Goal: Task Accomplishment & Management: Use online tool/utility

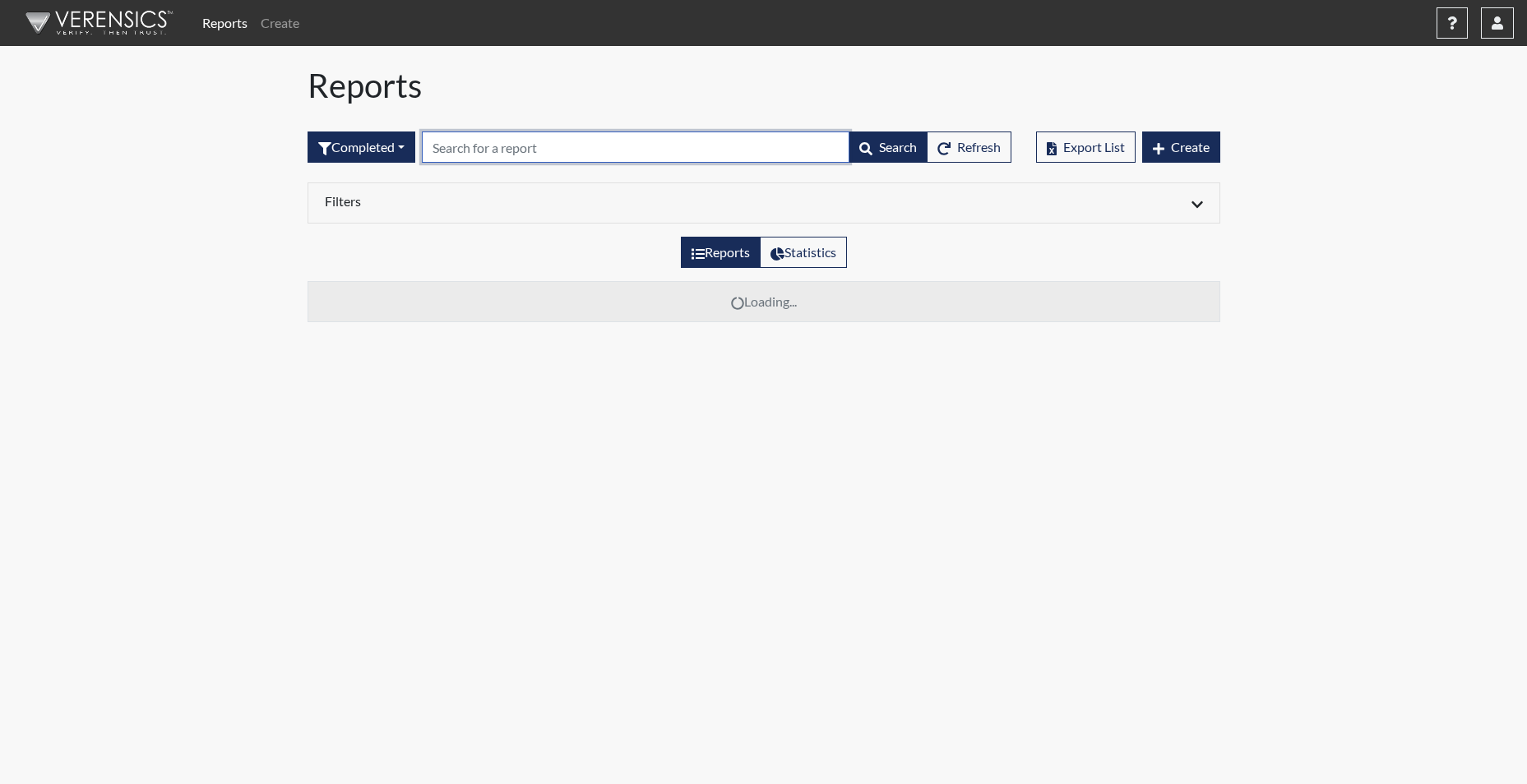
click at [517, 151] on input "text" at bounding box center [636, 147] width 428 height 31
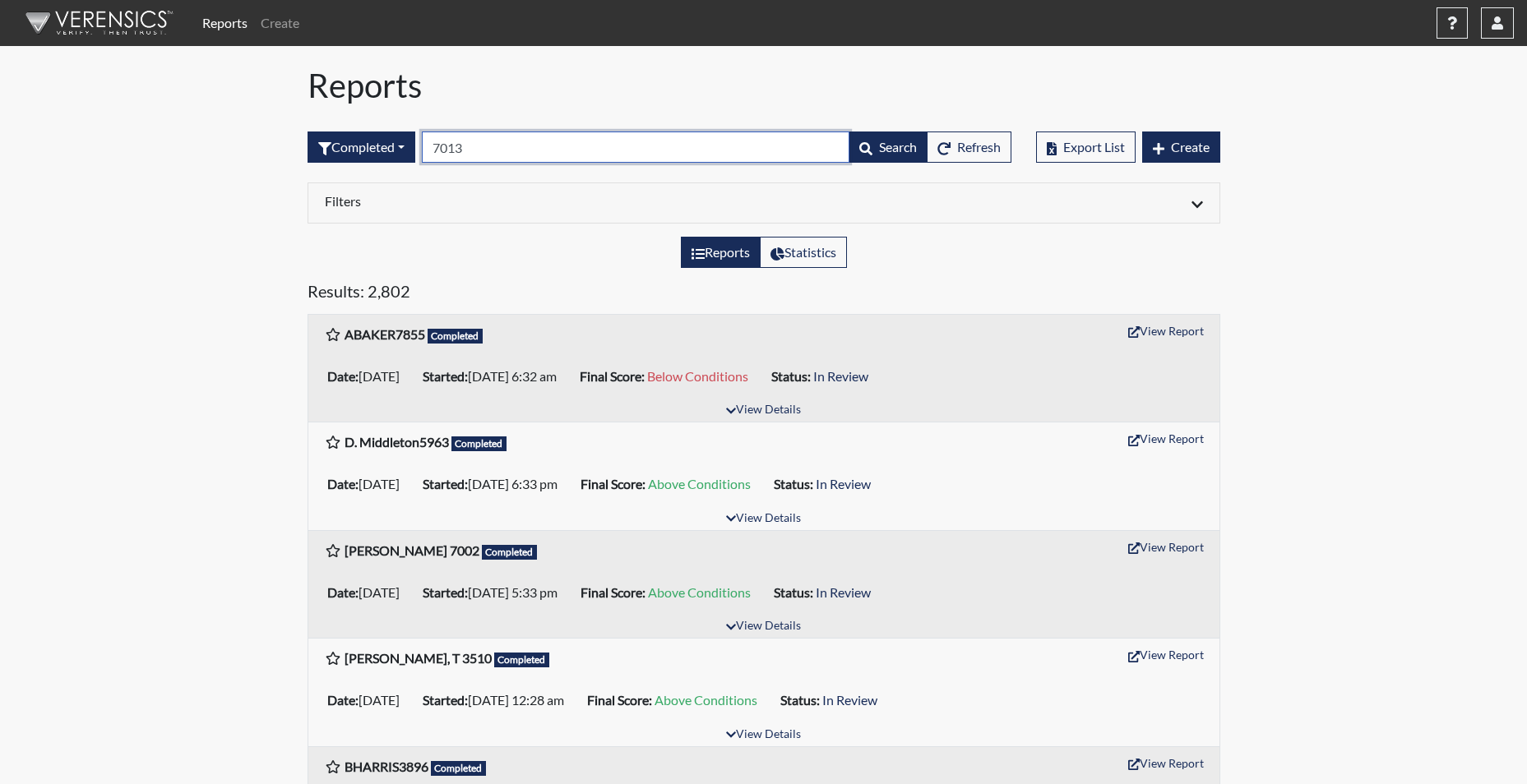
type input "7013"
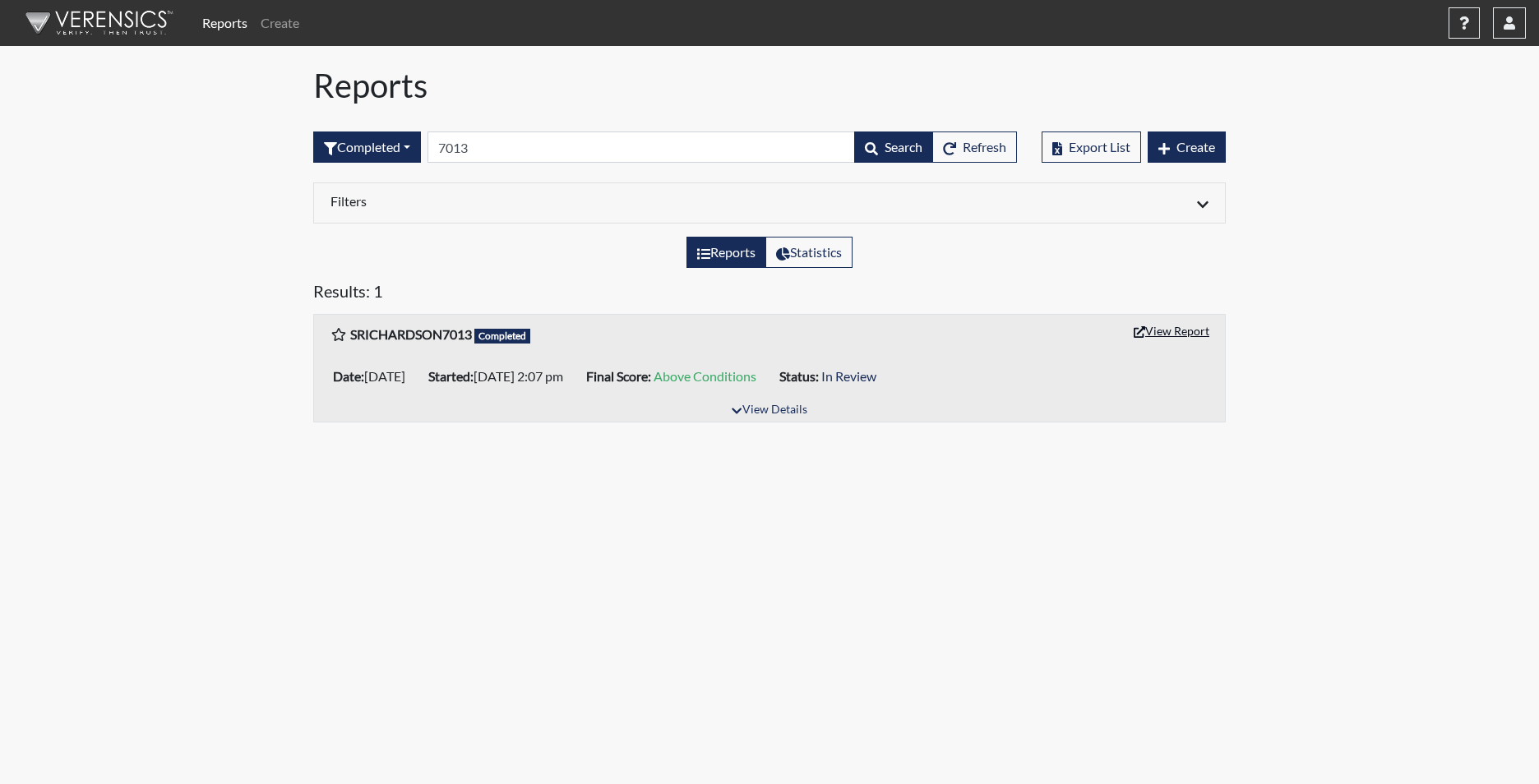
click at [1171, 332] on button "View Report" at bounding box center [1172, 331] width 91 height 26
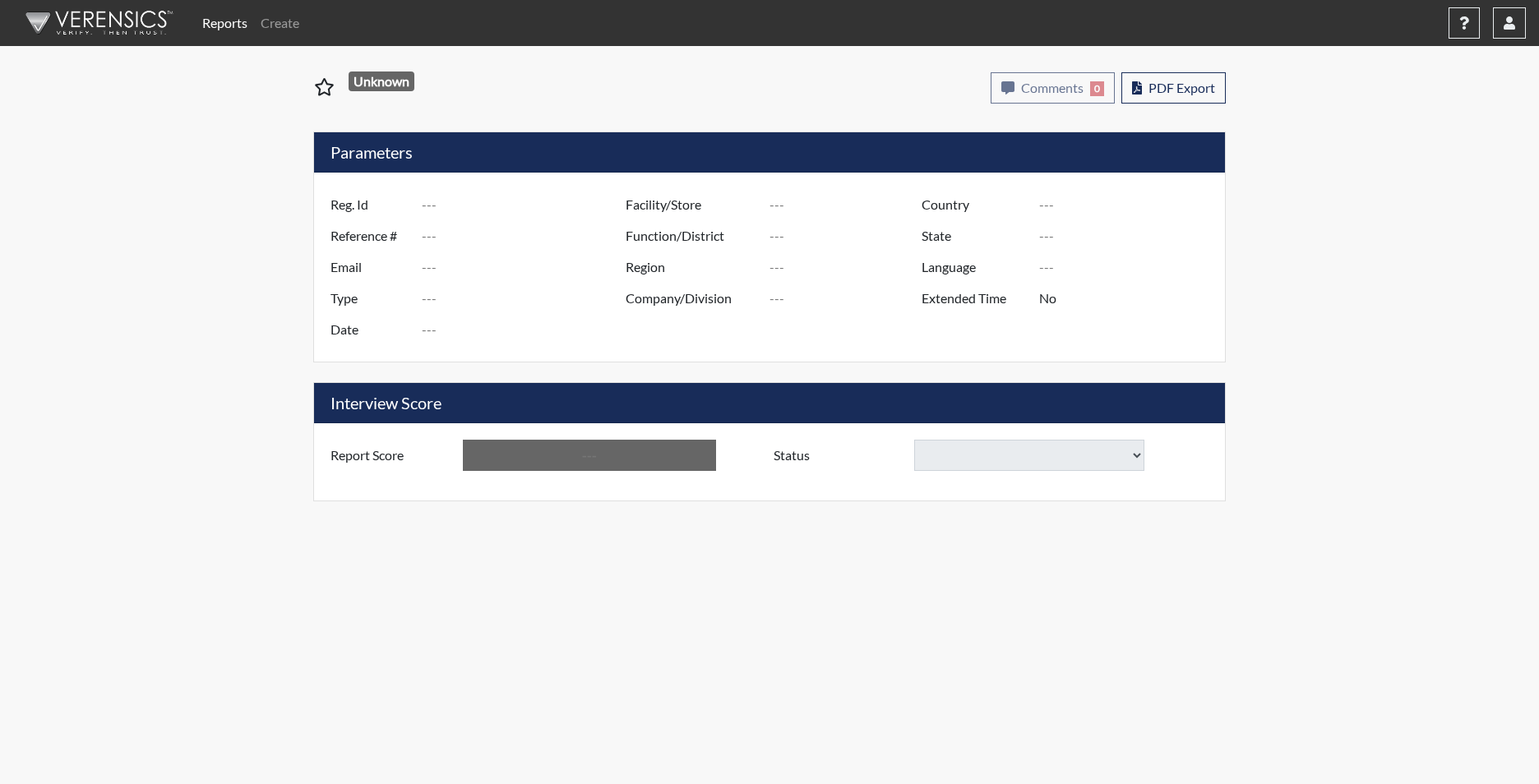
type input "SRICHARDSON7013"
type input "51171"
type input "RICHSHE97@GMAIL.COM"
type input "Corrections Pre-Employment"
type input "Sep 9, 2025"
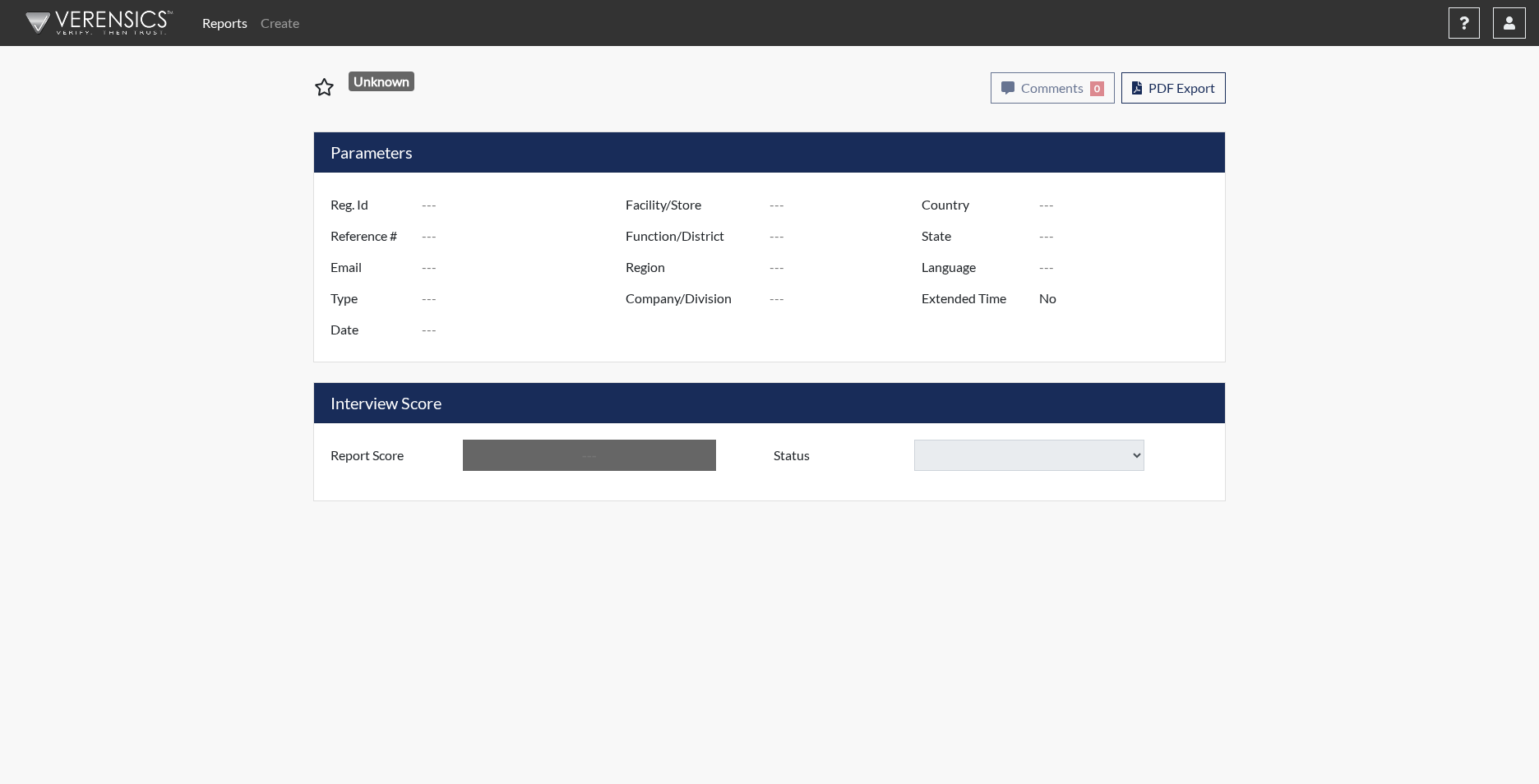
type input "Broad River CI"
type input "[GEOGRAPHIC_DATA]"
type input "[US_STATE]"
type input "English"
type input "Yes"
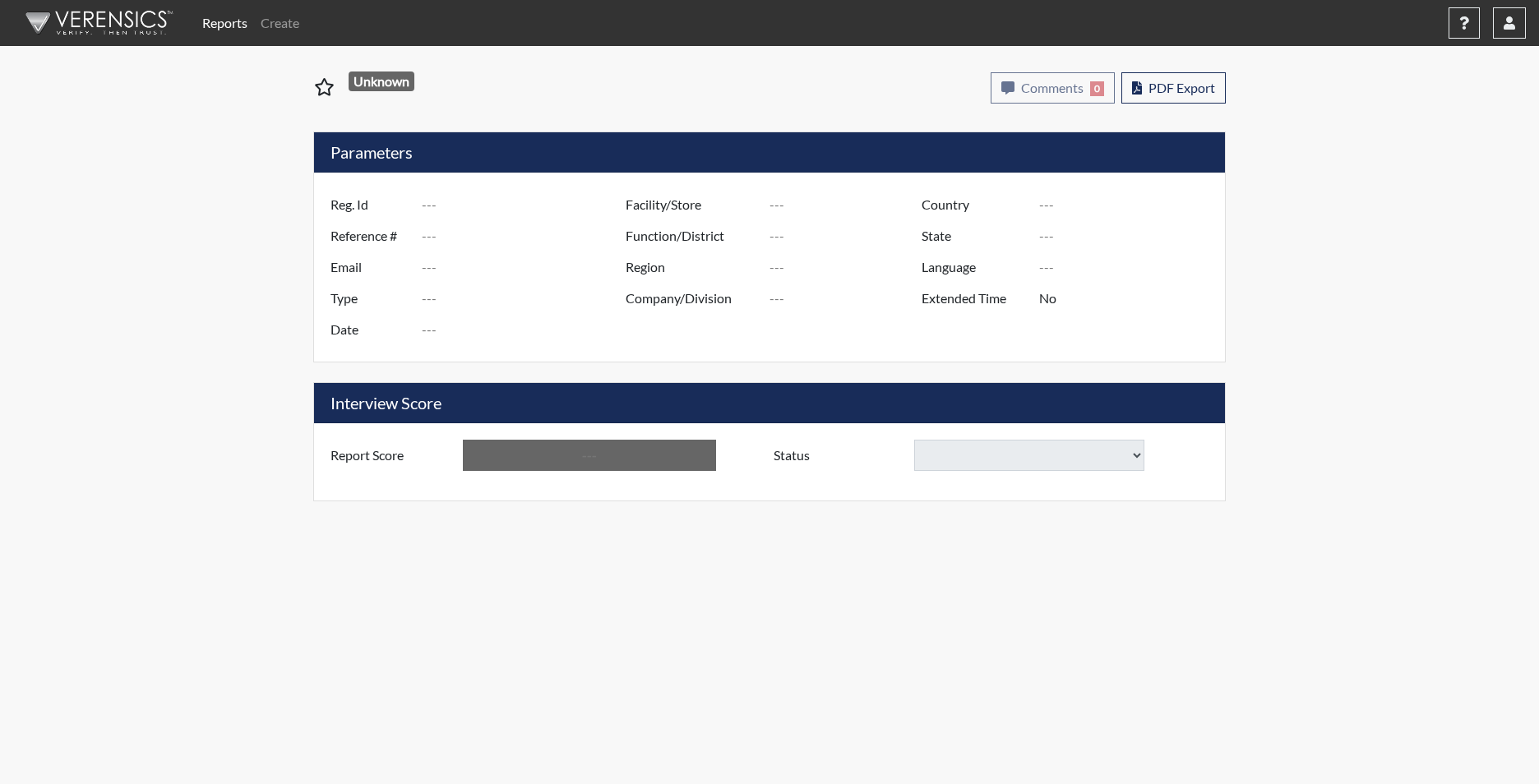
type input "Above Conditions"
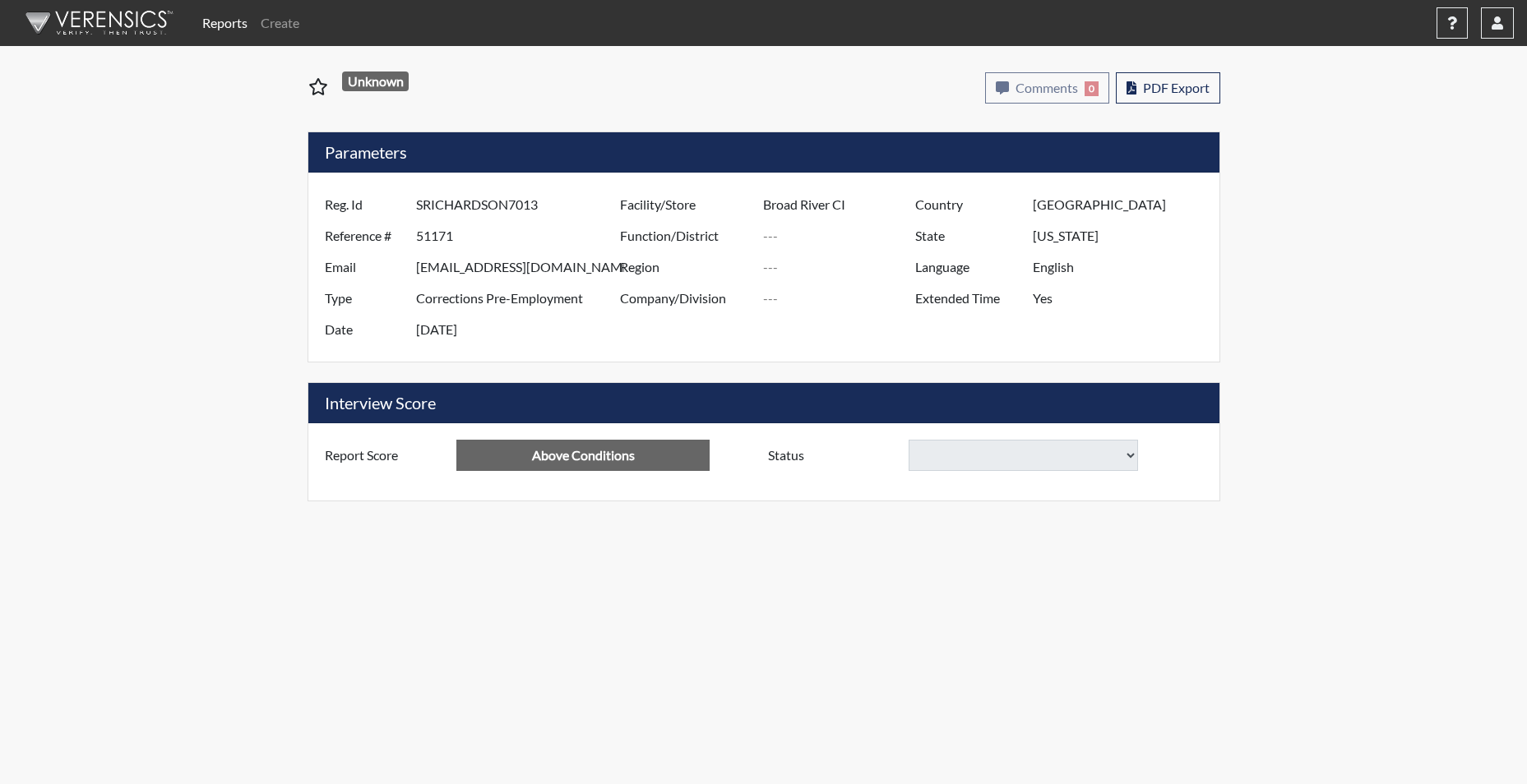
select select
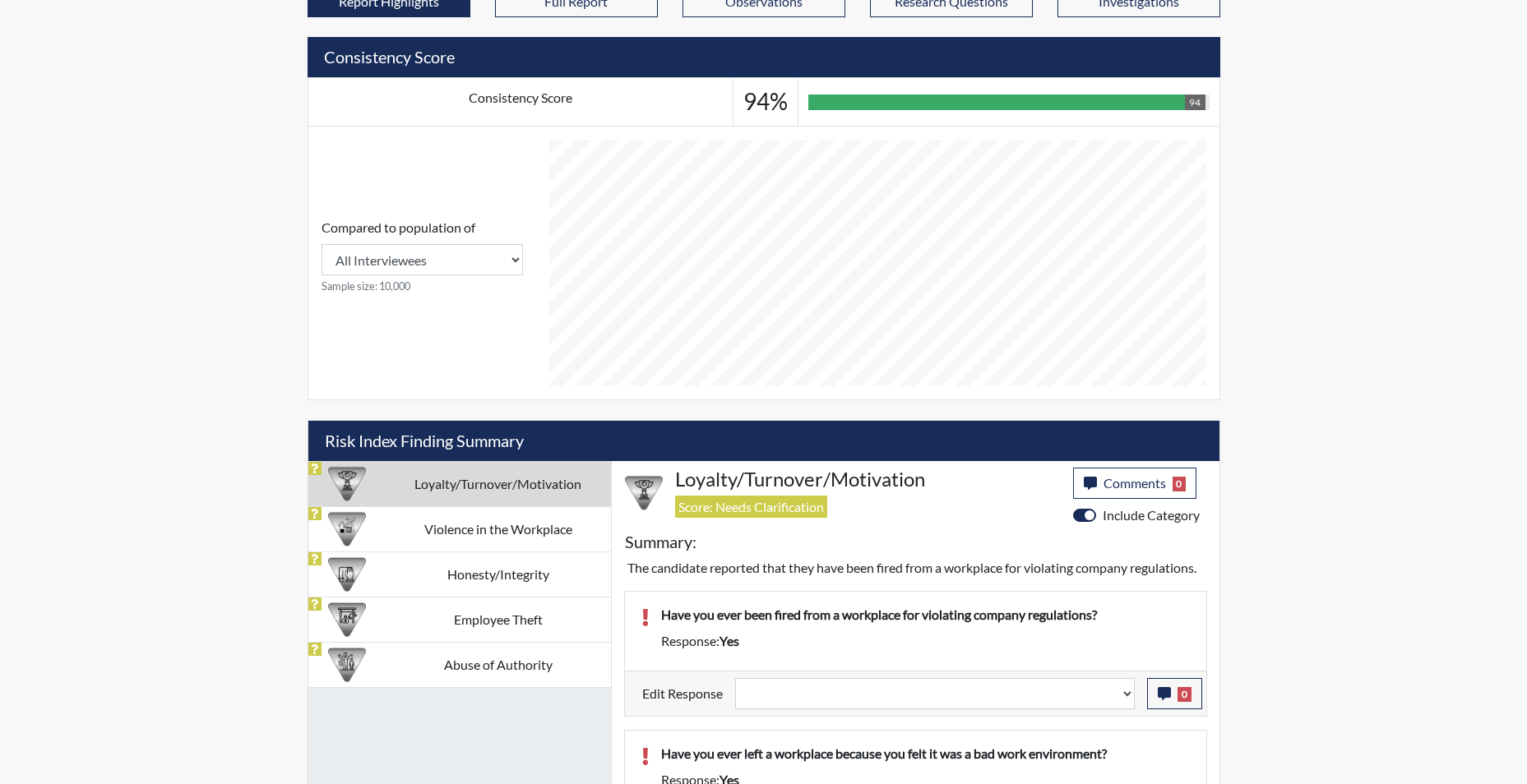
scroll to position [657, 0]
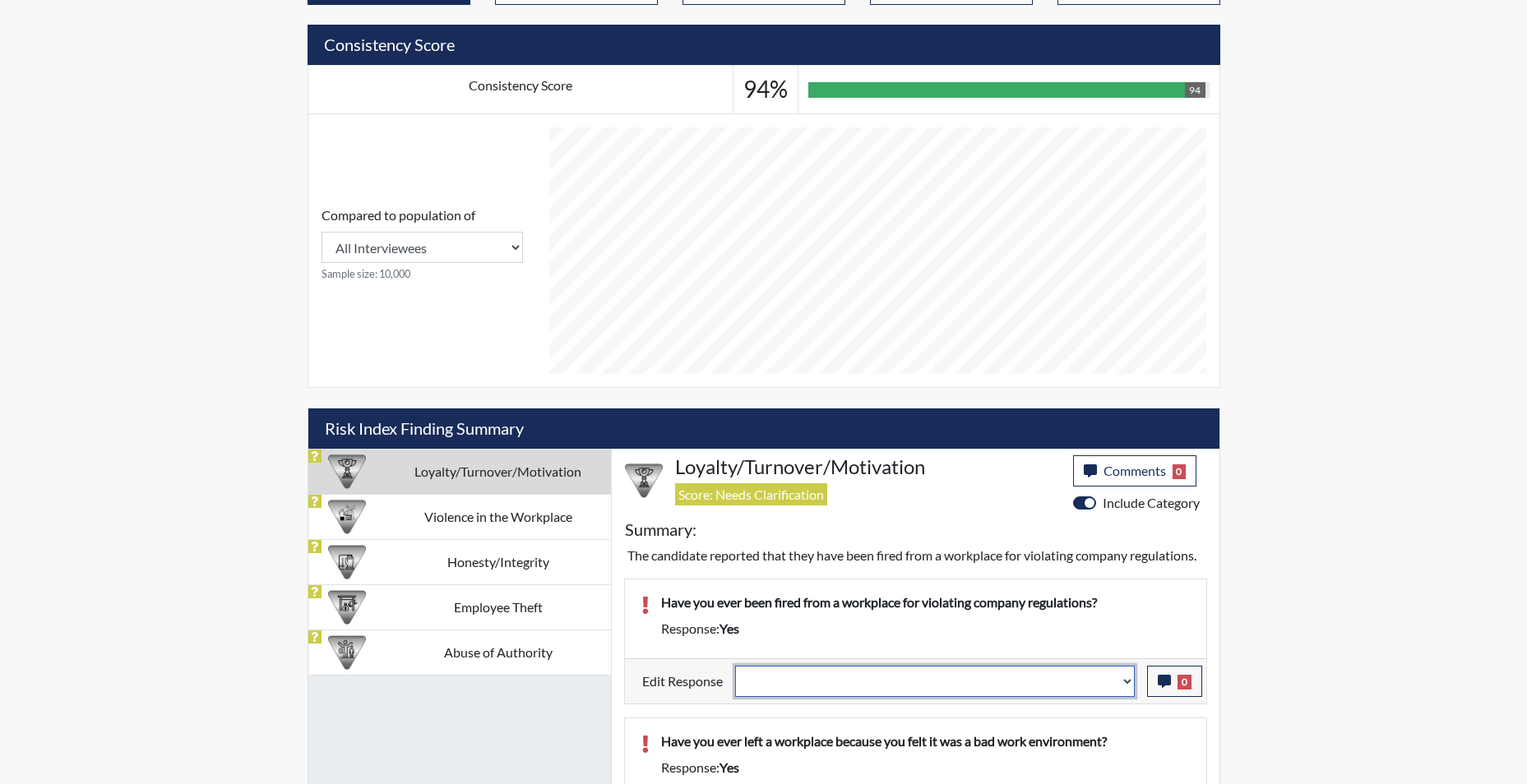
click at [1128, 697] on select "Question is not relevant. Results will be updated. Reasonable explanation provi…" at bounding box center [935, 681] width 400 height 31
select select "reasonable-explanation-provided"
click at [735, 684] on select "Question is not relevant. Results will be updated. Reasonable explanation provi…" at bounding box center [935, 681] width 400 height 31
select select
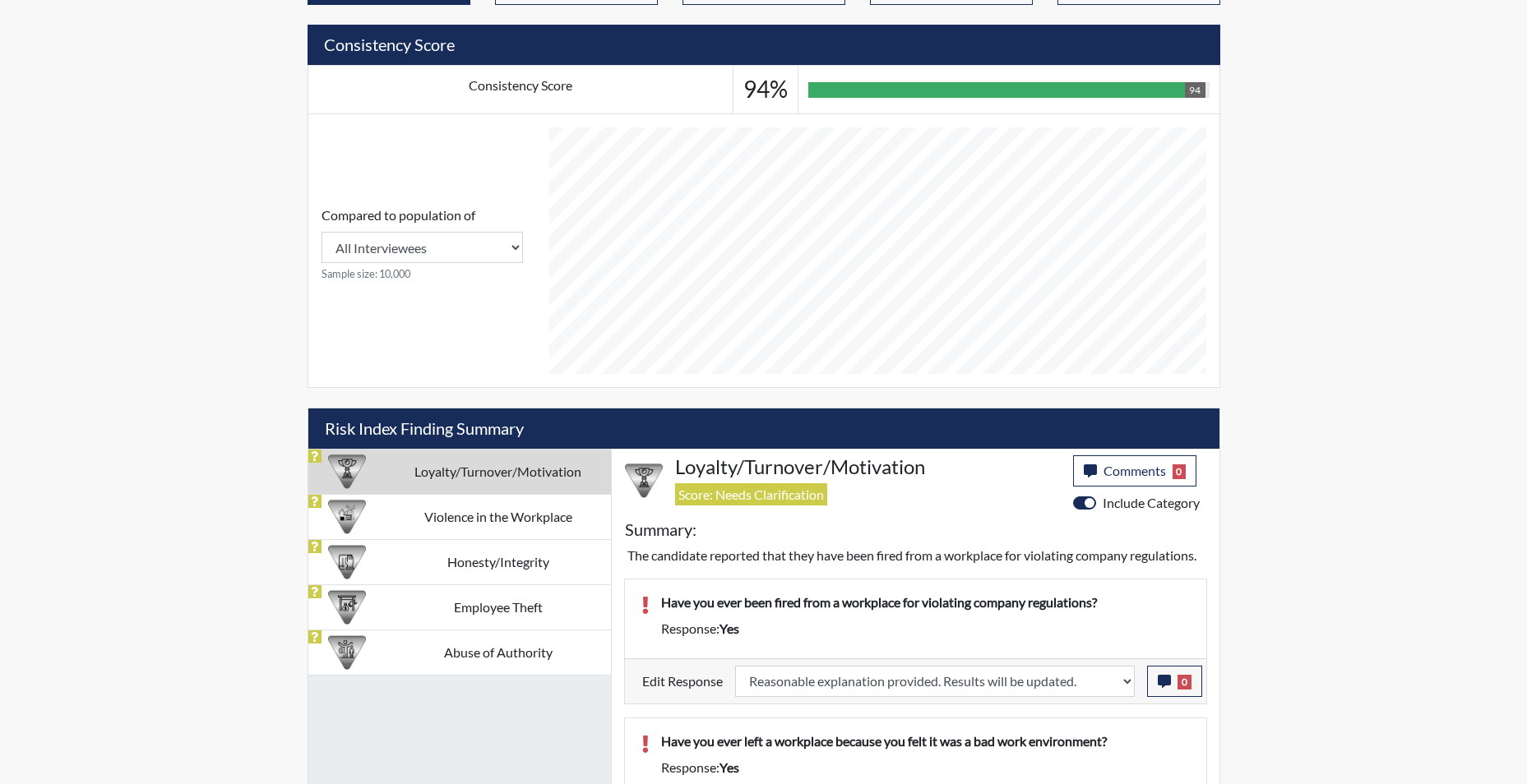
select select
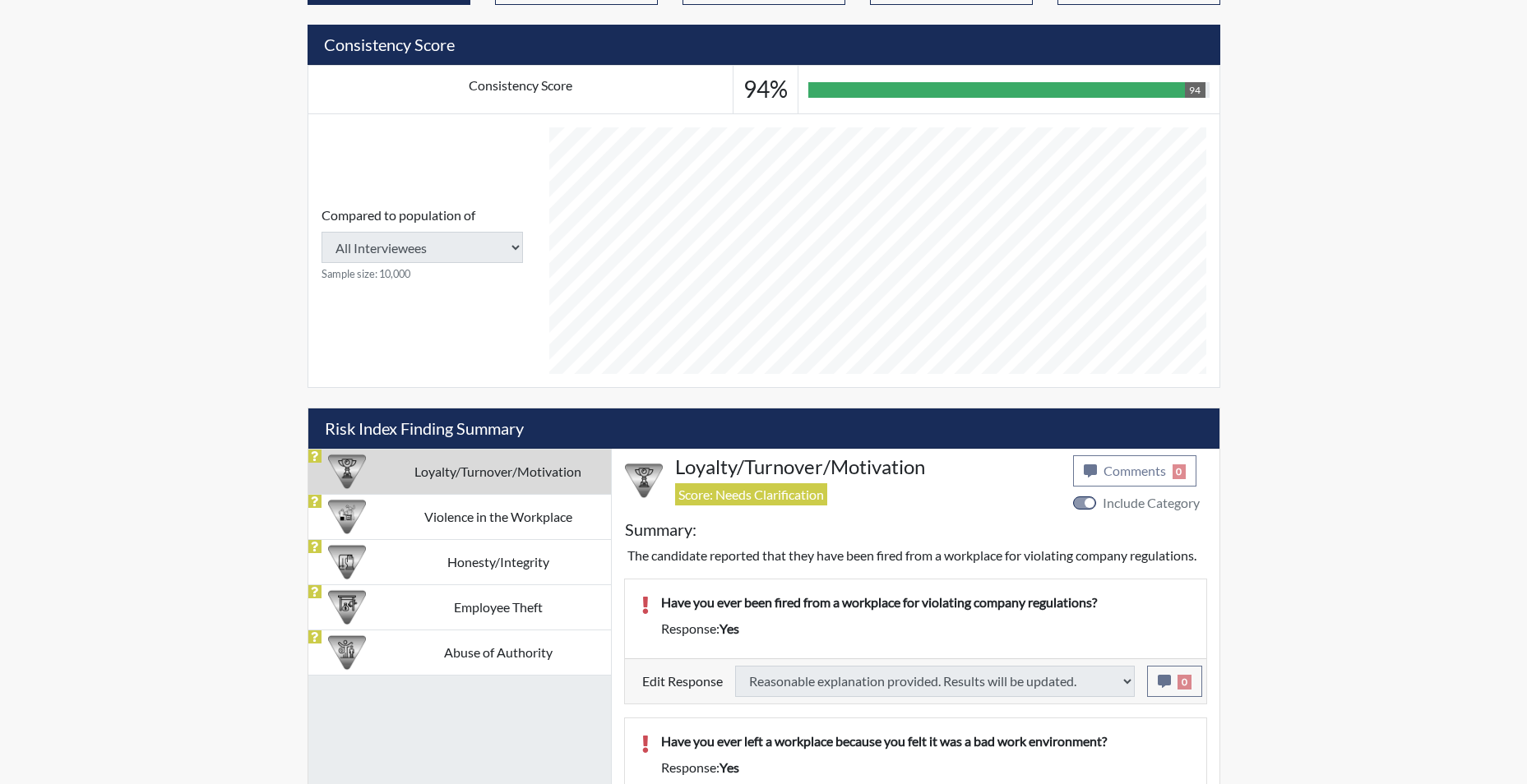
select select
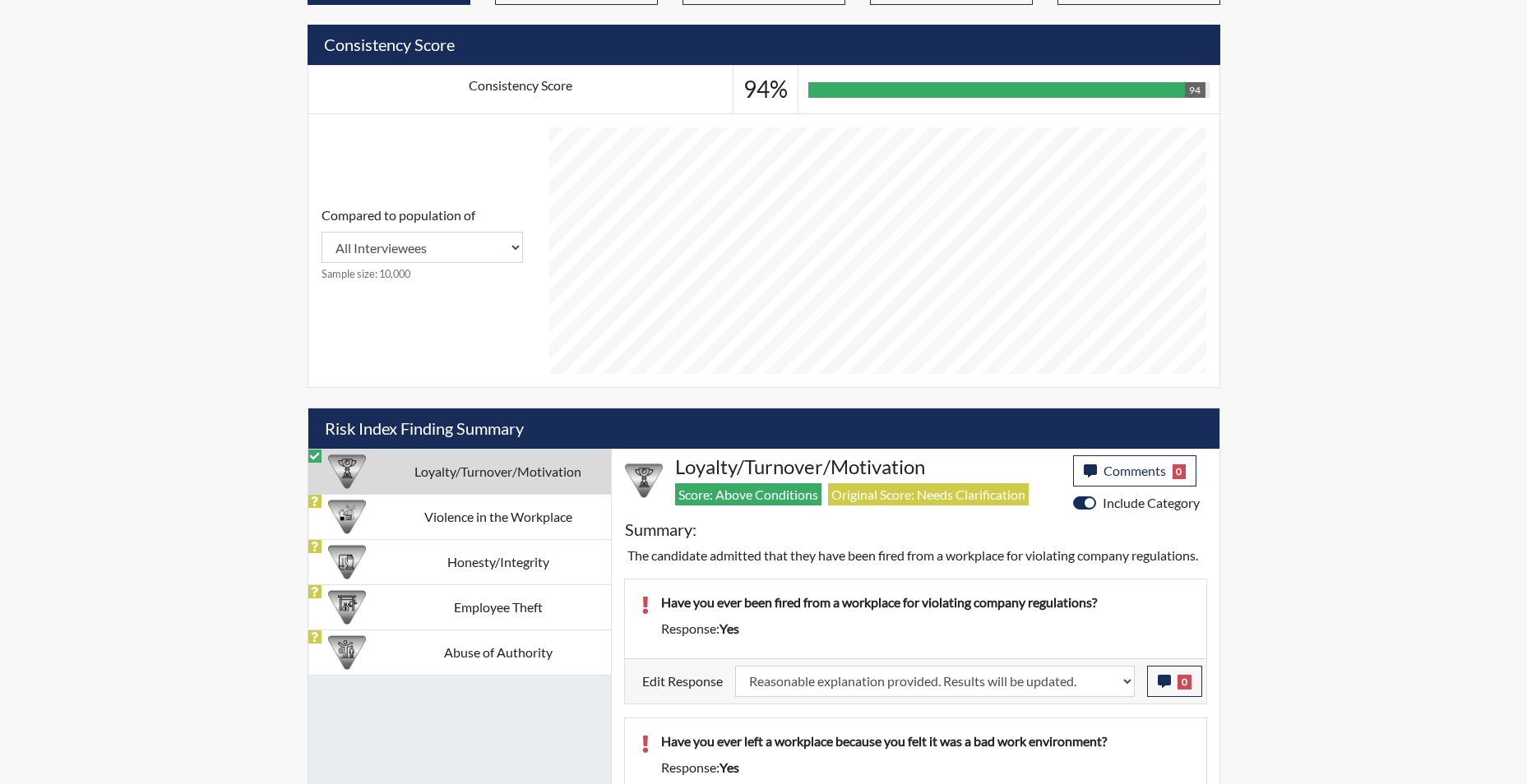
scroll to position [273, 683]
click at [1168, 688] on icon "button" at bounding box center [1165, 681] width 13 height 13
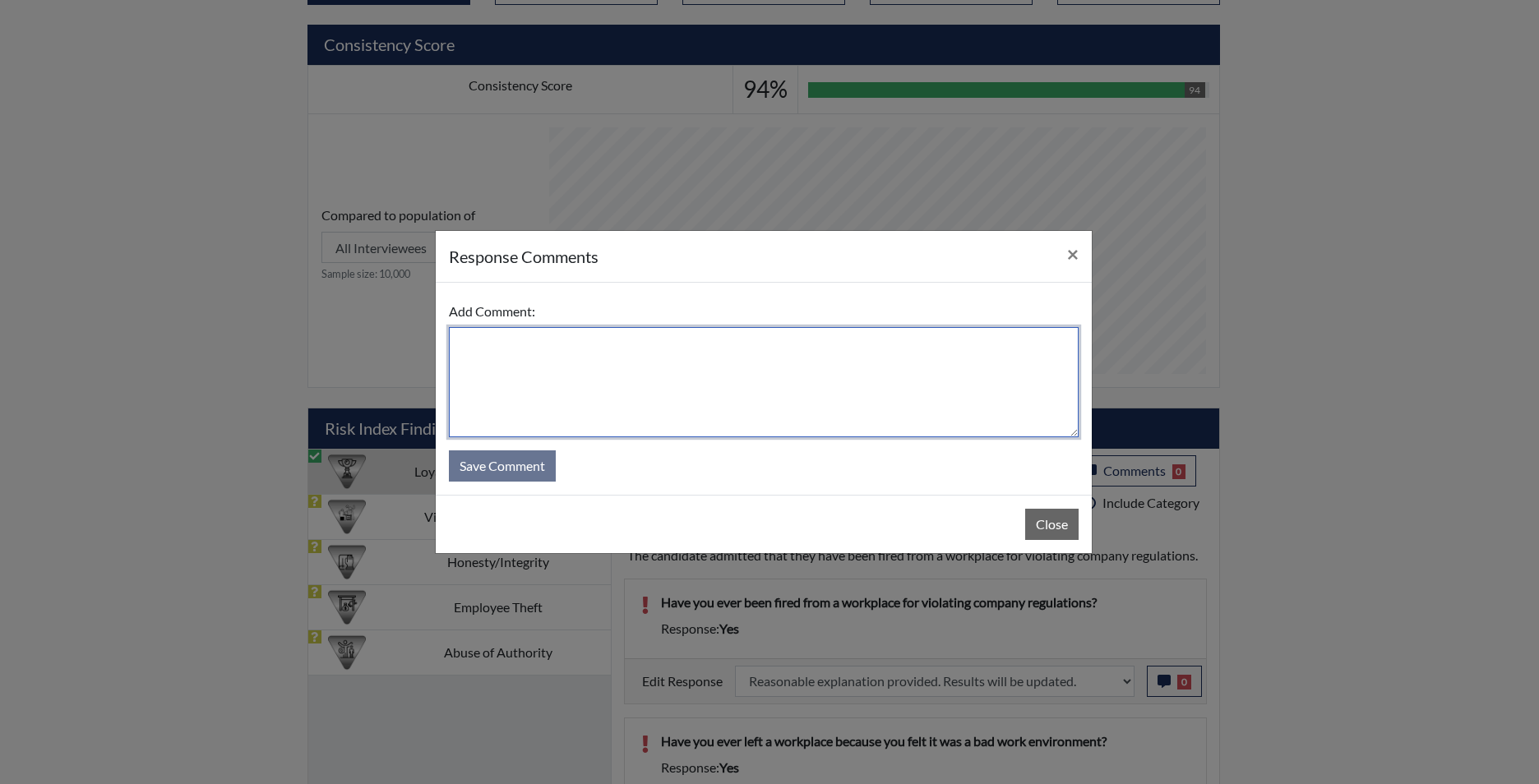
click at [688, 404] on textarea at bounding box center [763, 383] width 630 height 110
type textarea "fired for misunderstanding at work!"
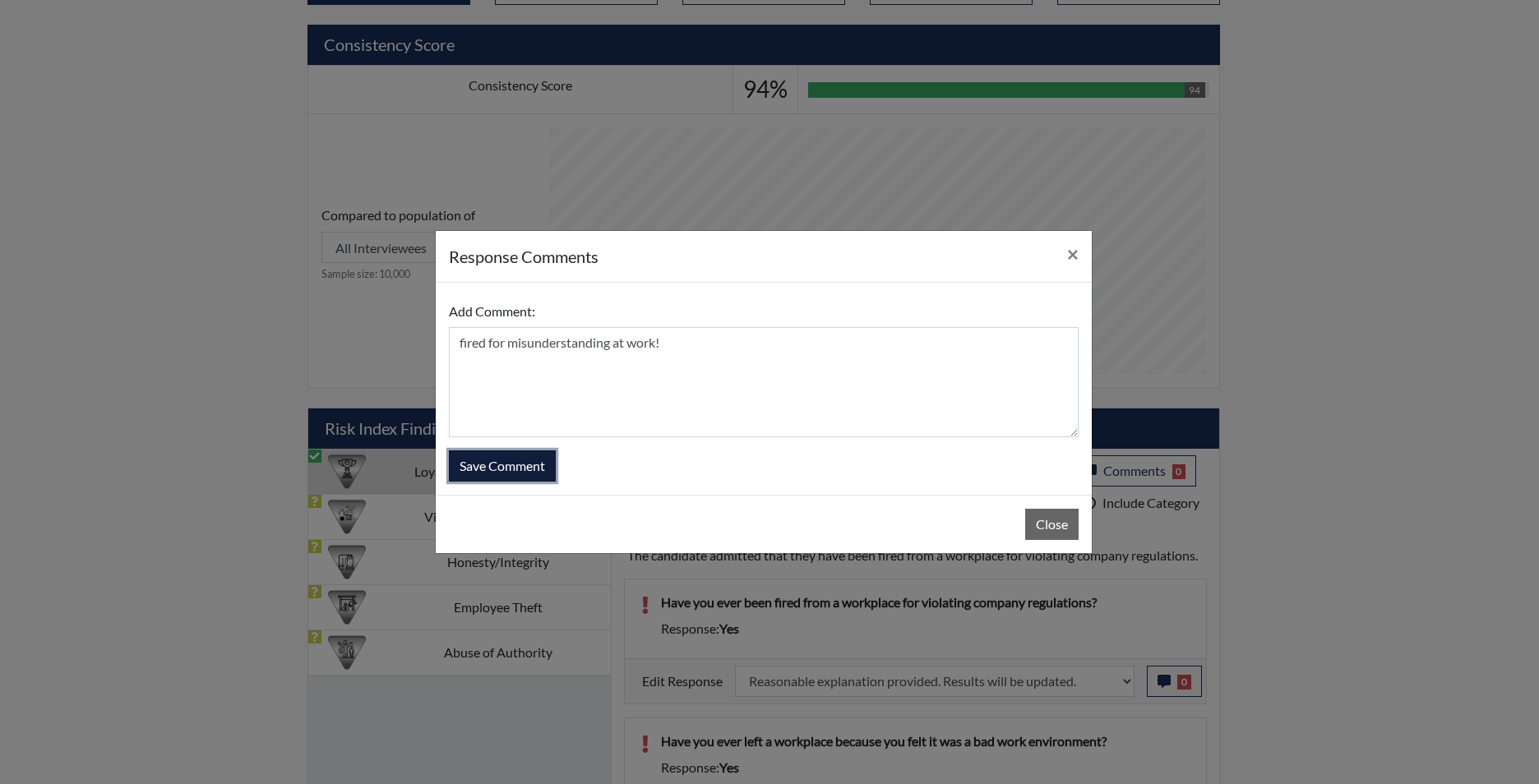
click at [500, 463] on button "Save Comment" at bounding box center [502, 466] width 107 height 31
select select
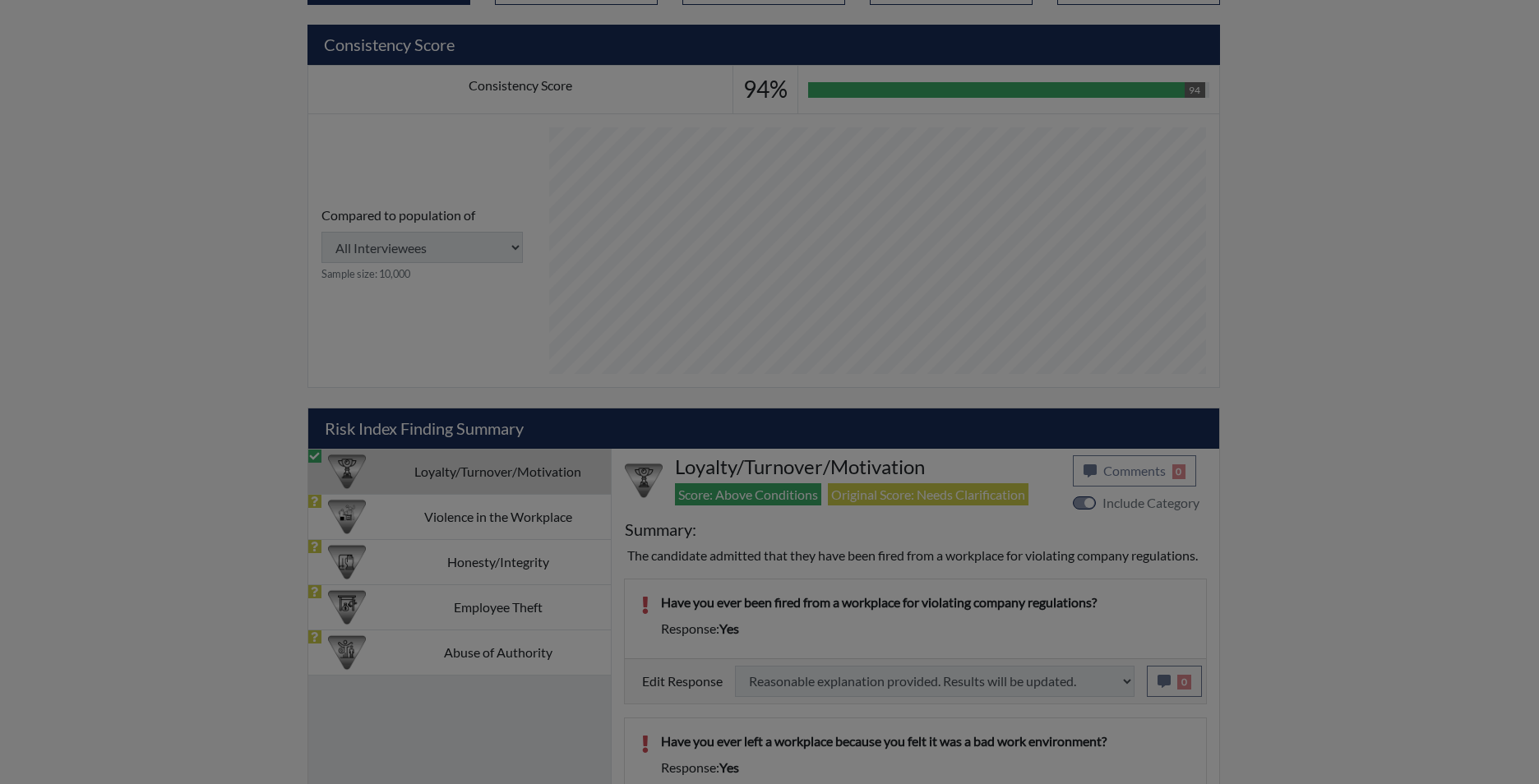
select select
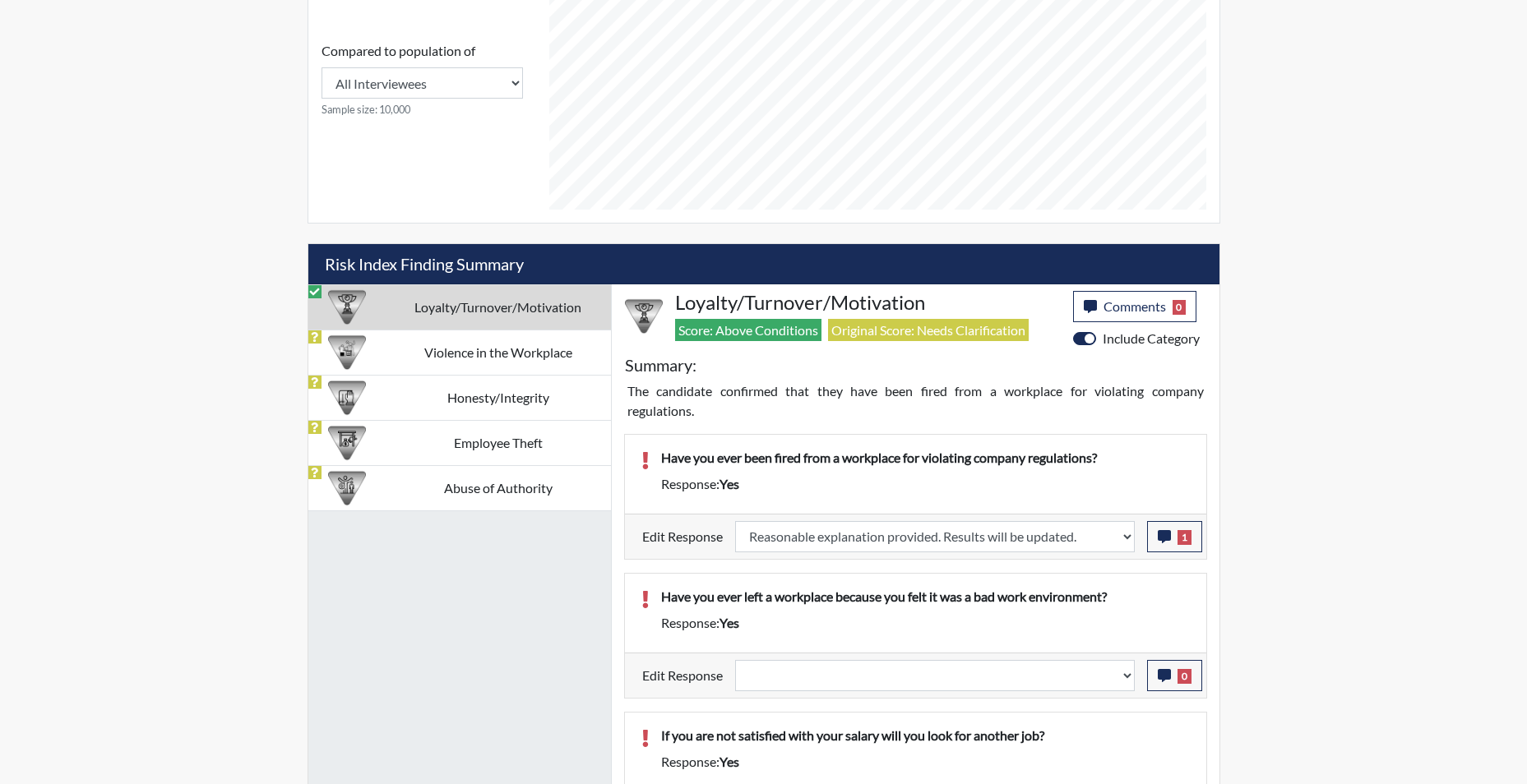
scroll to position [876, 0]
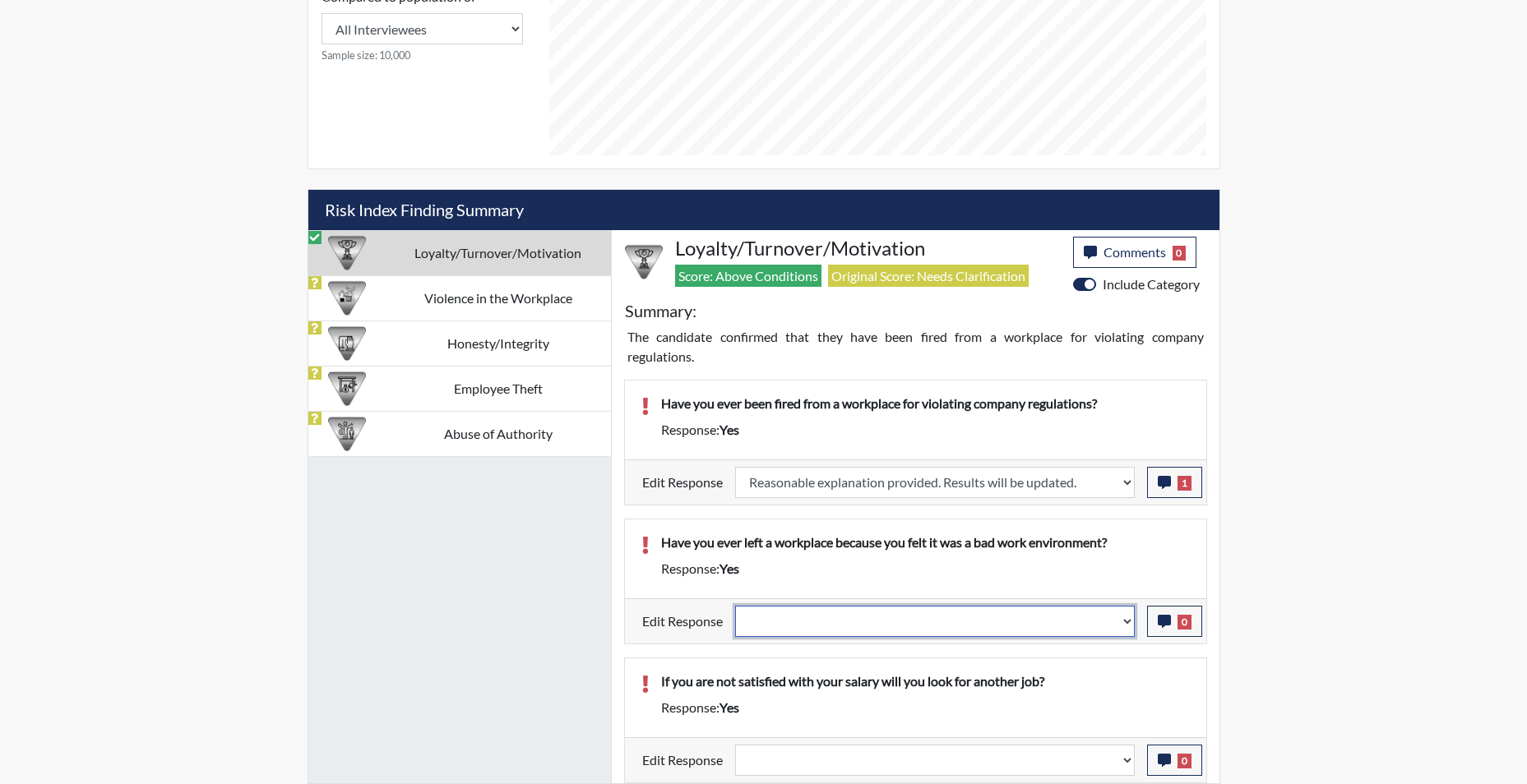
click at [1128, 629] on select "Question is not relevant. Results will be updated. Reasonable explanation provi…" at bounding box center [935, 621] width 400 height 31
select select "reasonable-explanation-provided"
click at [735, 605] on select "Question is not relevant. Results will be updated. Reasonable explanation provi…" at bounding box center [935, 621] width 400 height 31
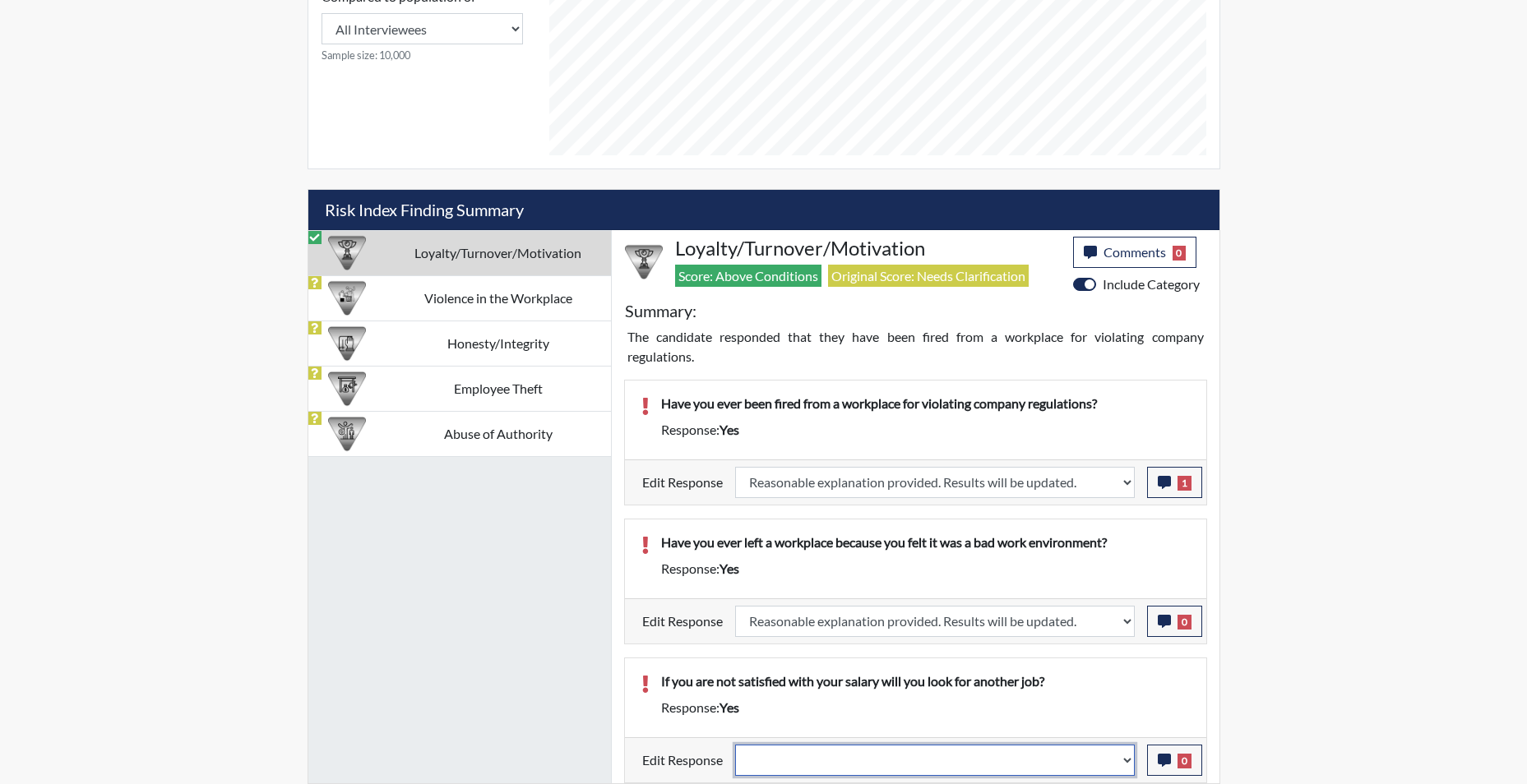
click at [1125, 763] on select "Question is not relevant. Results will be updated. Reasonable explanation provi…" at bounding box center [935, 760] width 400 height 31
select select "reasonable-explanation-provided"
click at [735, 745] on select "Question is not relevant. Results will be updated. Reasonable explanation provi…" at bounding box center [935, 760] width 400 height 31
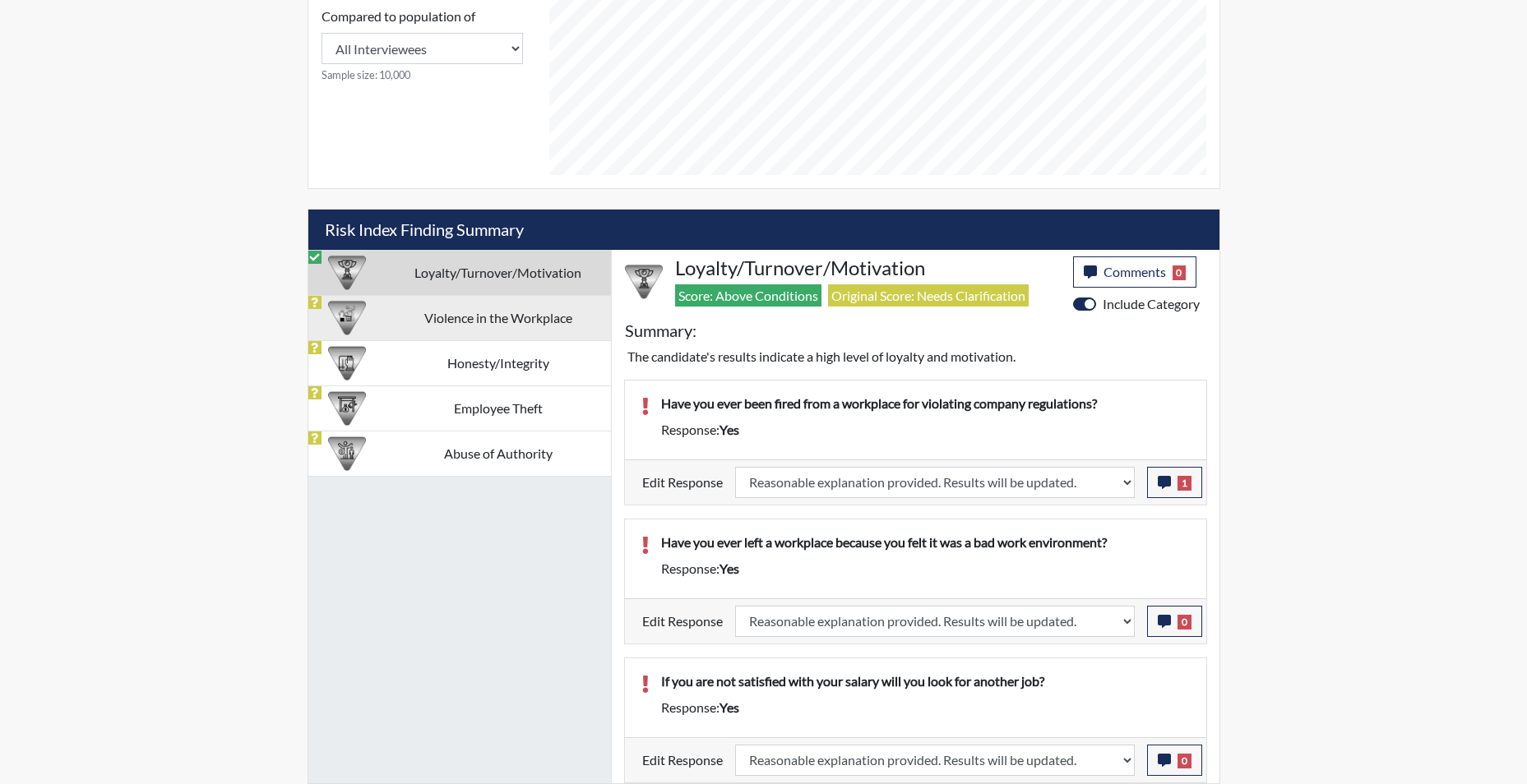
click at [450, 318] on td "Violence in the Workplace" at bounding box center [499, 318] width 226 height 45
select select
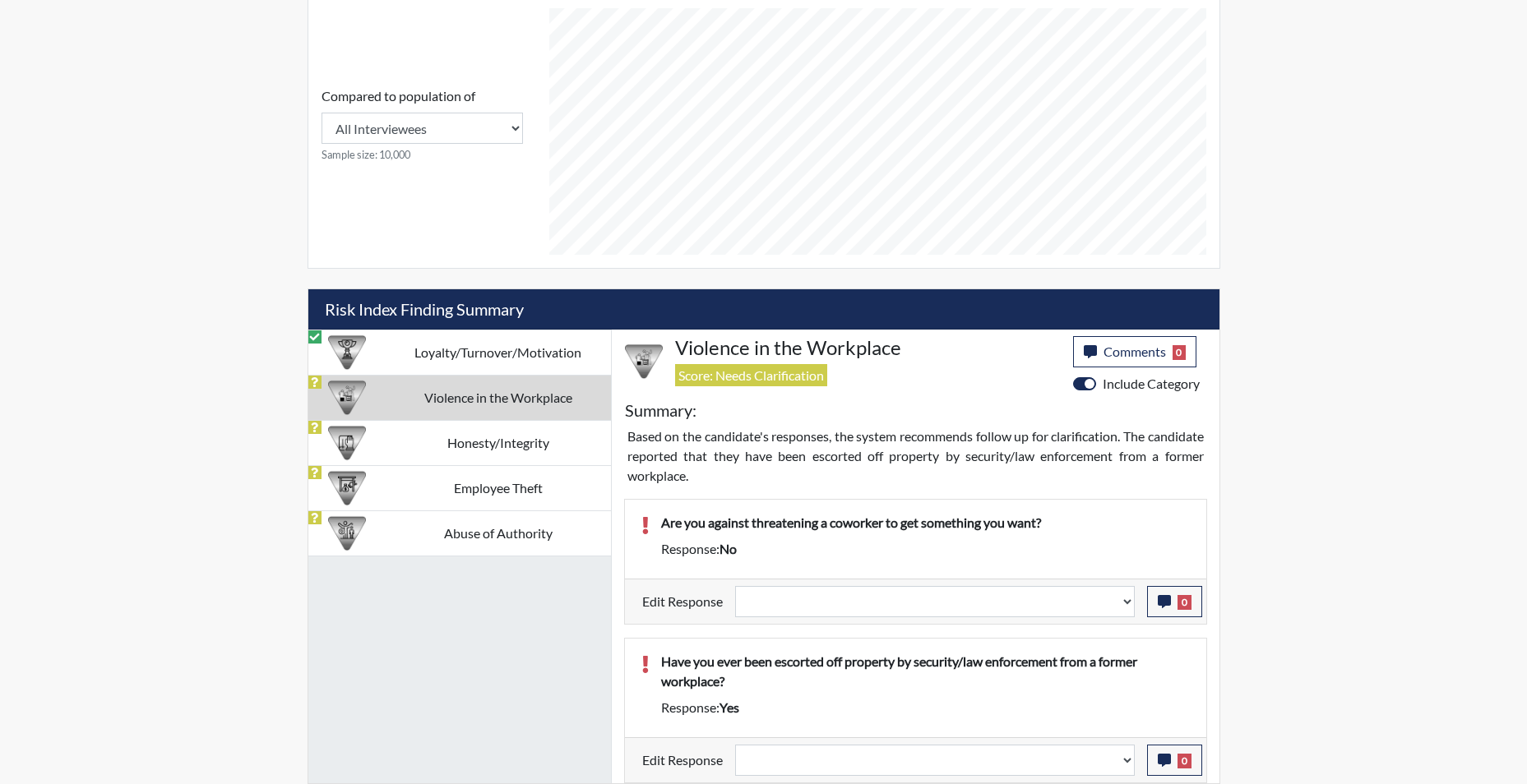
scroll to position [777, 0]
click at [1120, 602] on select "Question is not relevant. Results will be updated. Reasonable explanation provi…" at bounding box center [935, 601] width 400 height 31
click at [1165, 606] on icon "button" at bounding box center [1165, 601] width 13 height 13
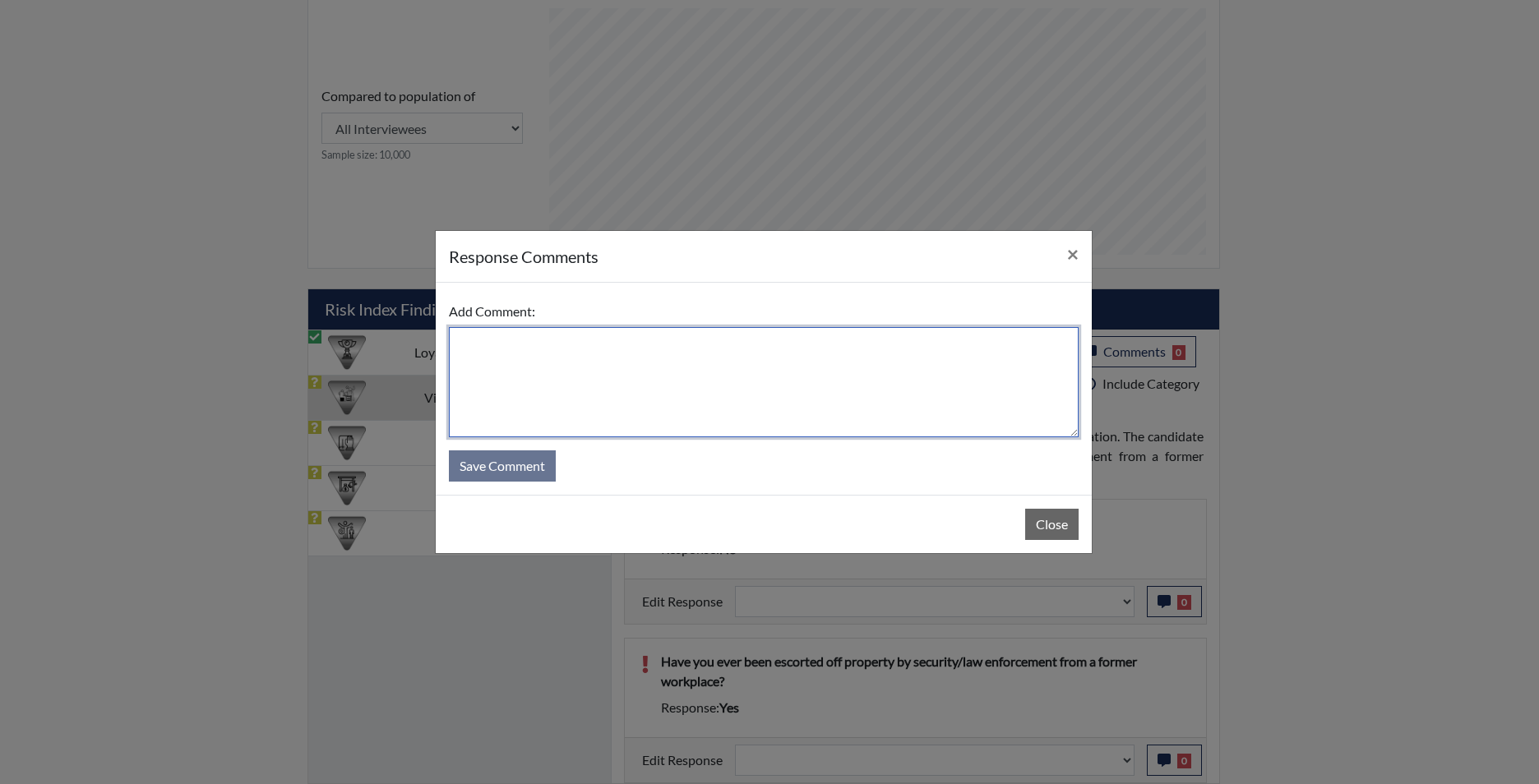
click at [714, 412] on textarea at bounding box center [763, 383] width 630 height 110
type textarea "app states yes"
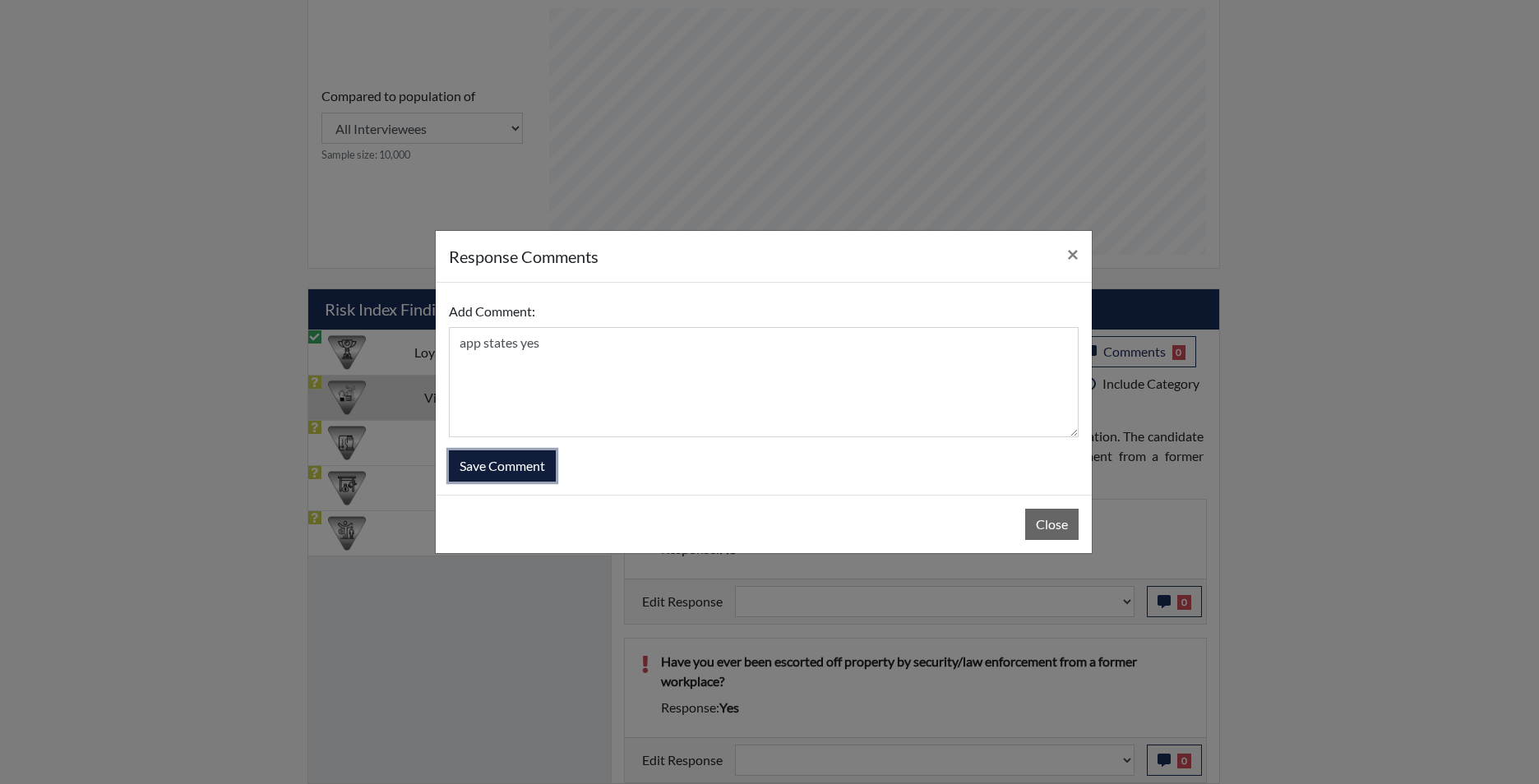
click at [519, 469] on button "Save Comment" at bounding box center [502, 466] width 107 height 31
select select
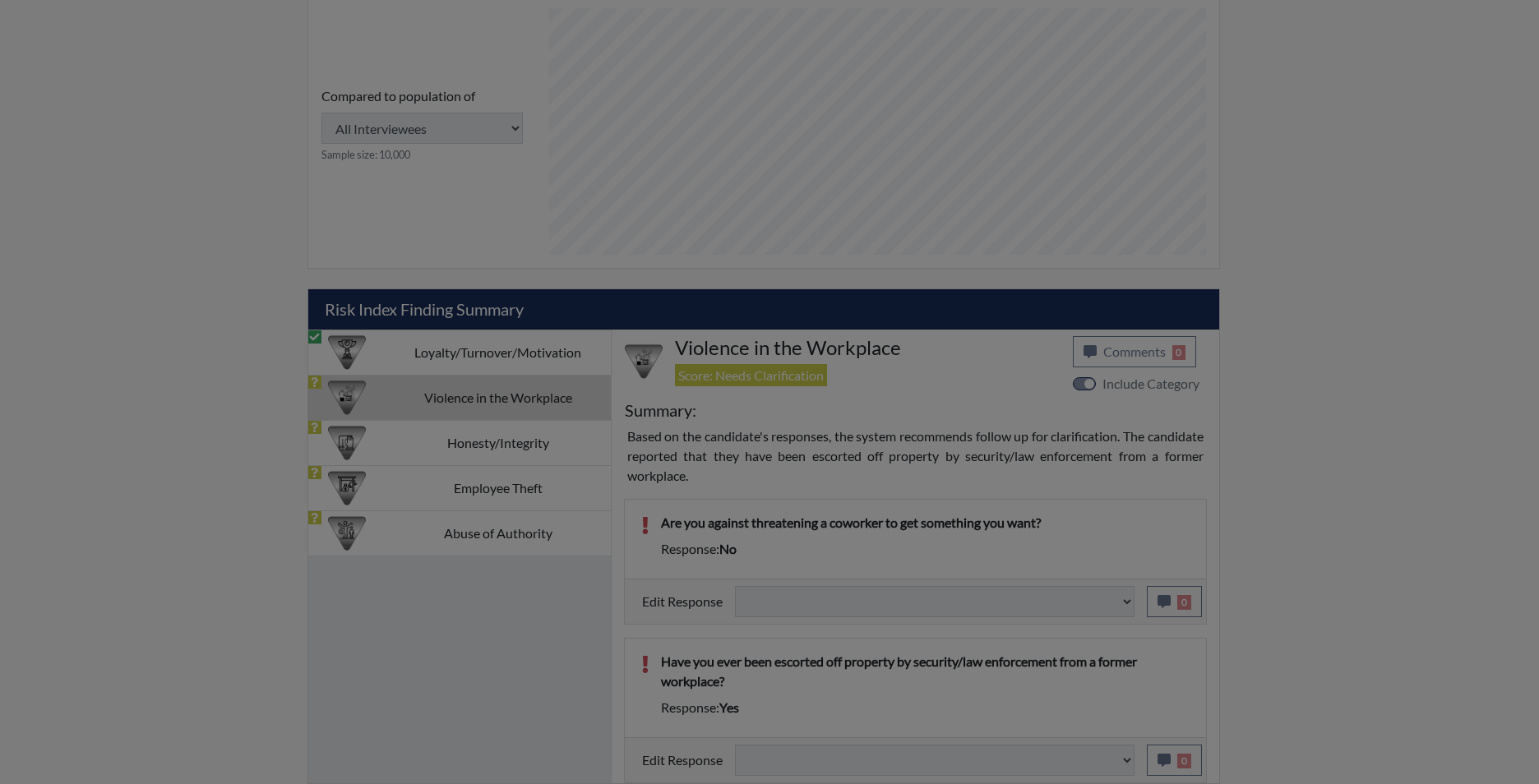
select select
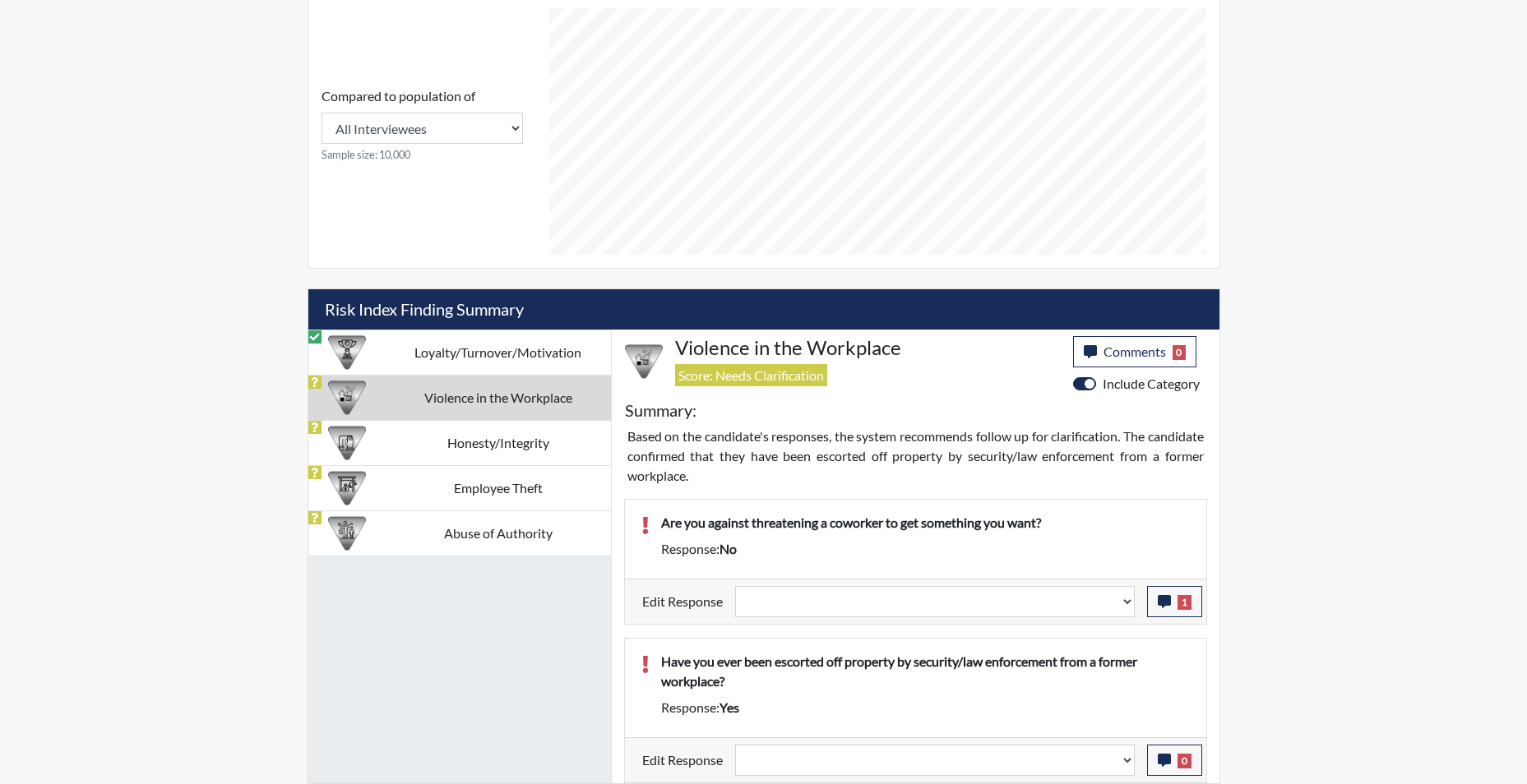
scroll to position [273, 683]
click at [1131, 605] on select "Question is not relevant. Results will be updated. Reasonable explanation provi…" at bounding box center [935, 601] width 400 height 31
select select "reasonable-explanation-provided"
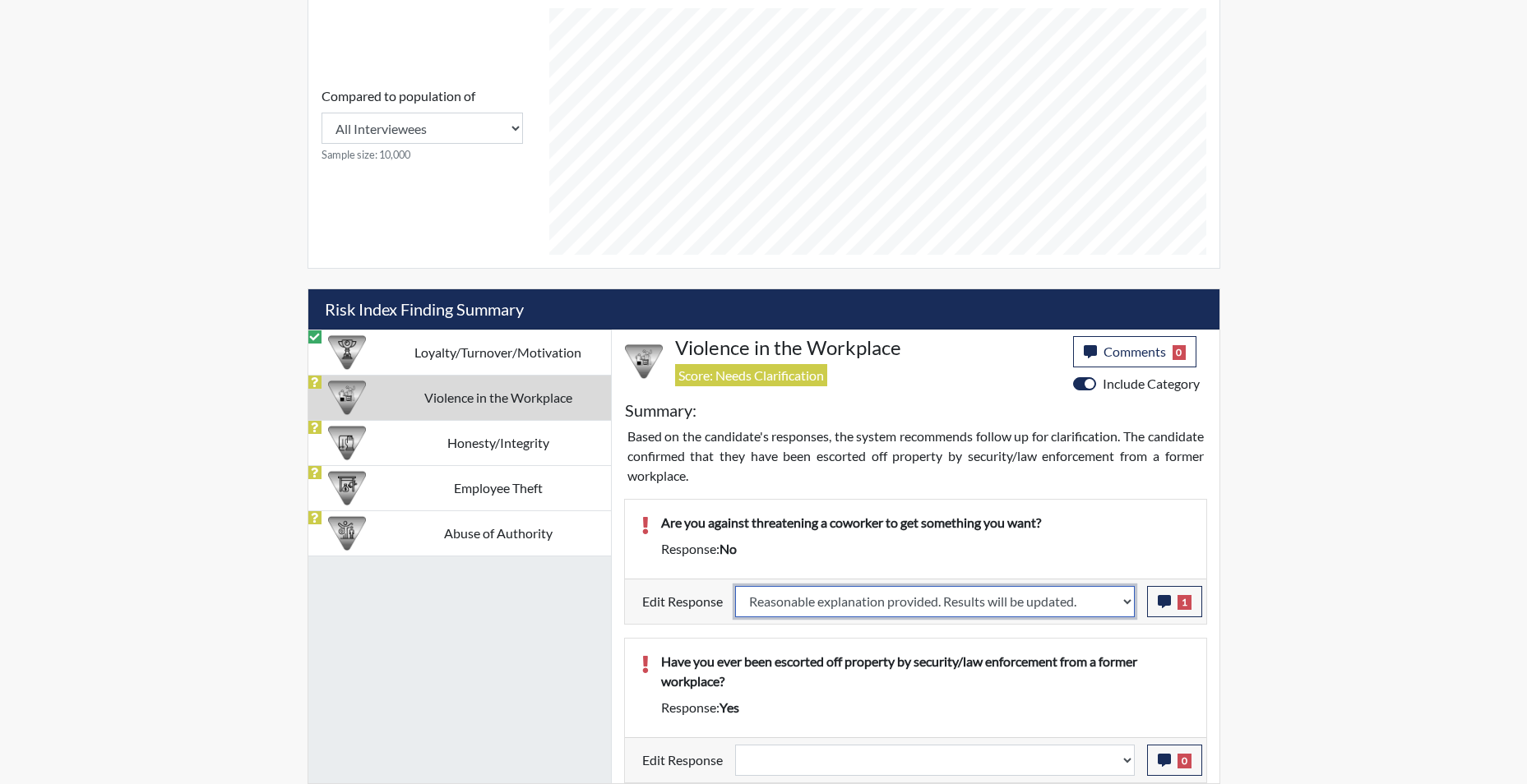
click at [735, 586] on select "Question is not relevant. Results will be updated. Reasonable explanation provi…" at bounding box center [935, 601] width 400 height 31
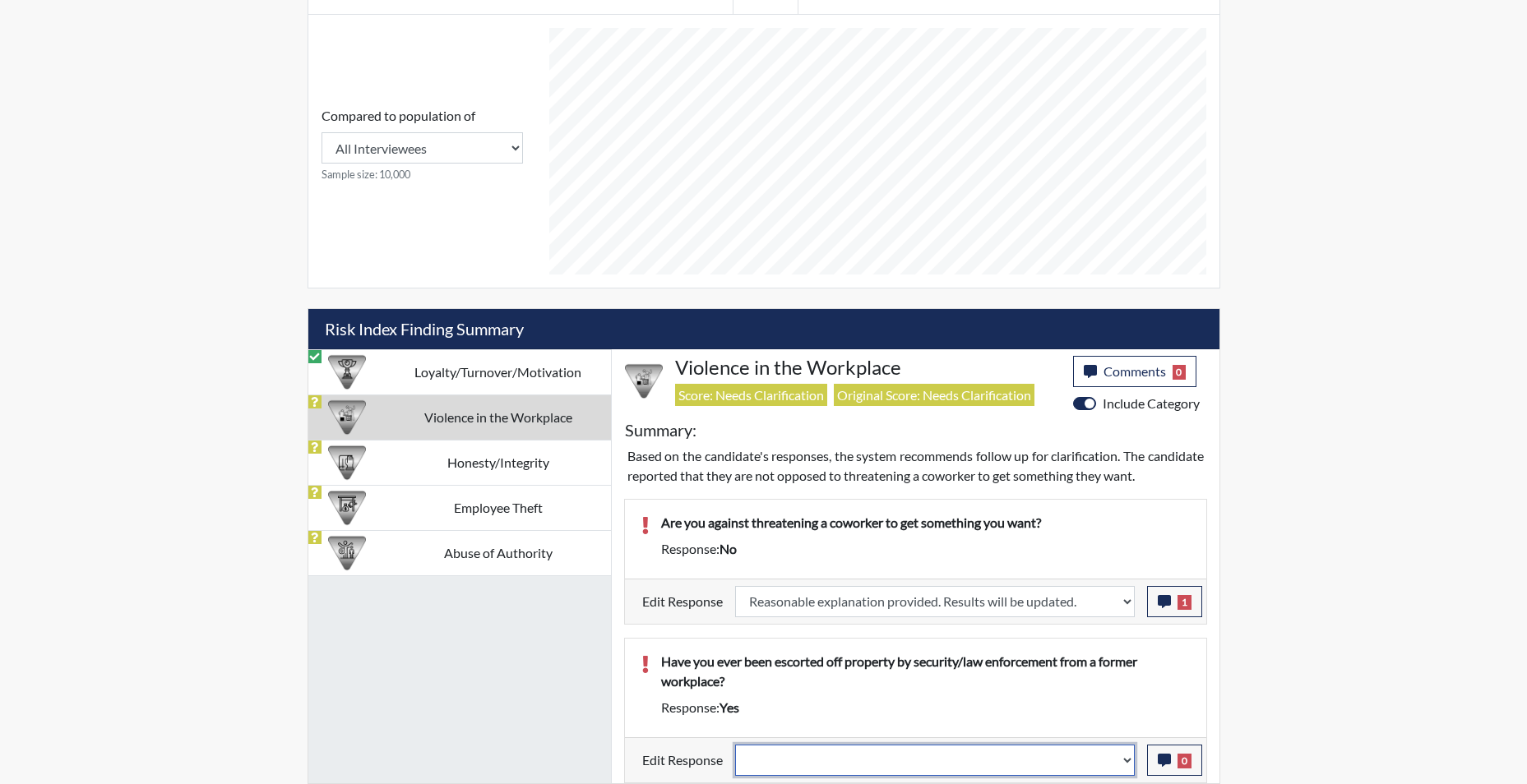
click at [1129, 767] on select "Question is not relevant. Results will be updated. Reasonable explanation provi…" at bounding box center [935, 760] width 400 height 31
select select "reasonable-explanation-provided"
click at [735, 745] on select "Question is not relevant. Results will be updated. Reasonable explanation provi…" at bounding box center [935, 760] width 400 height 31
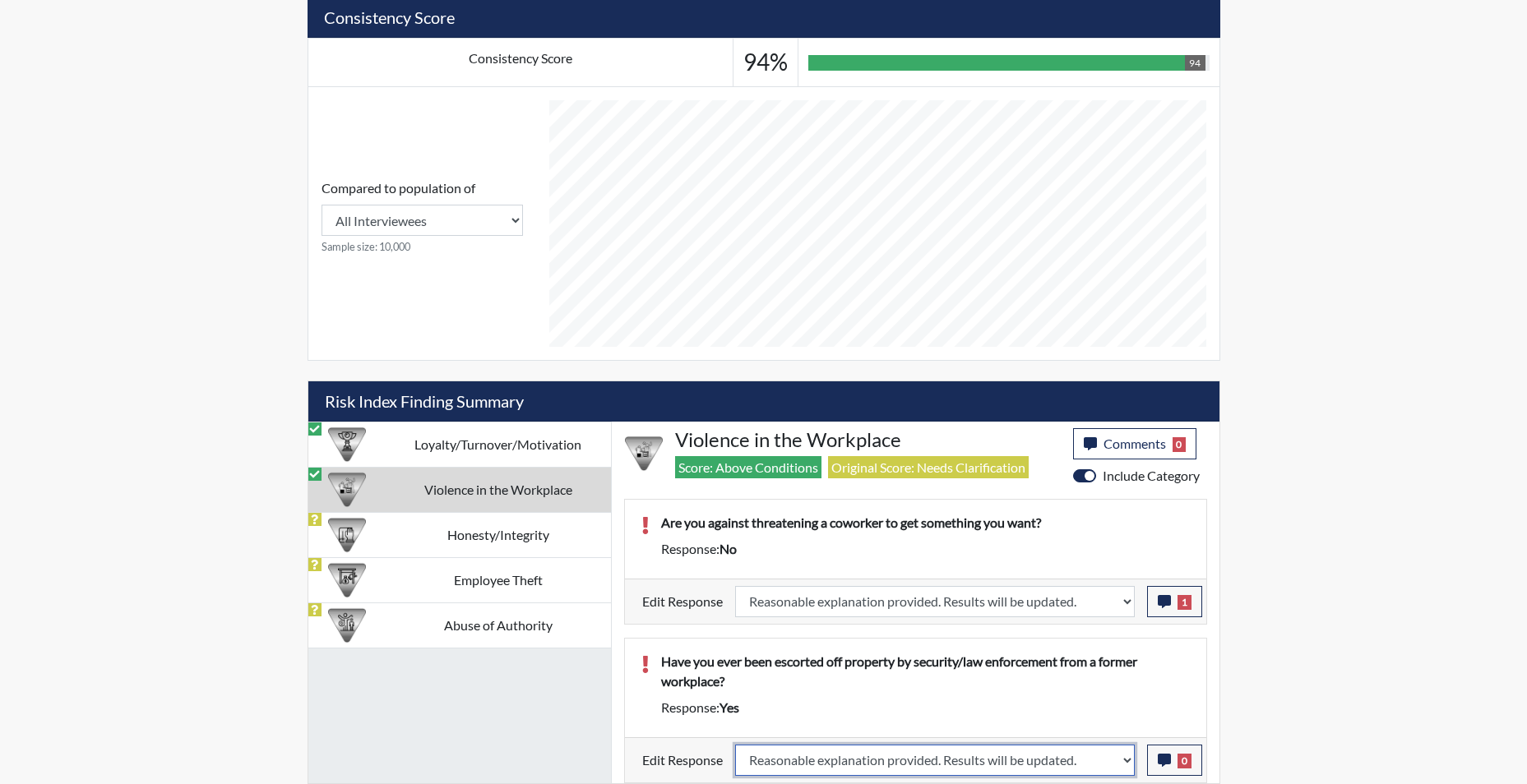
click at [1127, 767] on select "Question is not relevant. Results will be updated. Reasonable explanation provi…" at bounding box center [935, 760] width 400 height 31
click at [1169, 758] on icon "button" at bounding box center [1165, 760] width 13 height 13
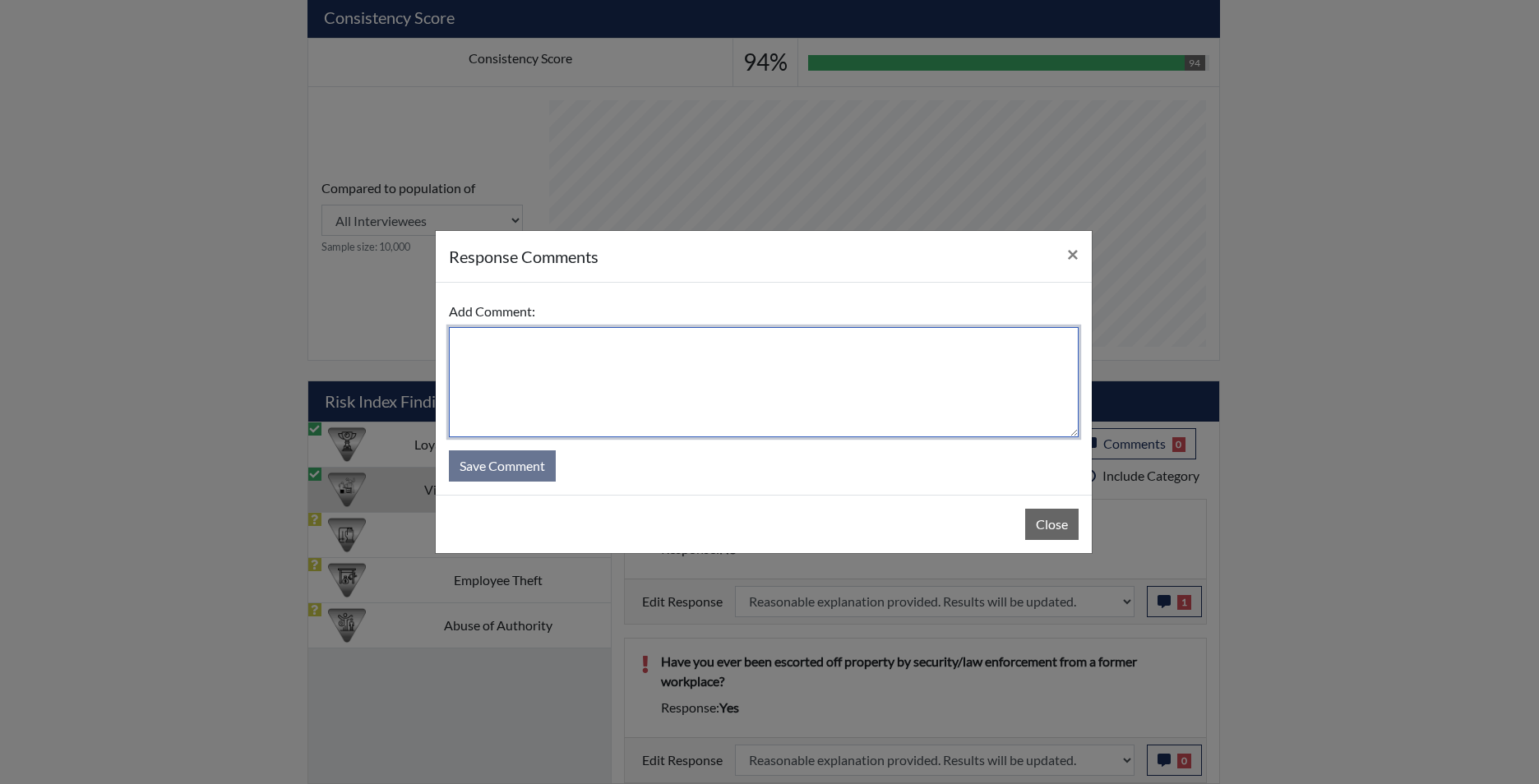
click at [617, 366] on textarea at bounding box center [763, 383] width 630 height 110
type textarea "i"
type textarea "incident of misunderstanding at his formal job"
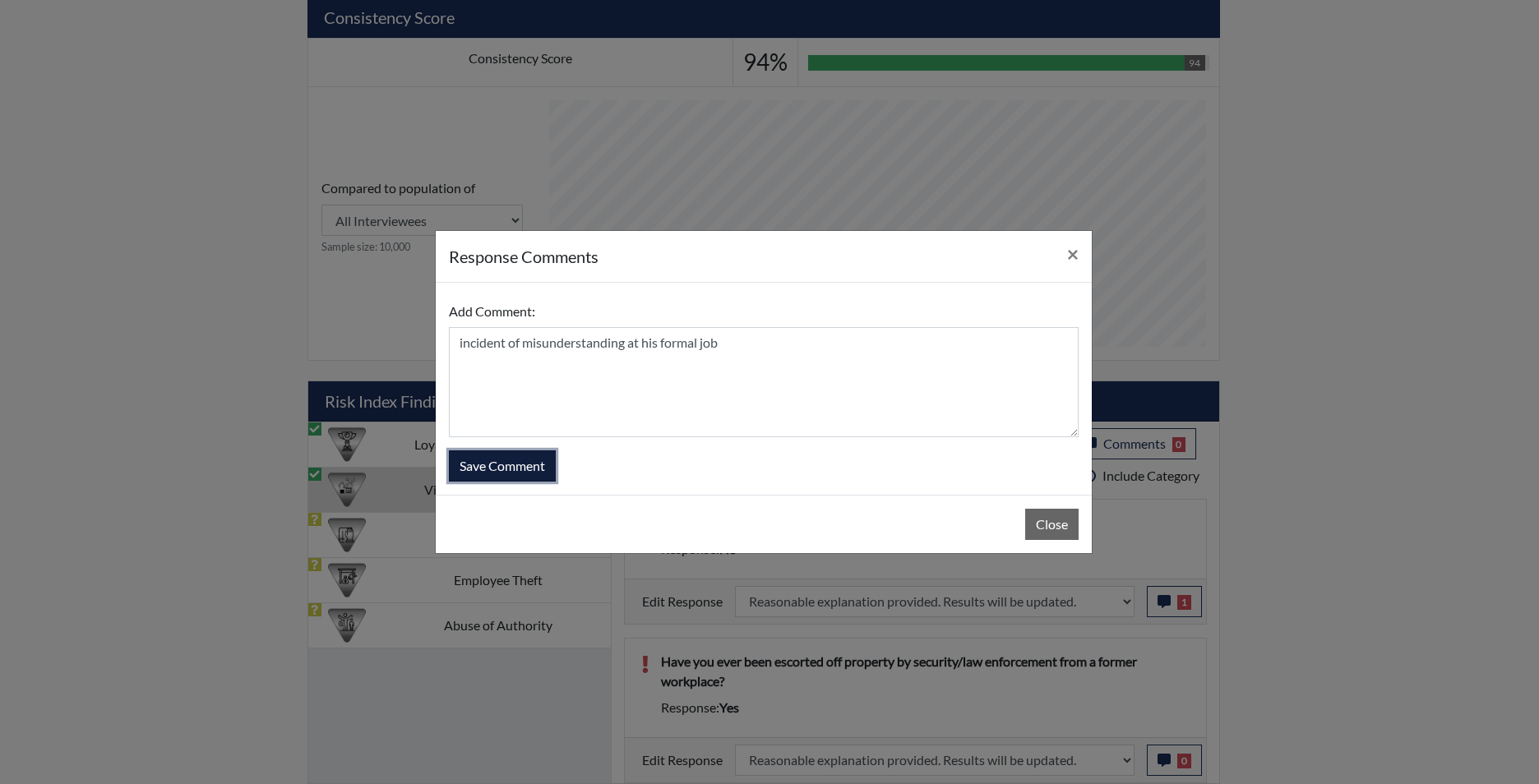
click at [521, 472] on button "Save Comment" at bounding box center [502, 466] width 107 height 31
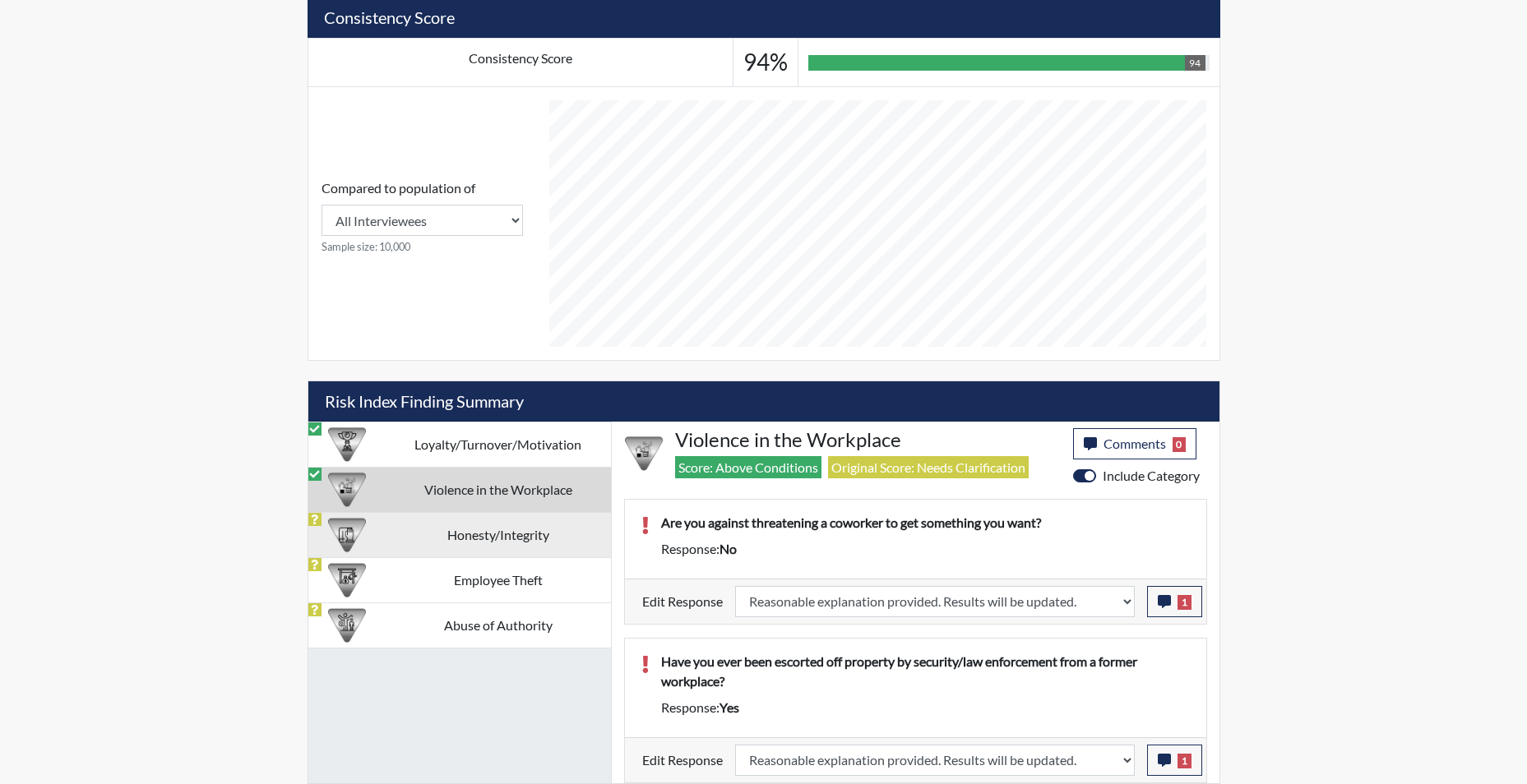
click at [521, 540] on td "Honesty/Integrity" at bounding box center [499, 534] width 226 height 45
select select
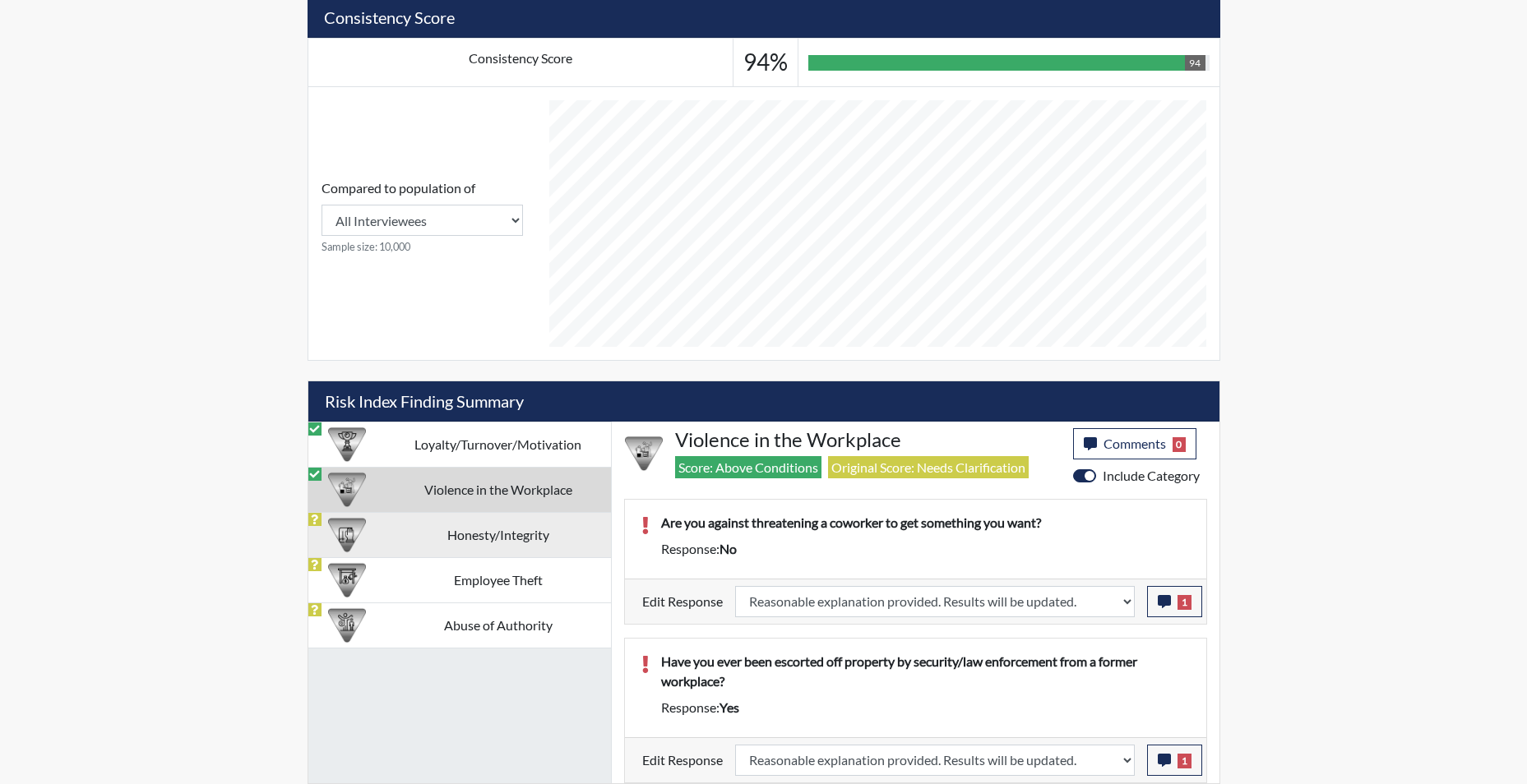
select select
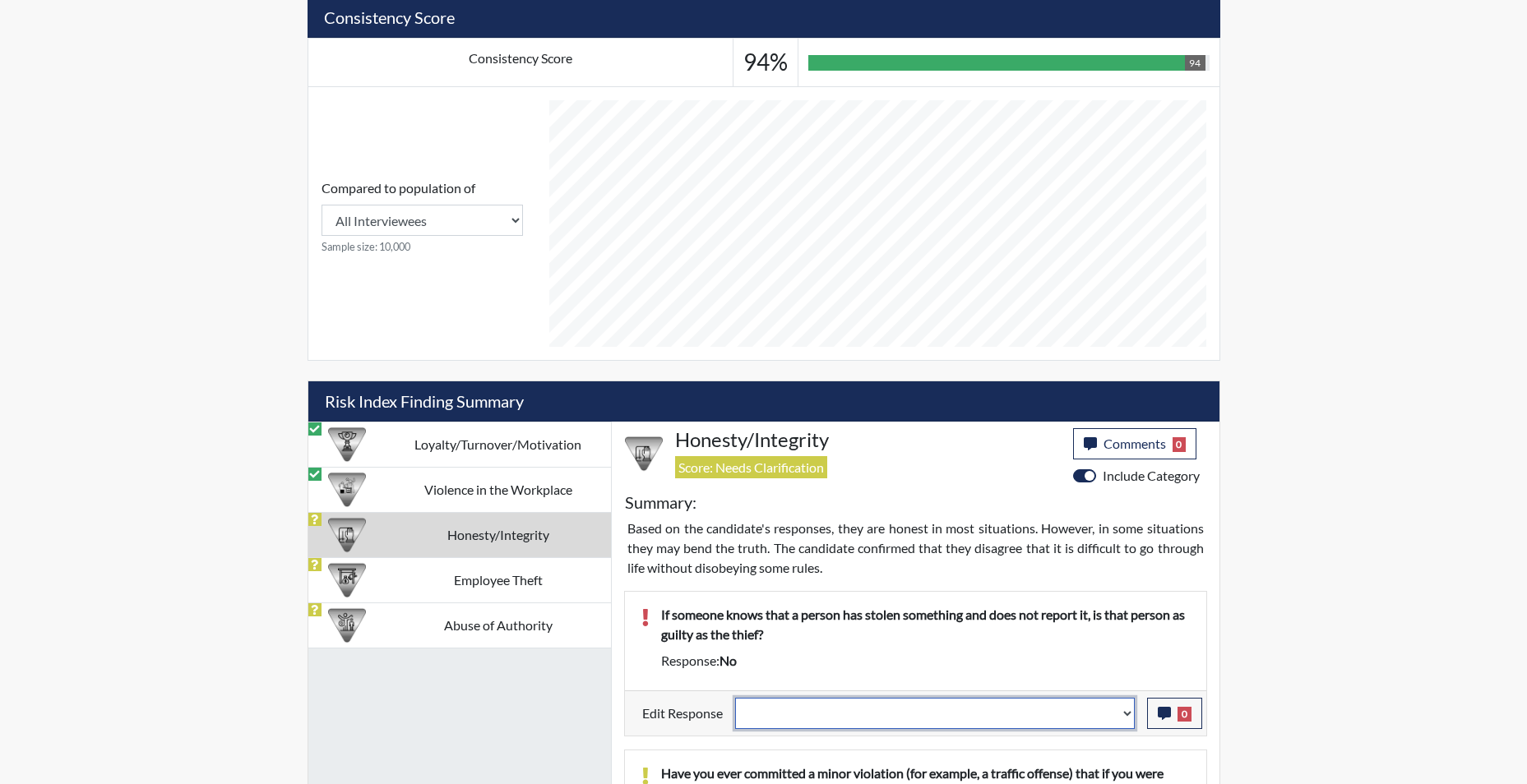
click at [1131, 721] on select "Question is not relevant. Results will be updated. Reasonable explanation provi…" at bounding box center [935, 713] width 400 height 31
select select "reasonable-explanation-provided"
click at [735, 698] on select "Question is not relevant. Results will be updated. Reasonable explanation provi…" at bounding box center [935, 713] width 400 height 31
select select
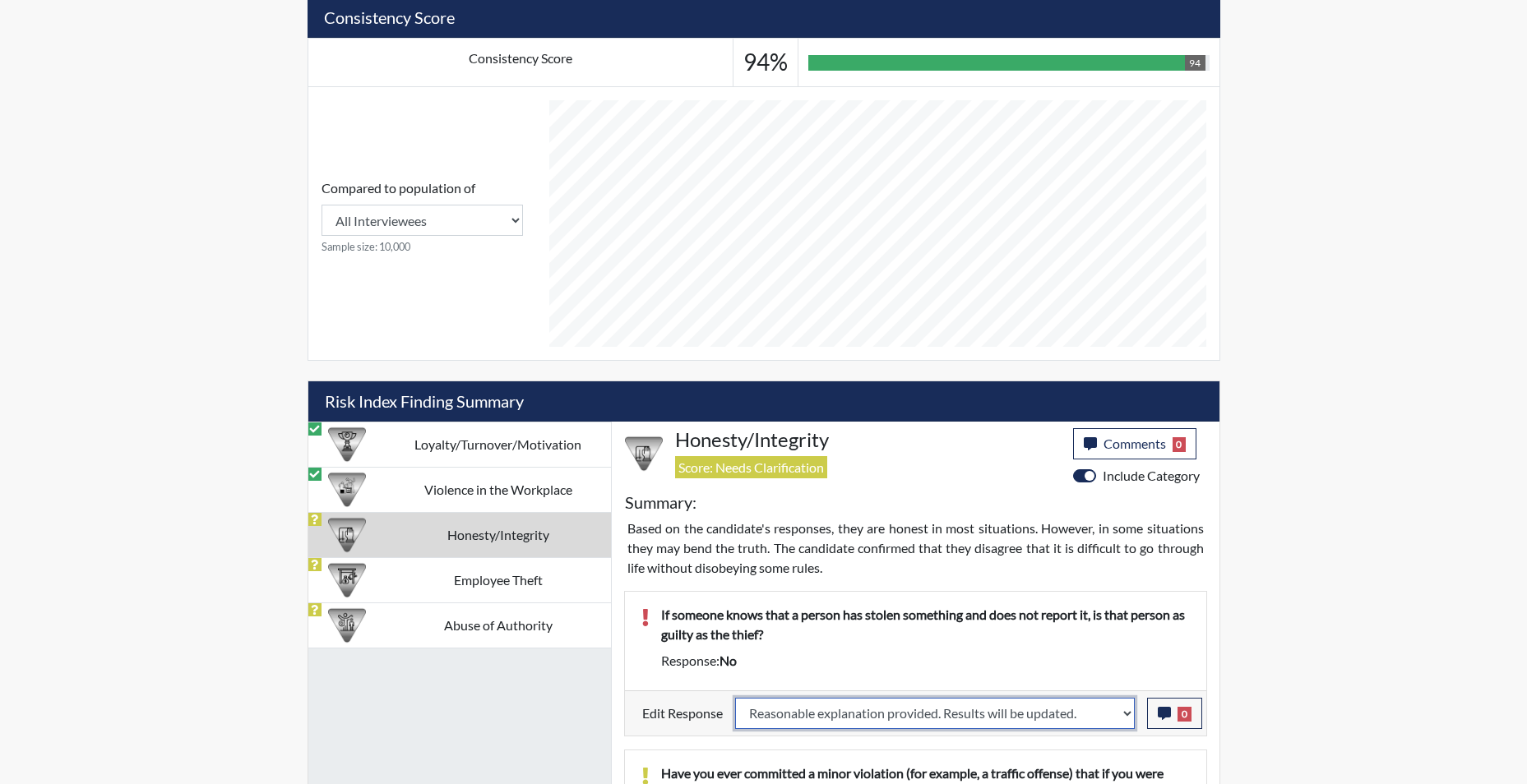
select select
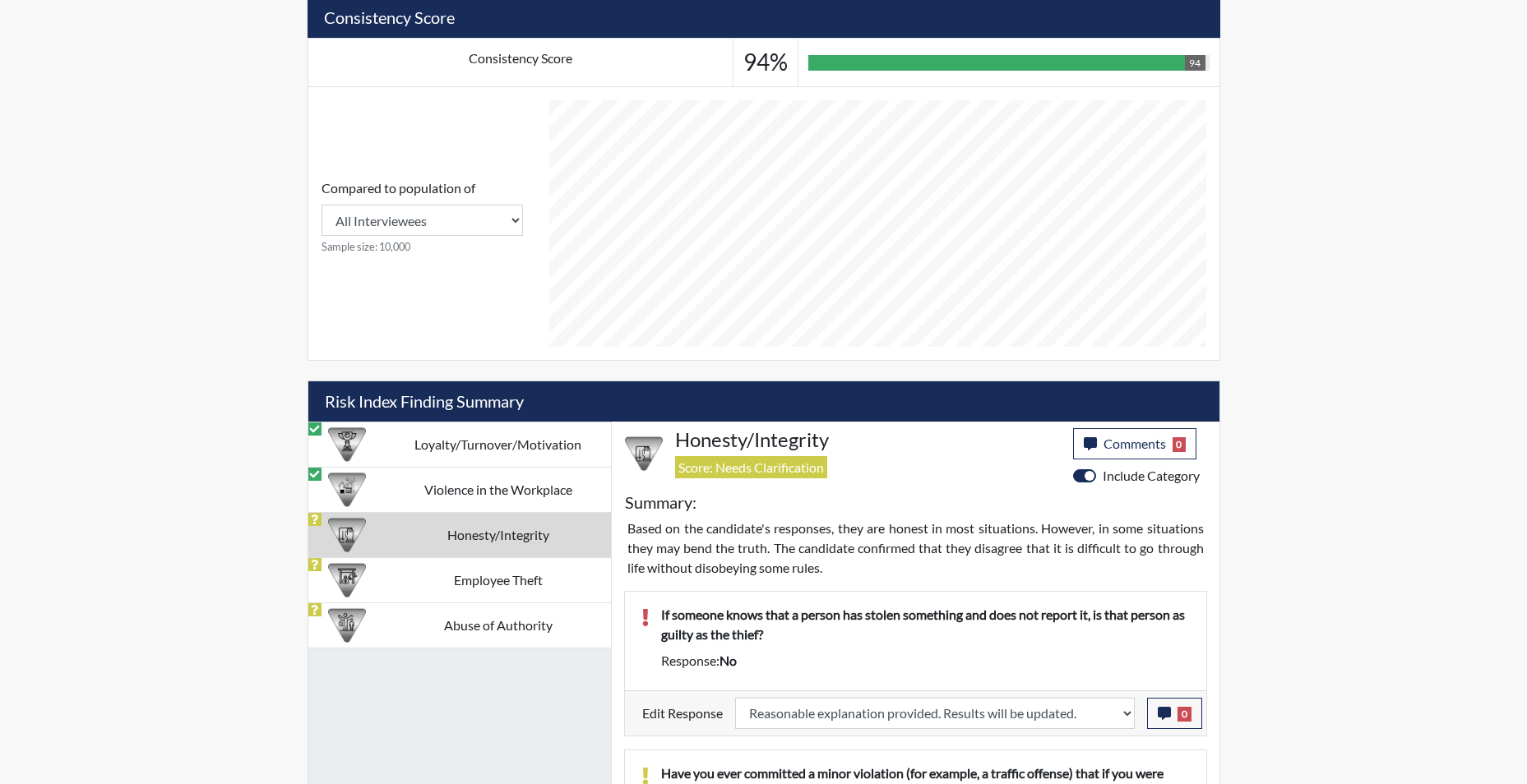
select select
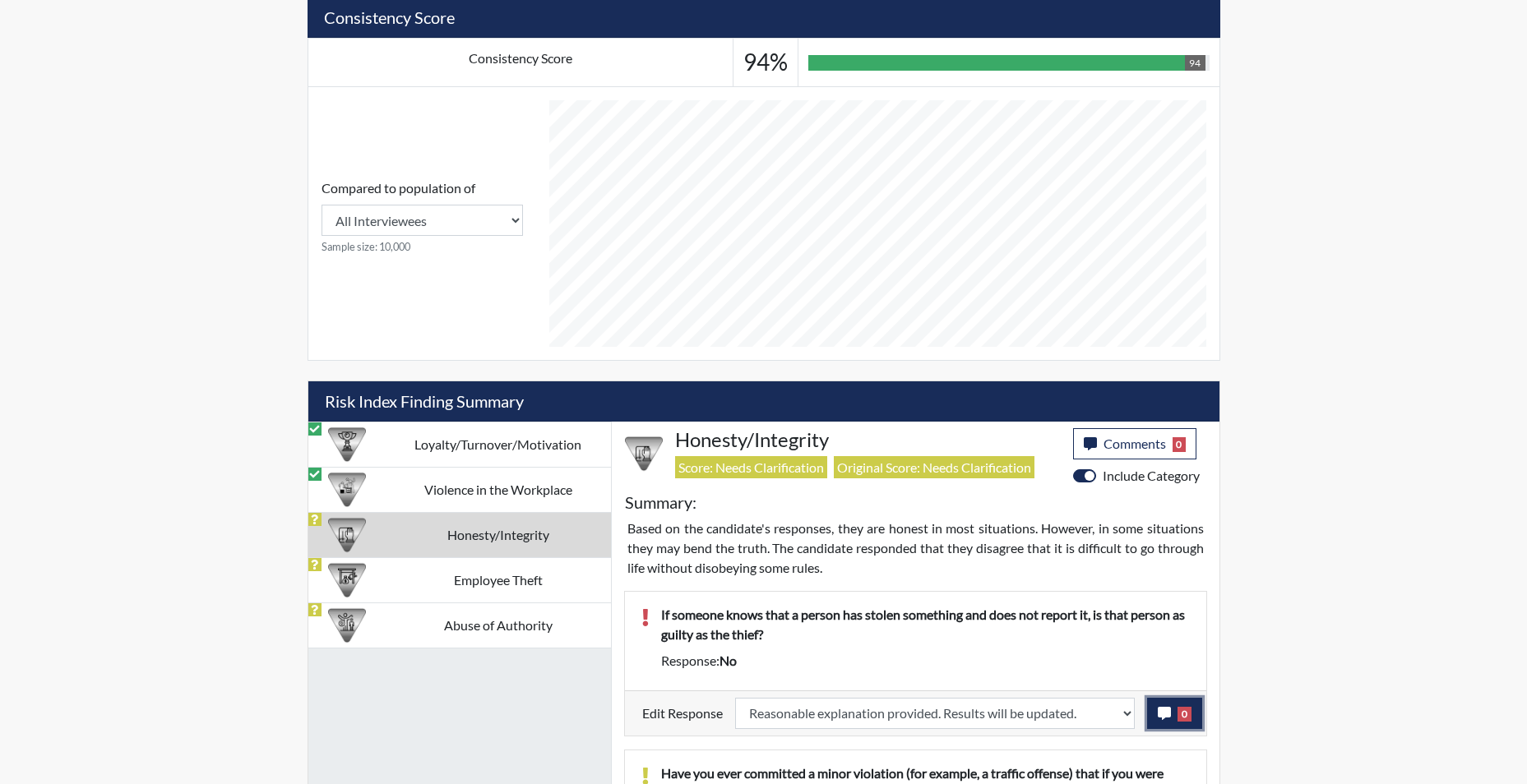
click at [1158, 713] on icon "button" at bounding box center [1165, 713] width 13 height 13
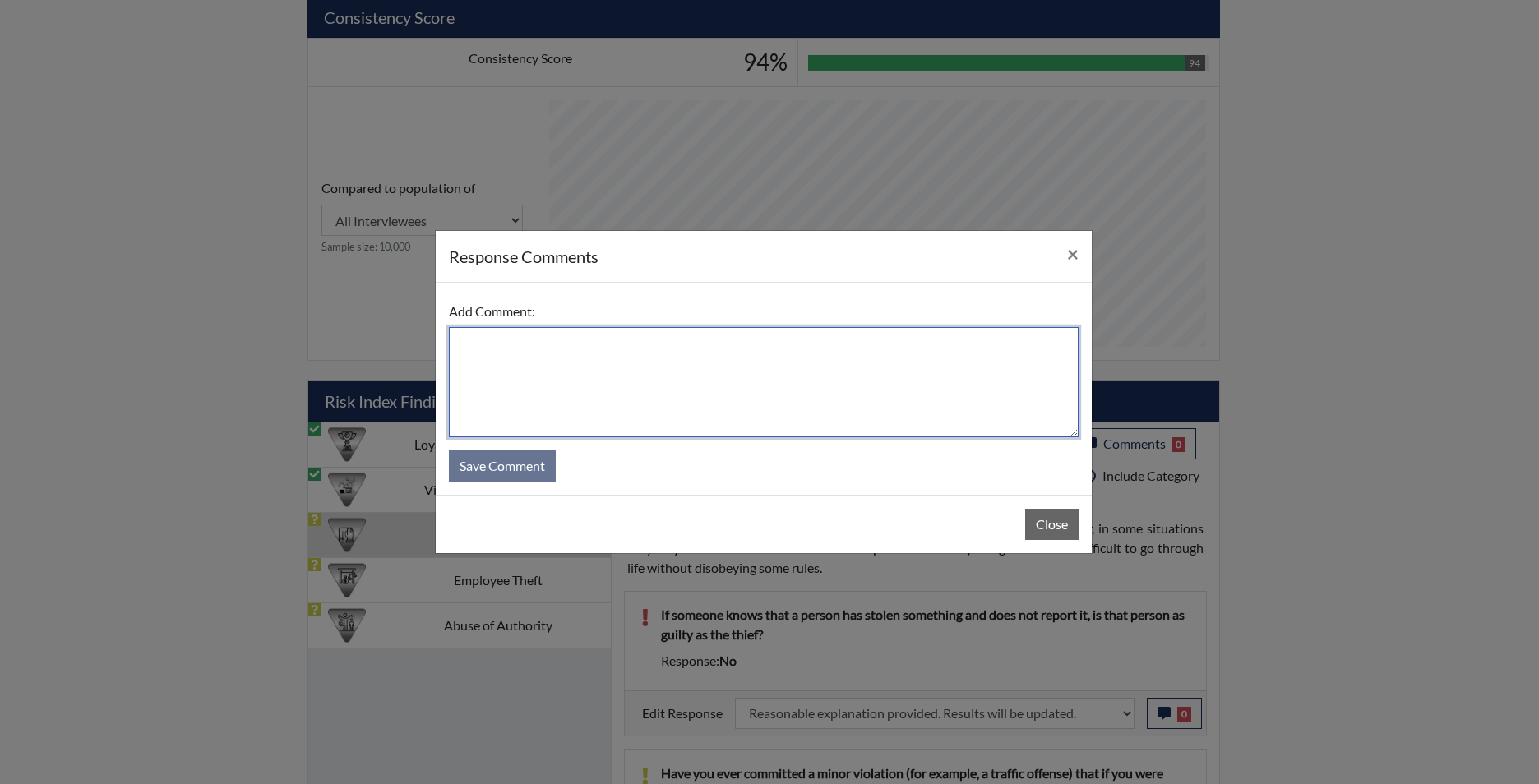
click at [770, 418] on textarea at bounding box center [763, 383] width 630 height 110
type textarea "app states yes"
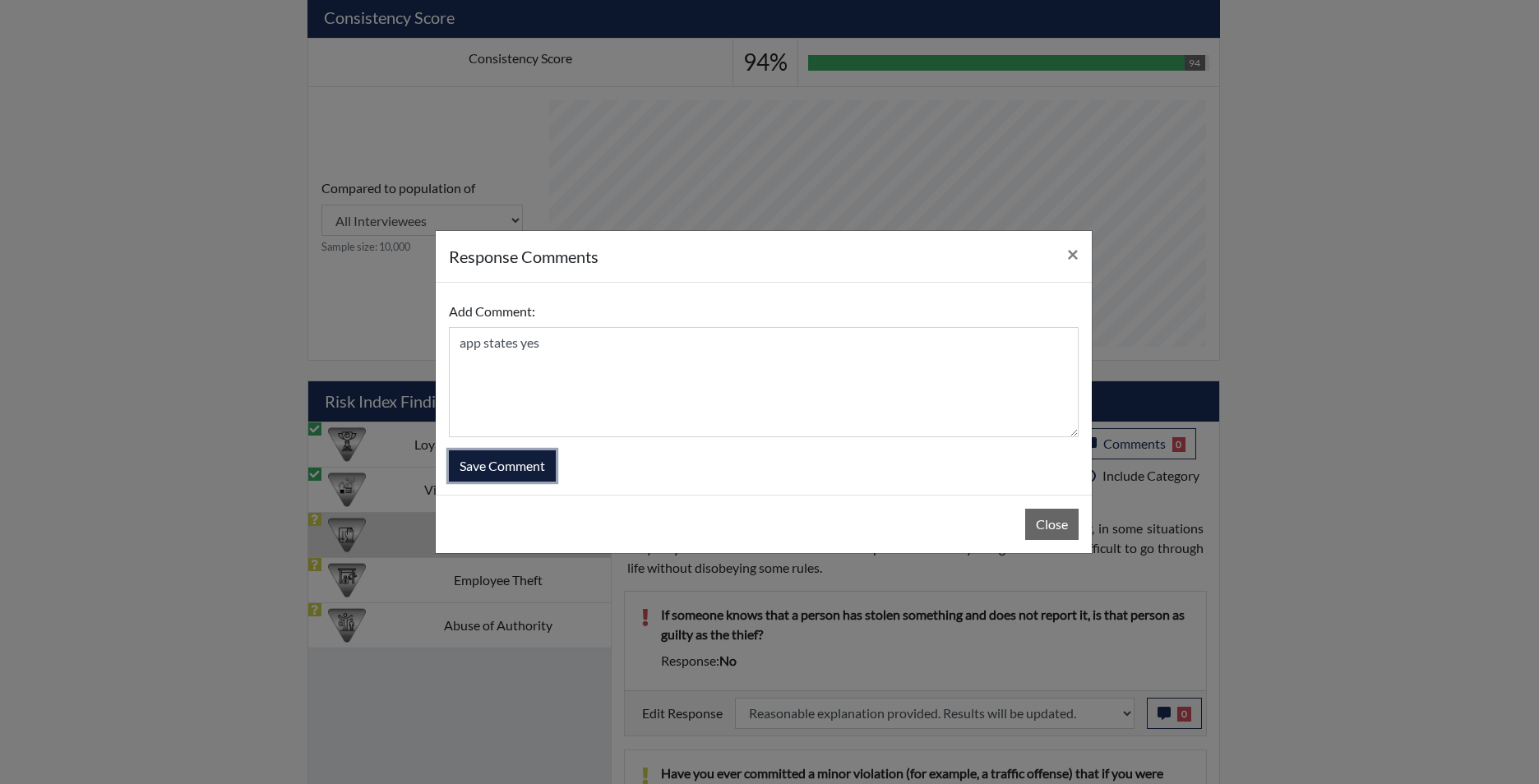
click at [527, 463] on button "Save Comment" at bounding box center [502, 466] width 107 height 31
select select
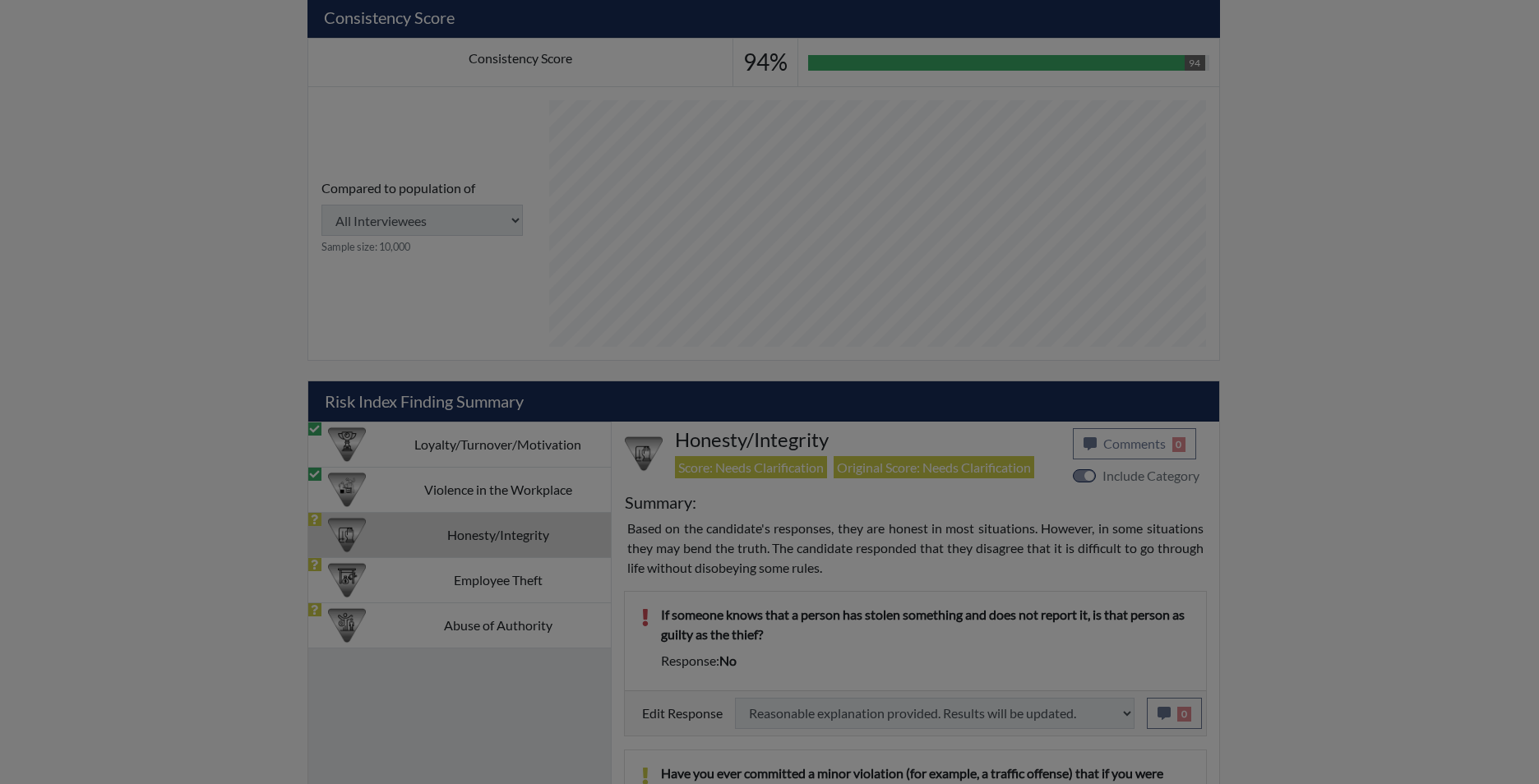
select select
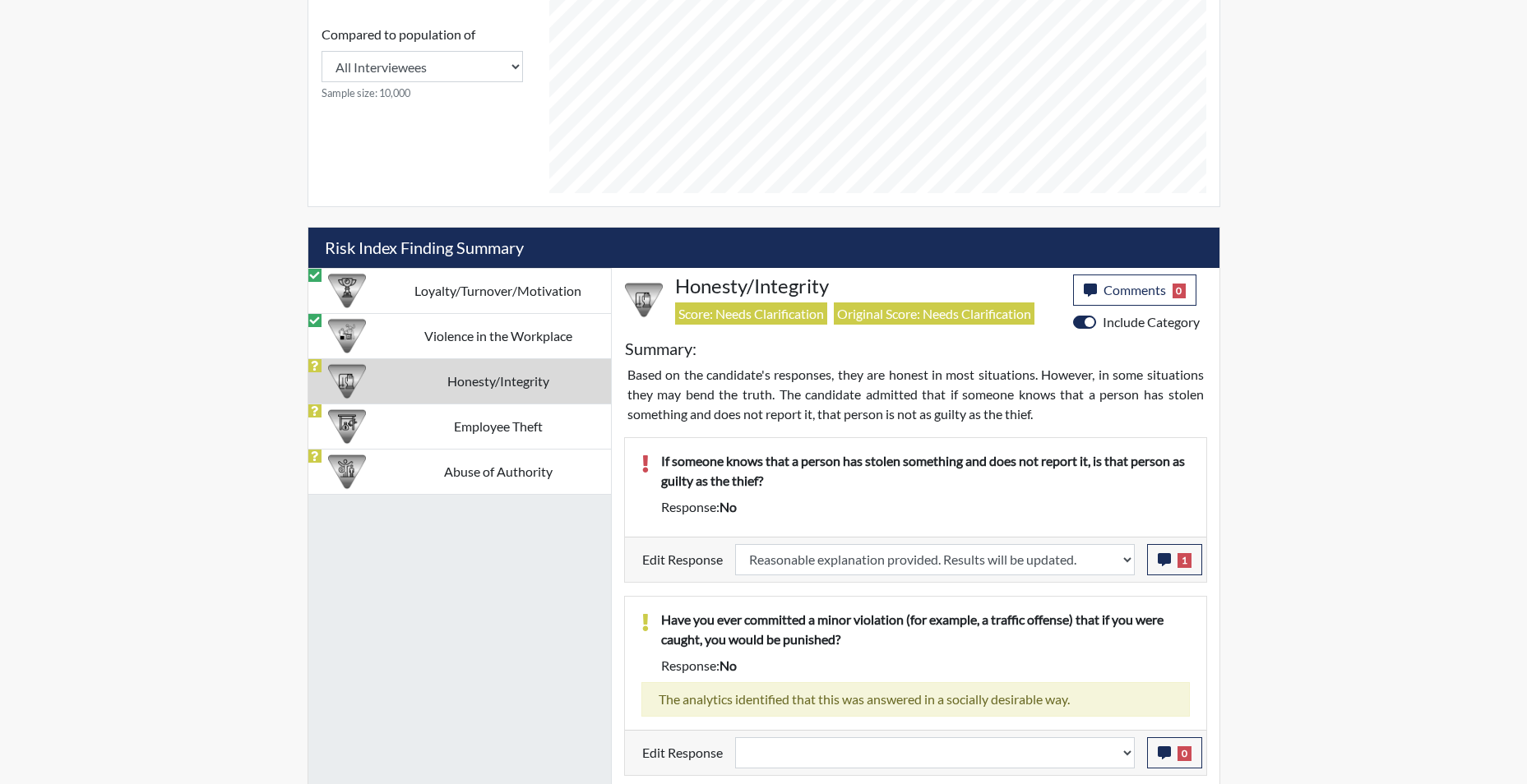
scroll to position [849, 0]
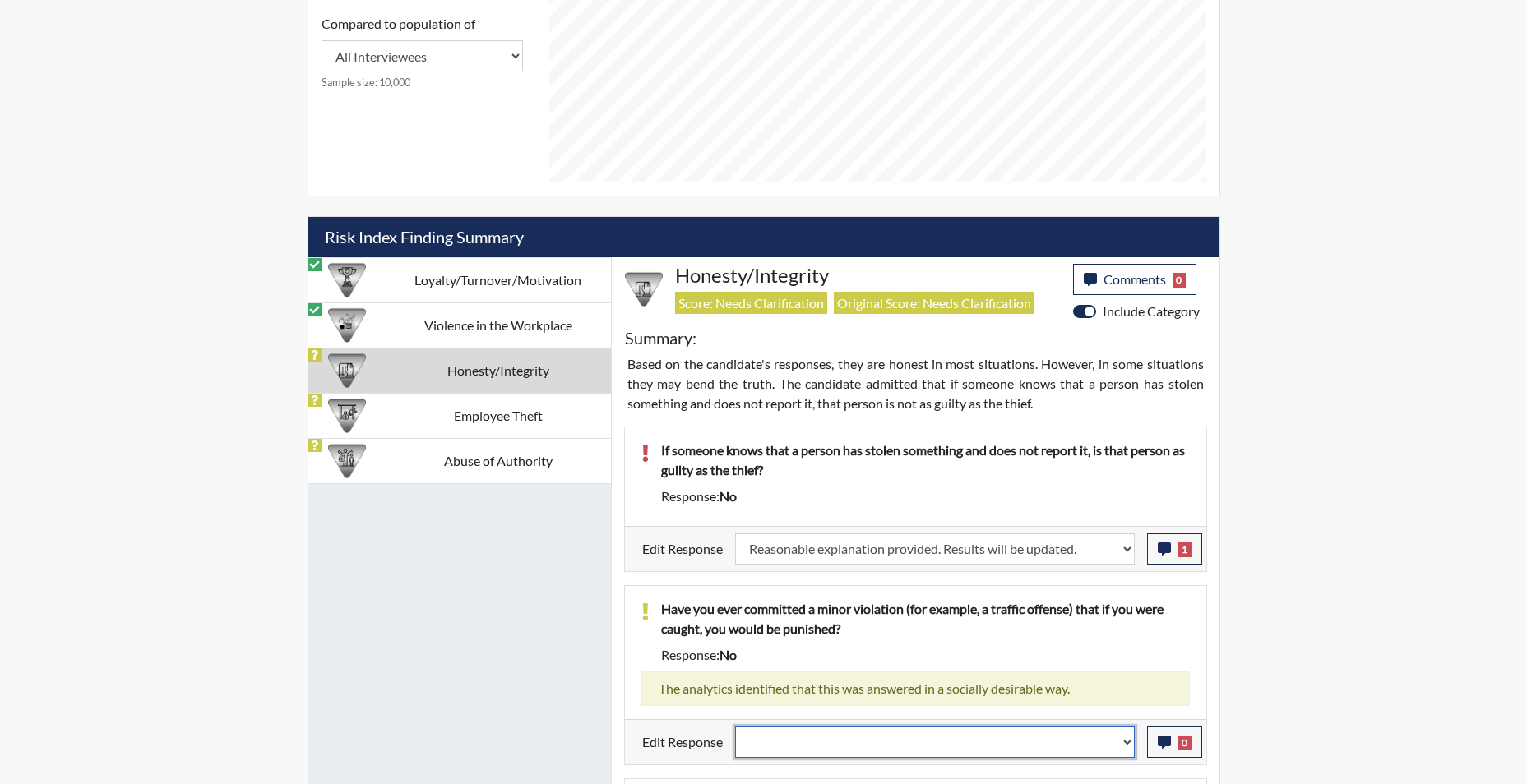
click at [1123, 749] on select "Question is not relevant. Results will be updated. Reasonable explanation provi…" at bounding box center [935, 742] width 400 height 31
select select "reasonable-explanation-provided"
click at [735, 726] on select "Question is not relevant. Results will be updated. Reasonable explanation provi…" at bounding box center [935, 742] width 400 height 31
select select
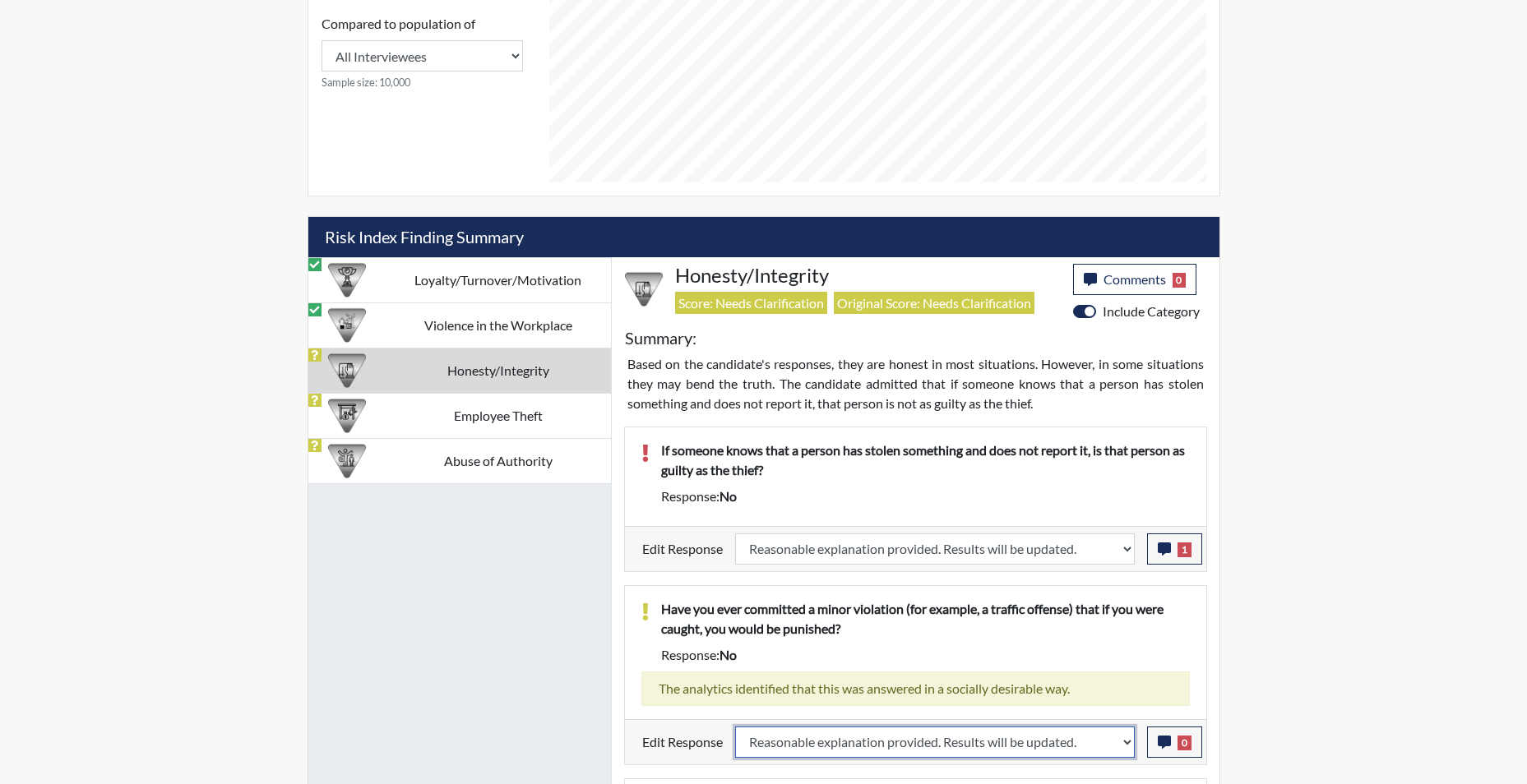
select select
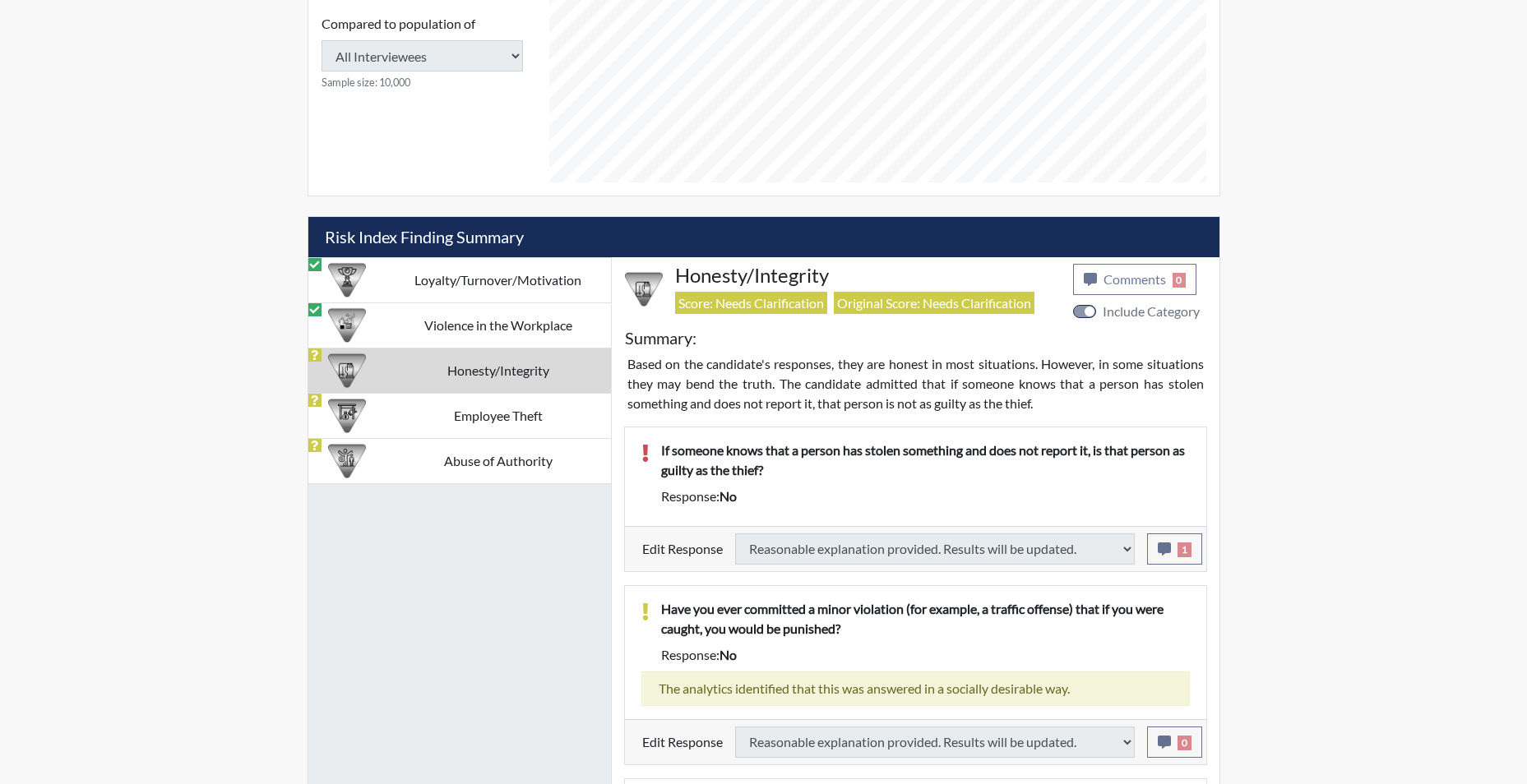
select select
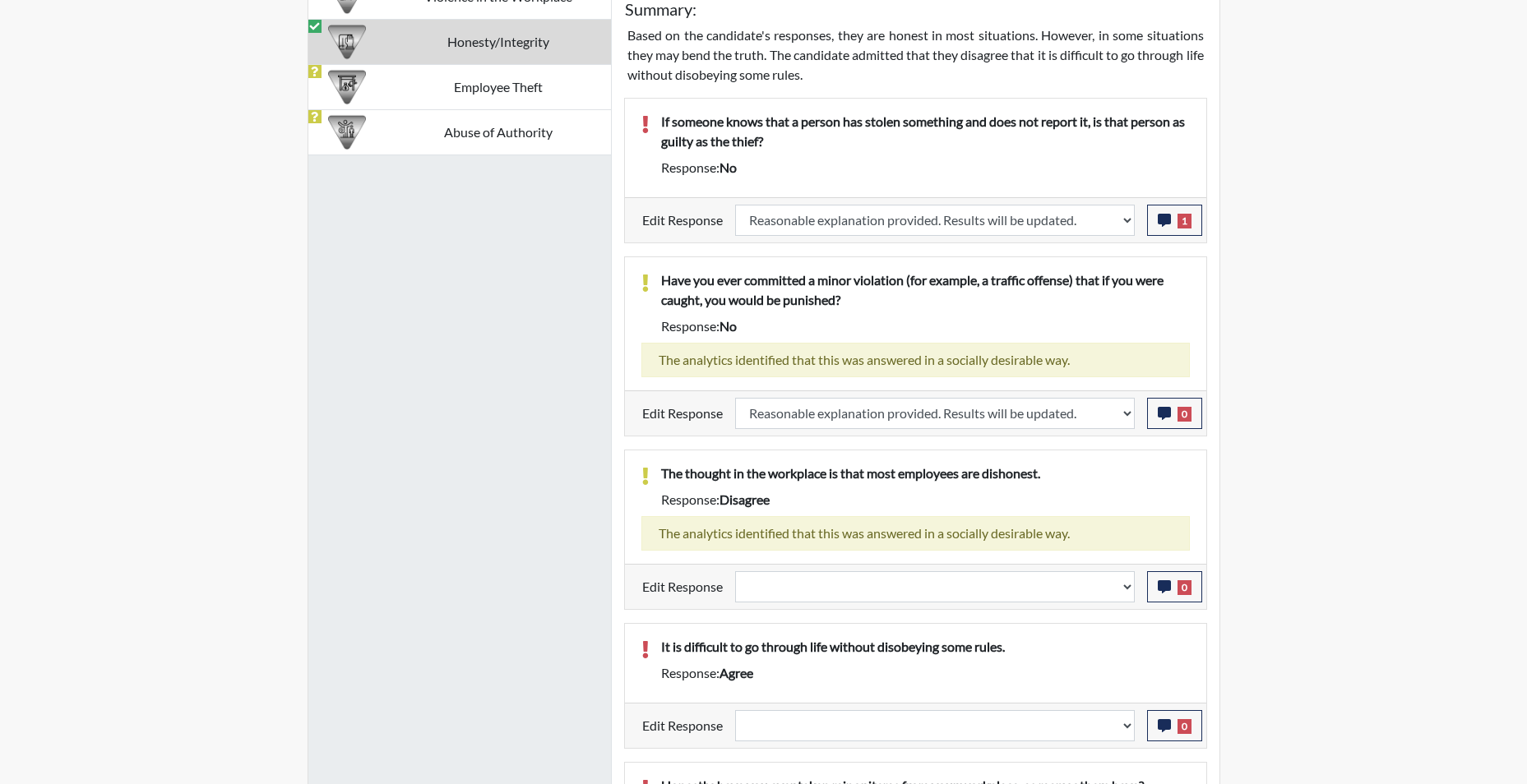
scroll to position [273, 683]
click at [1125, 591] on select "Question is not relevant. Results will be updated. Reasonable explanation provi…" at bounding box center [935, 587] width 400 height 31
select select "reasonable-explanation-provided"
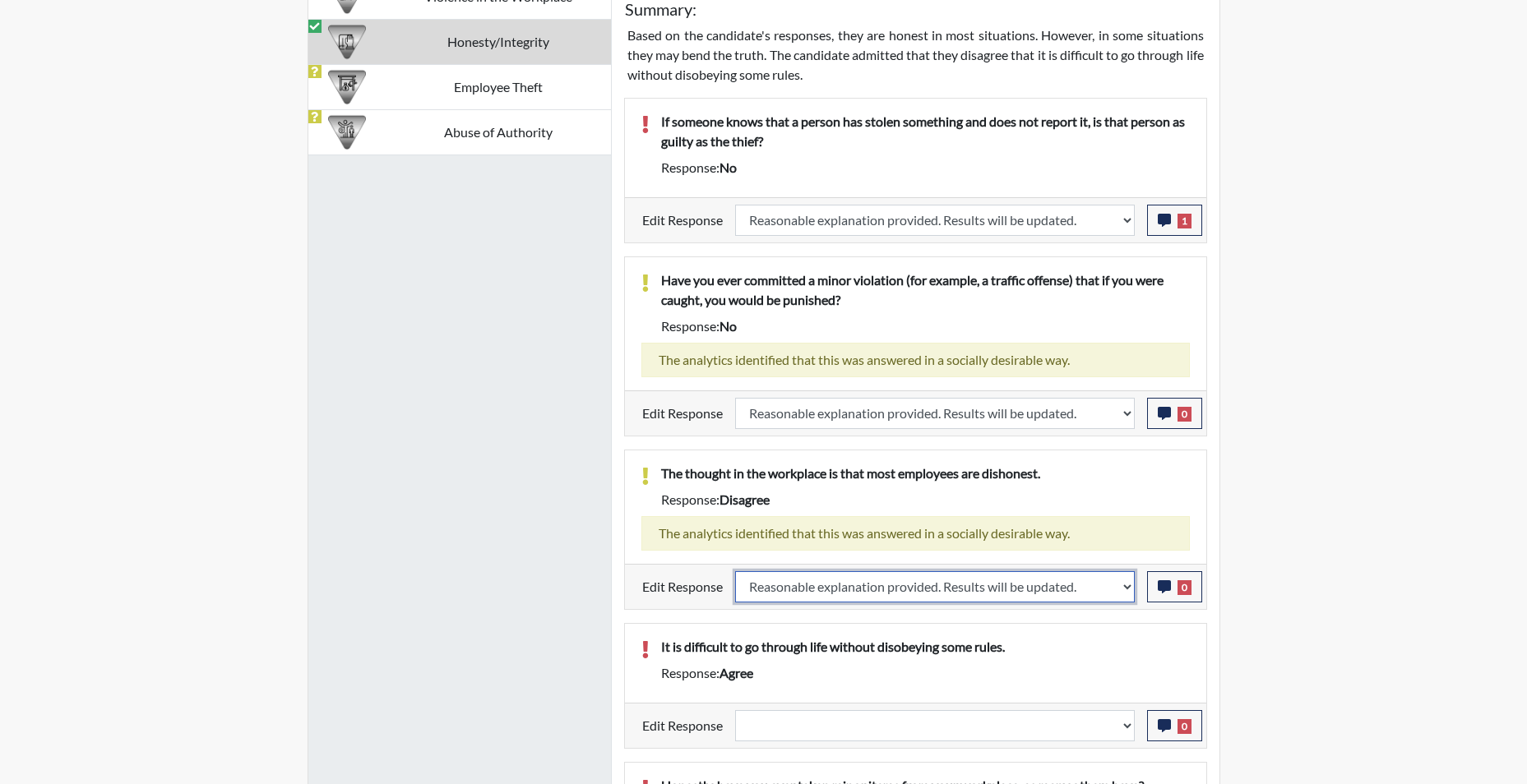
click at [735, 571] on select "Question is not relevant. Results will be updated. Reasonable explanation provi…" at bounding box center [935, 587] width 400 height 31
select select
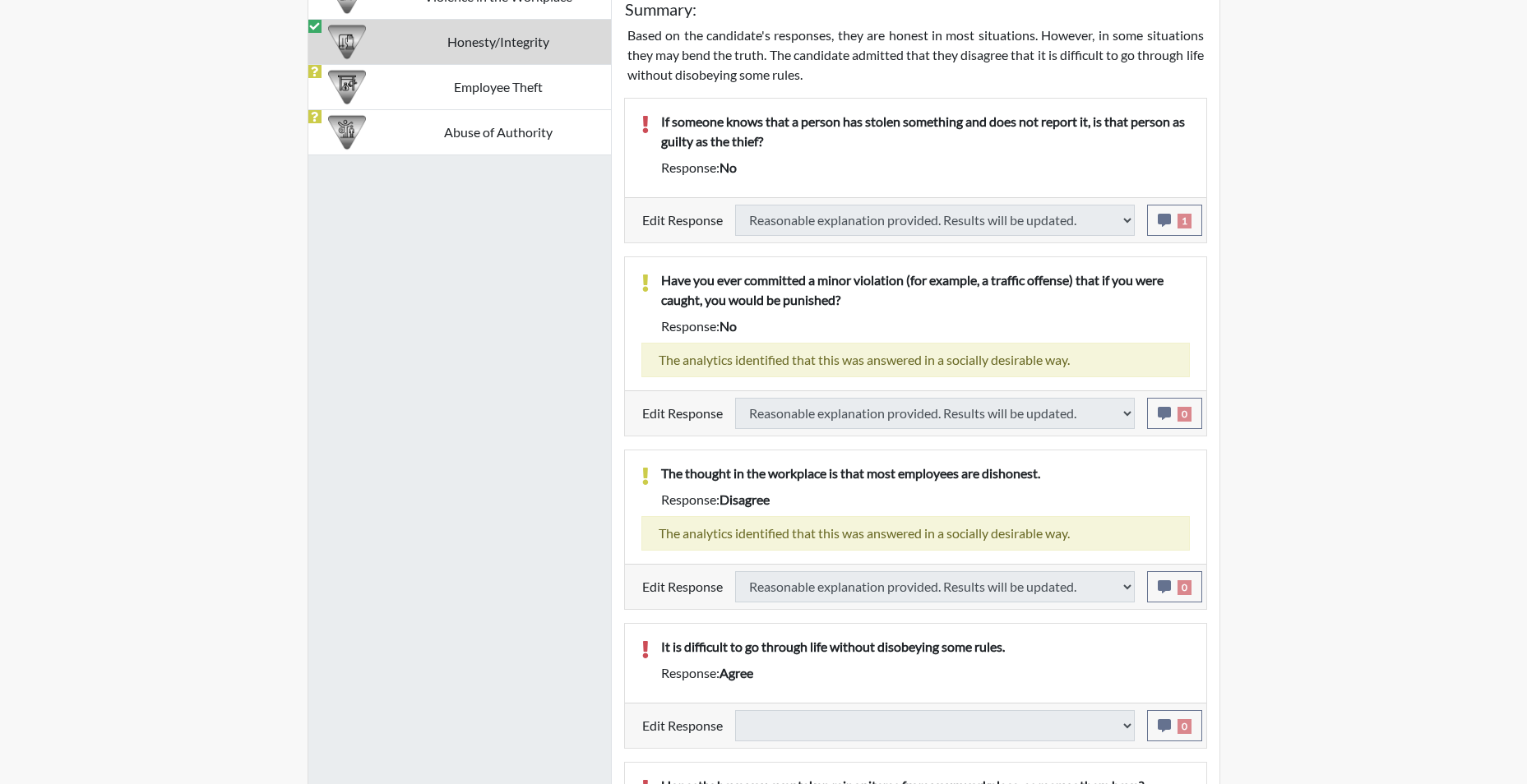
select select
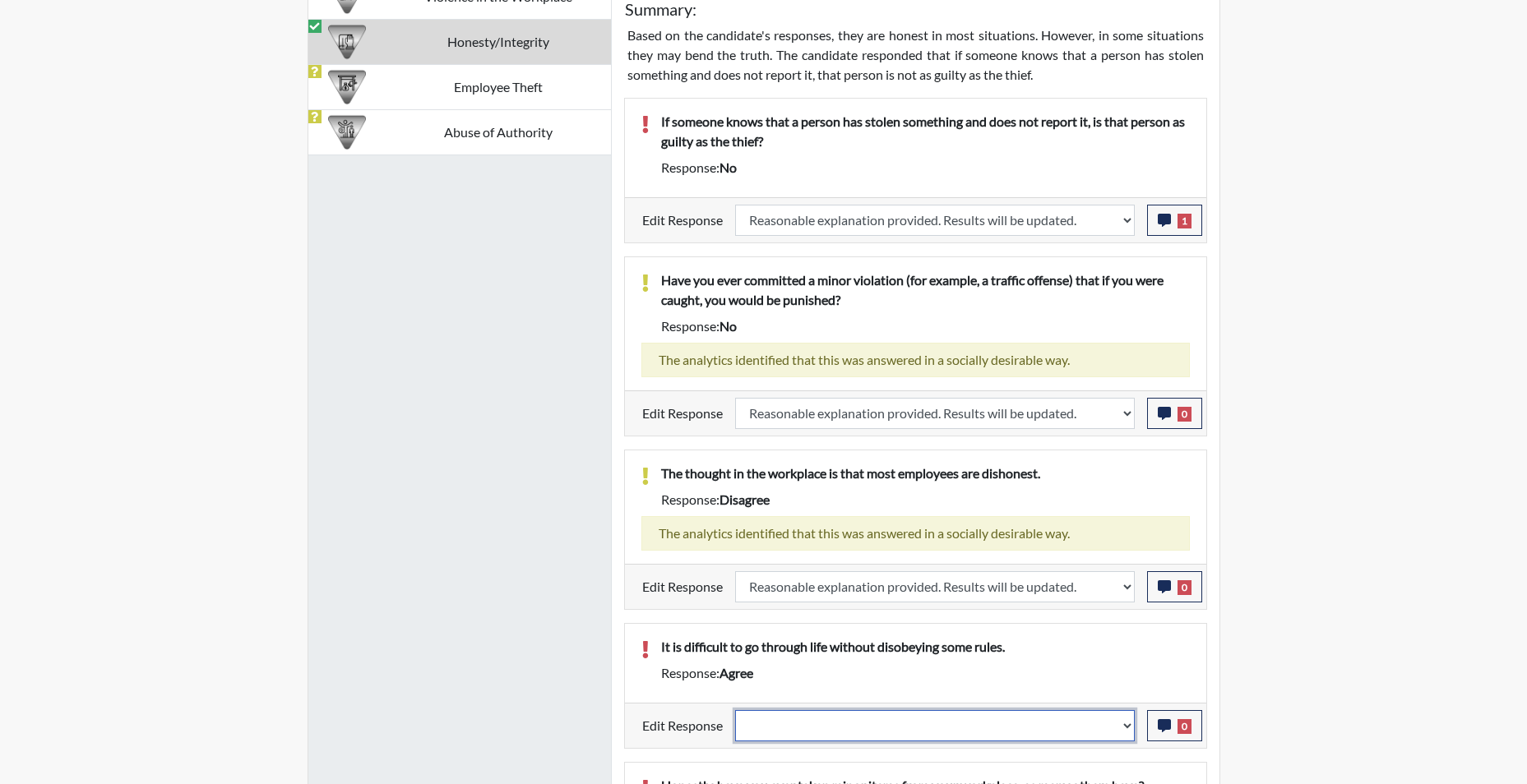
click at [1126, 726] on select "Question is not relevant. Results will be updated. Reasonable explanation provi…" at bounding box center [935, 726] width 400 height 31
select select "reasonable-explanation-provided"
click at [735, 710] on select "Question is not relevant. Results will be updated. Reasonable explanation provi…" at bounding box center [935, 726] width 400 height 31
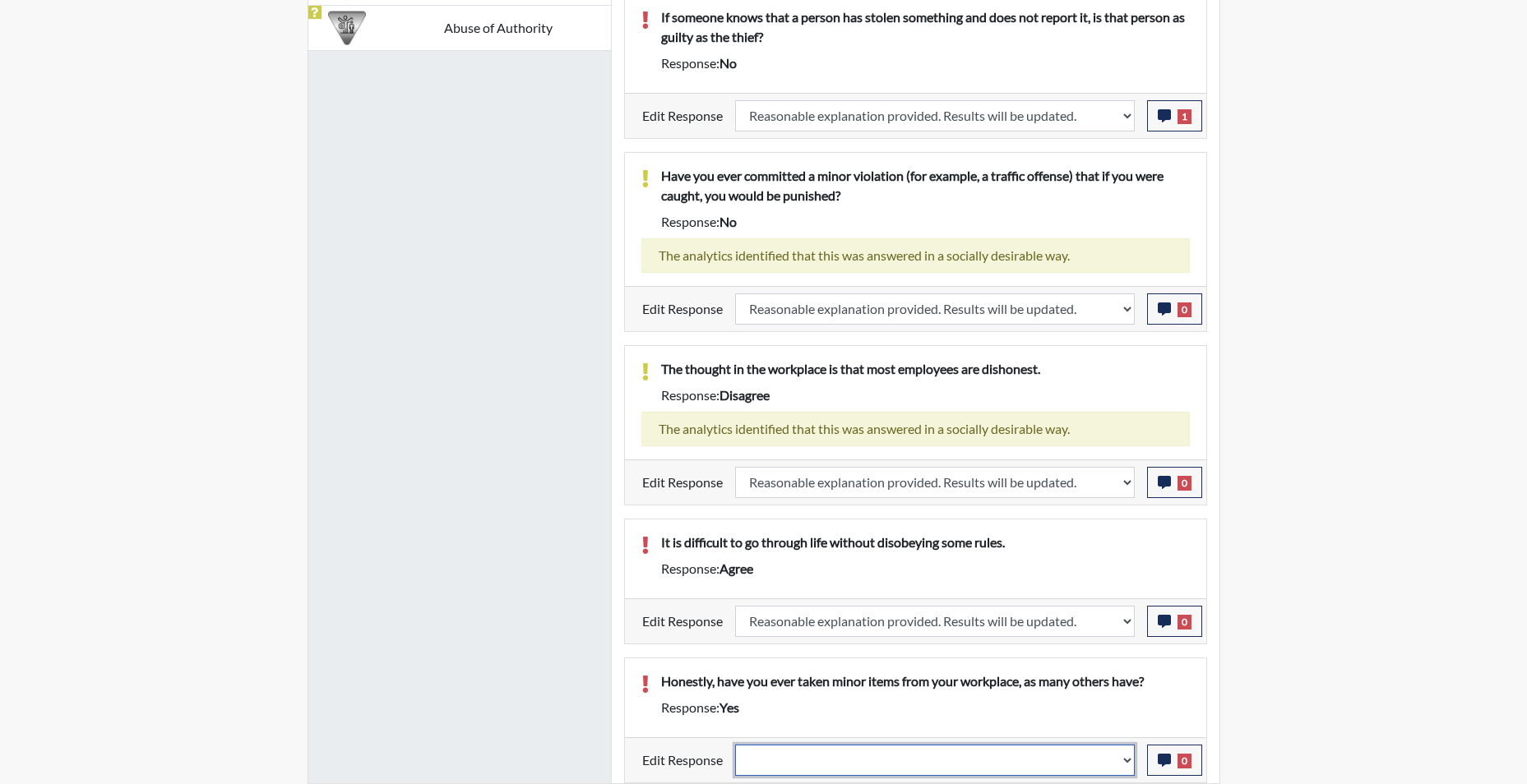
click at [1123, 766] on select "Question is not relevant. Results will be updated. Reasonable explanation provi…" at bounding box center [935, 760] width 400 height 31
select select "reasonable-explanation-provided"
click at [735, 745] on select "Question is not relevant. Results will be updated. Reasonable explanation provi…" at bounding box center [935, 760] width 400 height 31
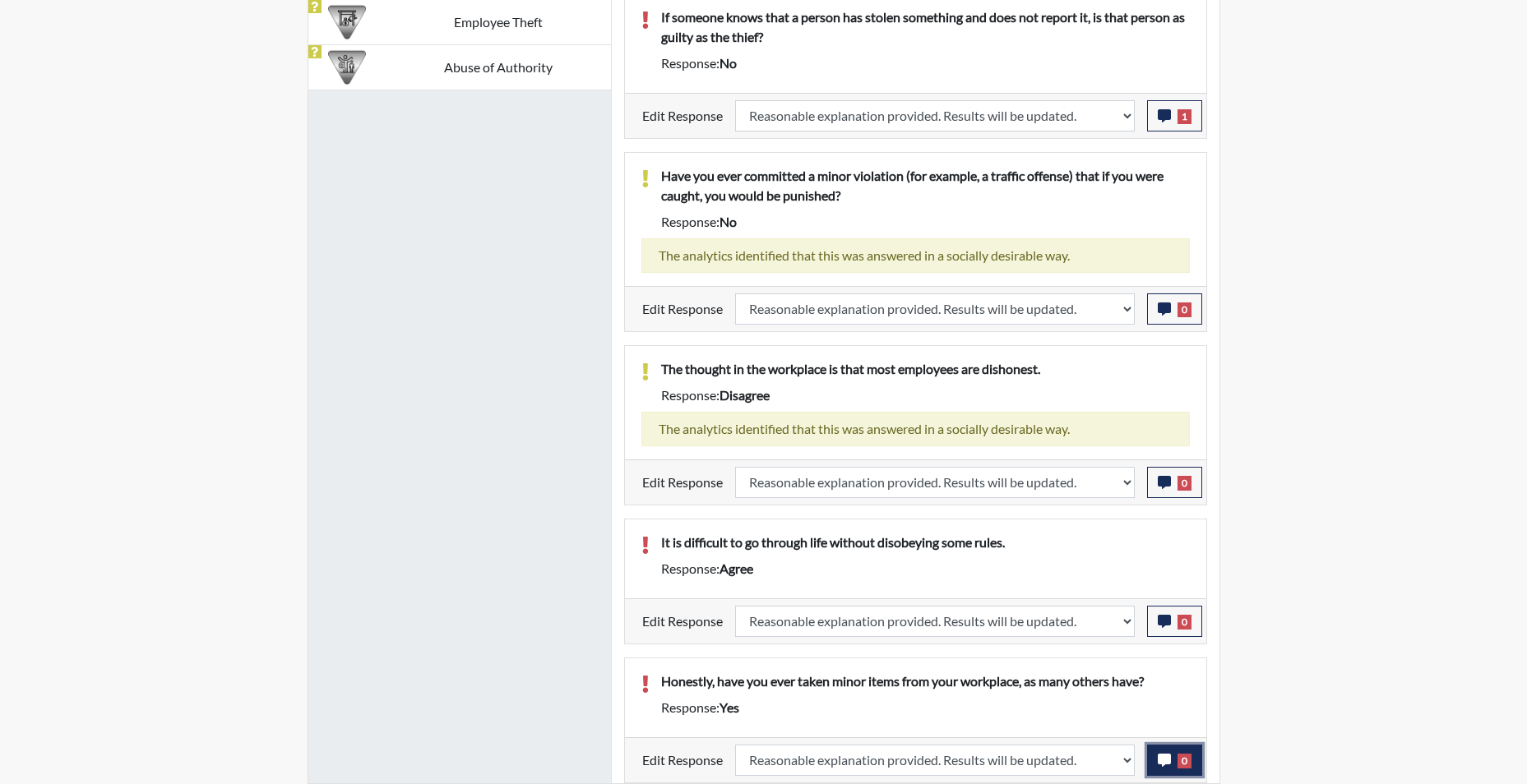
click at [1161, 761] on icon "button" at bounding box center [1165, 760] width 13 height 13
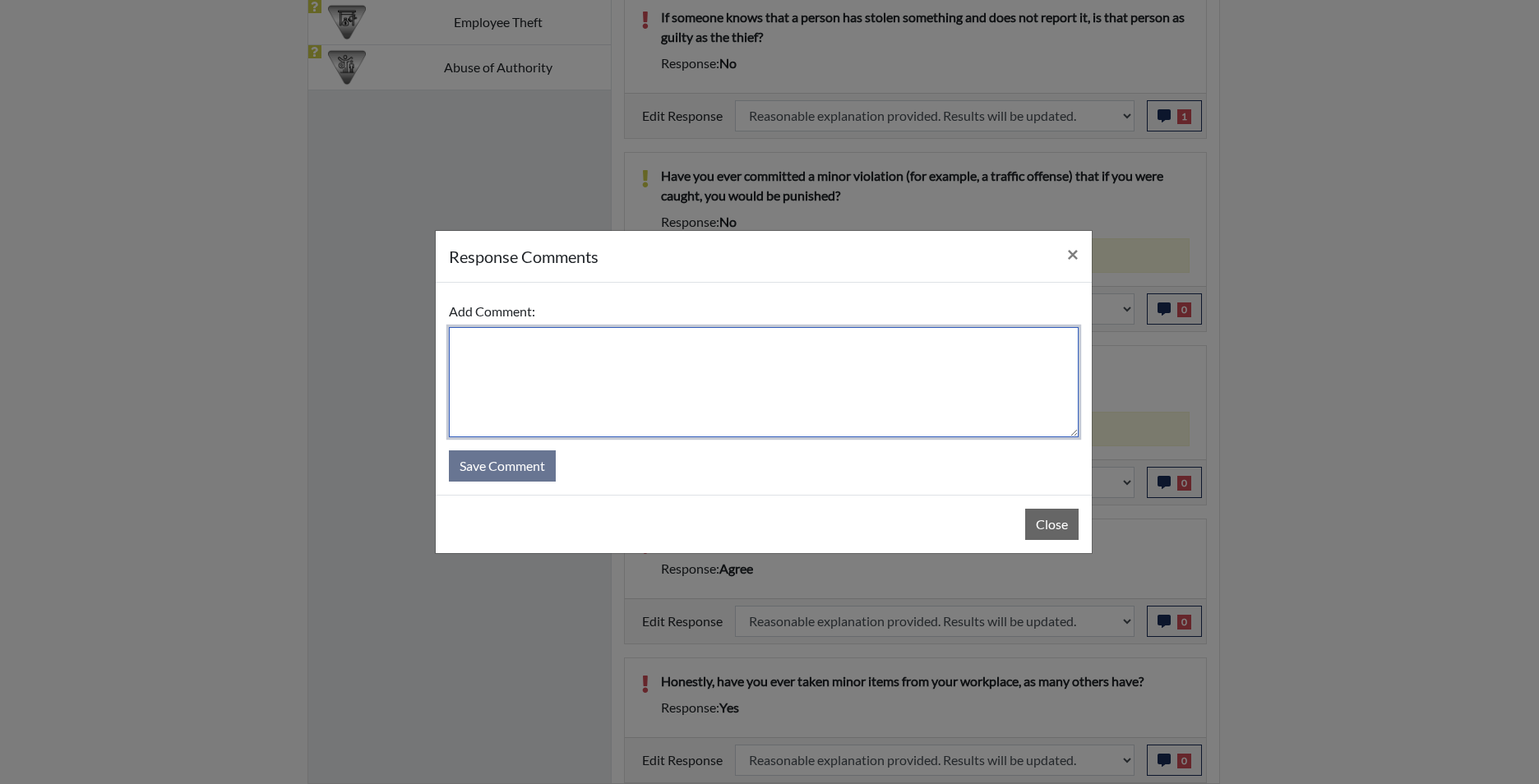
click at [600, 381] on textarea at bounding box center [763, 383] width 630 height 110
type textarea "maybe a pen"
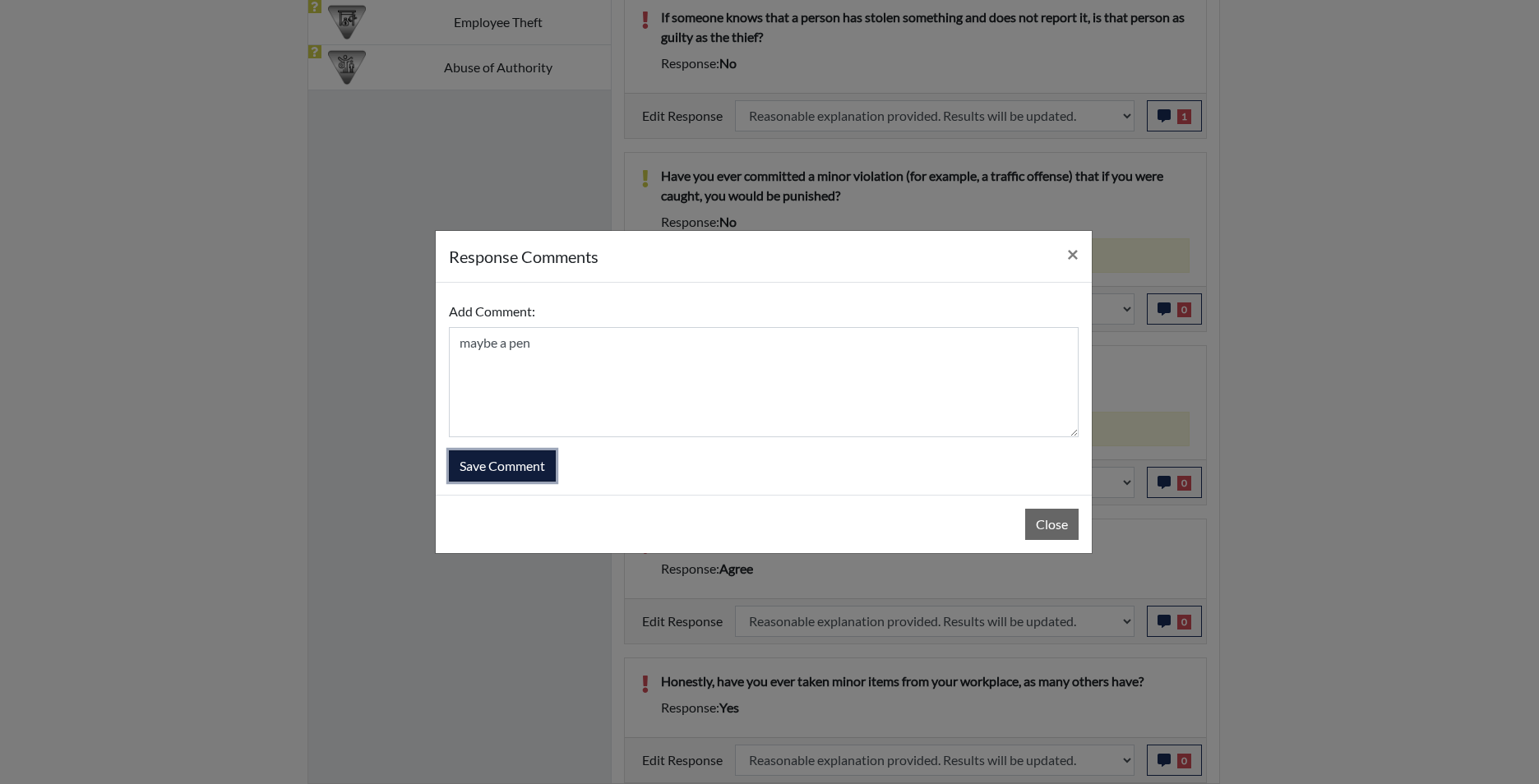
click at [509, 475] on button "Save Comment" at bounding box center [502, 466] width 107 height 31
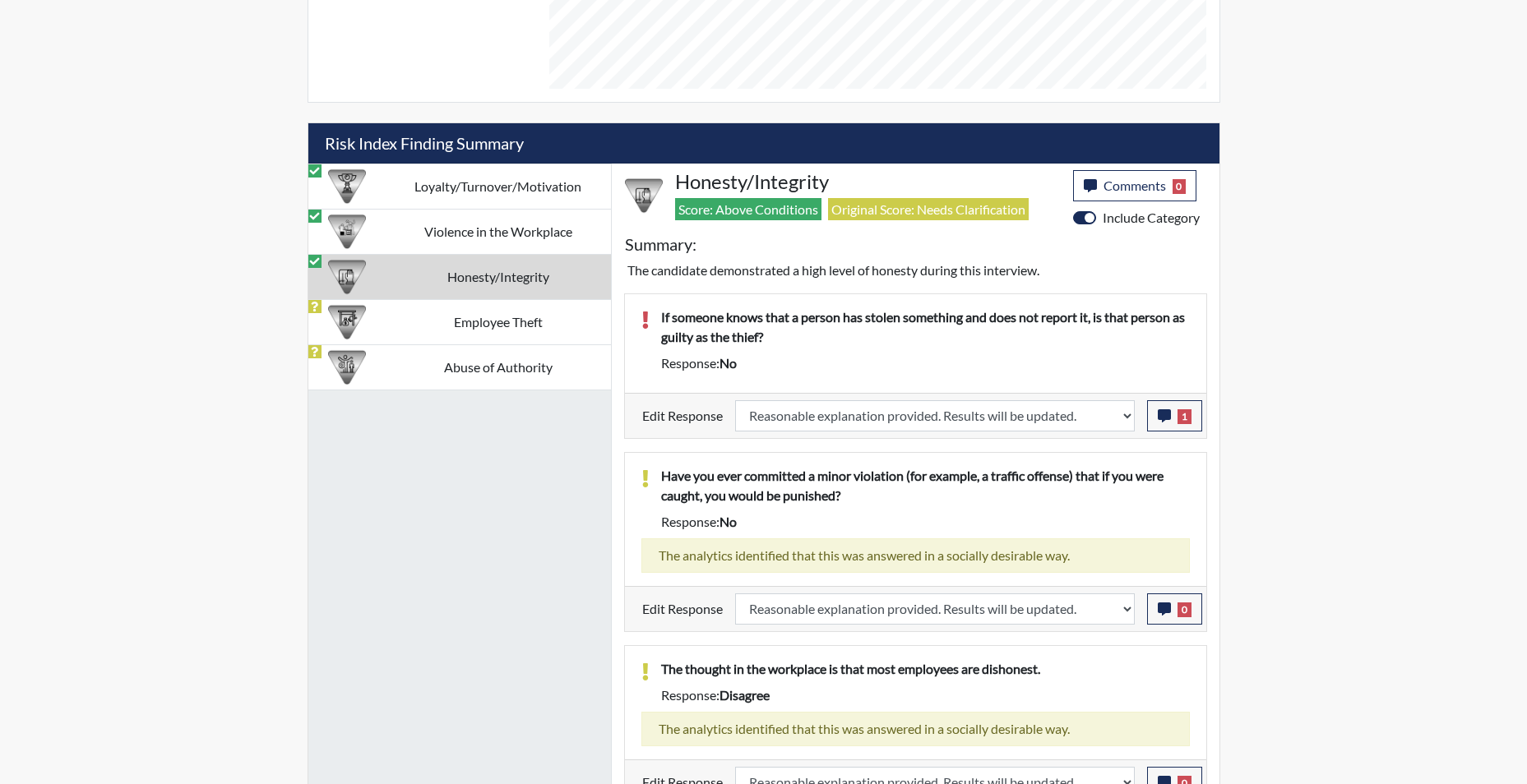
scroll to position [914, 0]
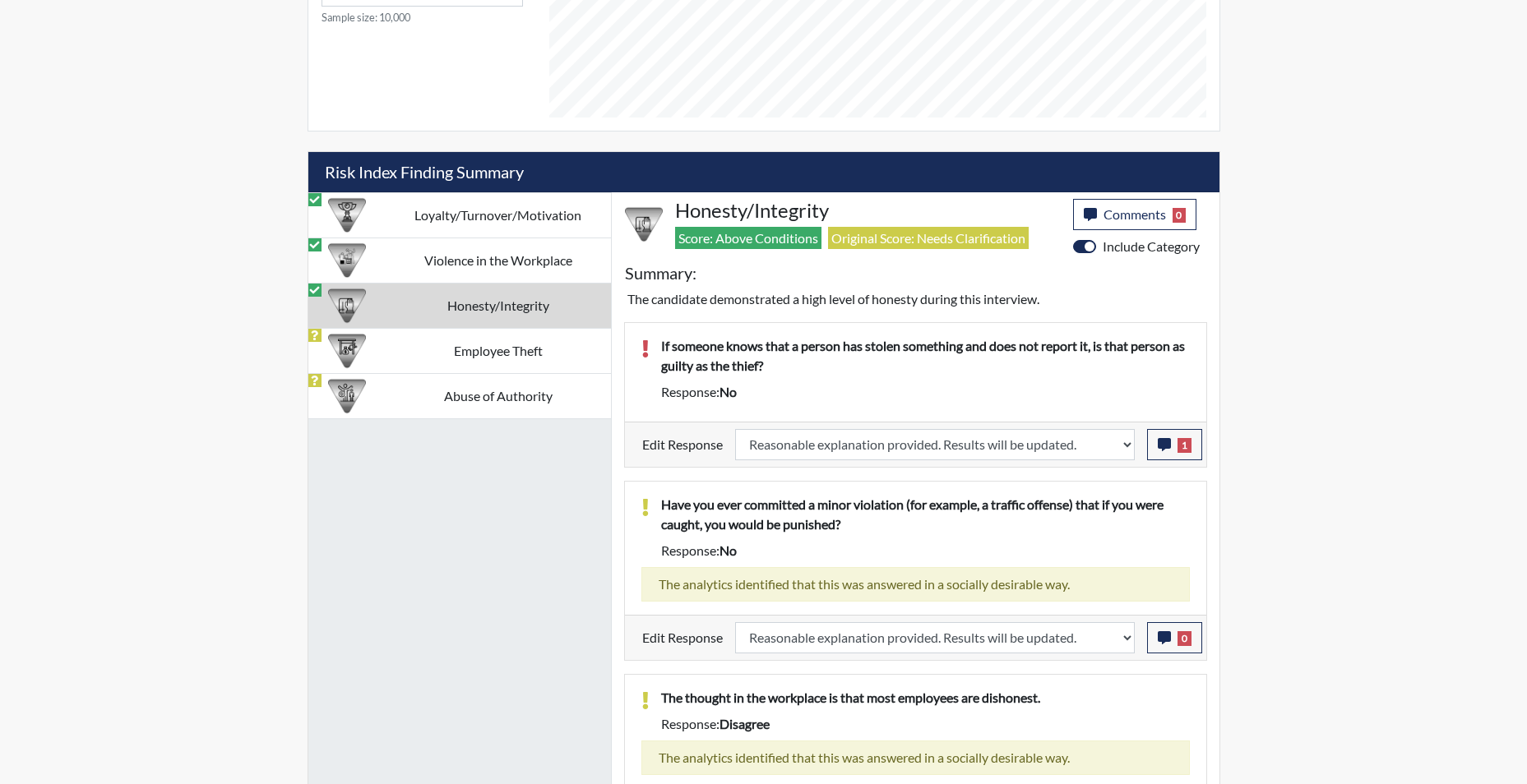
click at [515, 313] on td "Honesty/Integrity" at bounding box center [499, 305] width 226 height 45
click at [496, 347] on td "Employee Theft" at bounding box center [499, 350] width 226 height 45
select select
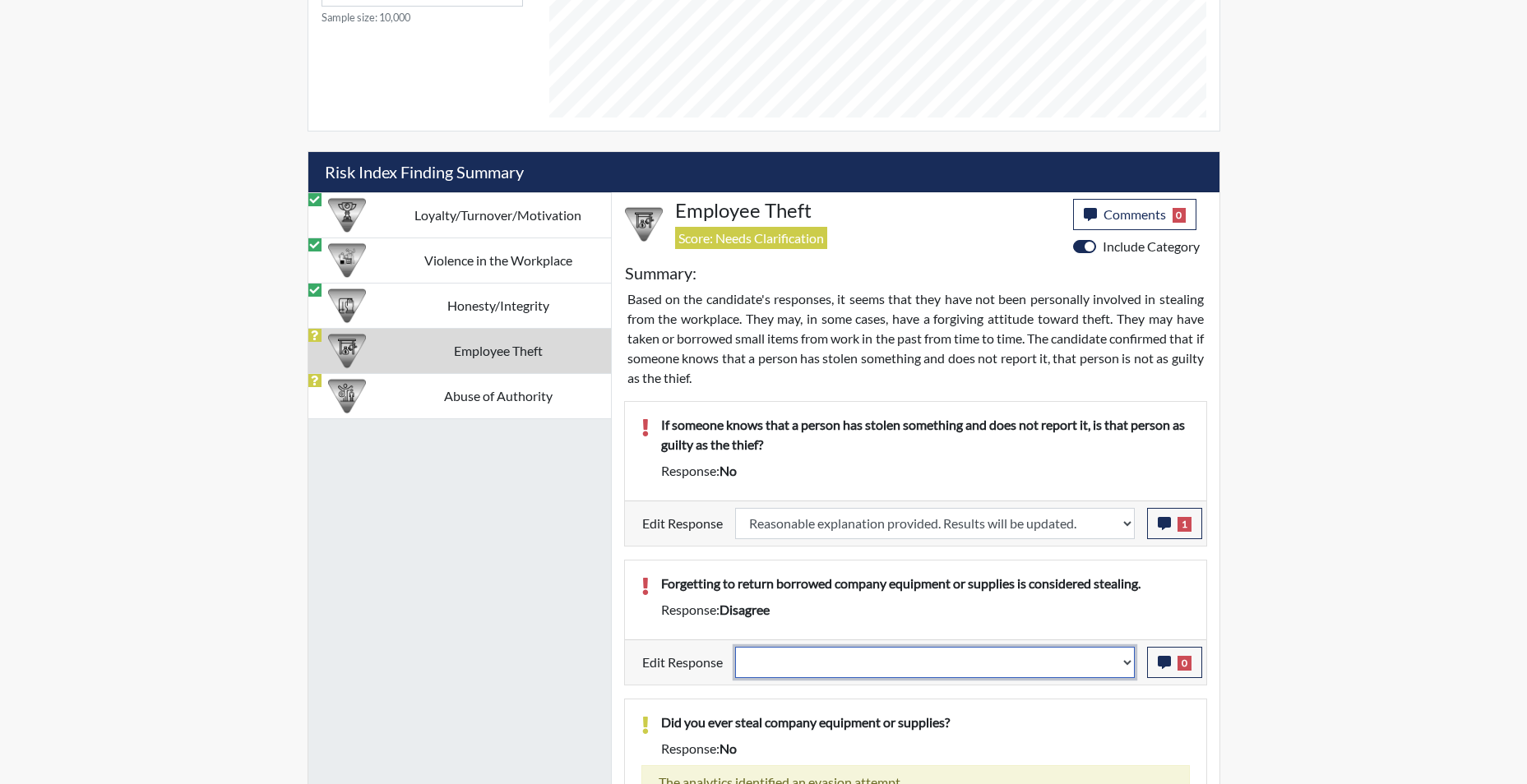
click at [1121, 672] on select "Question is not relevant. Results will be updated. Reasonable explanation provi…" at bounding box center [935, 662] width 400 height 31
select select "reasonable-explanation-provided"
click at [735, 647] on select "Question is not relevant. Results will be updated. Reasonable explanation provi…" at bounding box center [935, 662] width 400 height 31
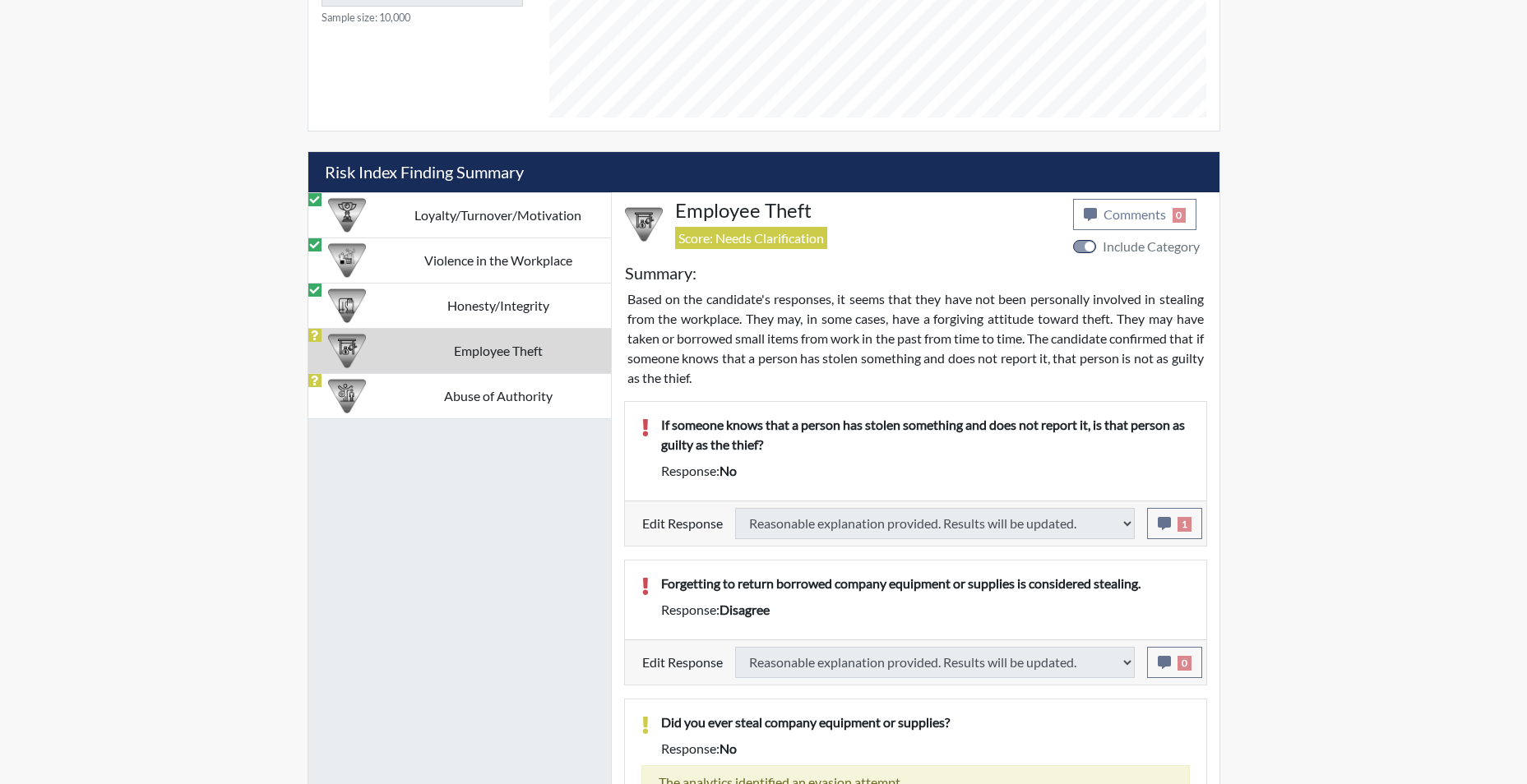
select select
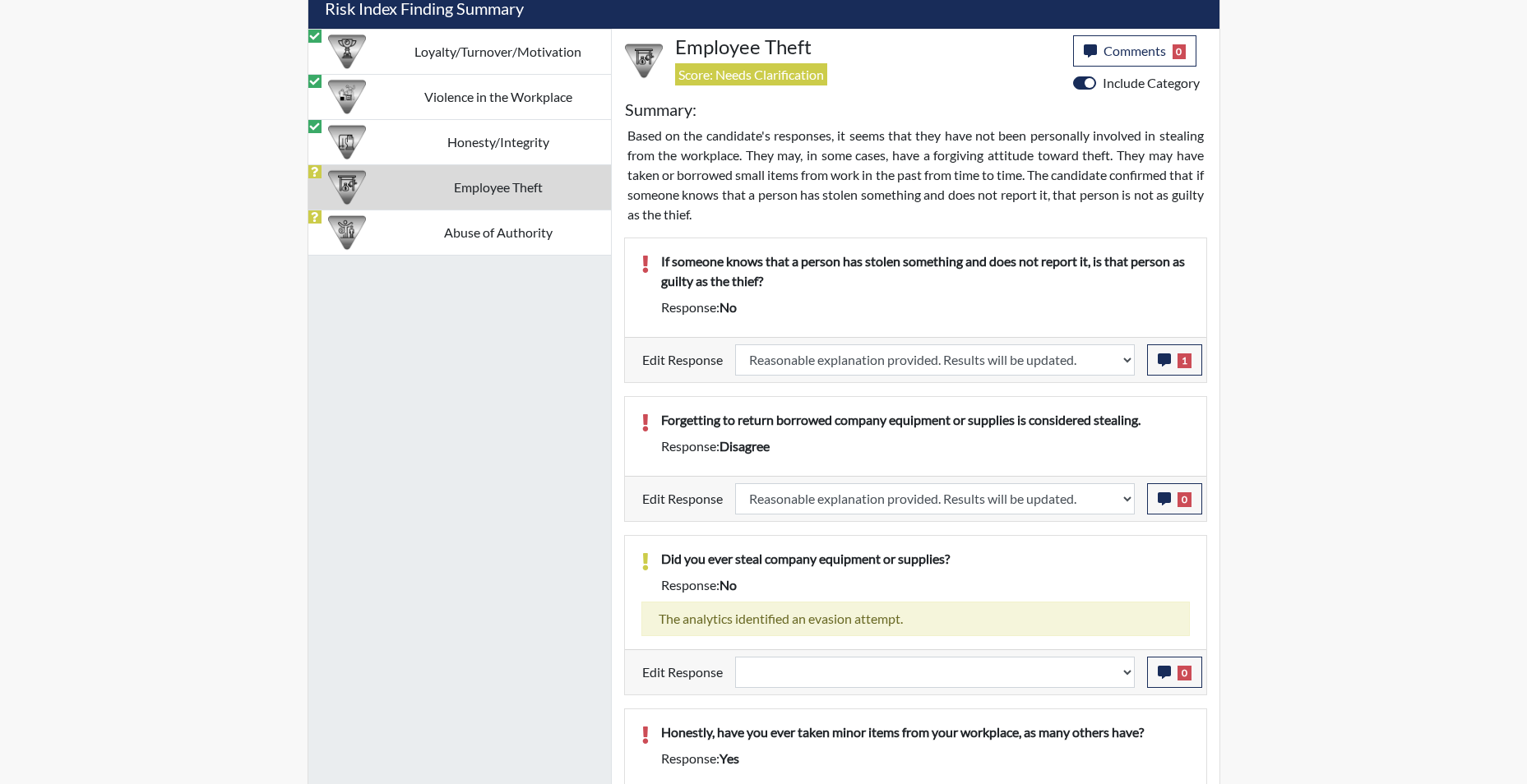
scroll to position [273, 683]
click at [1165, 504] on button "0" at bounding box center [1175, 498] width 55 height 31
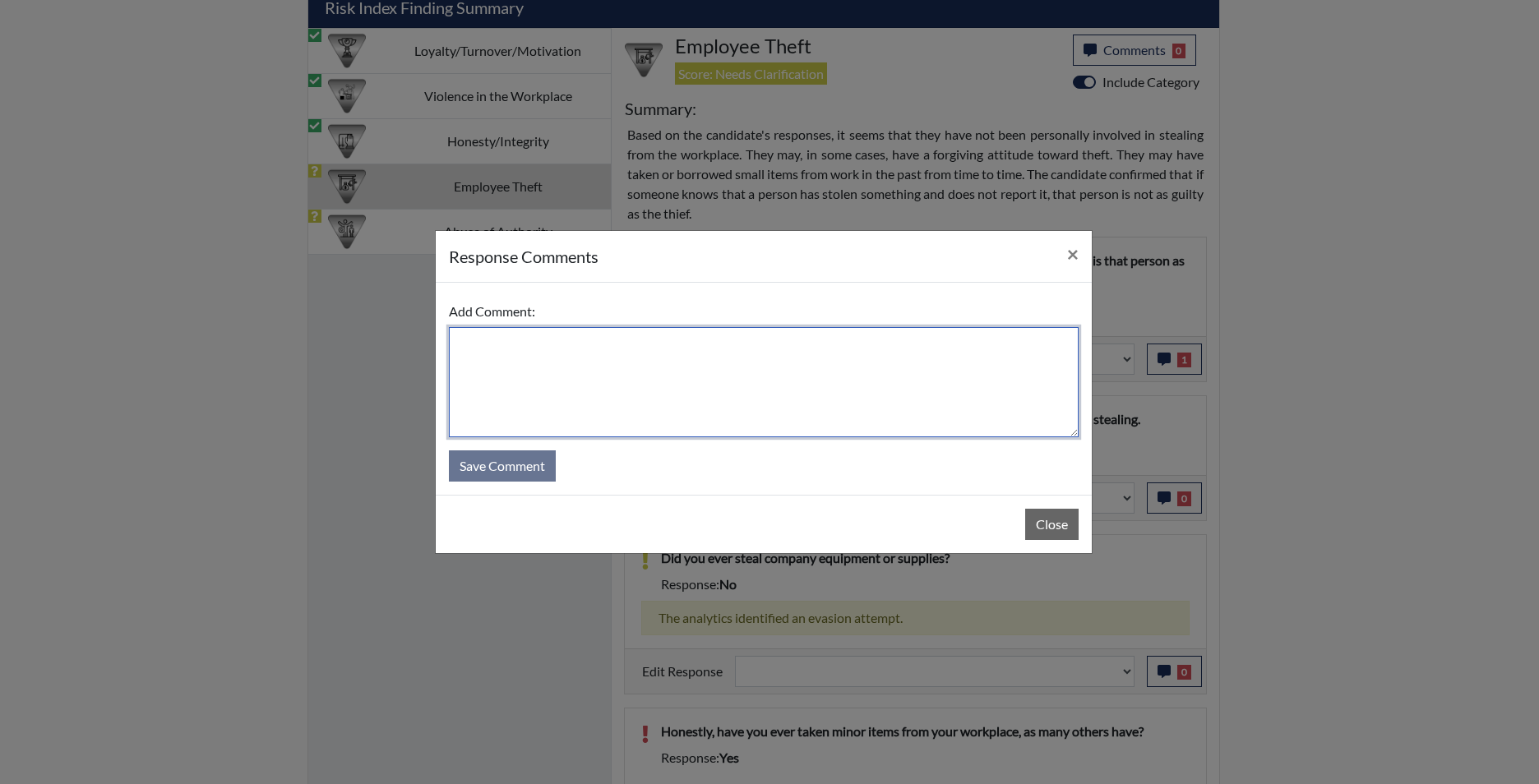
click at [847, 358] on textarea at bounding box center [763, 383] width 630 height 110
type textarea "agree if they realize they still have it and don't return it!"
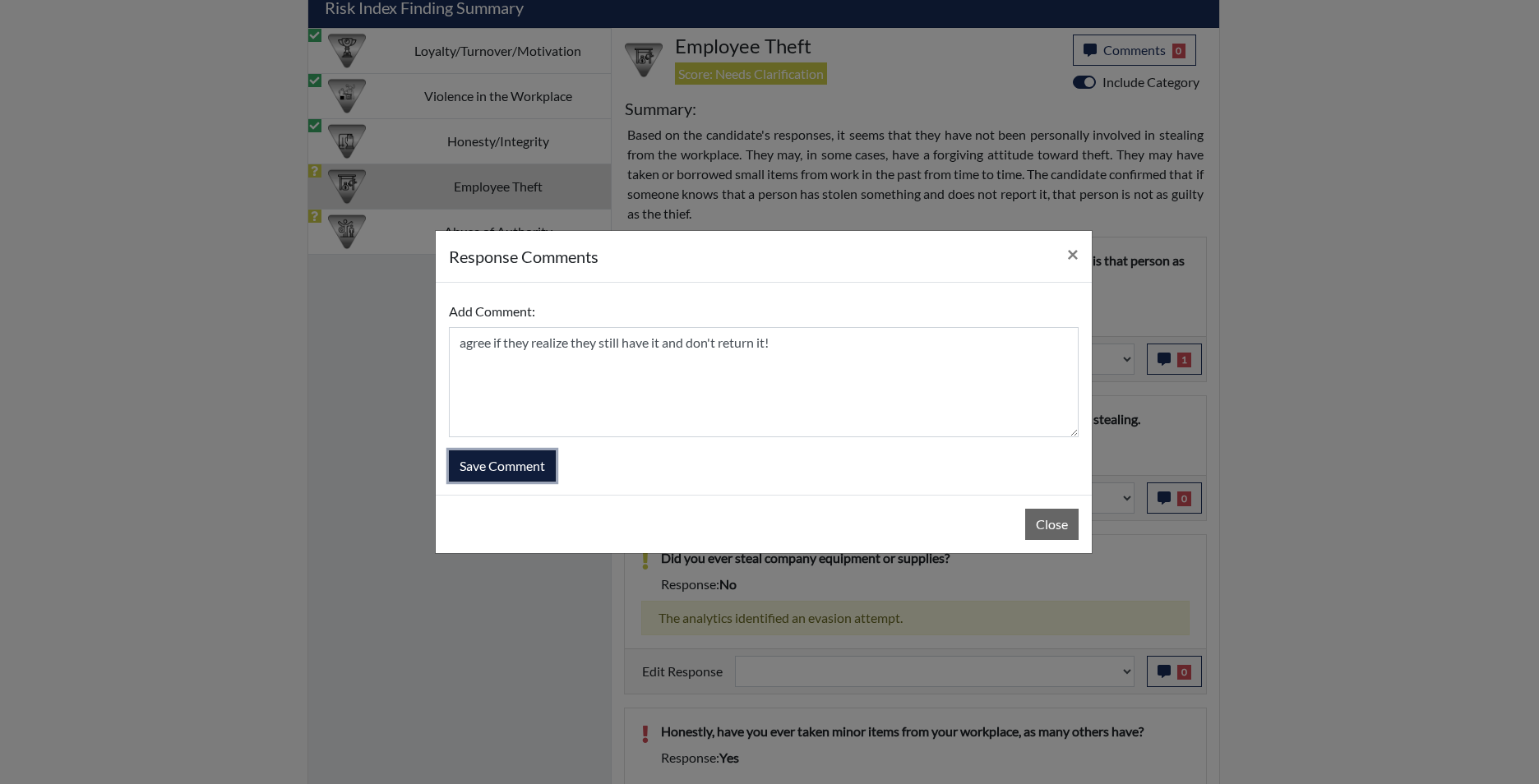
click at [482, 472] on button "Save Comment" at bounding box center [502, 466] width 107 height 31
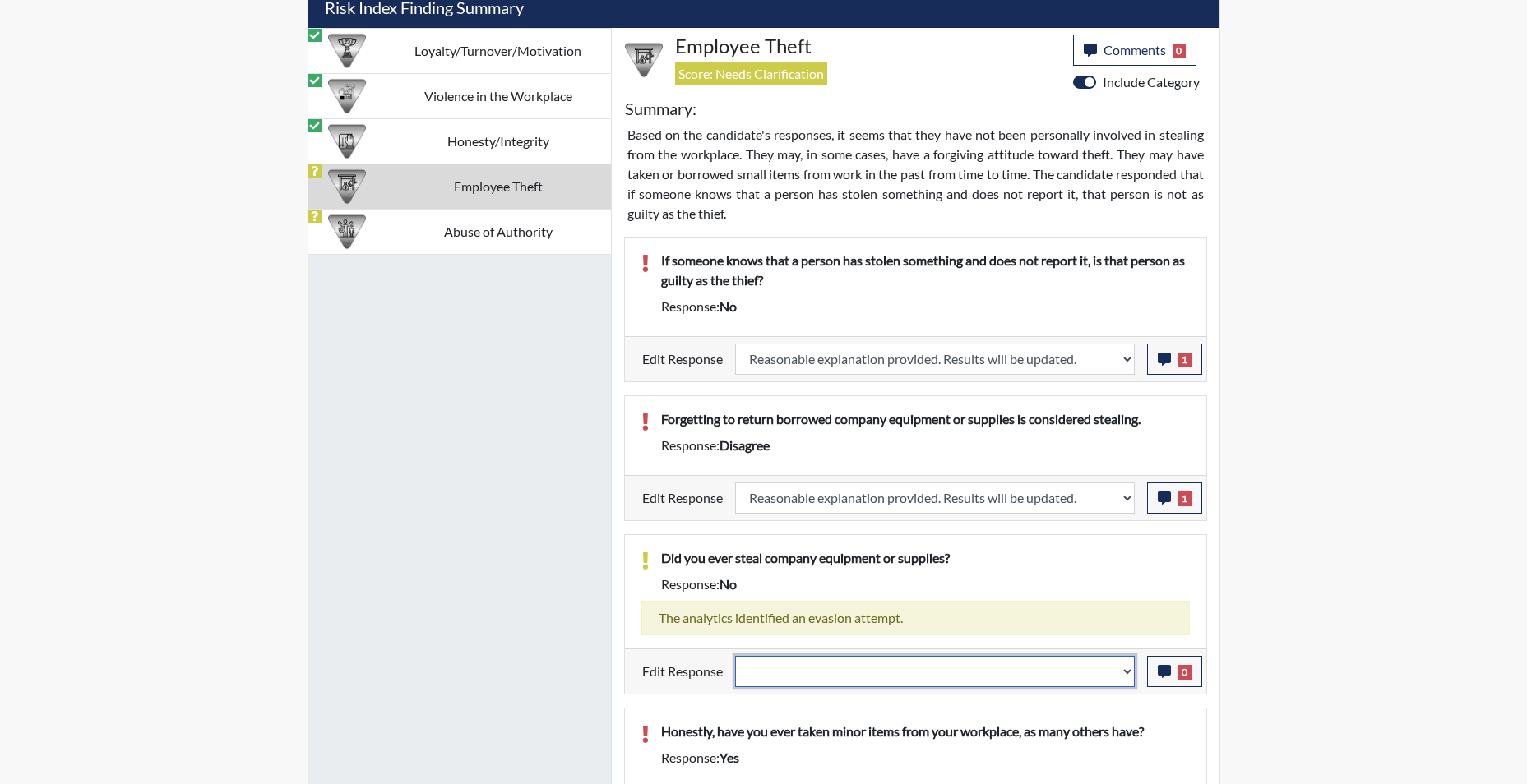
click at [1124, 678] on select "Question is not relevant. Results will be updated. Reasonable explanation provi…" at bounding box center [935, 671] width 400 height 31
select select "reasonable-explanation-provided"
click at [735, 656] on select "Question is not relevant. Results will be updated. Reasonable explanation provi…" at bounding box center [935, 671] width 400 height 31
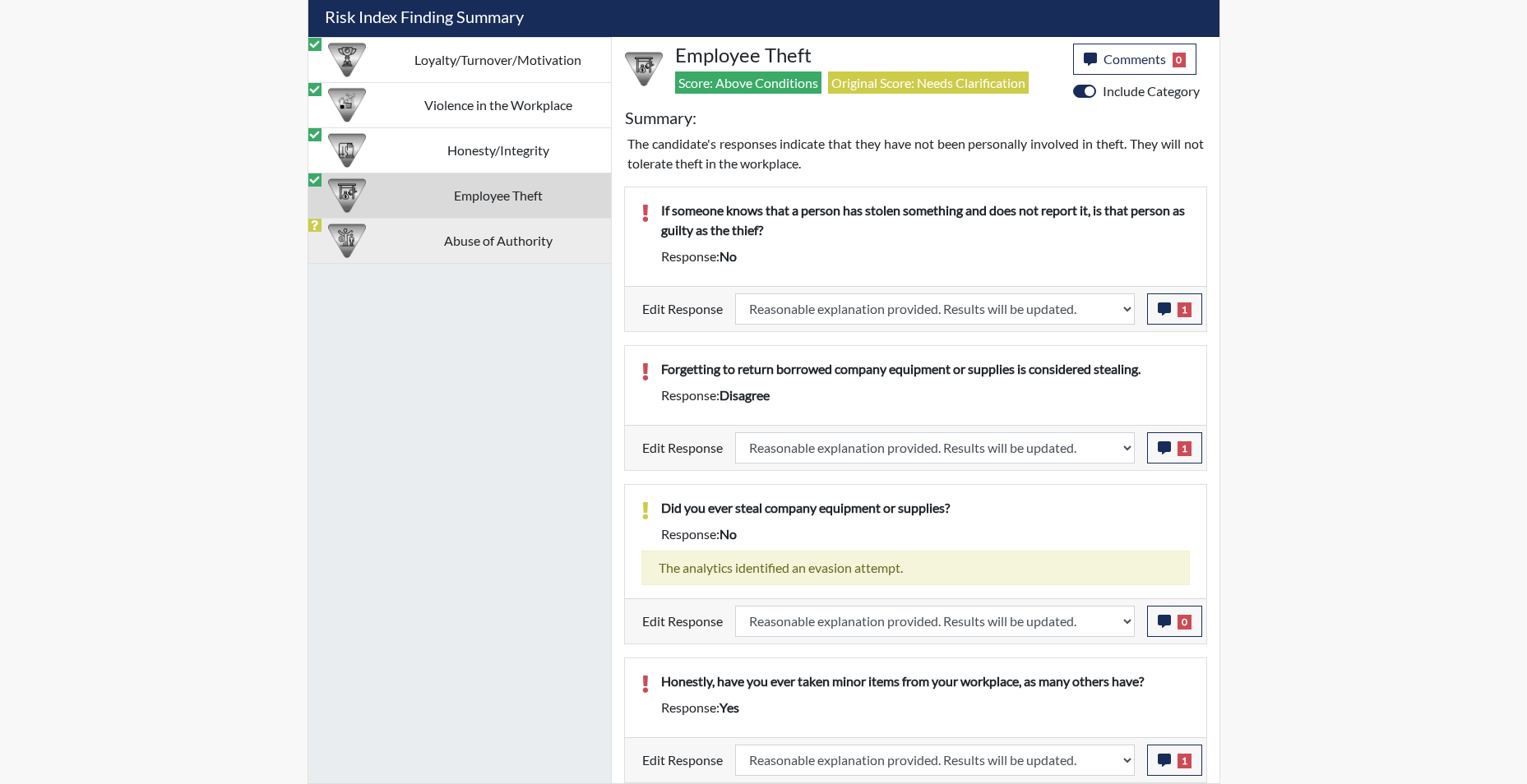
click at [472, 239] on td "Abuse of Authority" at bounding box center [499, 240] width 226 height 45
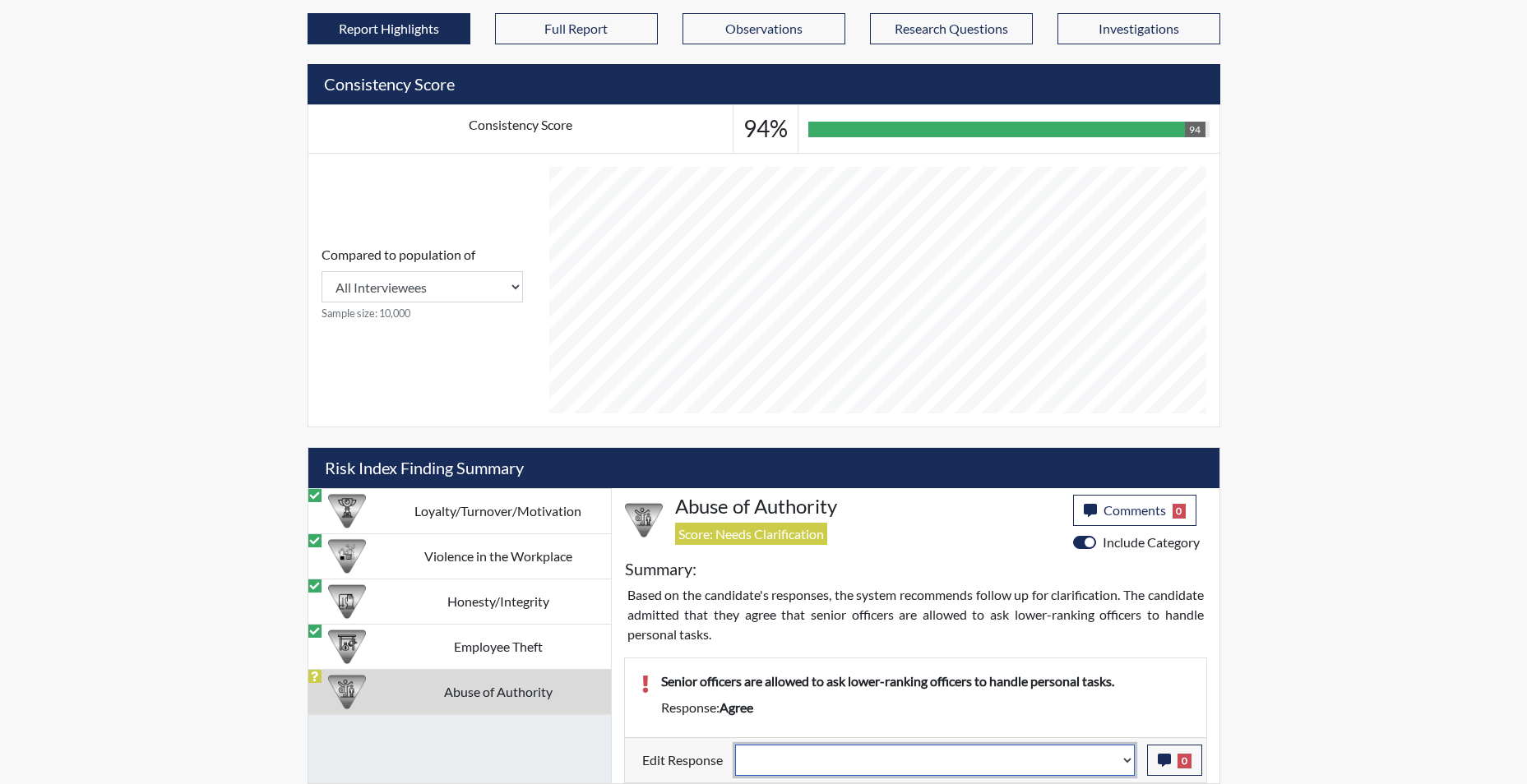
click at [1127, 767] on select "Question is not relevant. Results will be updated. Reasonable explanation provi…" at bounding box center [935, 760] width 400 height 31
select select "reasonable-explanation-provided"
click at [735, 745] on select "Question is not relevant. Results will be updated. Reasonable explanation provi…" at bounding box center [935, 760] width 400 height 31
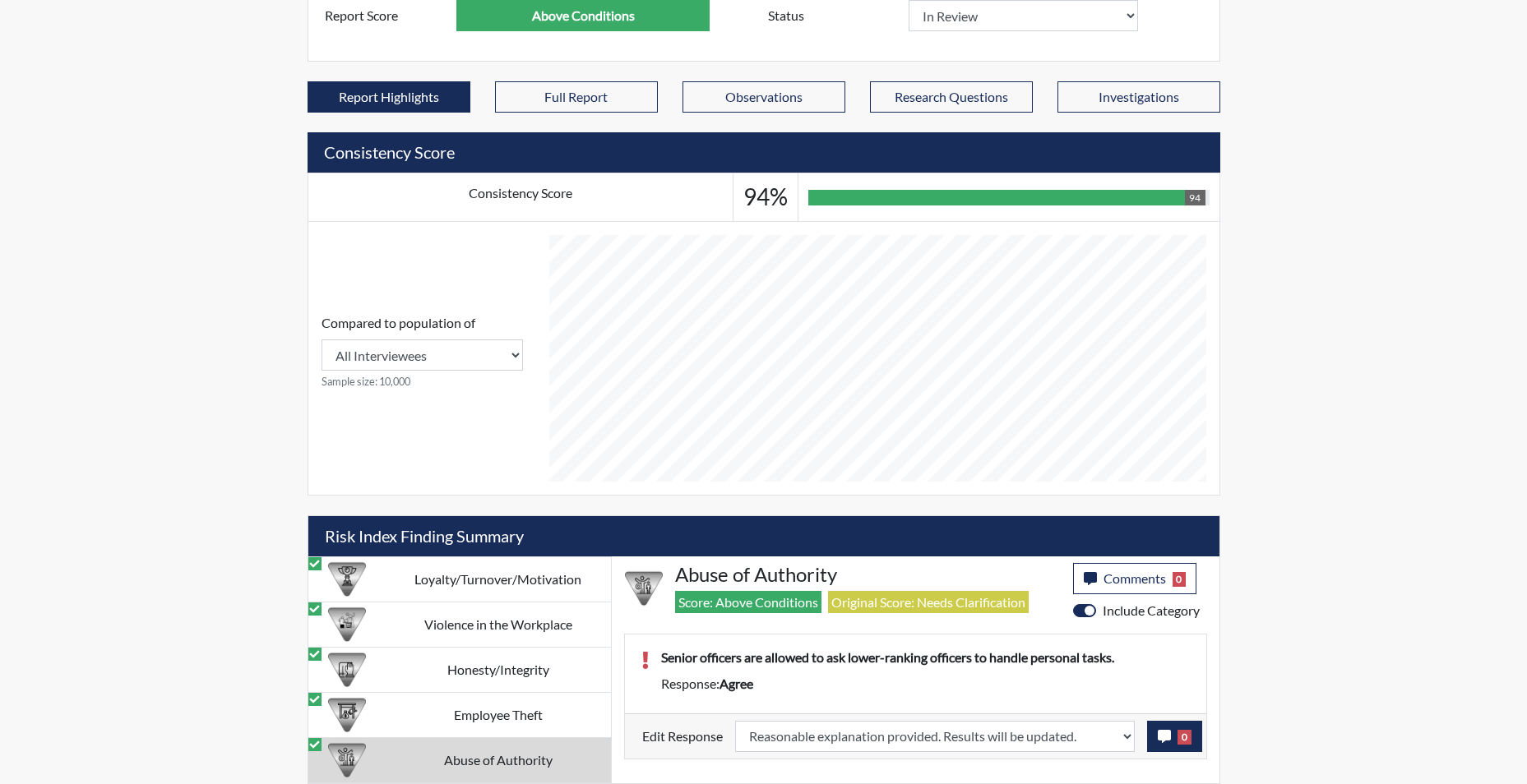
scroll to position [273, 683]
click at [1162, 741] on icon "button" at bounding box center [1165, 736] width 13 height 13
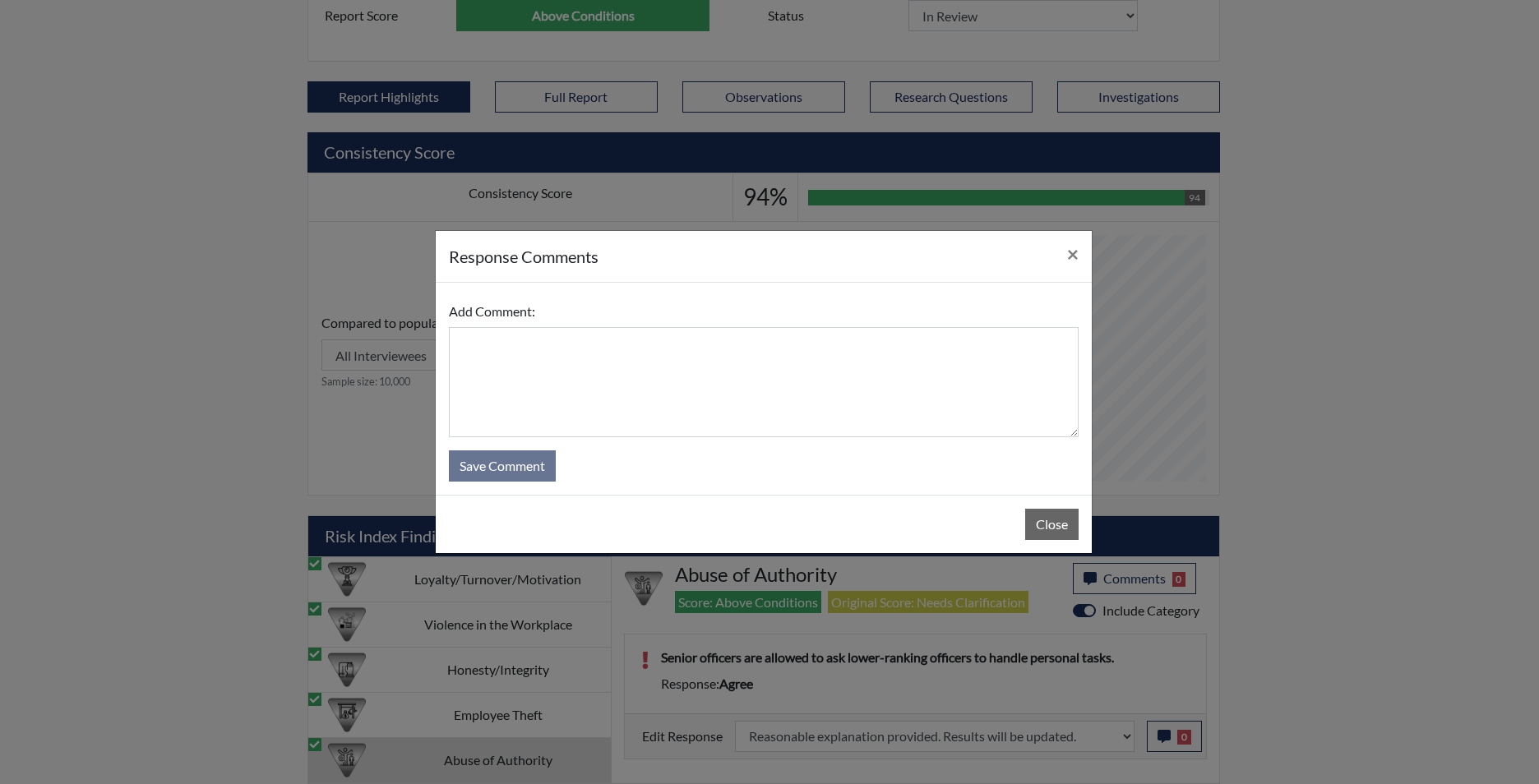
click at [827, 444] on form "Add Comment: Save Comment" at bounding box center [763, 389] width 630 height 186
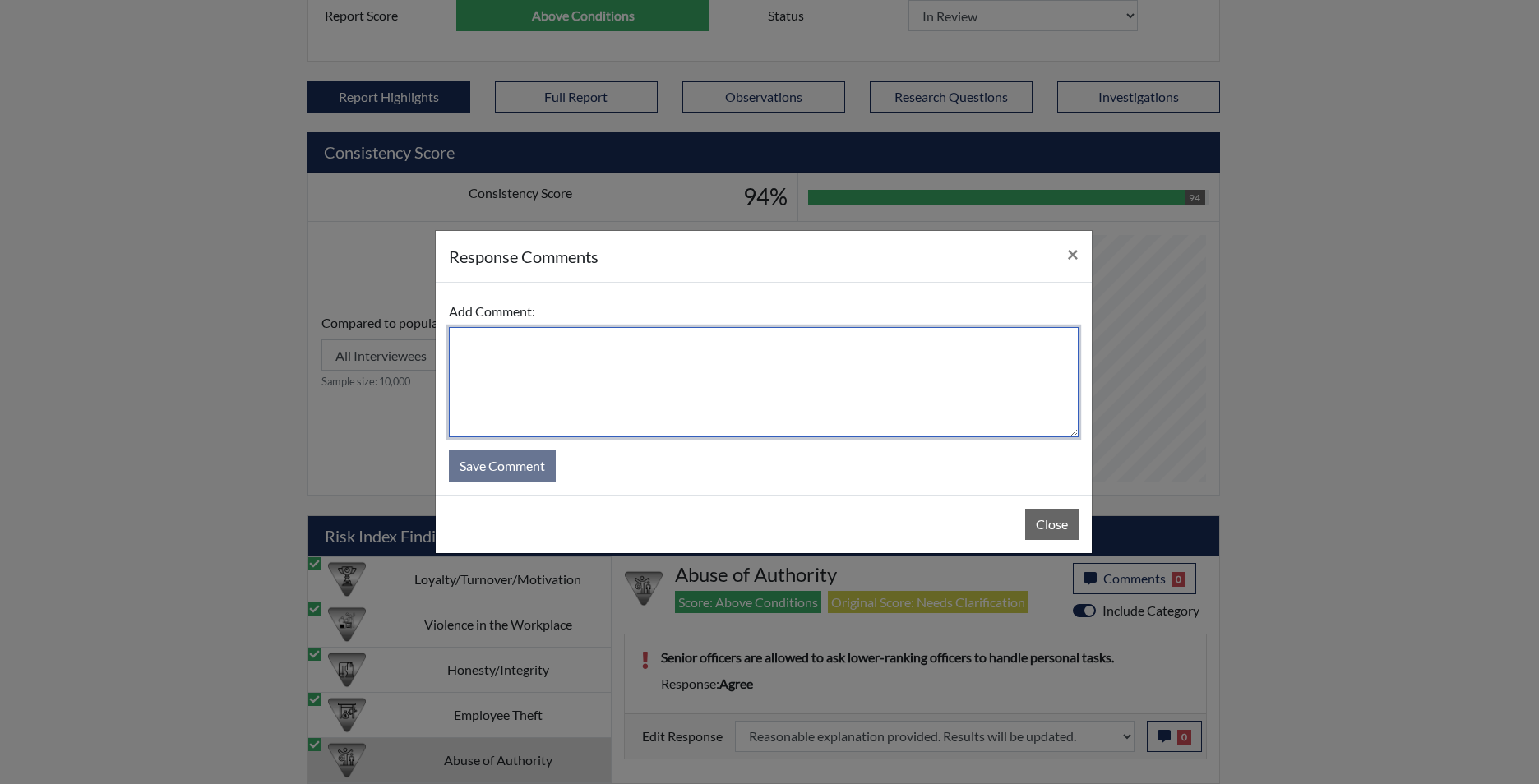
click at [815, 402] on textarea at bounding box center [763, 383] width 630 height 110
type textarea "d"
type textarea "app disagrees"
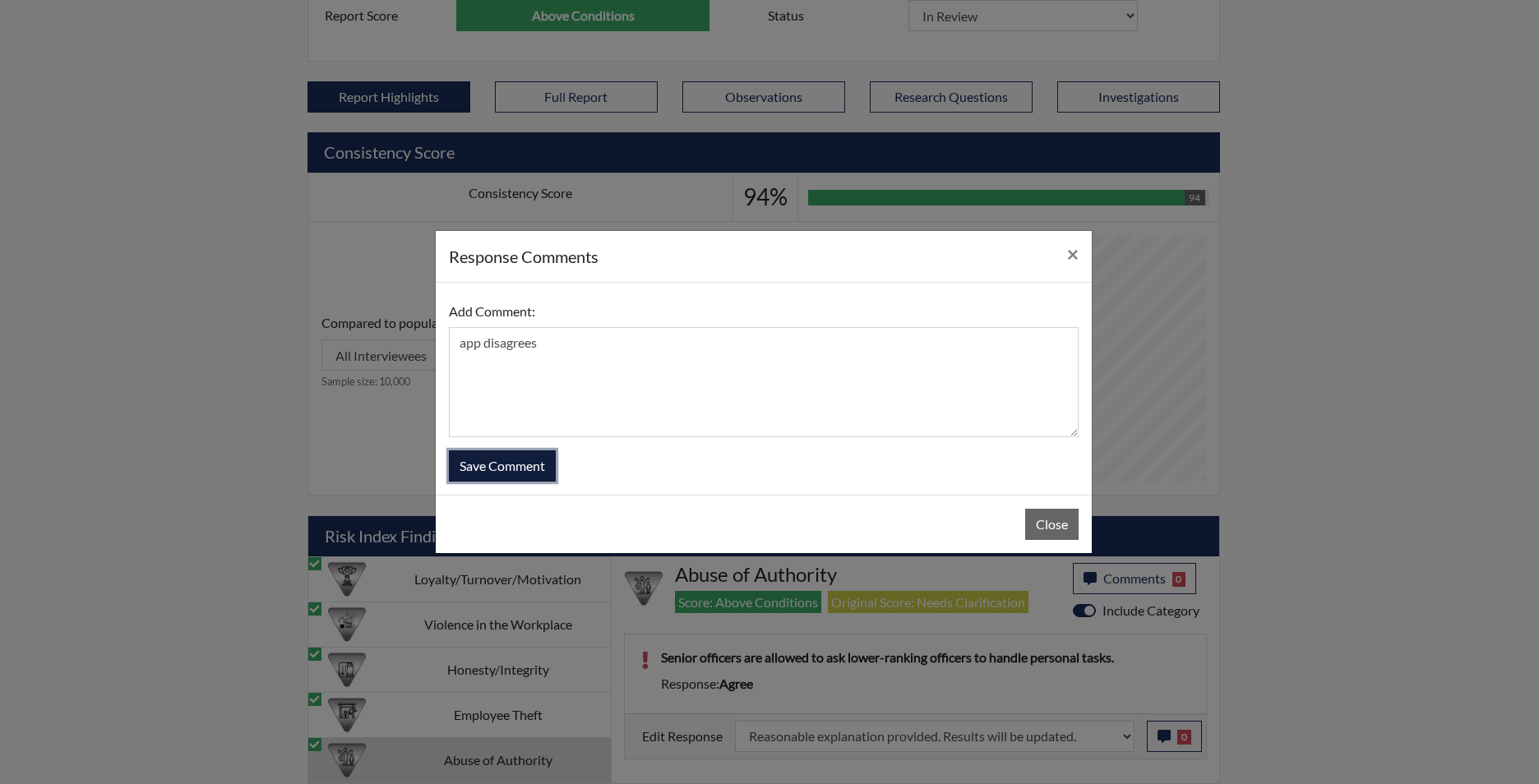
click at [504, 452] on button "Save Comment" at bounding box center [502, 466] width 107 height 31
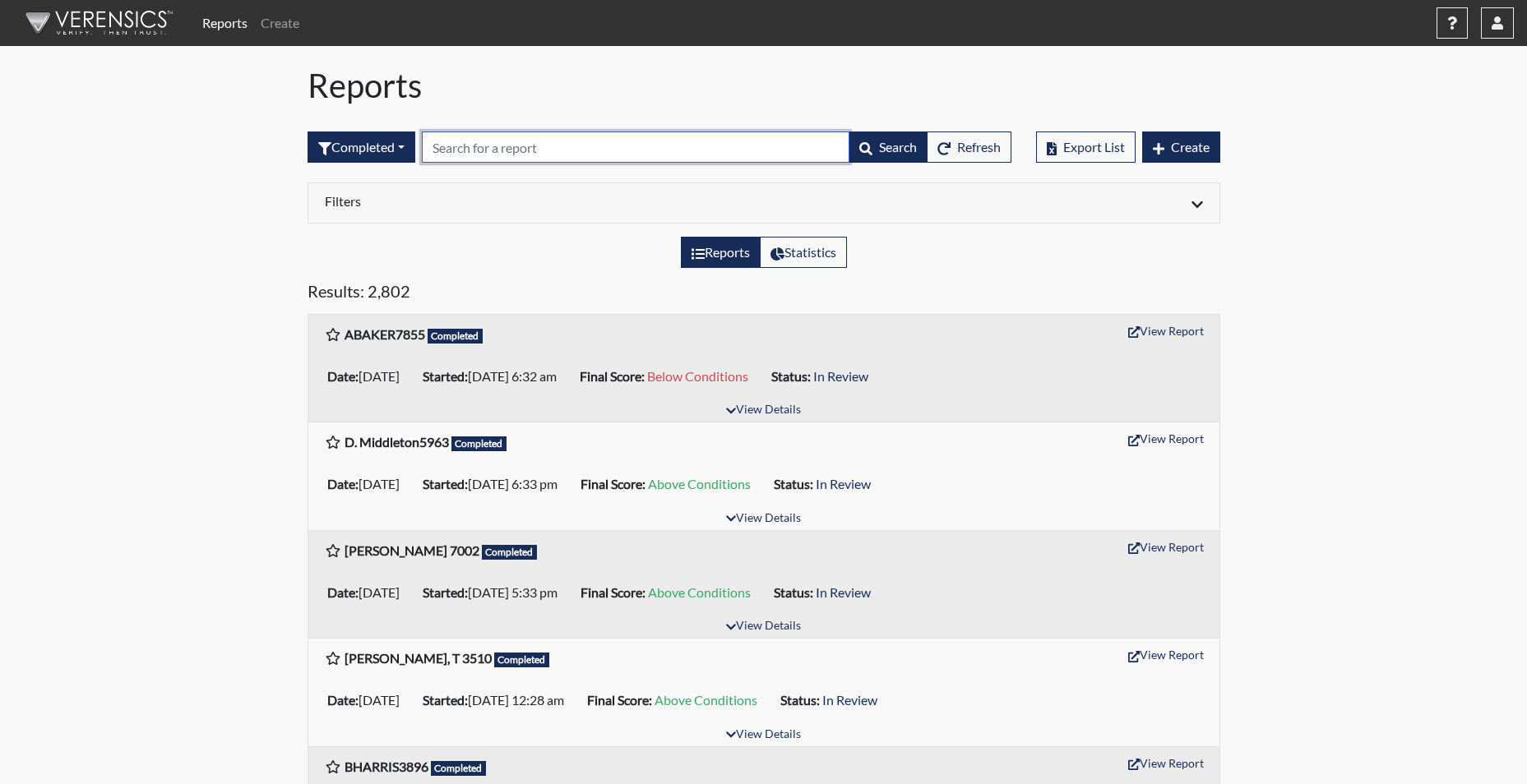
click at [502, 155] on input "text" at bounding box center [636, 147] width 428 height 31
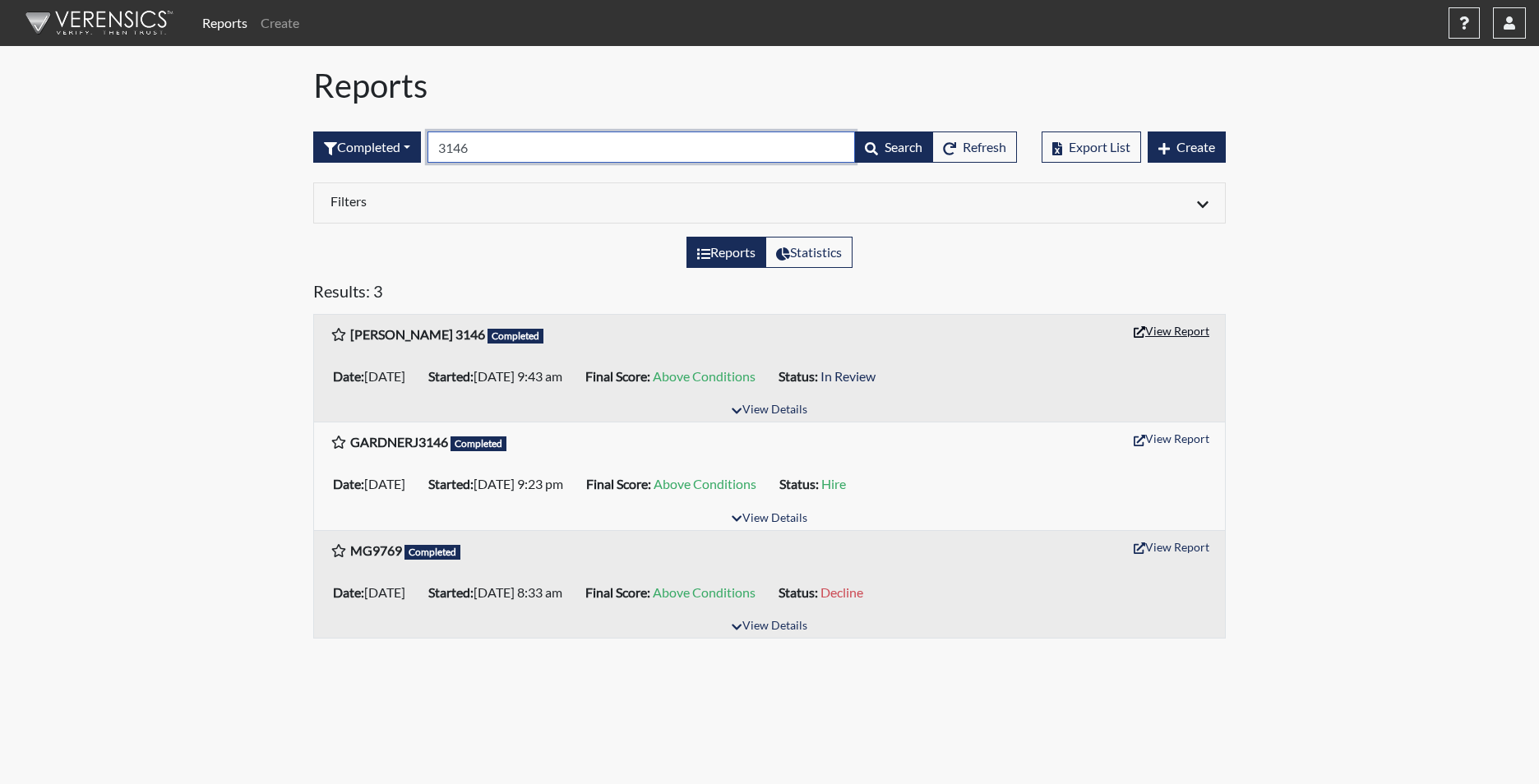
type input "3146"
click at [1176, 322] on button "View Report" at bounding box center [1172, 331] width 91 height 26
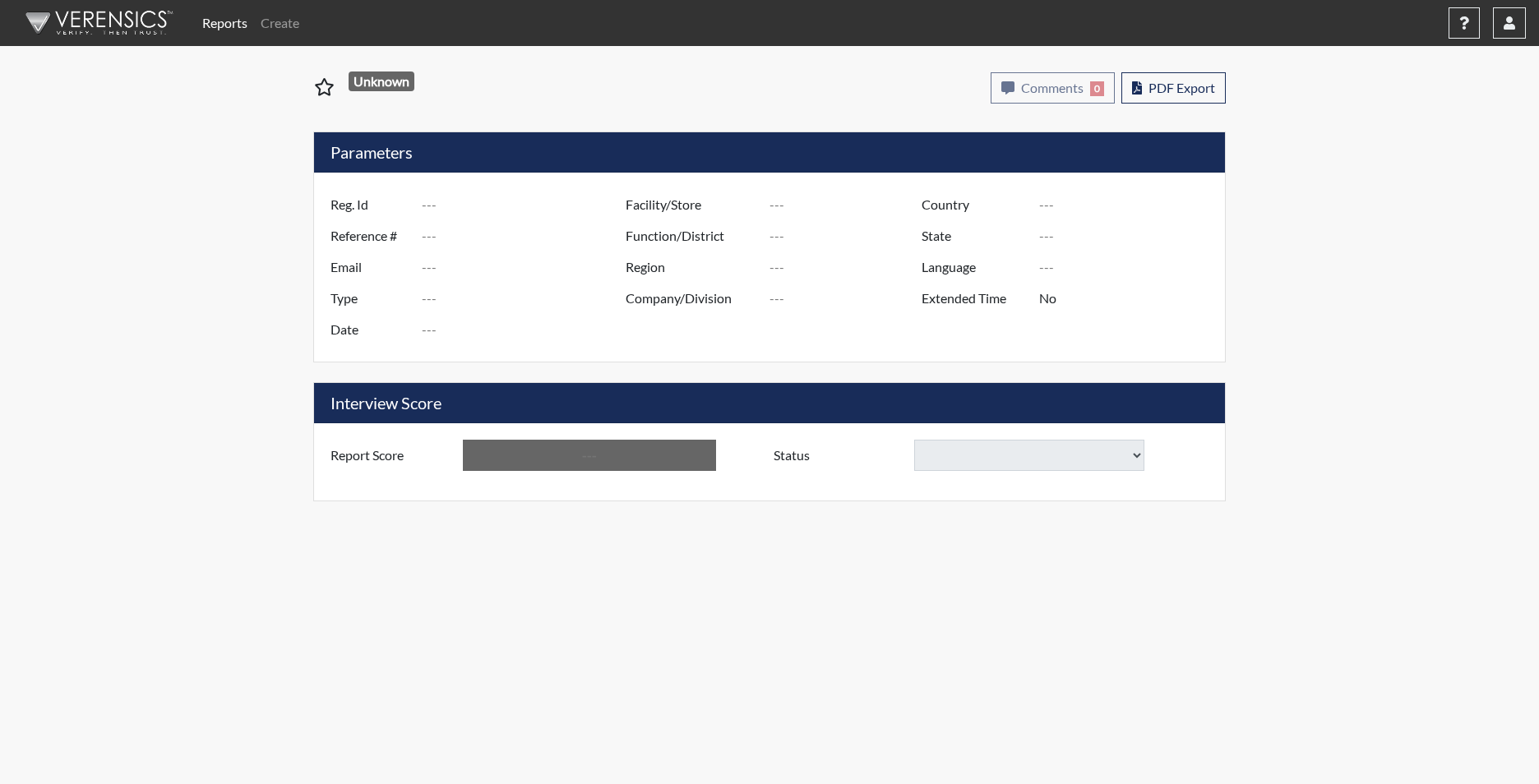
type input "R. Smith 3146"
type input "51186"
type input "bsmith.prek.cump@gmail.com"
type input "Corrections Pre-Employment"
type input "Sep 10, 2025"
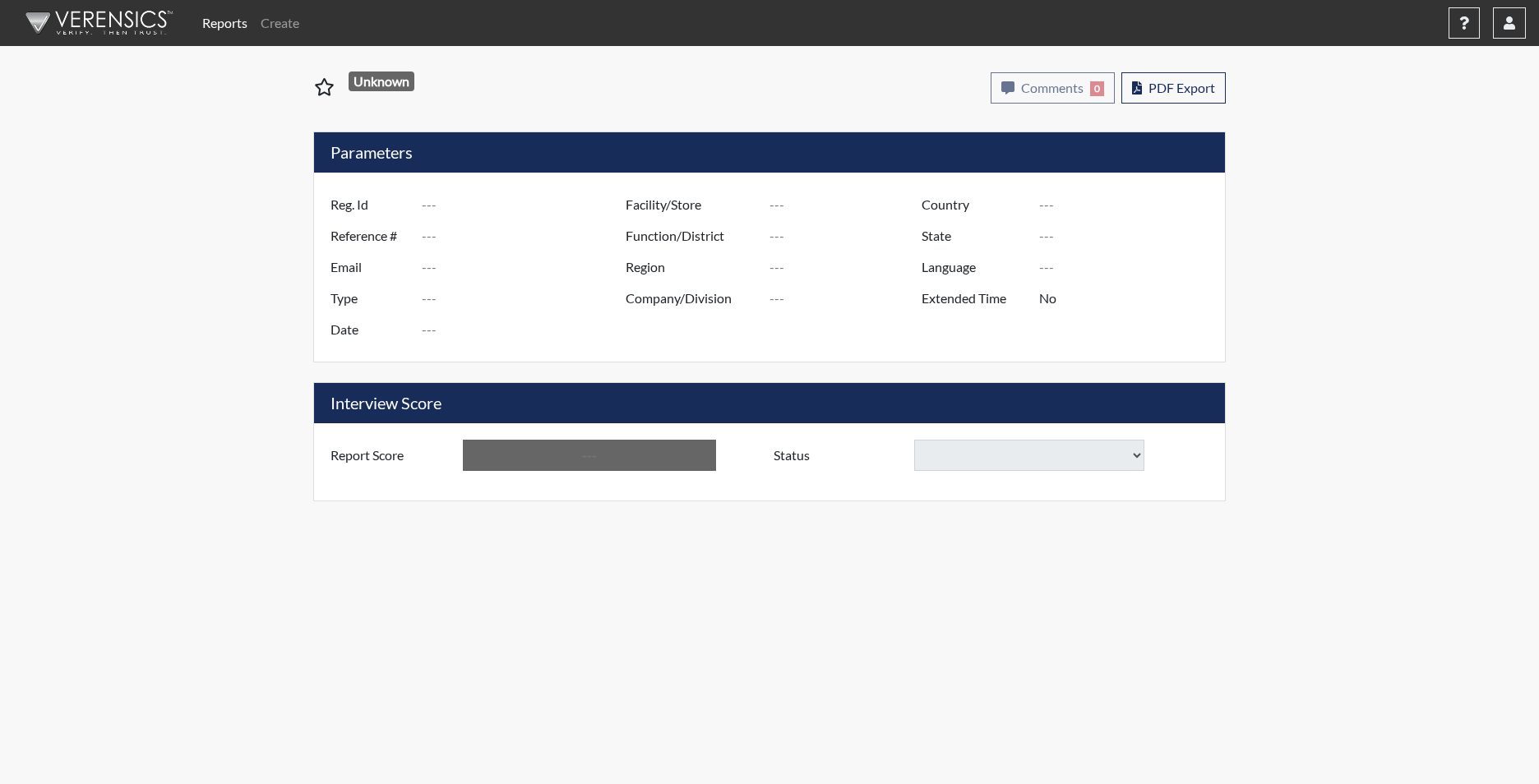
type input "Division of Security"
type input "[GEOGRAPHIC_DATA]"
type input "[US_STATE]"
type input "English"
type input "Yes"
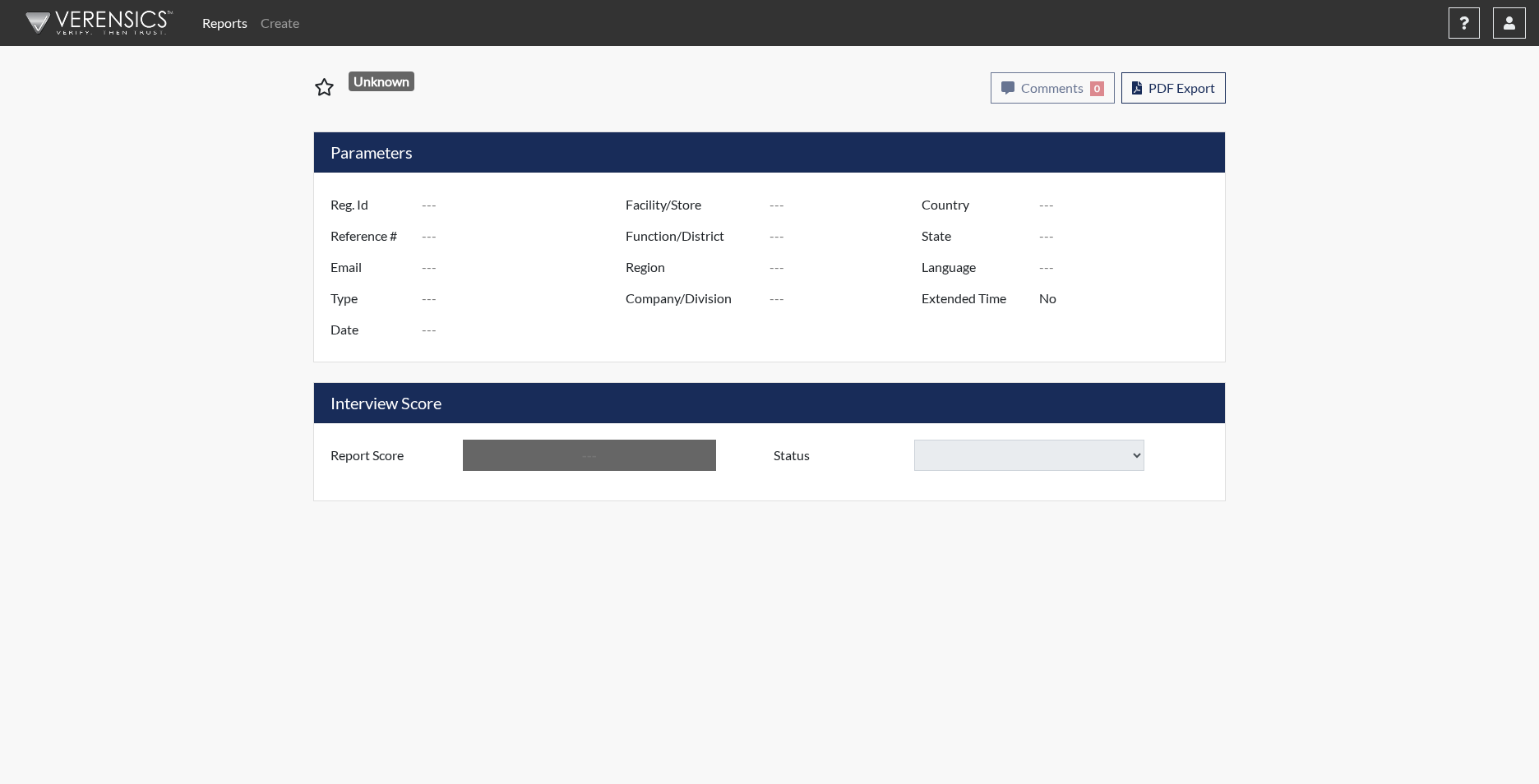
type input "Above Conditions"
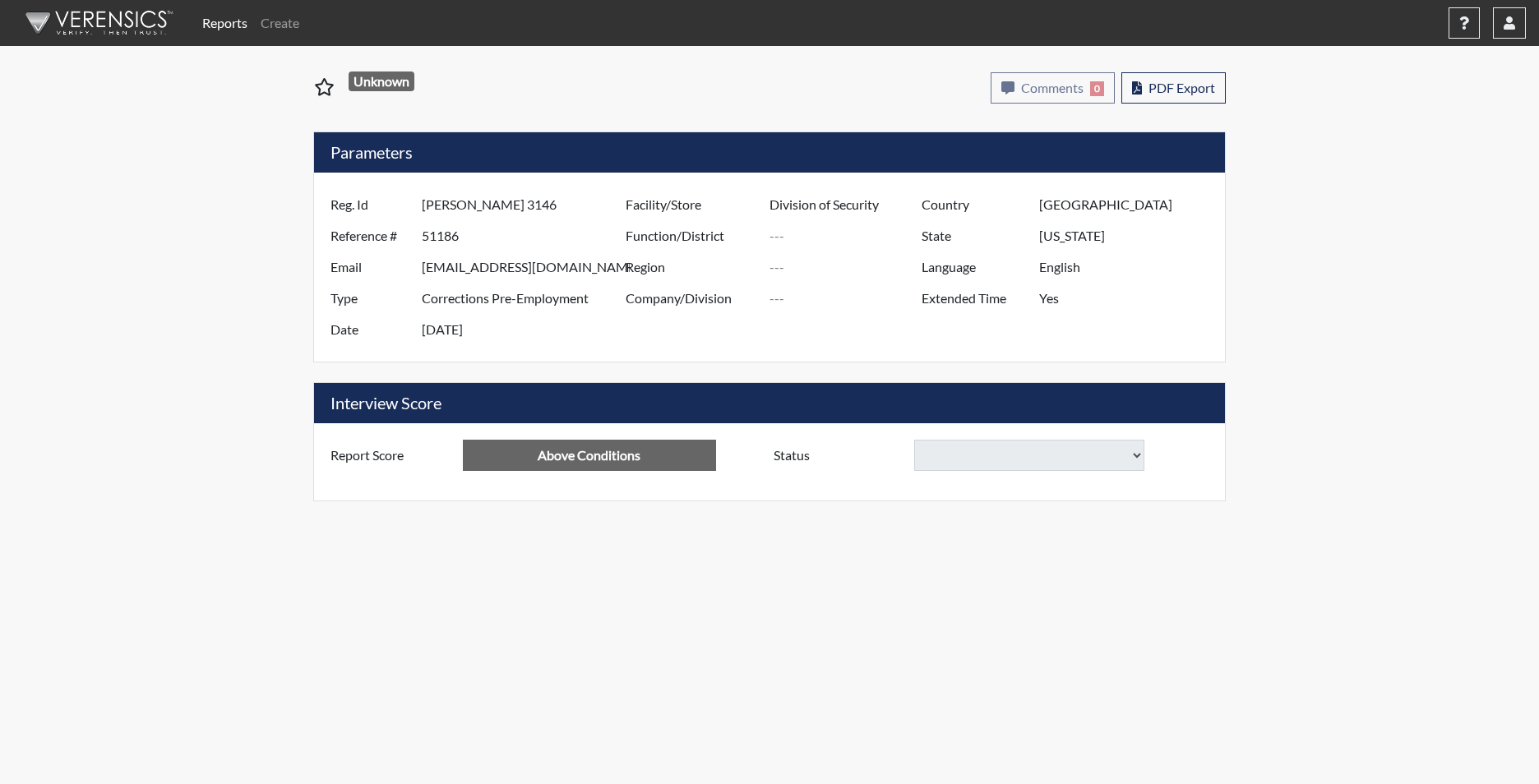
select select
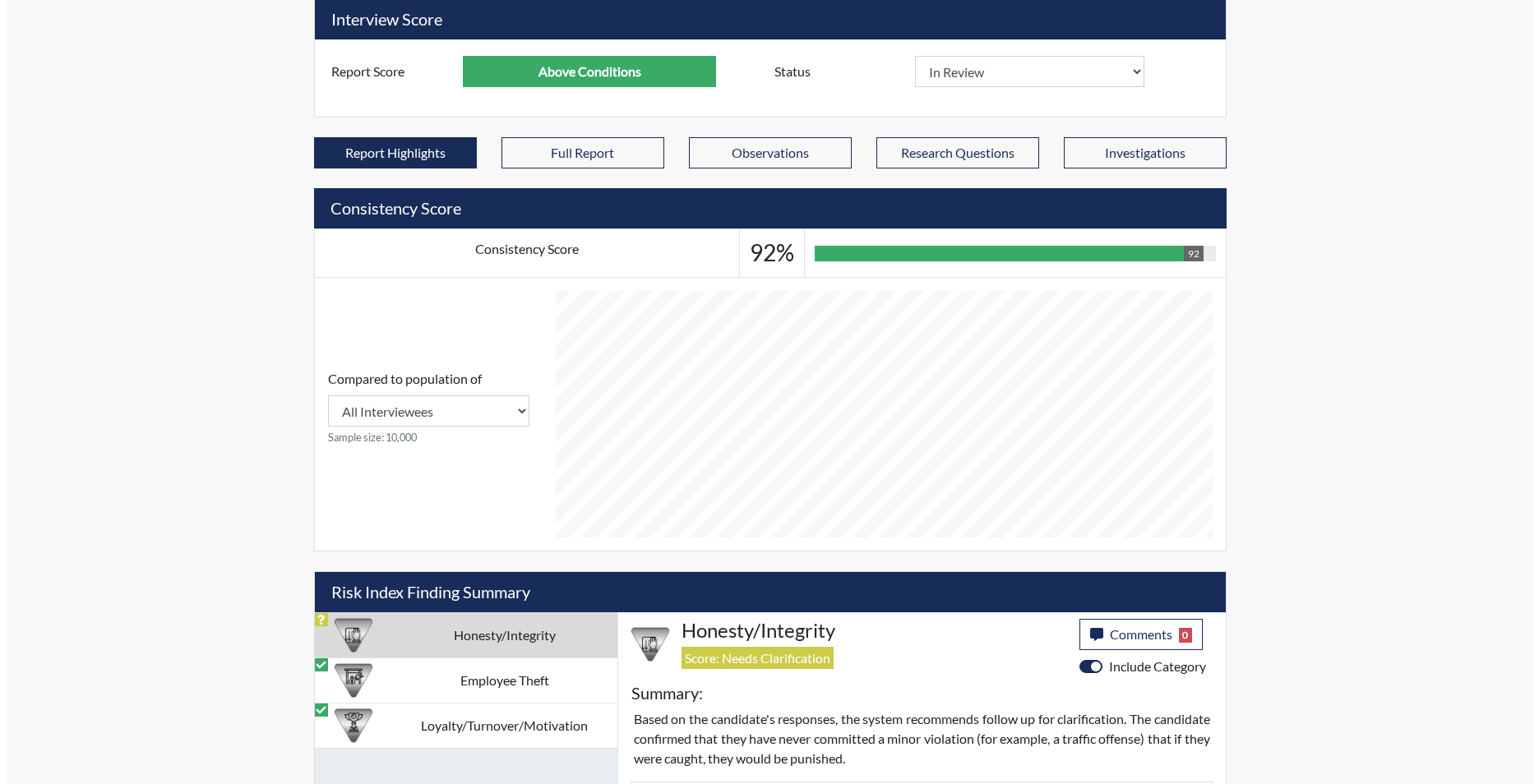
scroll to position [657, 0]
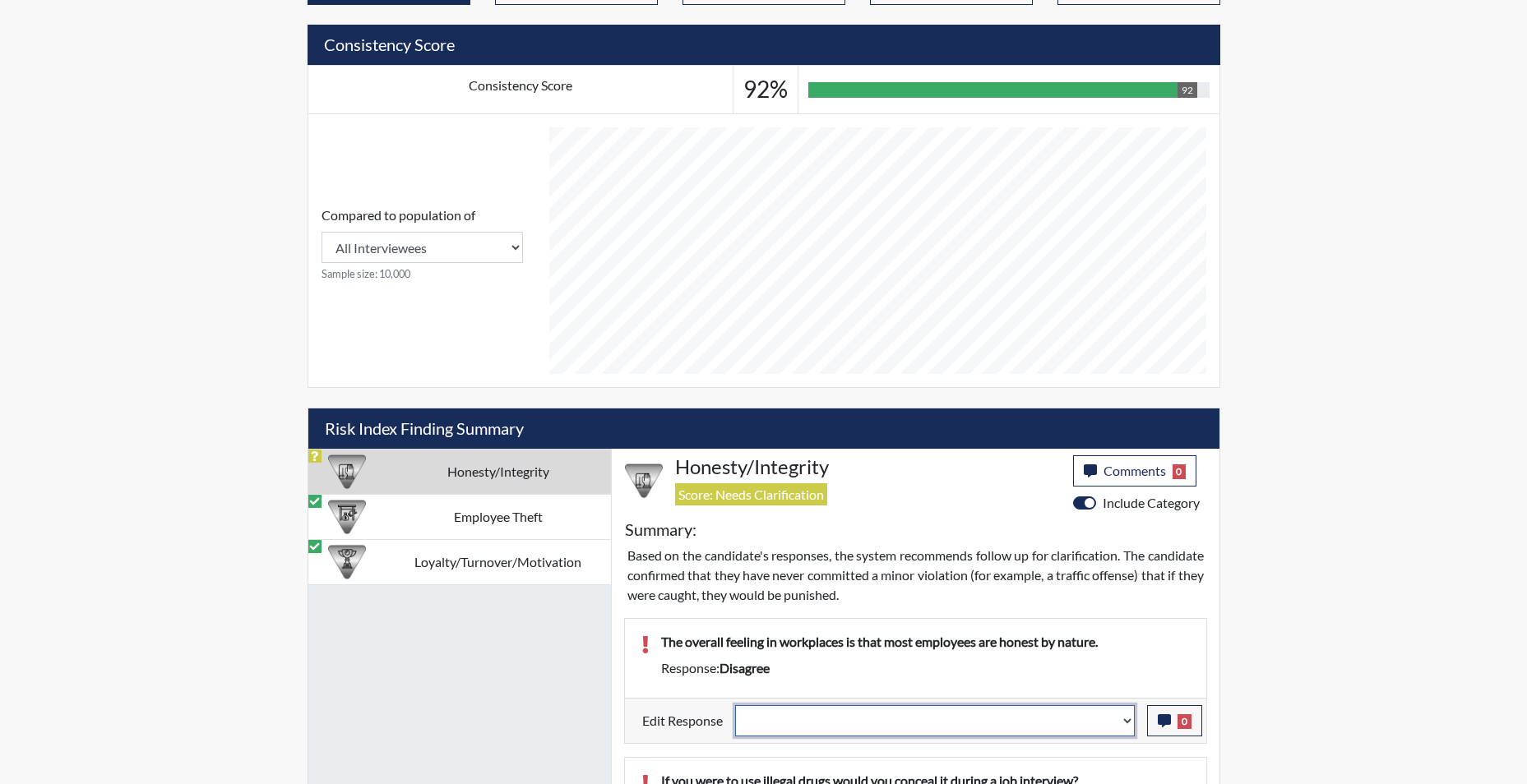
click at [1129, 724] on select "Question is not relevant. Results will be updated. Reasonable explanation provi…" at bounding box center [935, 721] width 400 height 31
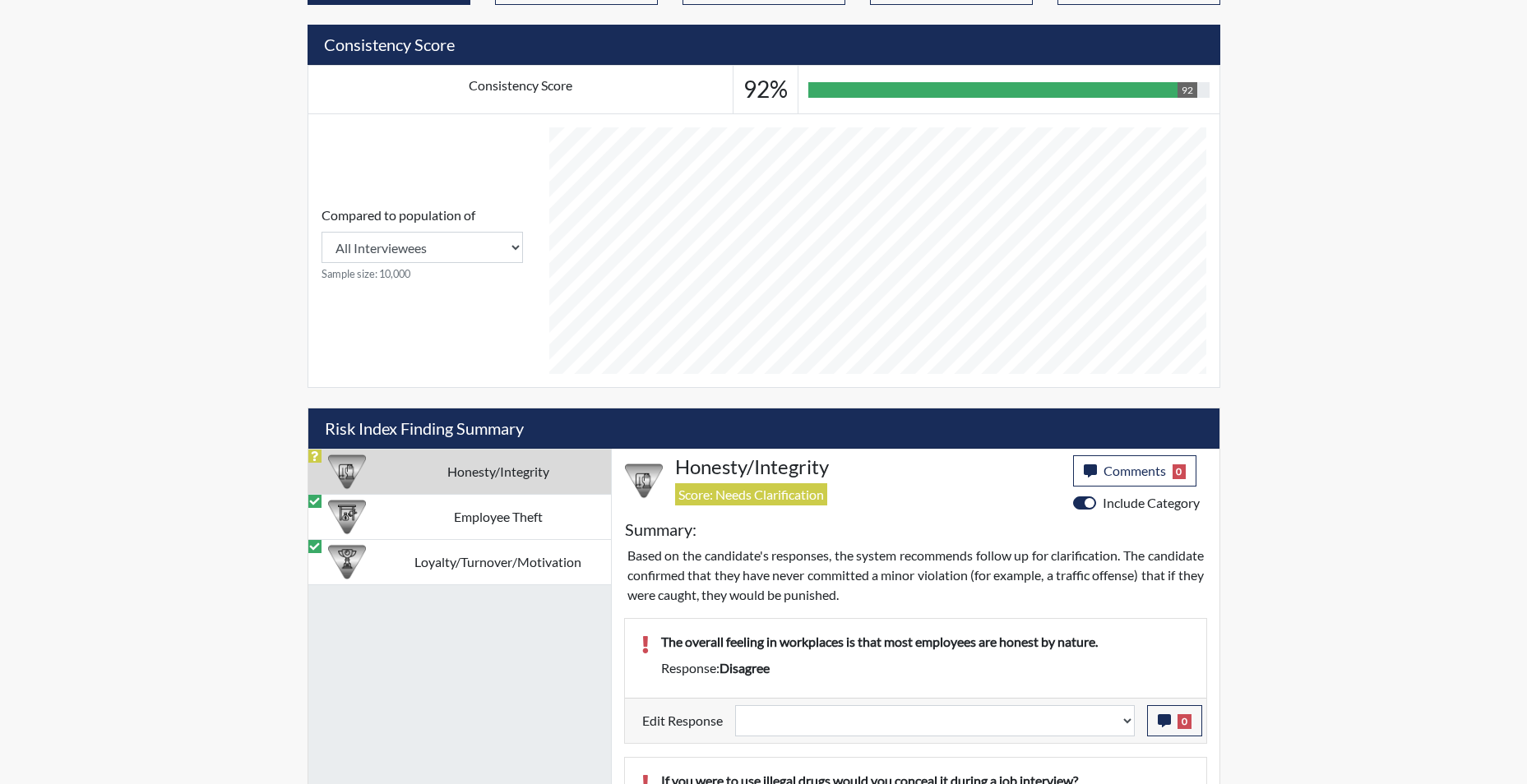
click at [1183, 599] on p "Based on the candidate's responses, the system recommends follow up for clarifi…" at bounding box center [915, 575] width 576 height 59
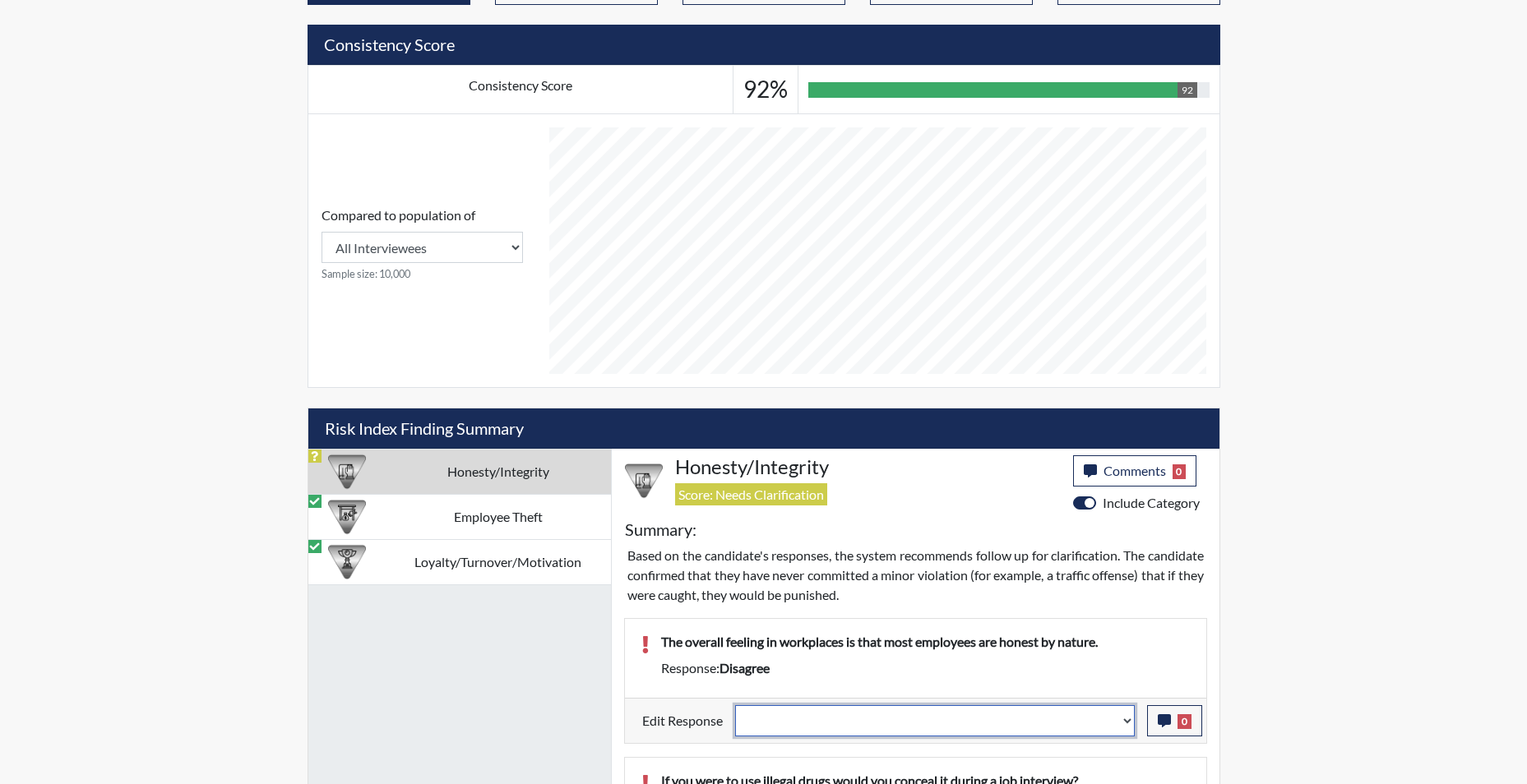
click at [1126, 726] on select "Question is not relevant. Results will be updated. Reasonable explanation provi…" at bounding box center [935, 721] width 400 height 31
select select "reasonable-explanation-provided"
click at [735, 705] on select "Question is not relevant. Results will be updated. Reasonable explanation provi…" at bounding box center [935, 721] width 400 height 31
select select
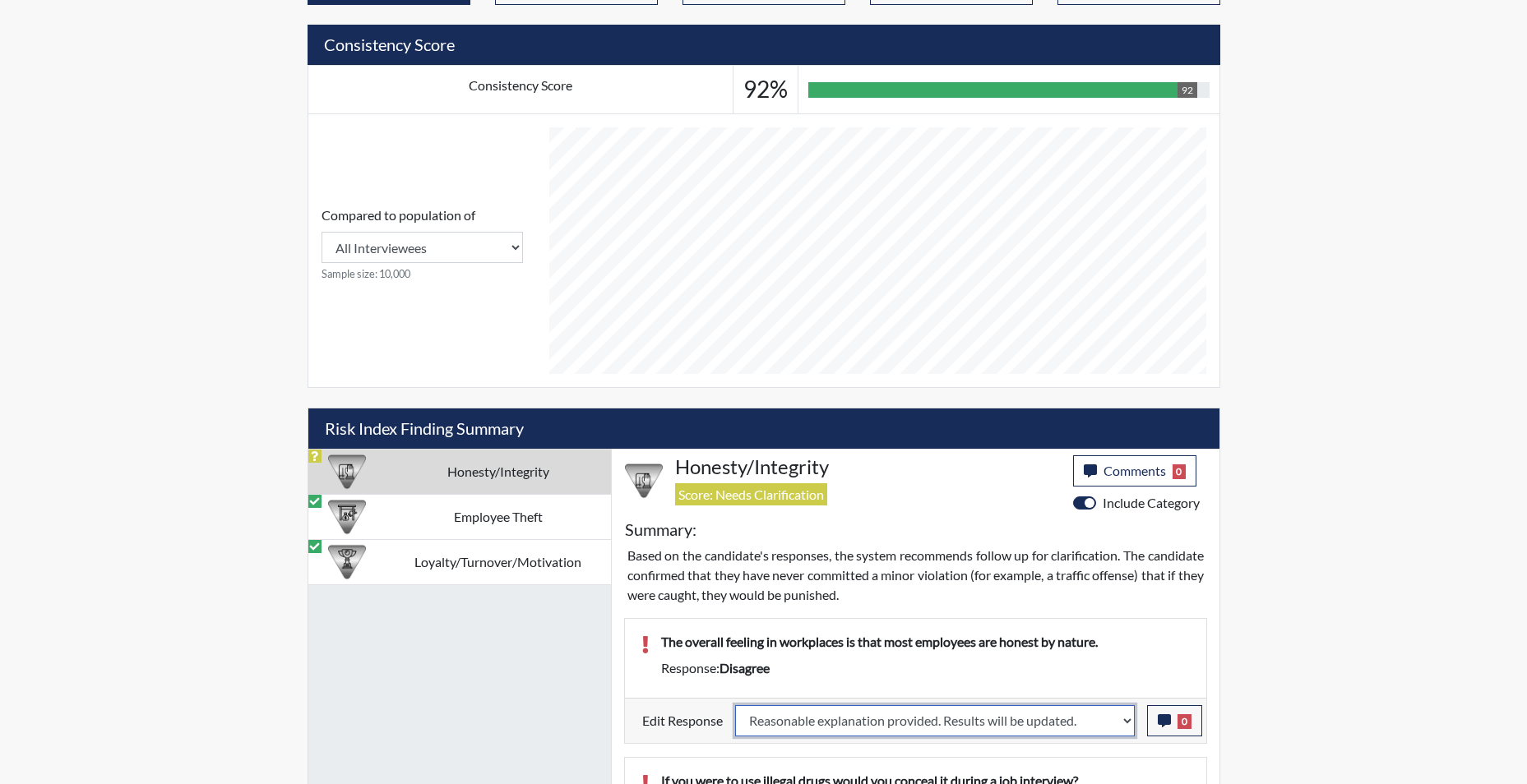
select select
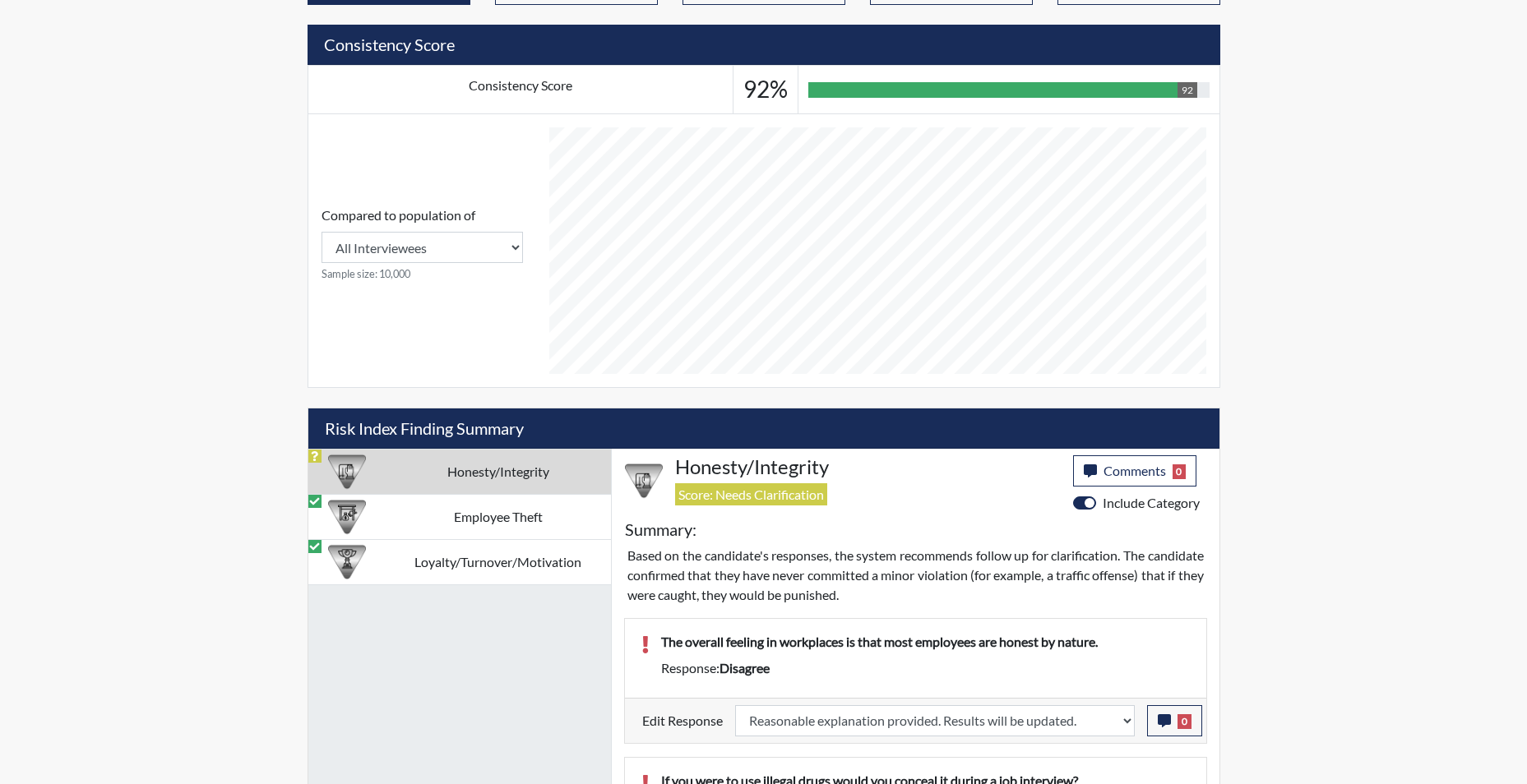
select select
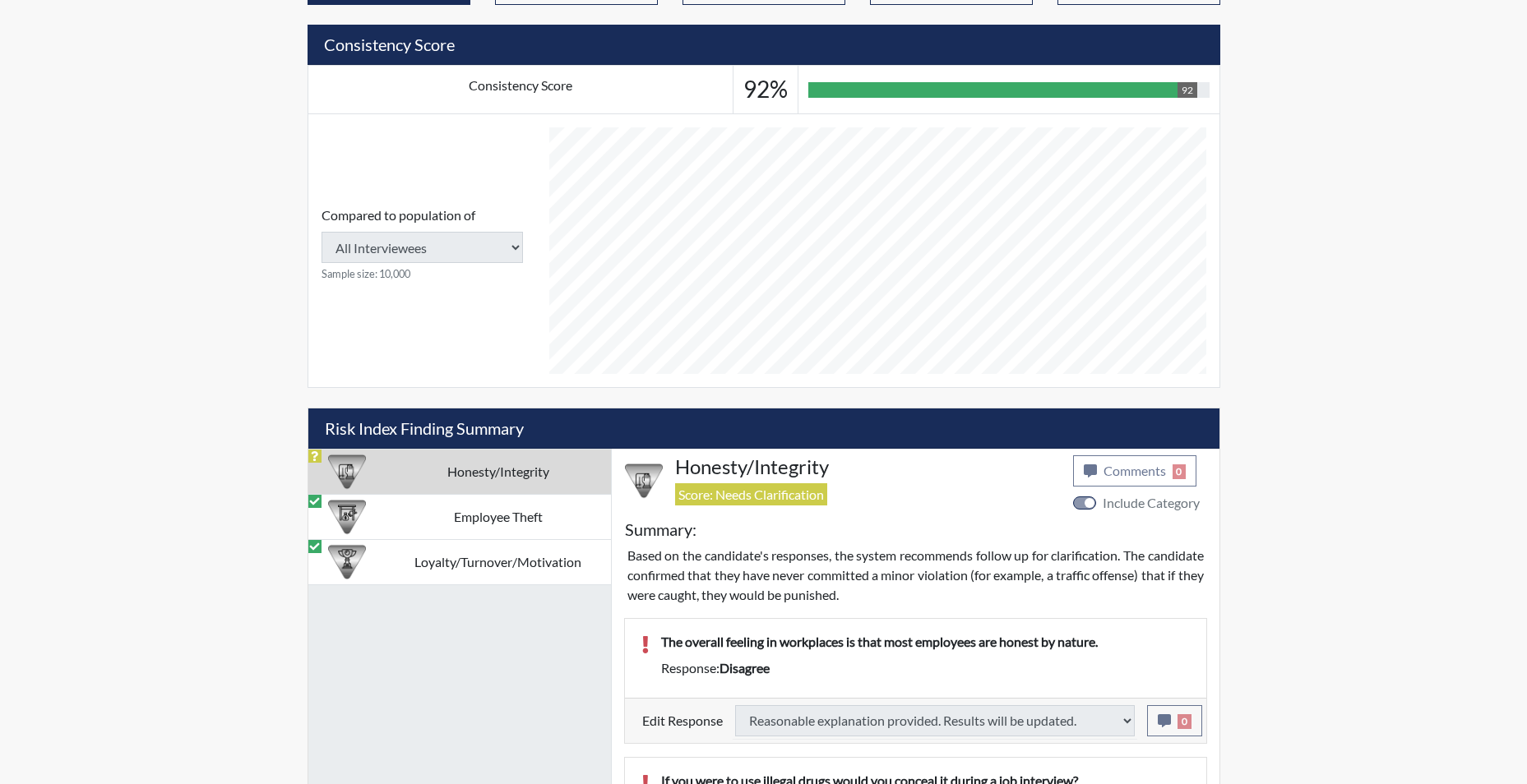
select select
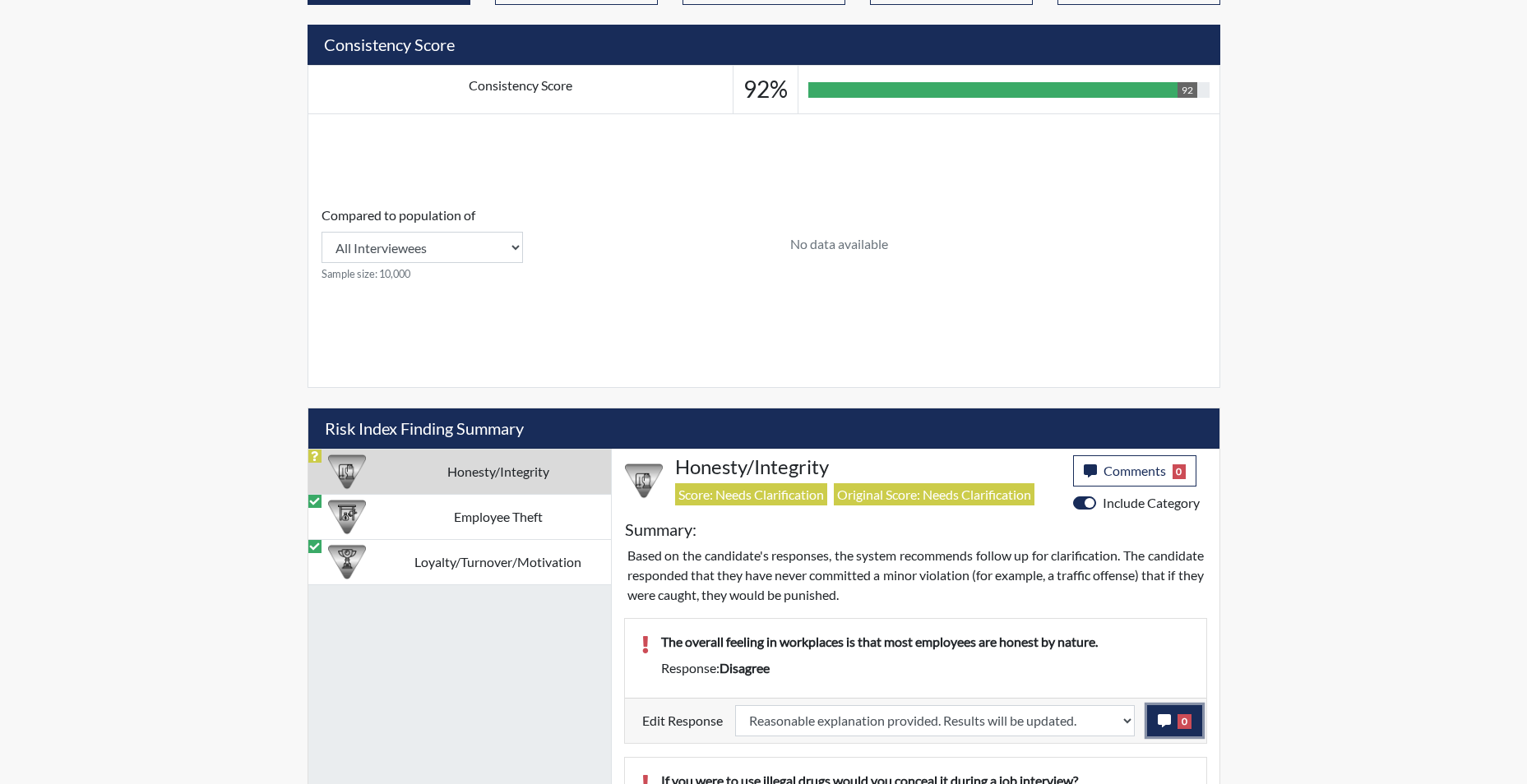
click at [1166, 723] on icon "button" at bounding box center [1165, 721] width 13 height 13
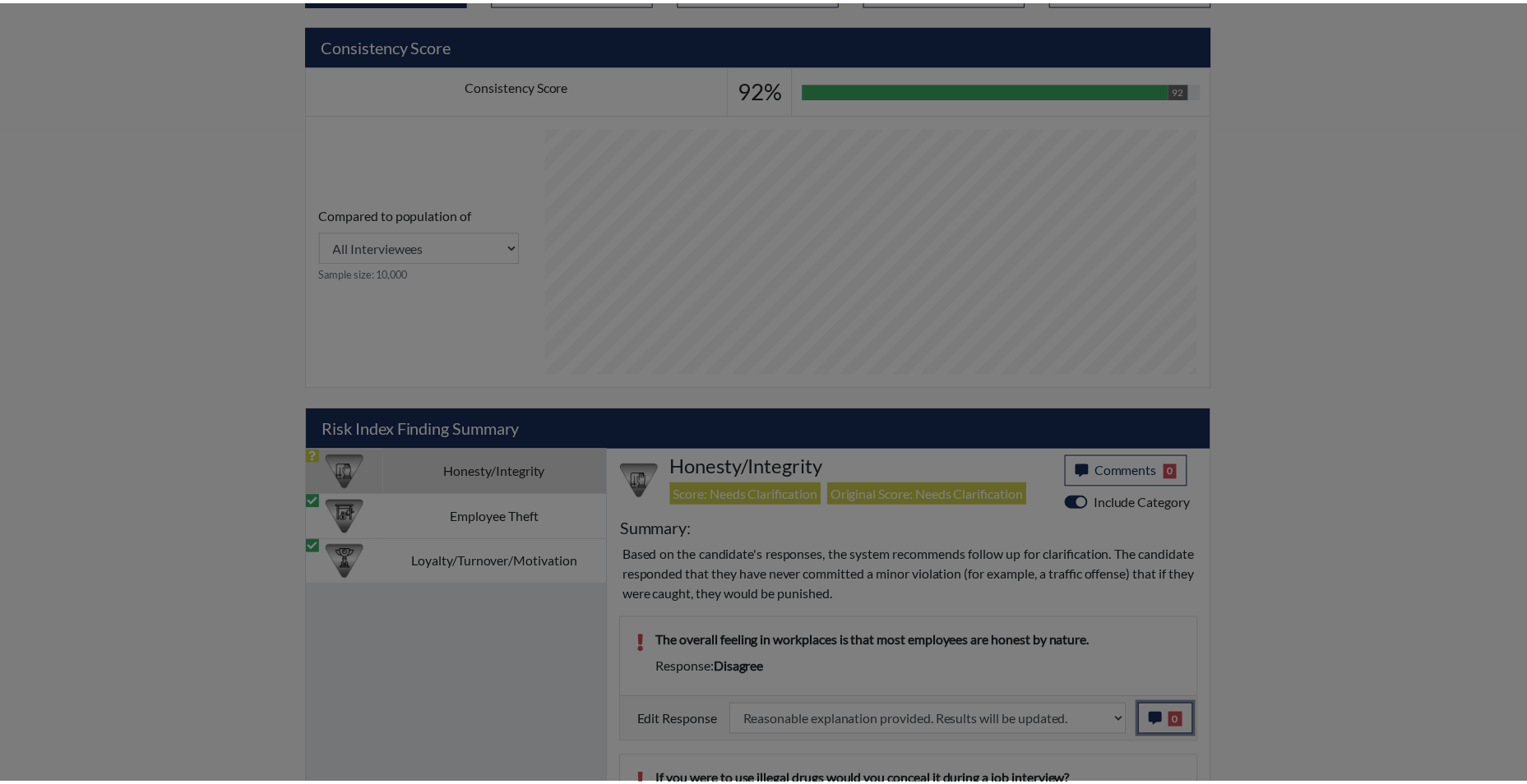
scroll to position [273, 683]
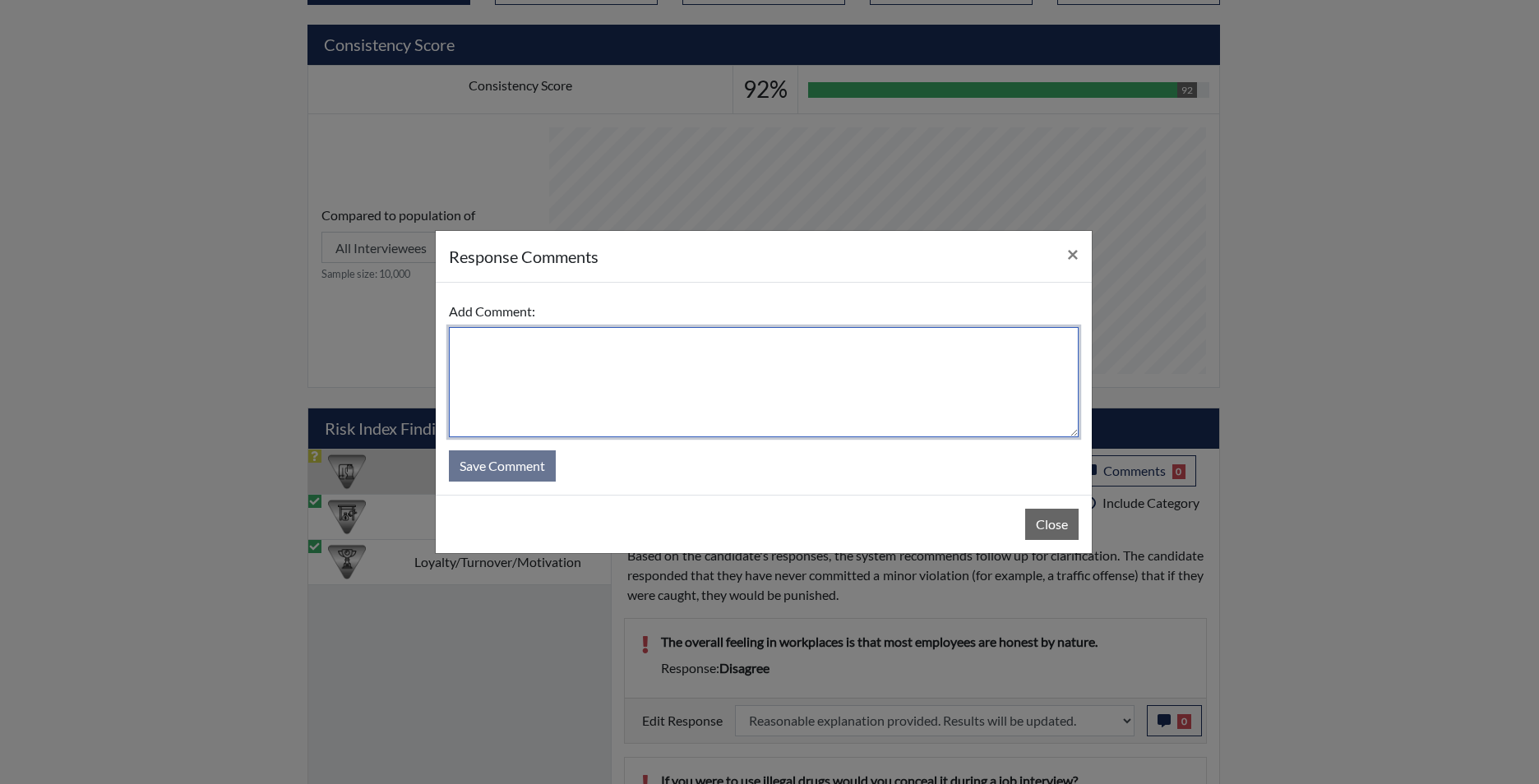
click at [681, 378] on textarea at bounding box center [763, 383] width 630 height 110
type textarea "app agrees"
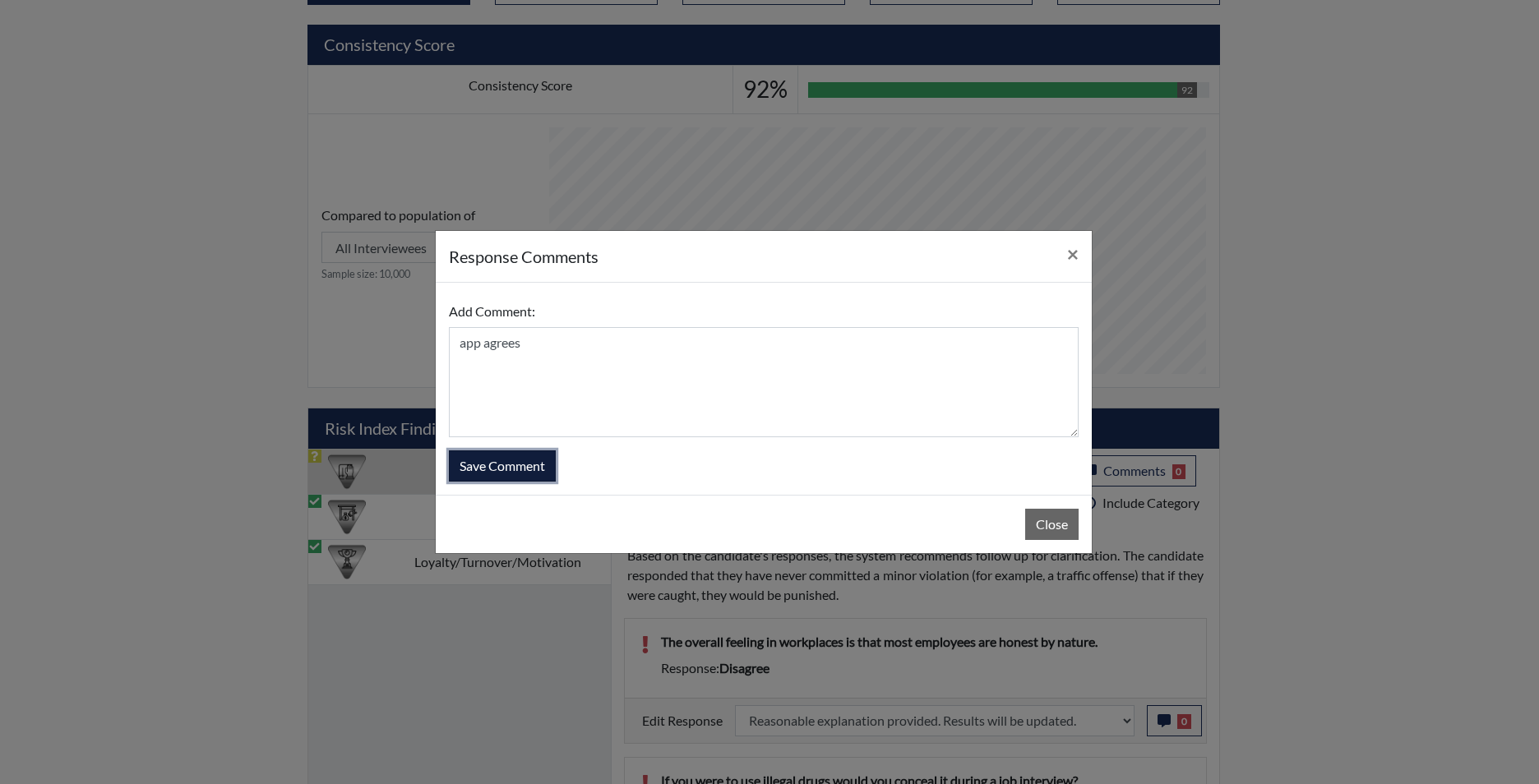
click at [498, 474] on button "Save Comment" at bounding box center [502, 466] width 107 height 31
select select
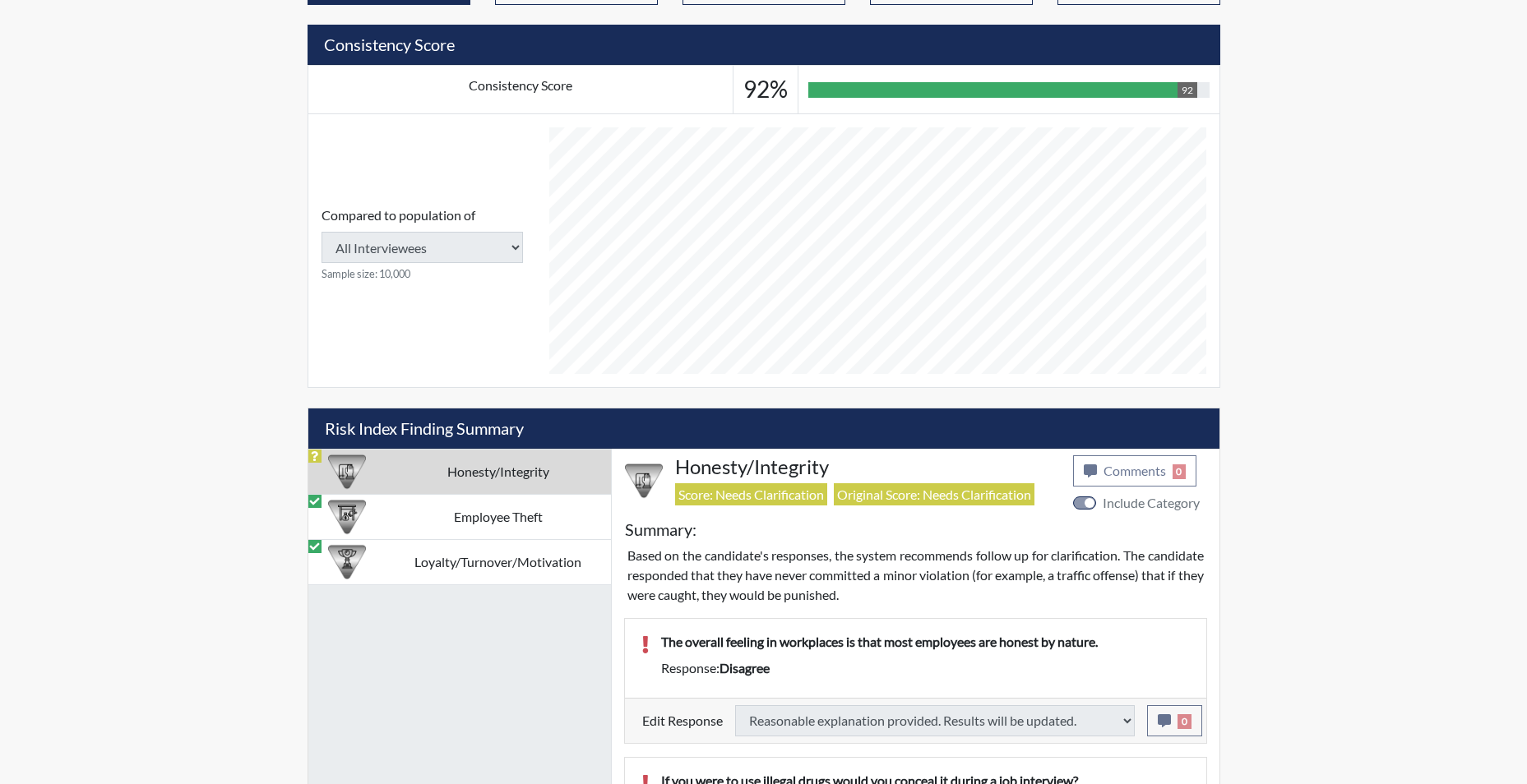
select select
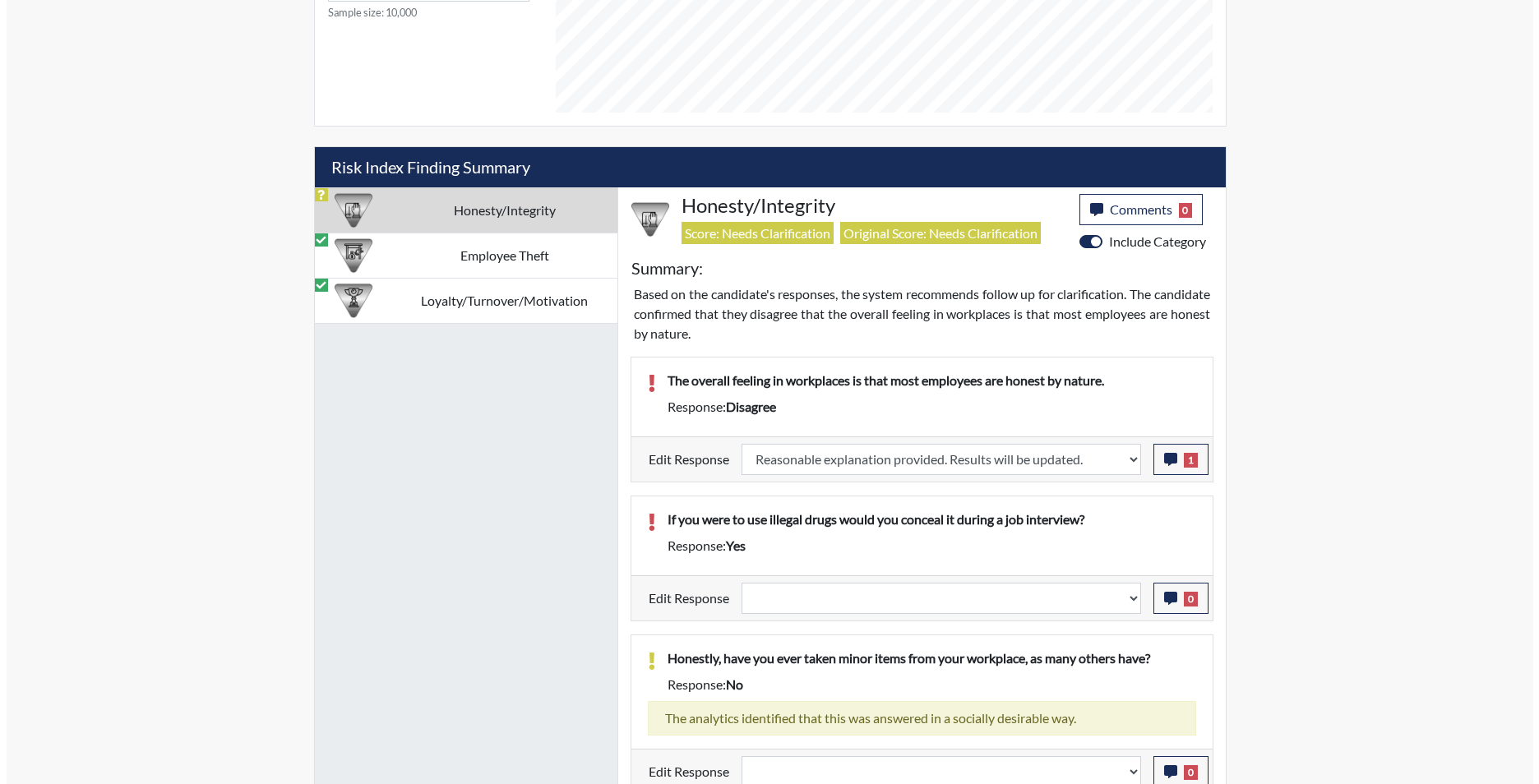
scroll to position [945, 0]
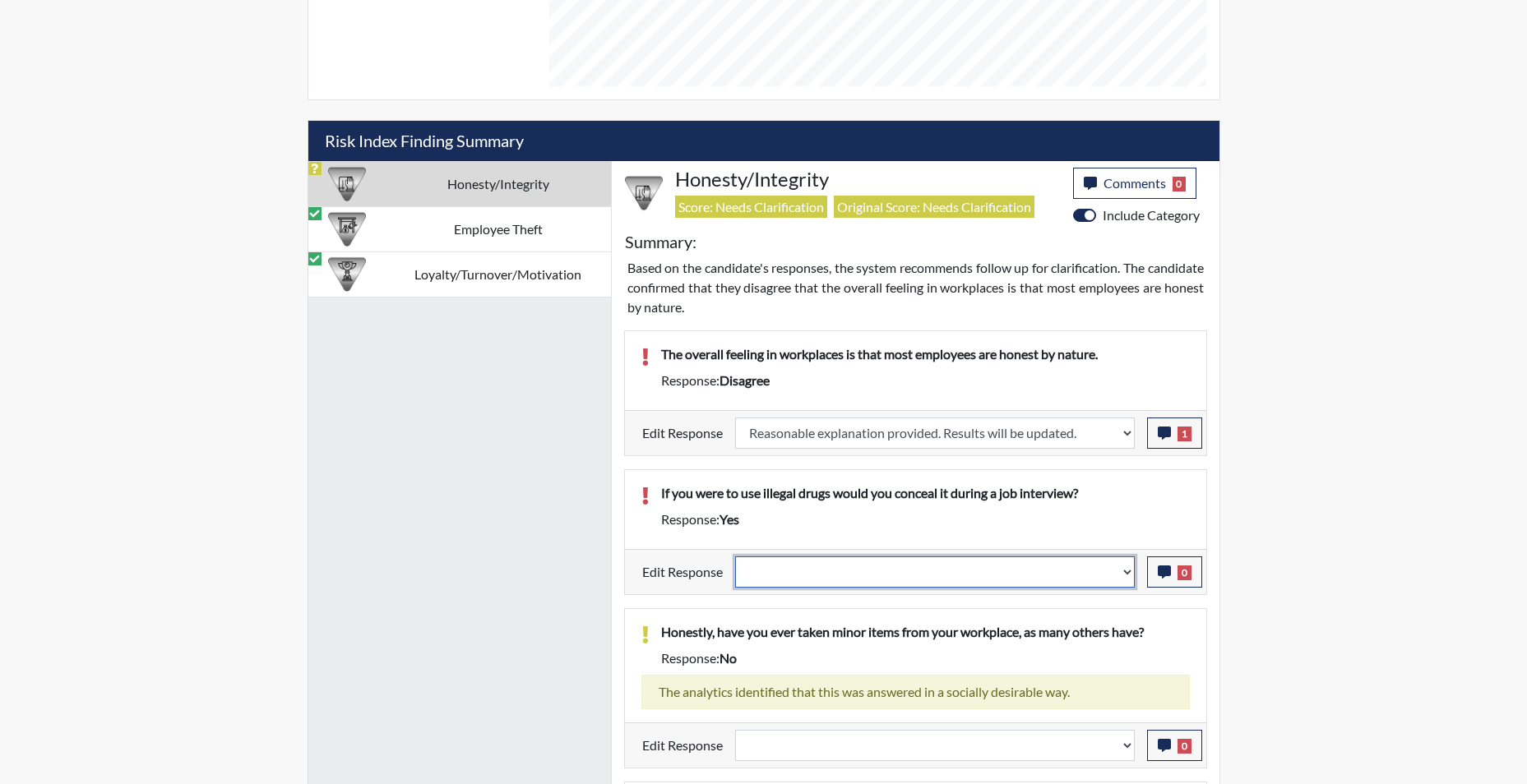
click at [1127, 583] on select "Question is not relevant. Results will be updated. Reasonable explanation provi…" at bounding box center [935, 572] width 400 height 31
select select "reasonable-explanation-provided"
click at [735, 556] on select "Question is not relevant. Results will be updated. Reasonable explanation provi…" at bounding box center [935, 572] width 400 height 31
select select
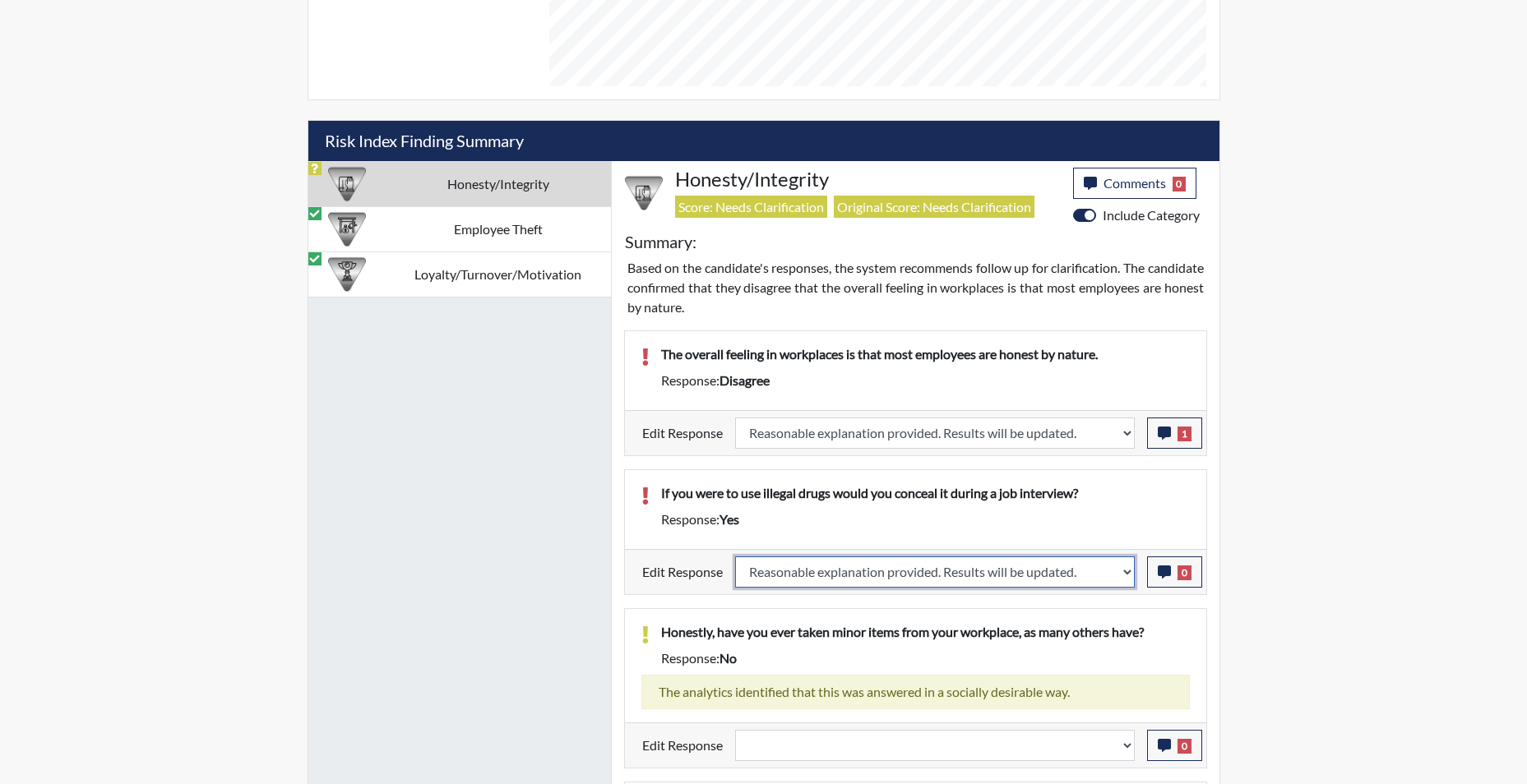
select select
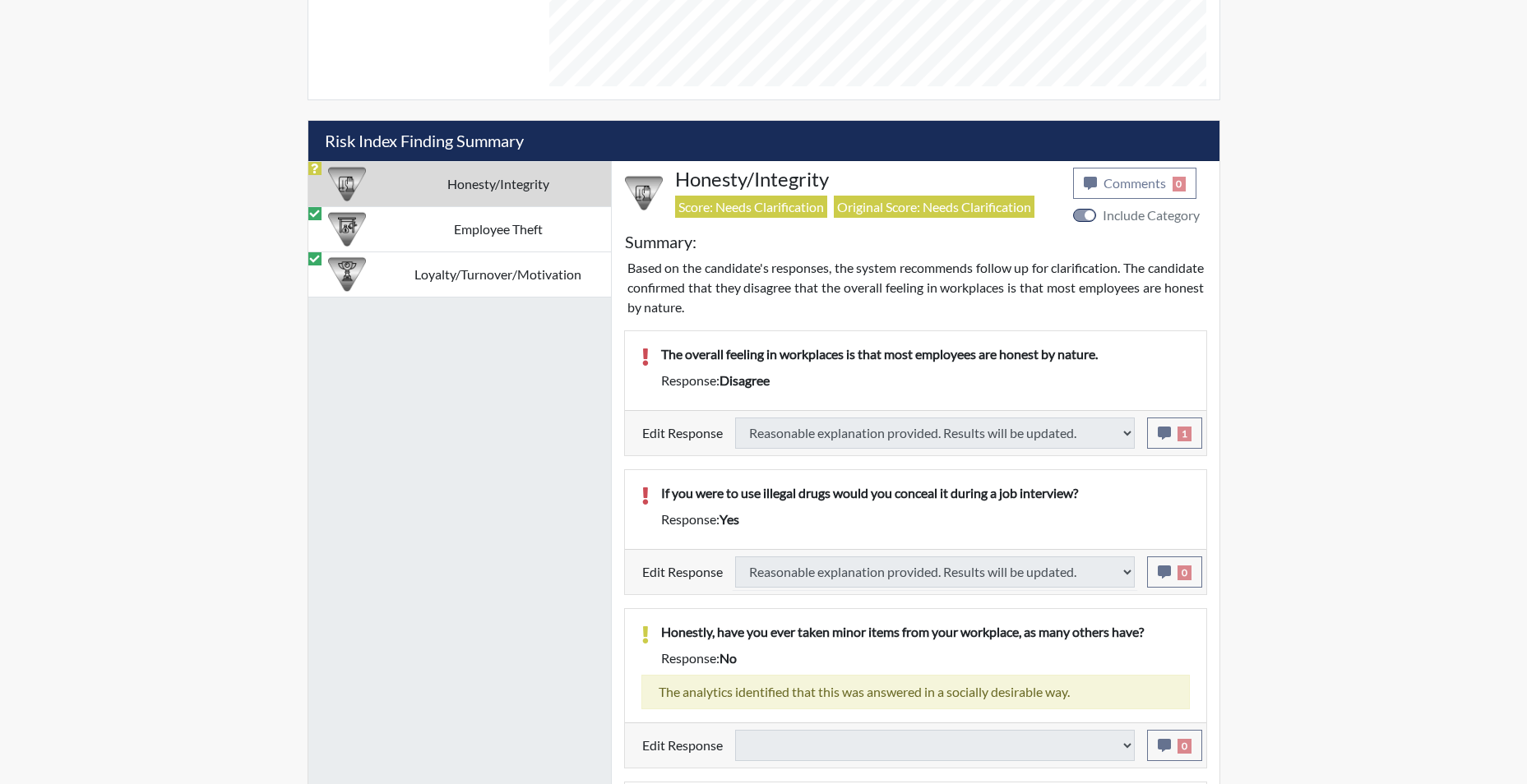
select select
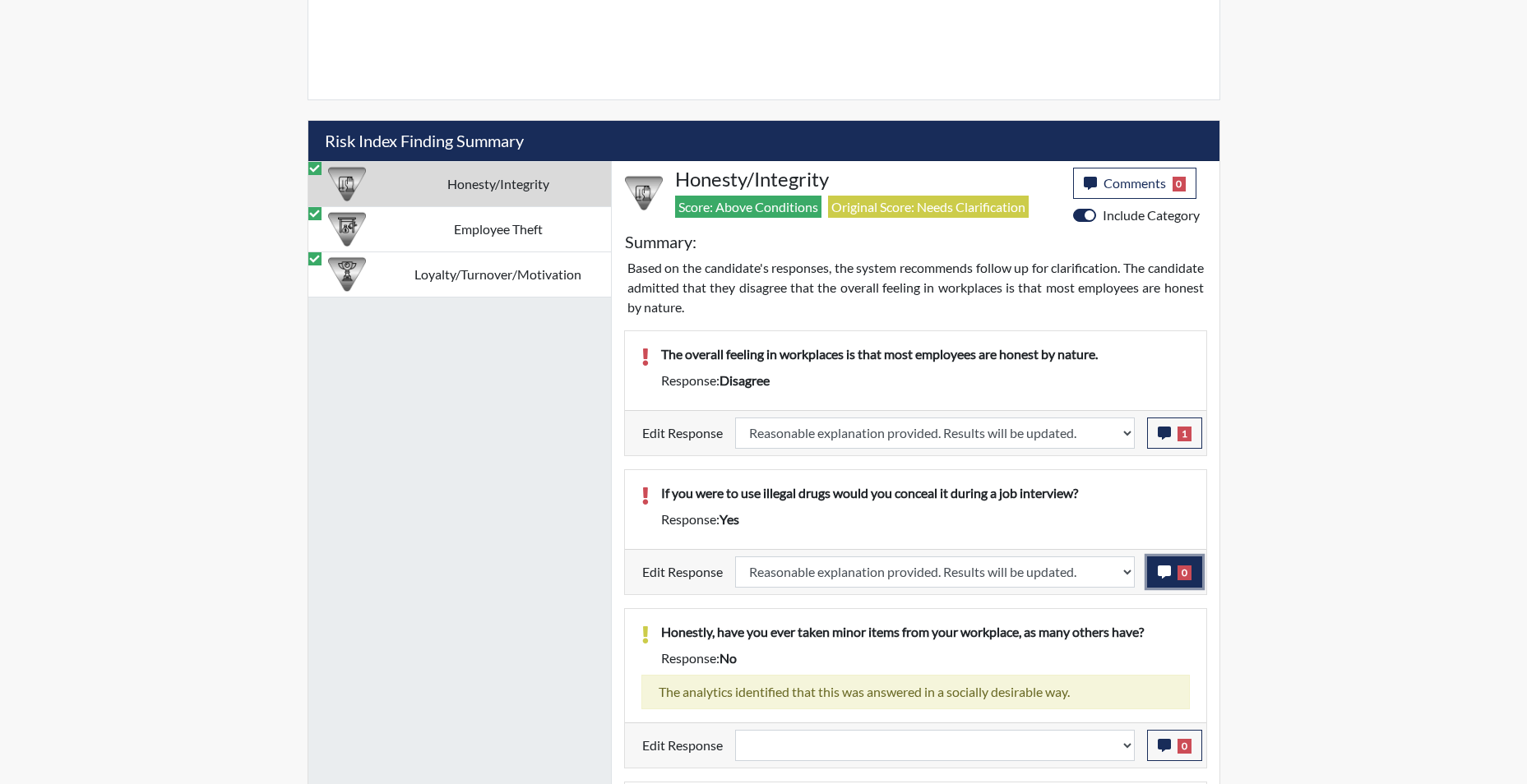
click at [1166, 578] on button "0" at bounding box center [1175, 572] width 55 height 31
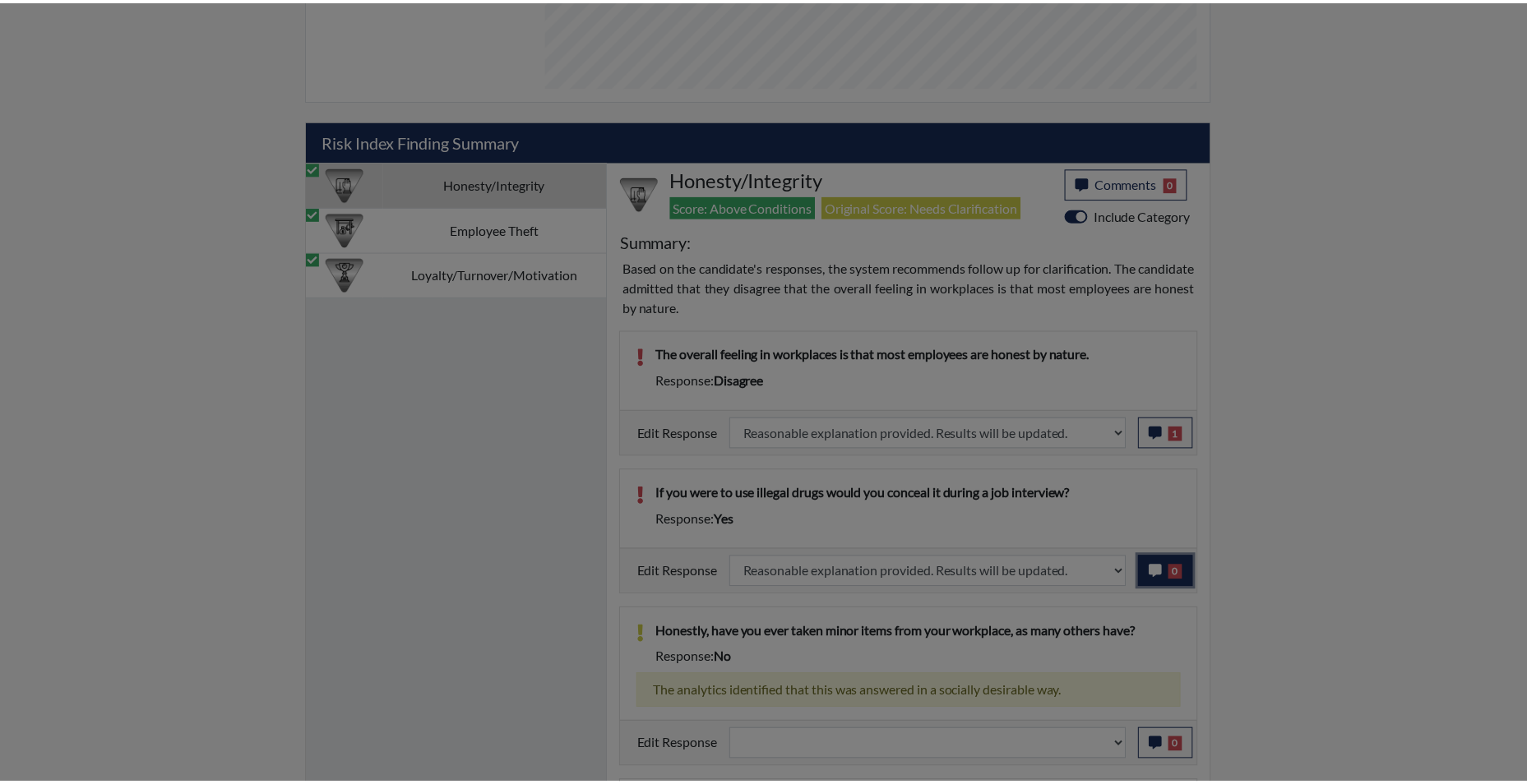
scroll to position [273, 683]
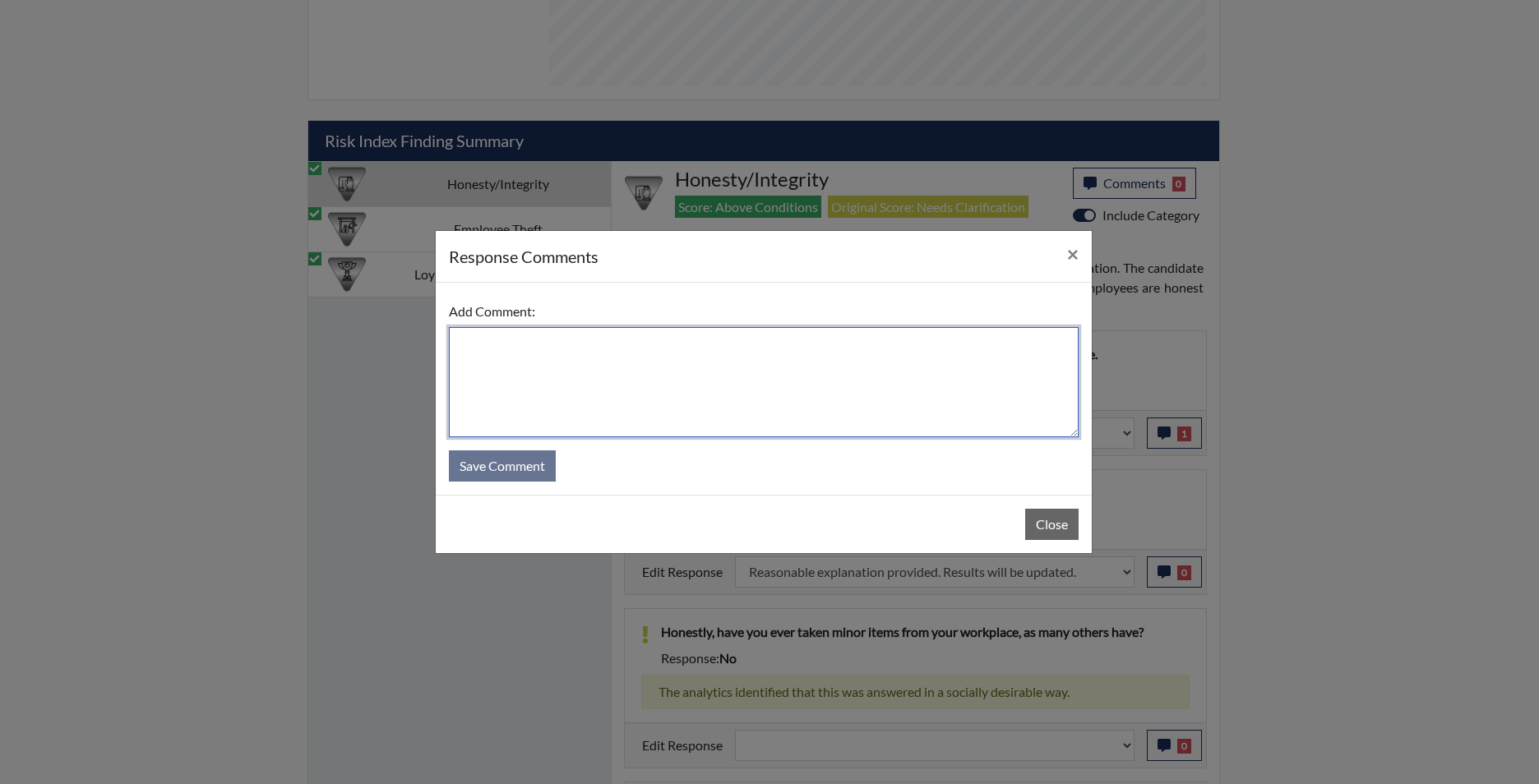
click at [739, 397] on textarea at bounding box center [763, 383] width 630 height 110
type textarea "app states no"
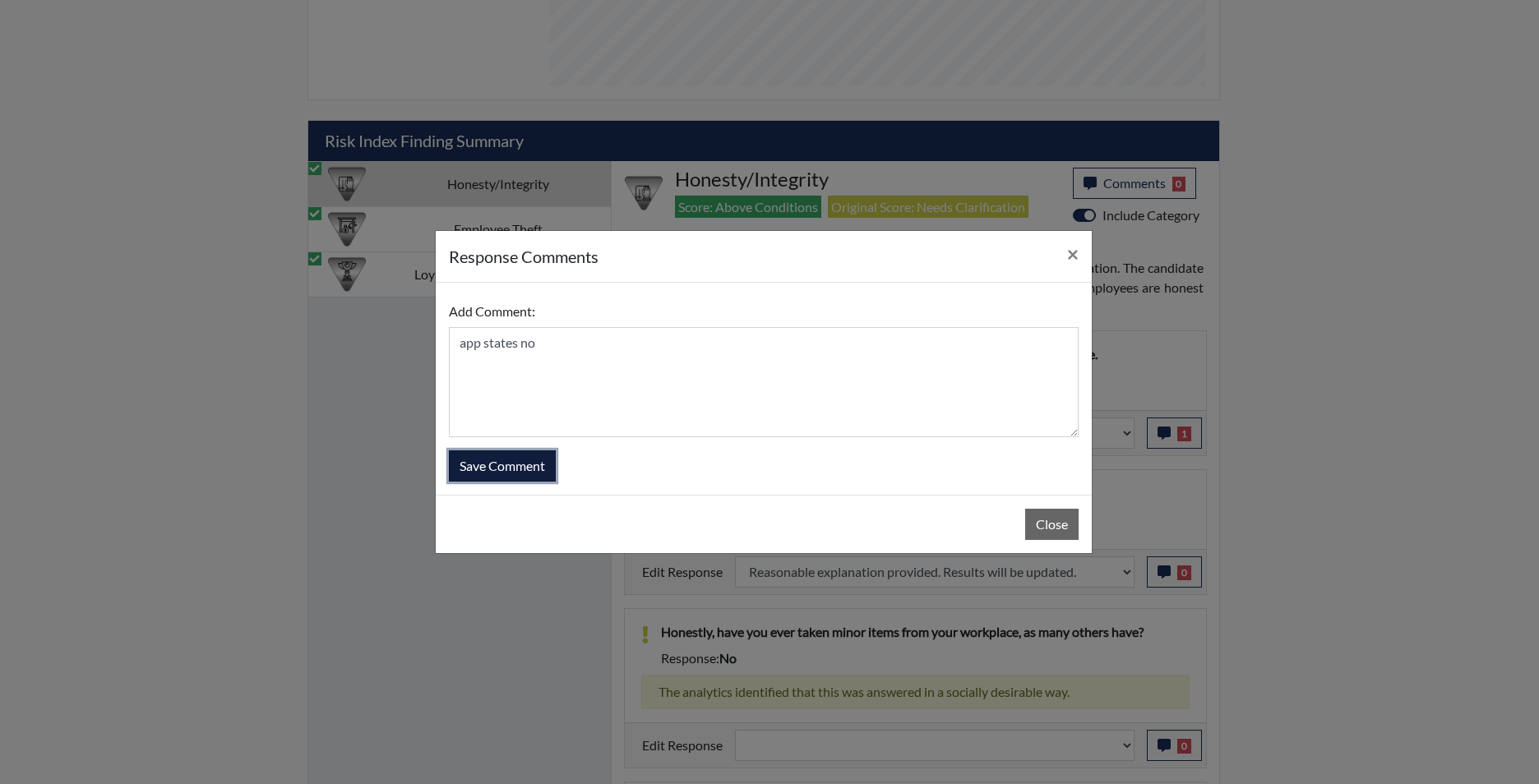
click at [503, 466] on button "Save Comment" at bounding box center [502, 466] width 107 height 31
select select
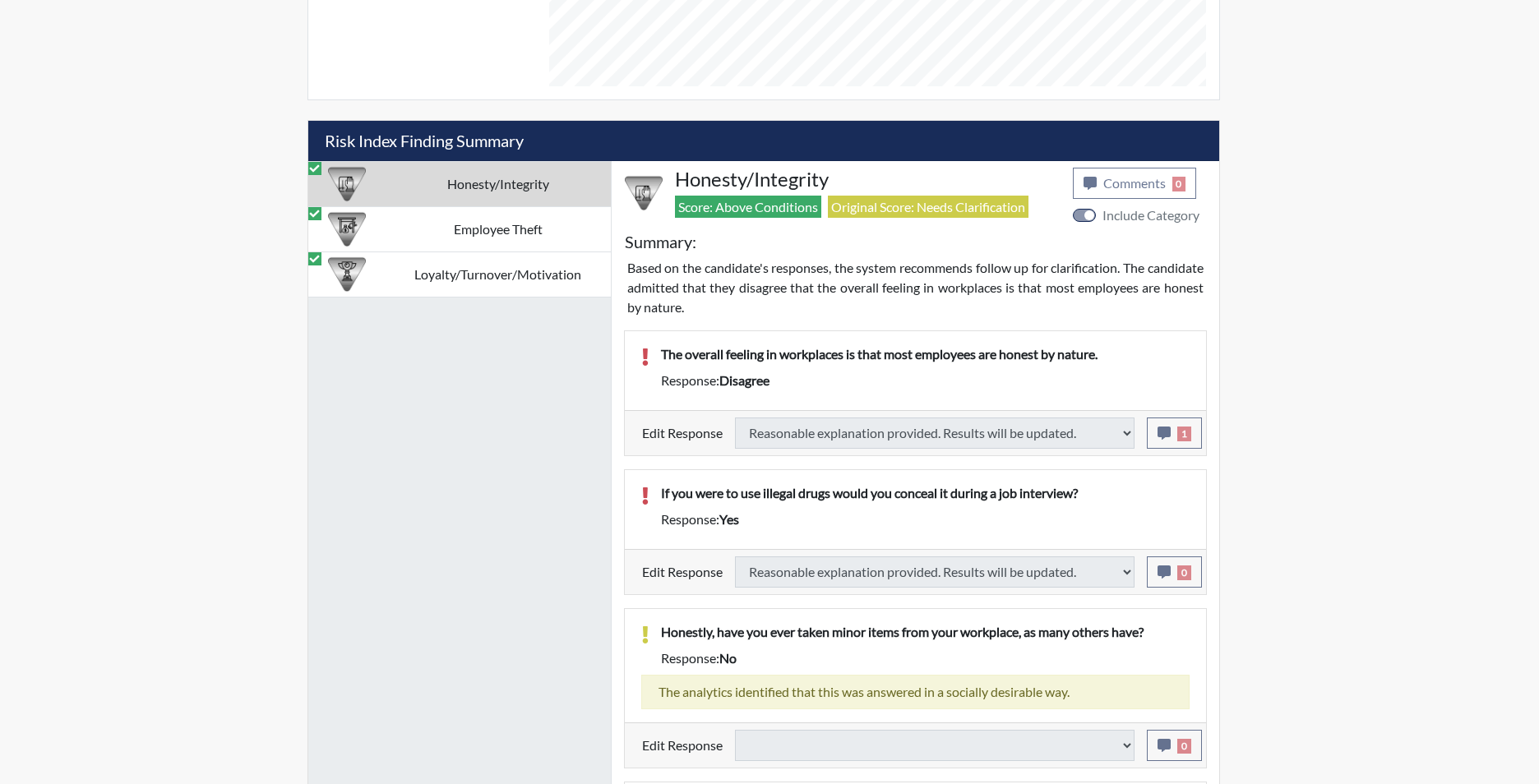
select select
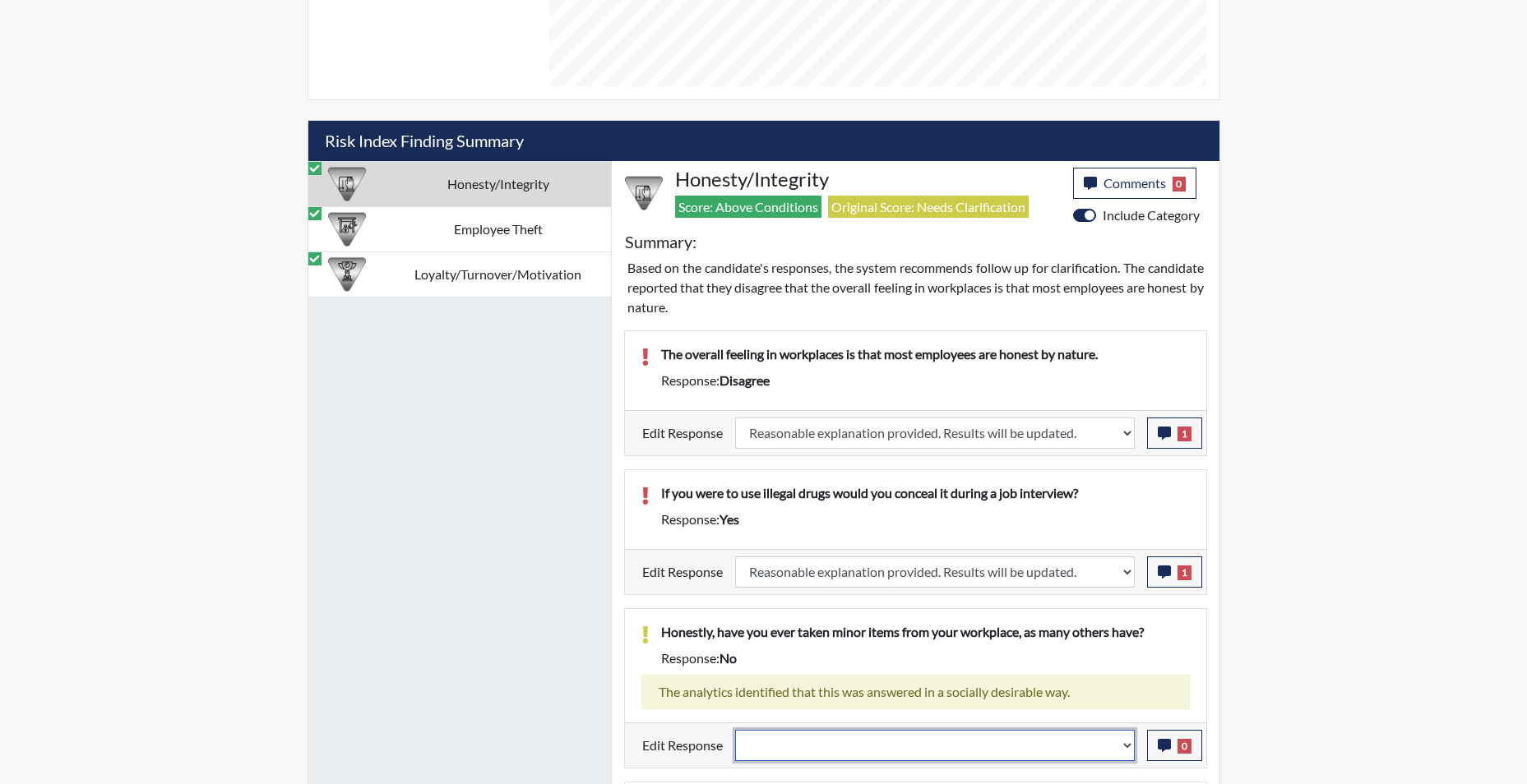
click at [1124, 746] on select "Question is not relevant. Results will be updated. Reasonable explanation provi…" at bounding box center [935, 745] width 400 height 31
select select "reasonable-explanation-provided"
click at [735, 730] on select "Question is not relevant. Results will be updated. Reasonable explanation provi…" at bounding box center [935, 745] width 400 height 31
select select
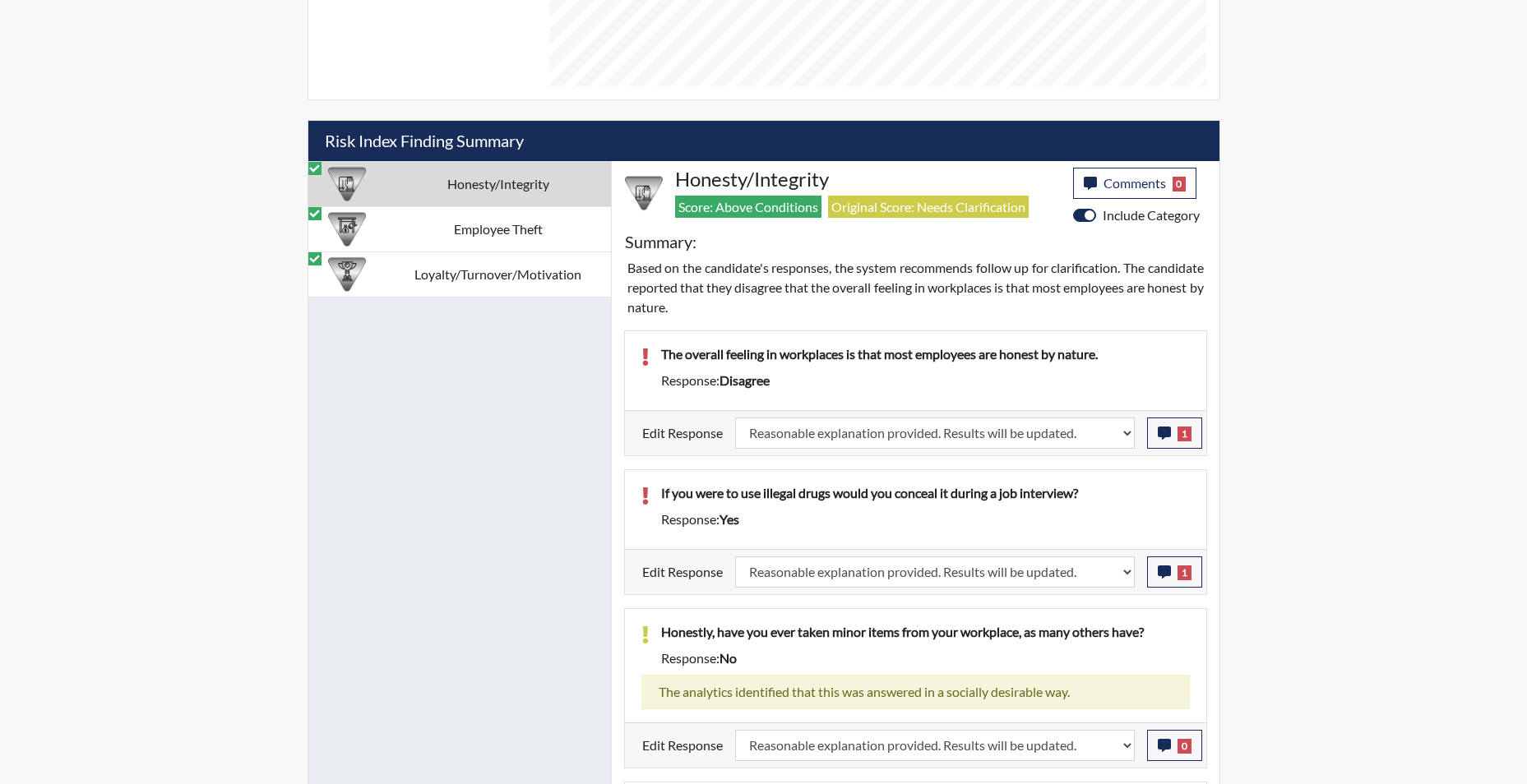
select select
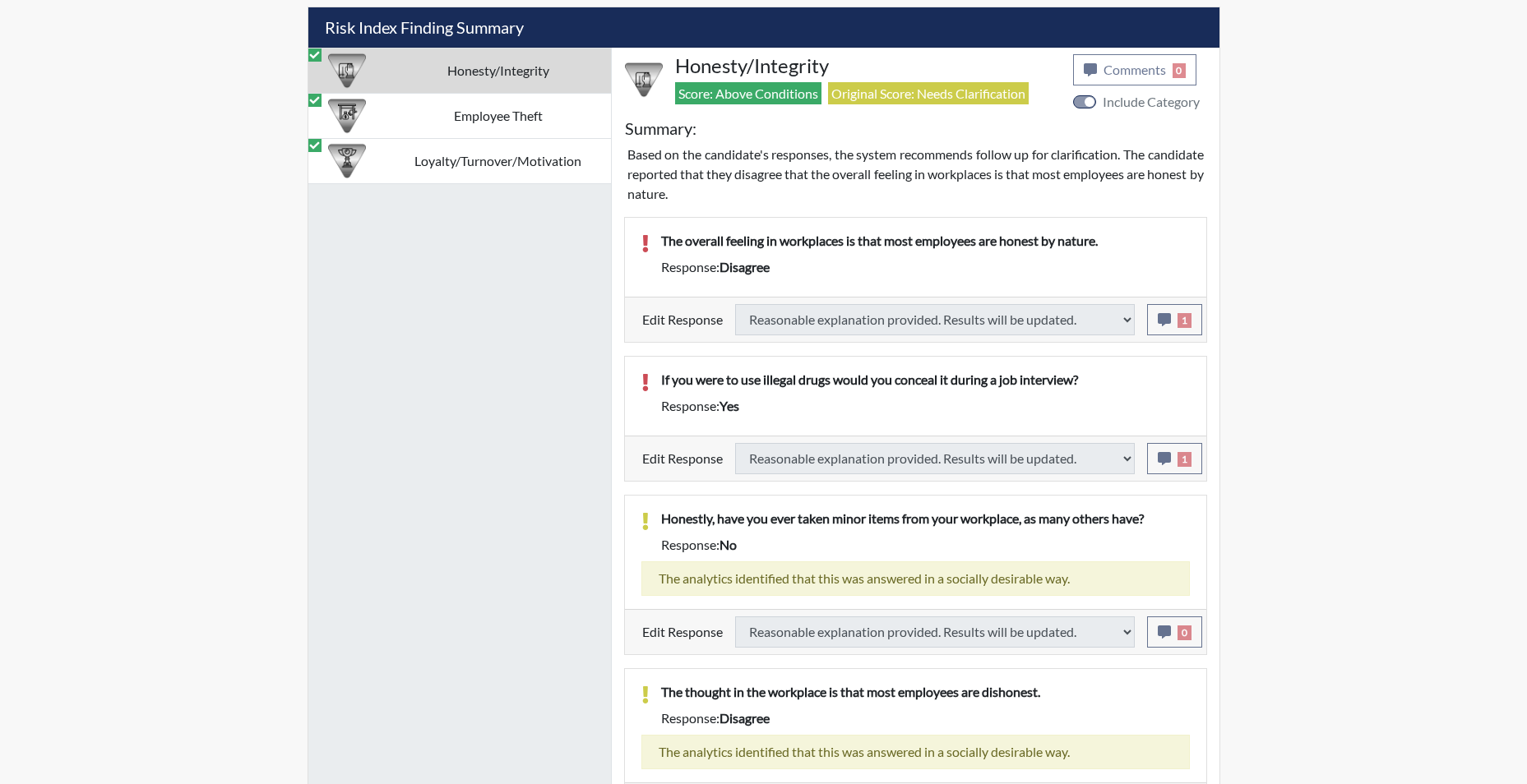
scroll to position [1192, 0]
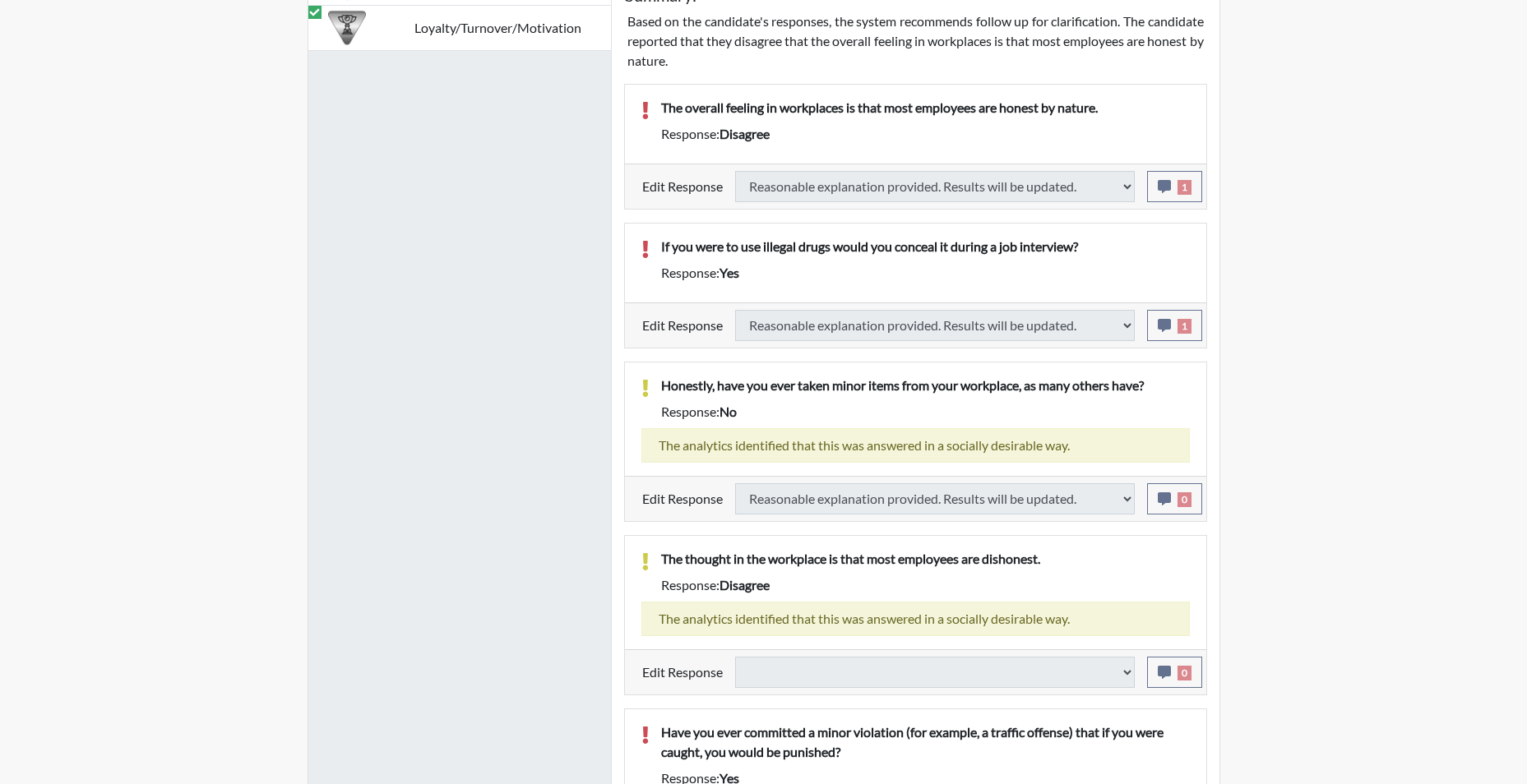
select select
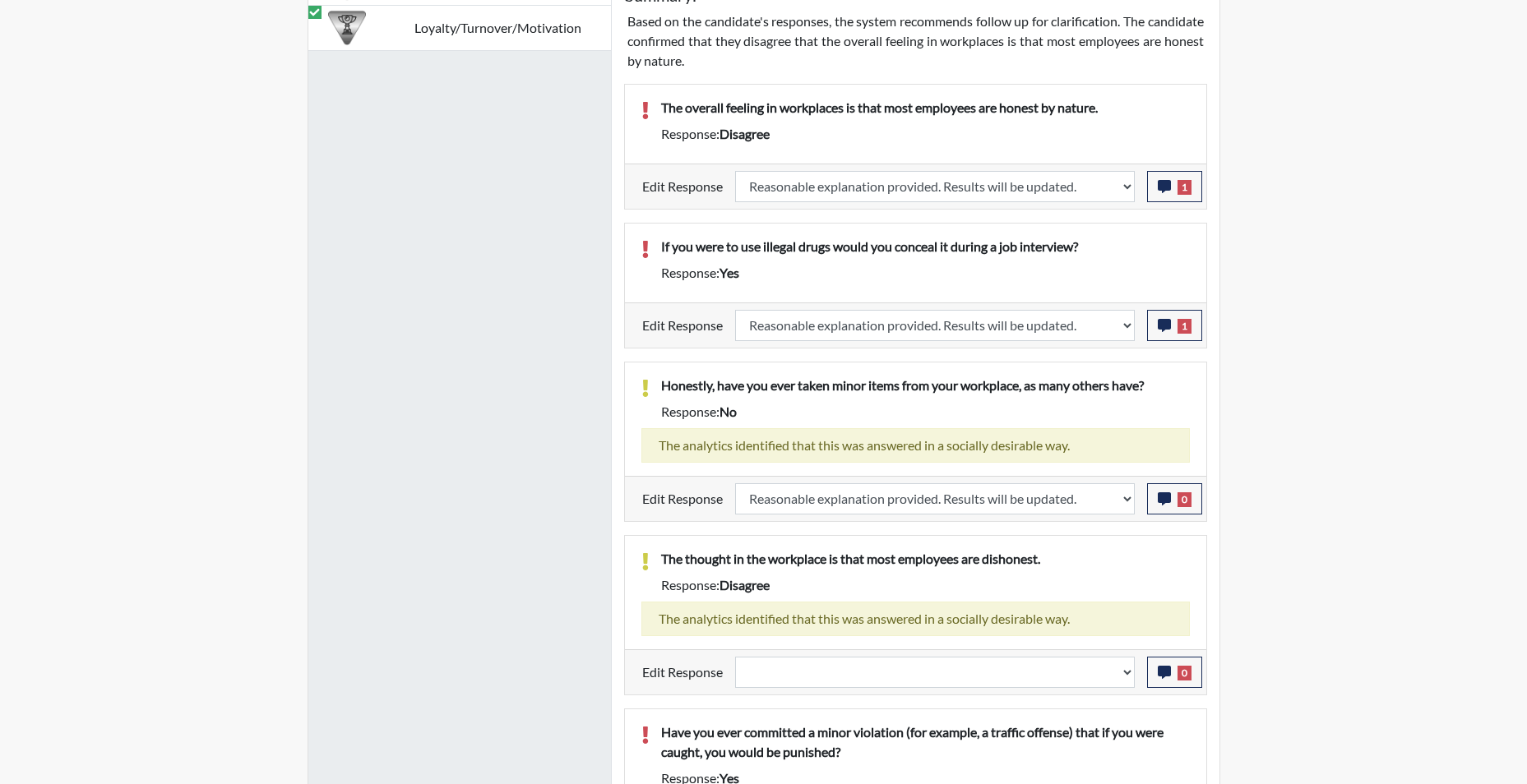
scroll to position [273, 683]
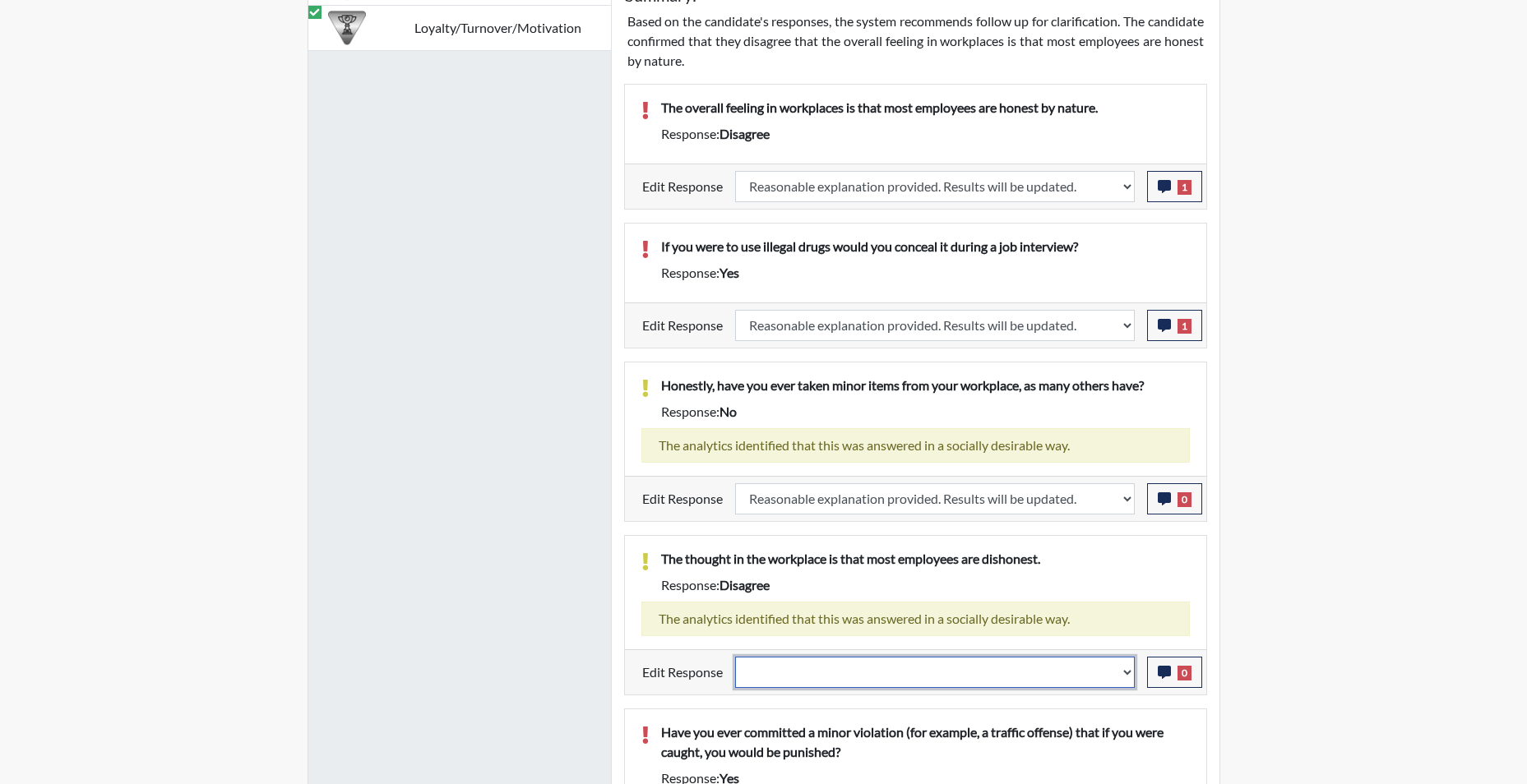
click at [1129, 670] on select "Question is not relevant. Results will be updated. Reasonable explanation provi…" at bounding box center [935, 672] width 400 height 31
select select "reasonable-explanation-provided"
click at [735, 656] on select "Question is not relevant. Results will be updated. Reasonable explanation provi…" at bounding box center [935, 672] width 400 height 31
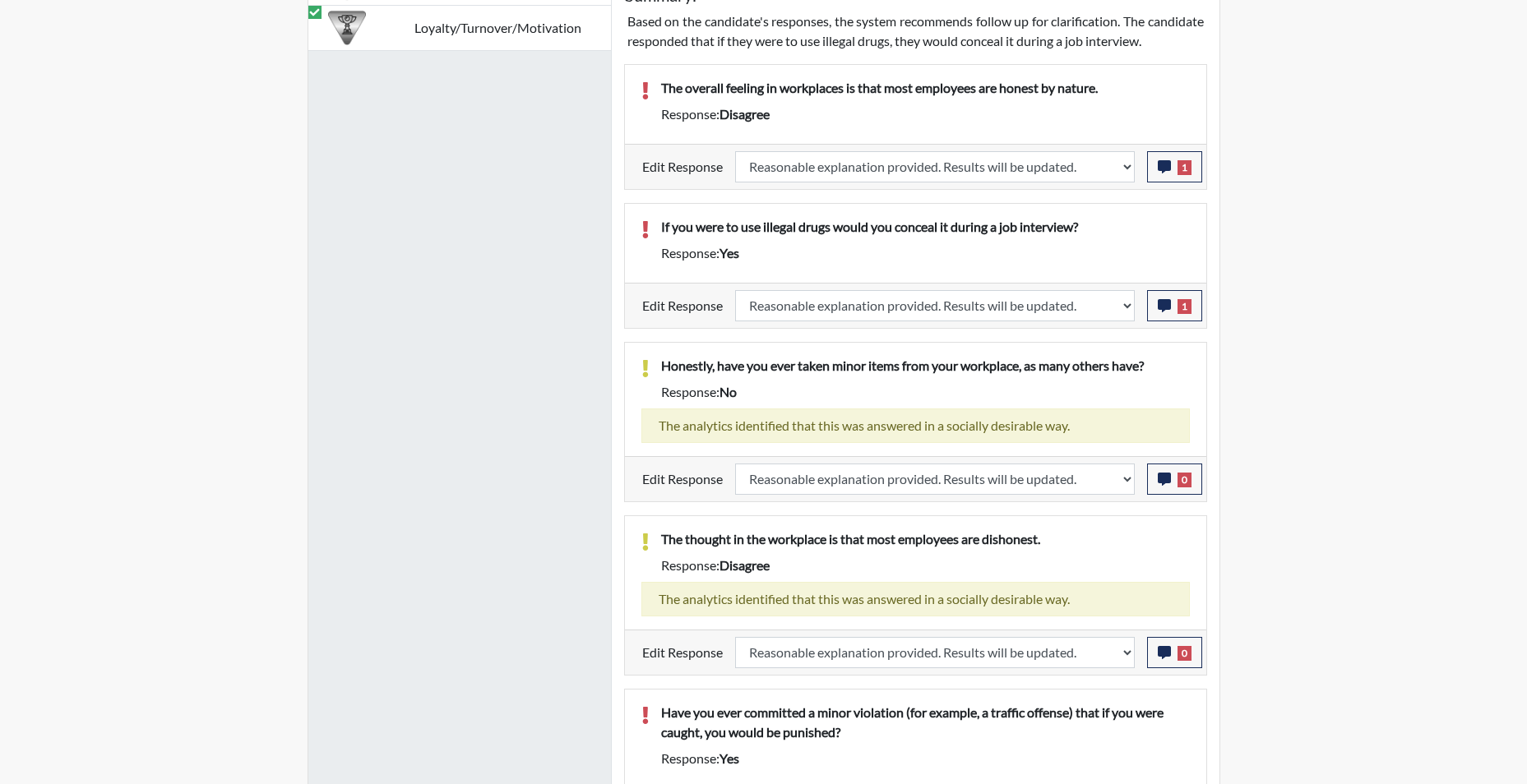
scroll to position [1263, 0]
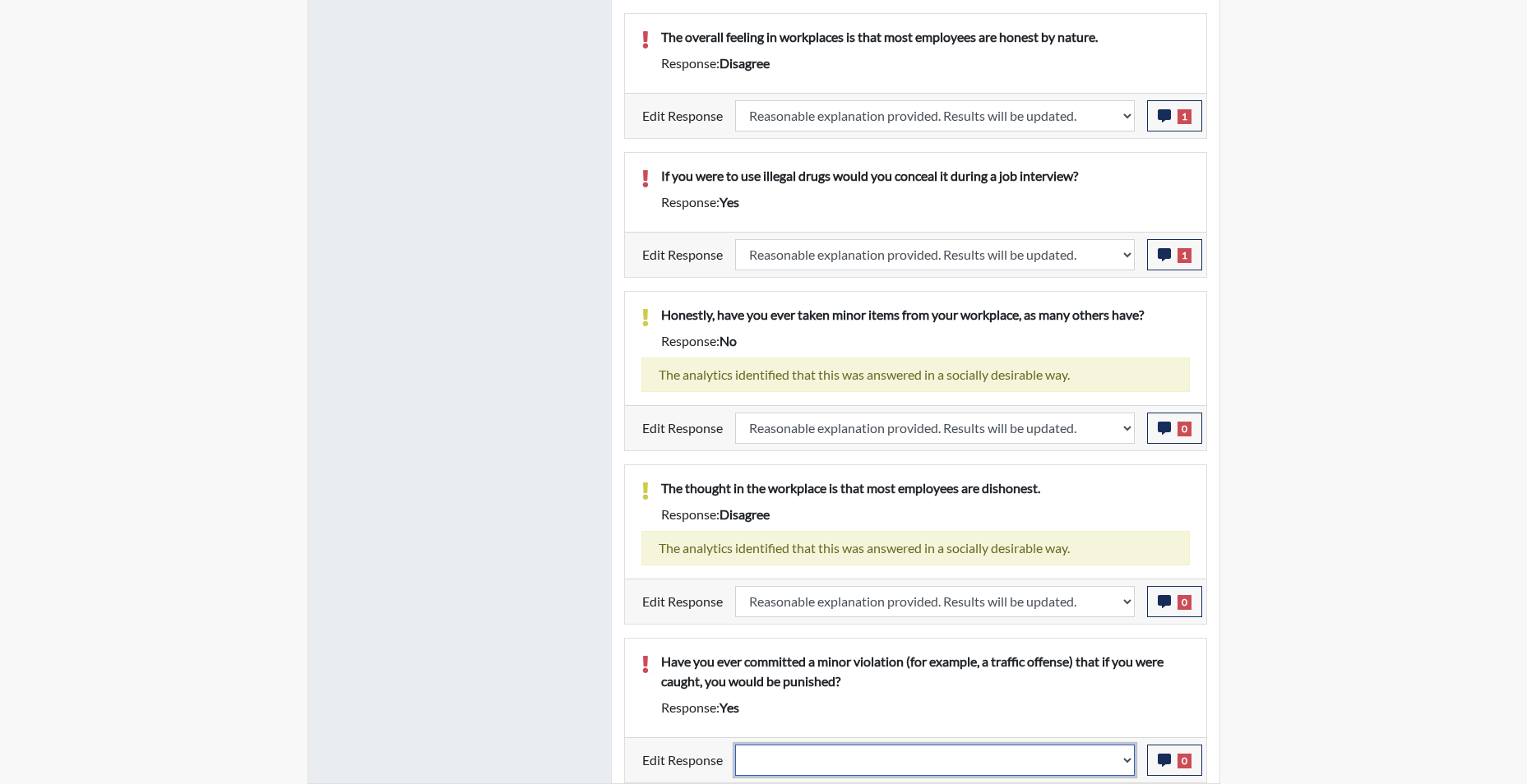
click at [1128, 761] on select "Question is not relevant. Results will be updated. Reasonable explanation provi…" at bounding box center [935, 760] width 400 height 31
select select "reasonable-explanation-provided"
click at [735, 745] on select "Question is not relevant. Results will be updated. Reasonable explanation provi…" at bounding box center [935, 760] width 400 height 31
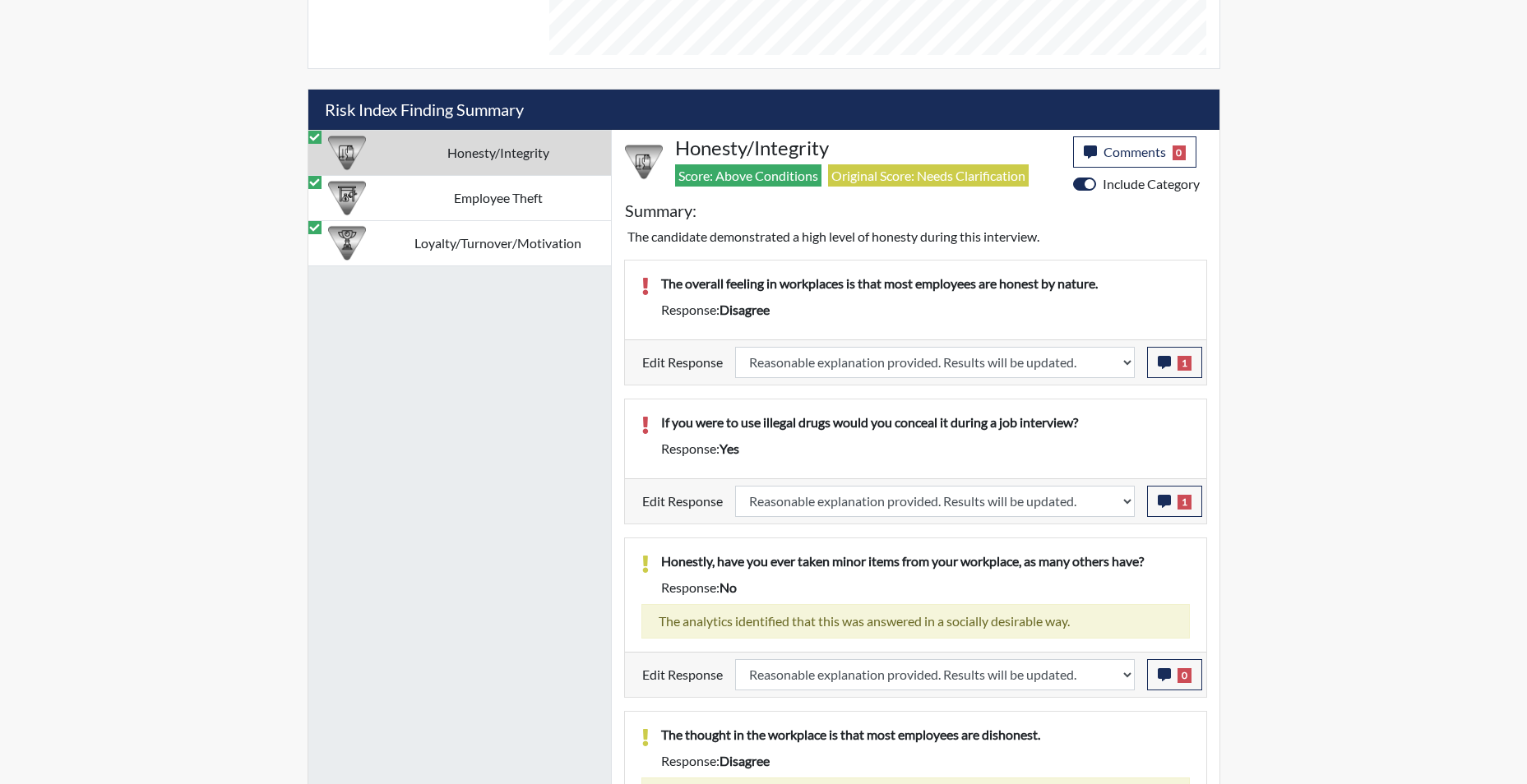
scroll to position [894, 0]
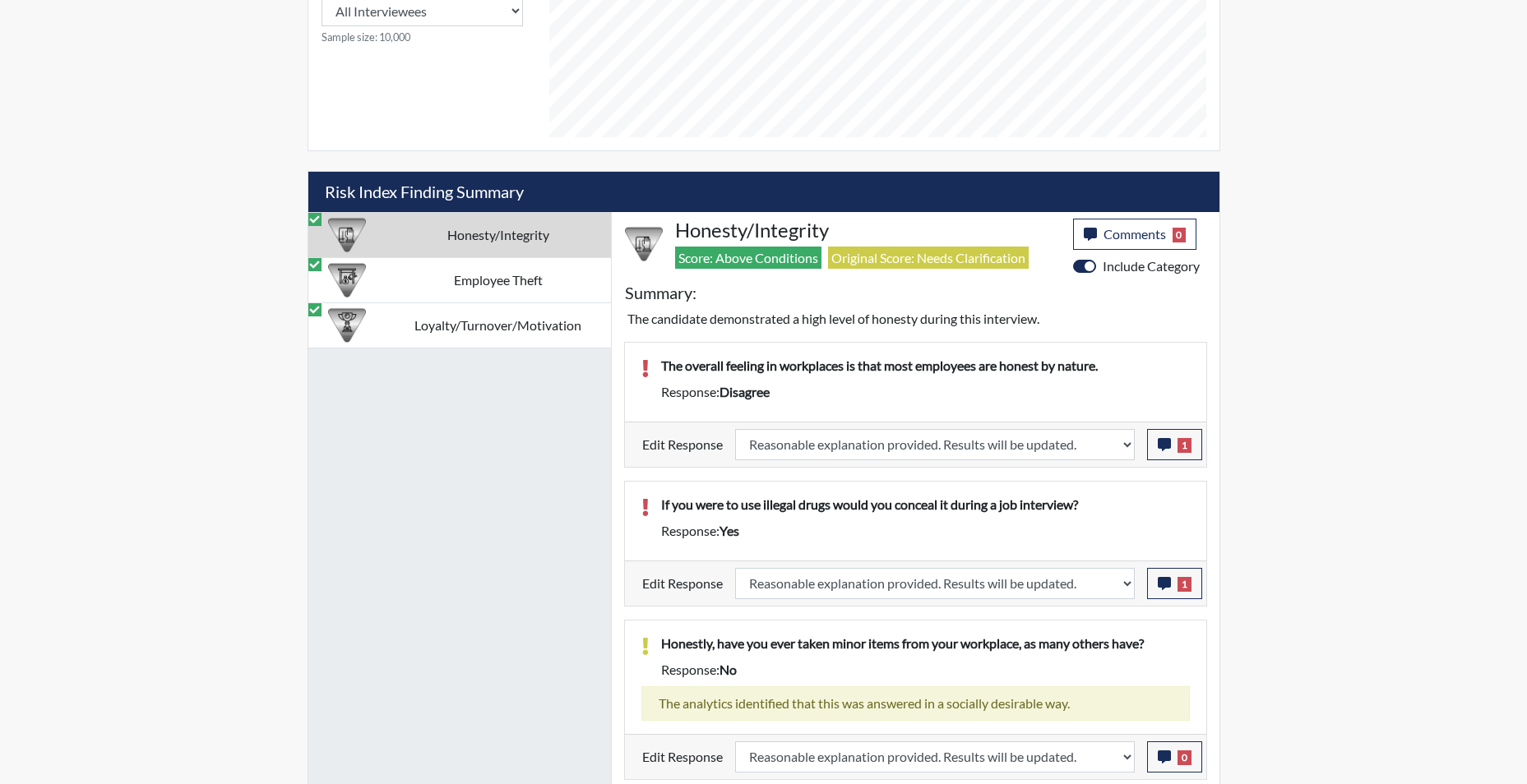
click at [499, 238] on td "Honesty/Integrity" at bounding box center [499, 234] width 226 height 45
click at [498, 273] on td "Employee Theft" at bounding box center [499, 280] width 226 height 45
select select "reasonable-explanation-provided"
select select
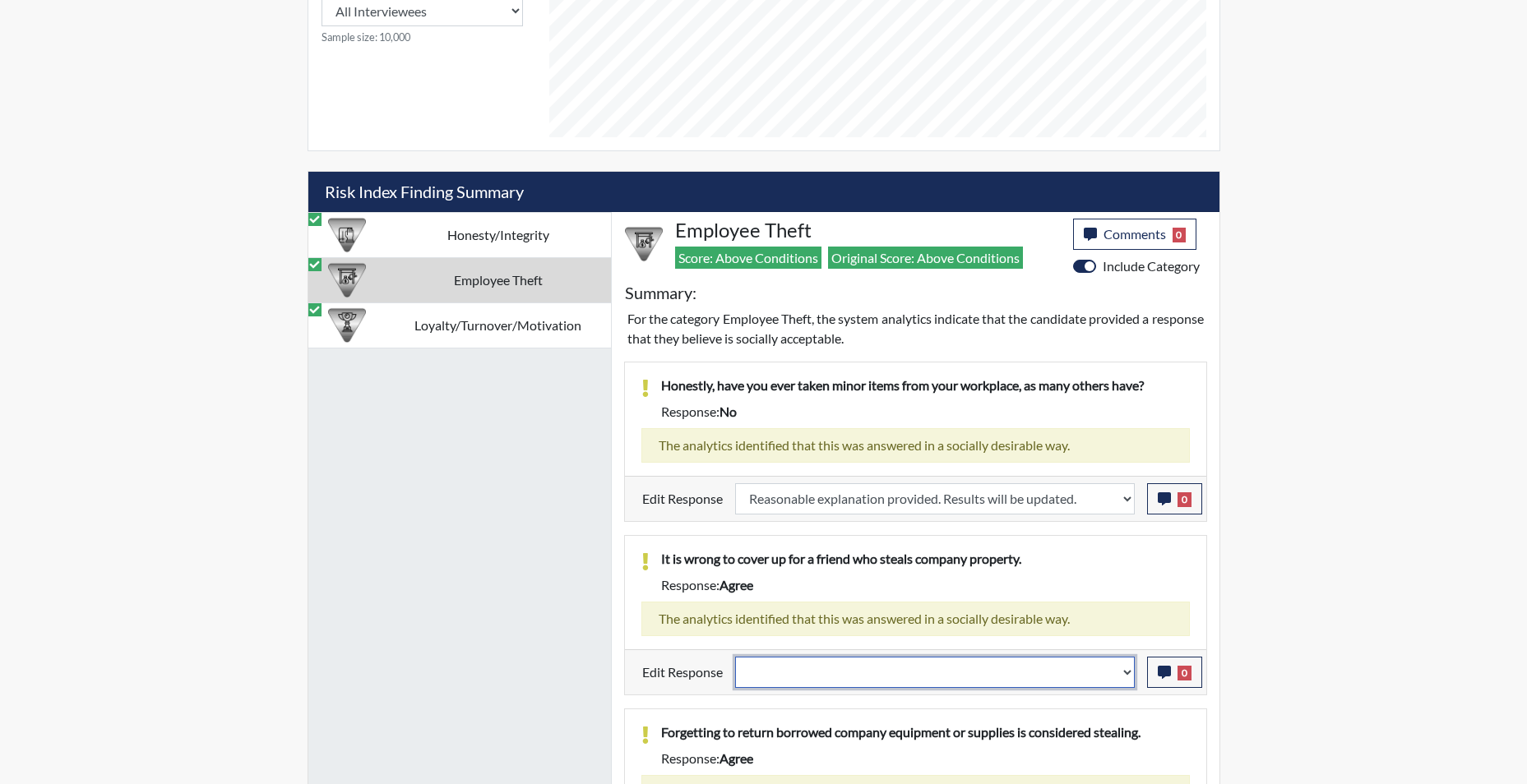
click at [1127, 678] on select "Question is not relevant. Results will be updated. Reasonable explanation provi…" at bounding box center [935, 672] width 400 height 31
select select "reasonable-explanation-provided"
click at [735, 656] on select "Question is not relevant. Results will be updated. Reasonable explanation provi…" at bounding box center [935, 672] width 400 height 31
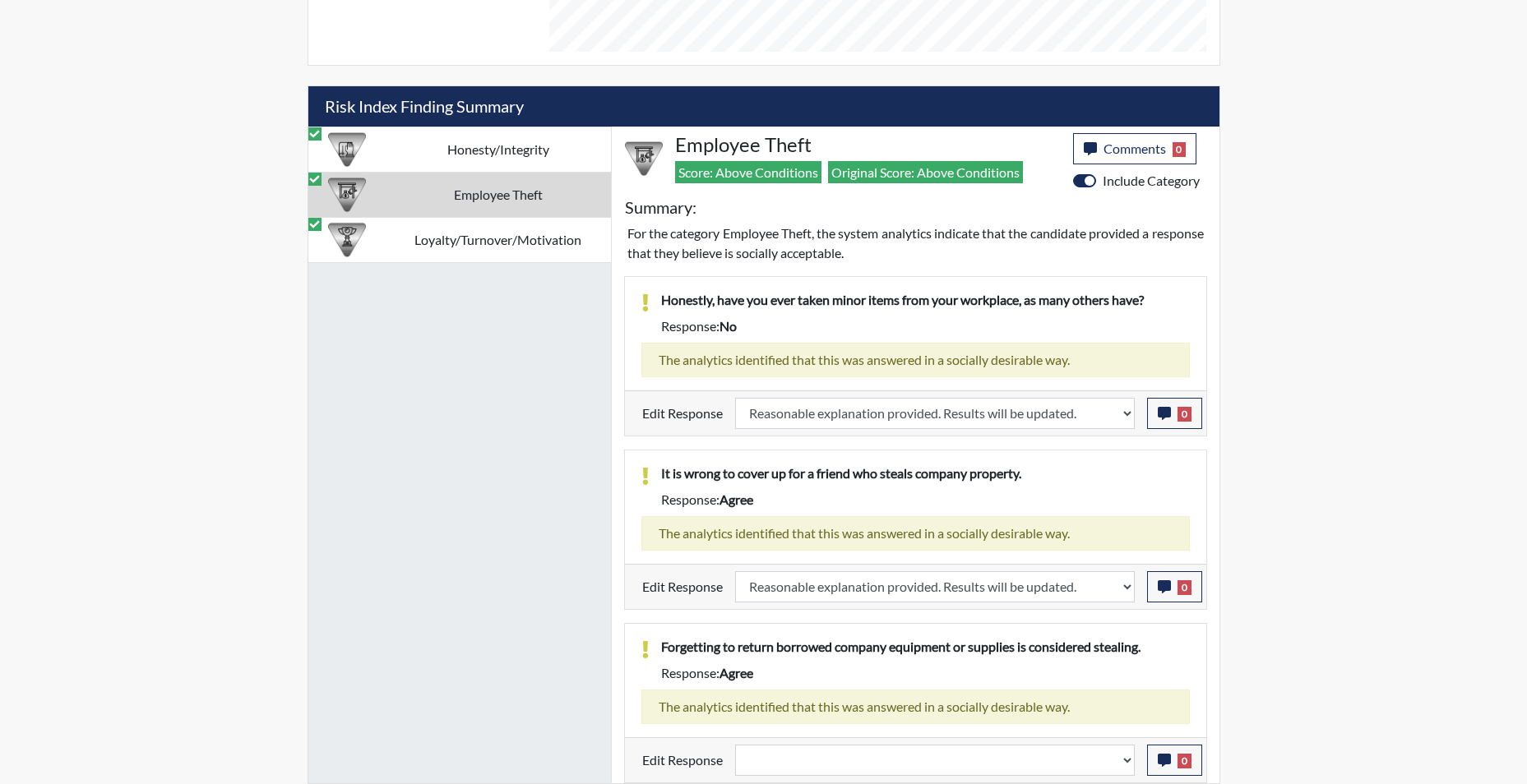
scroll to position [273, 683]
click at [1123, 757] on select "Question is not relevant. Results will be updated. Reasonable explanation provi…" at bounding box center [935, 760] width 400 height 31
select select "reasonable-explanation-provided"
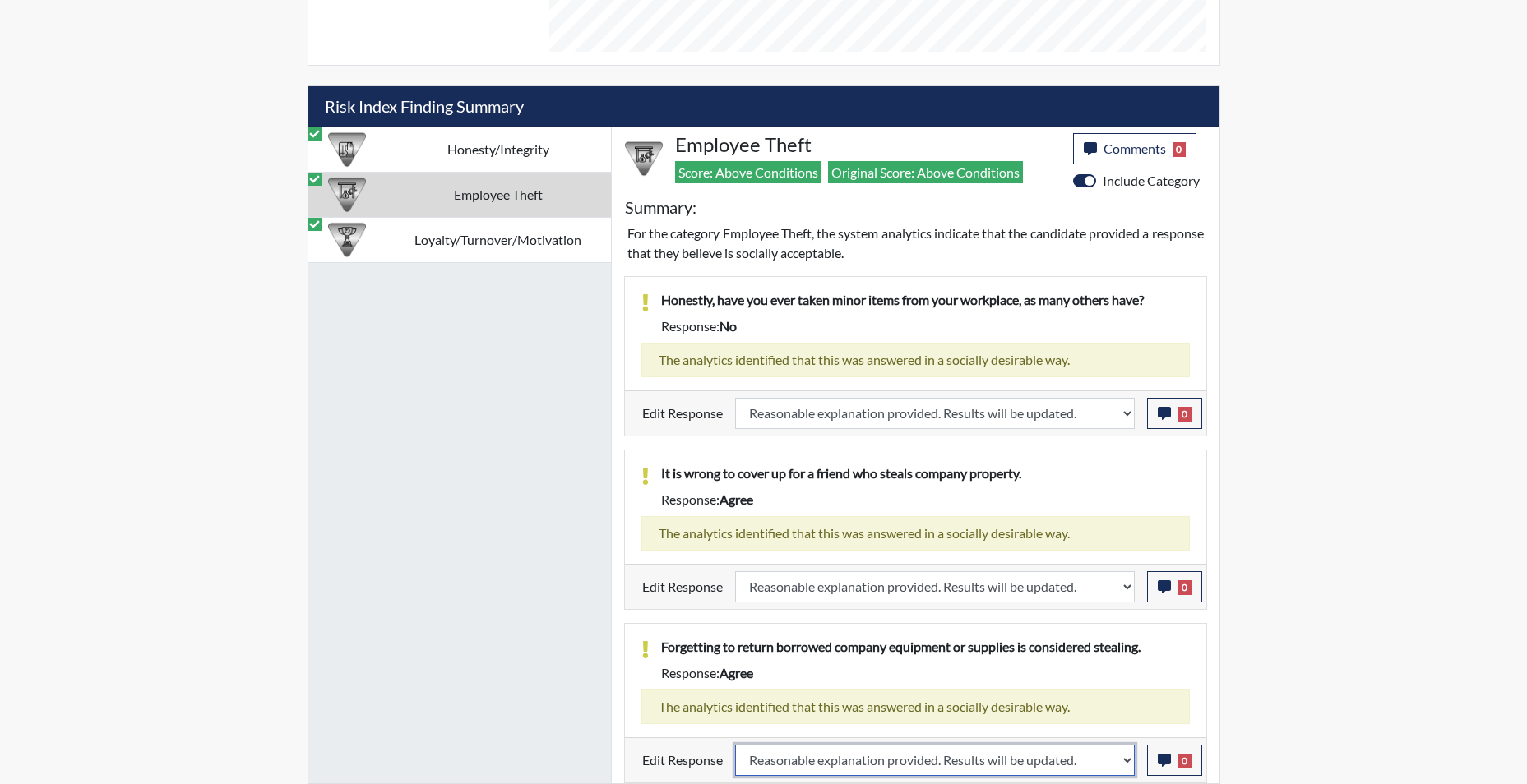
click at [735, 745] on select "Question is not relevant. Results will be updated. Reasonable explanation provi…" at bounding box center [935, 760] width 400 height 31
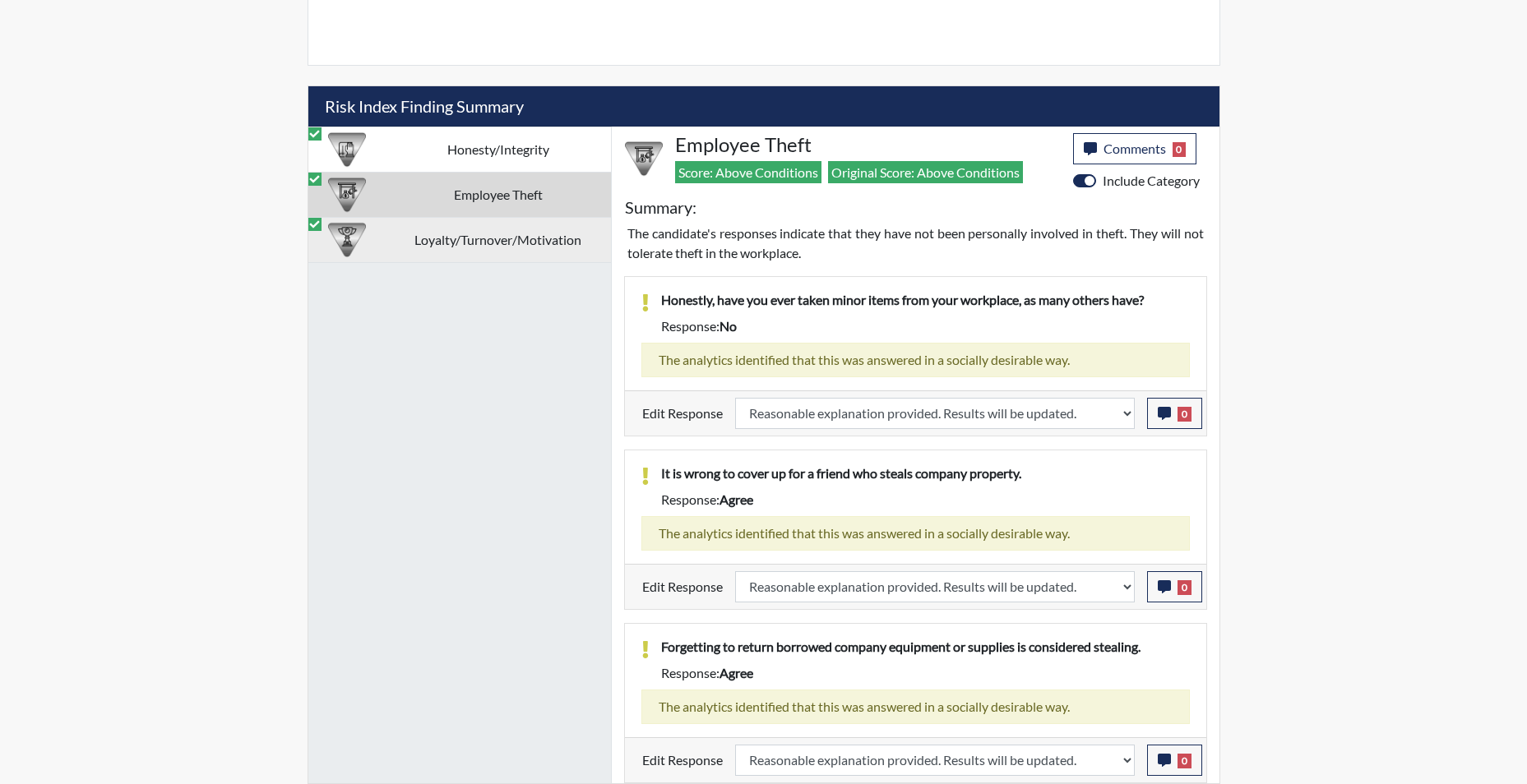
click at [504, 248] on td "Loyalty/Turnover/Motivation" at bounding box center [499, 239] width 226 height 45
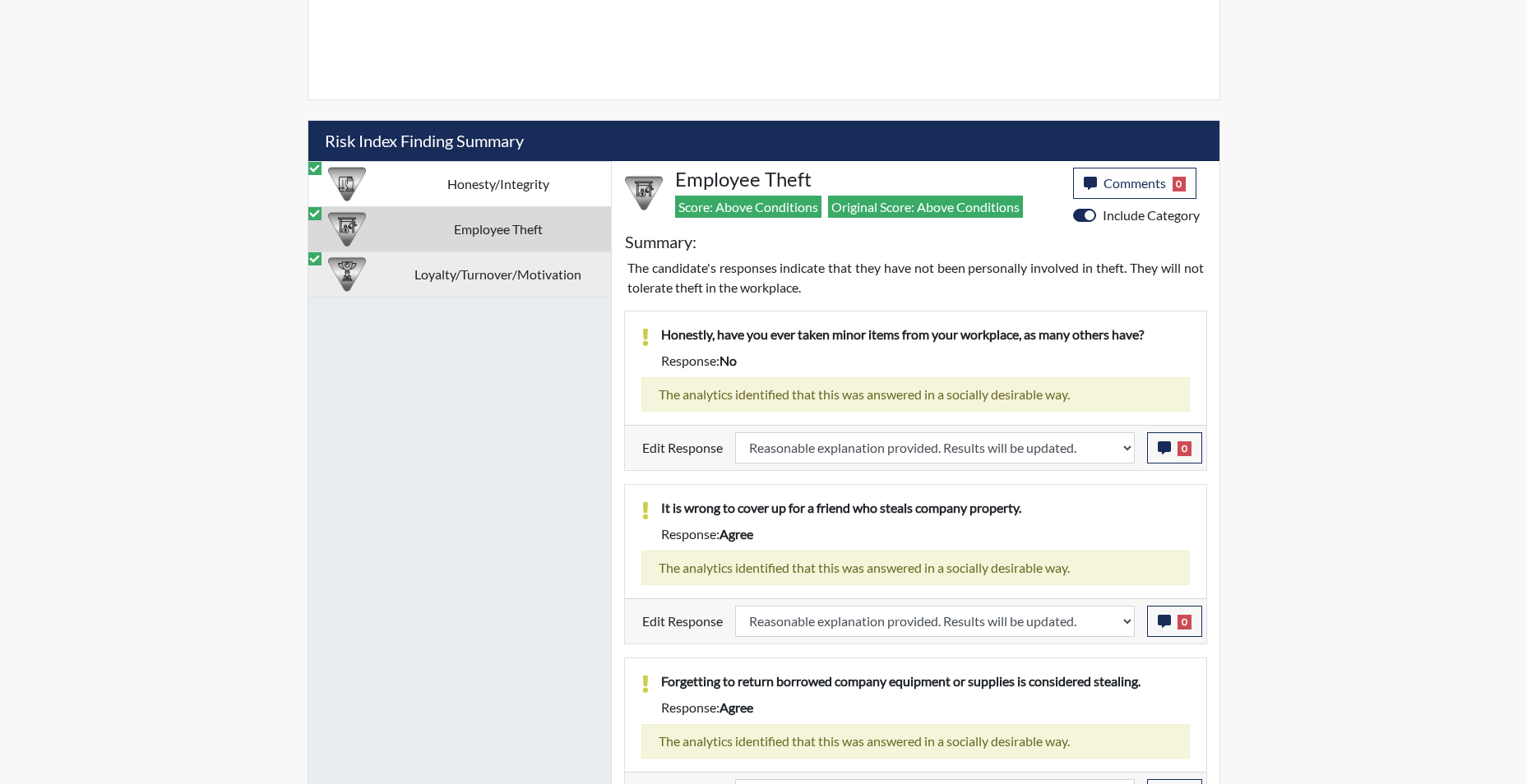
select select
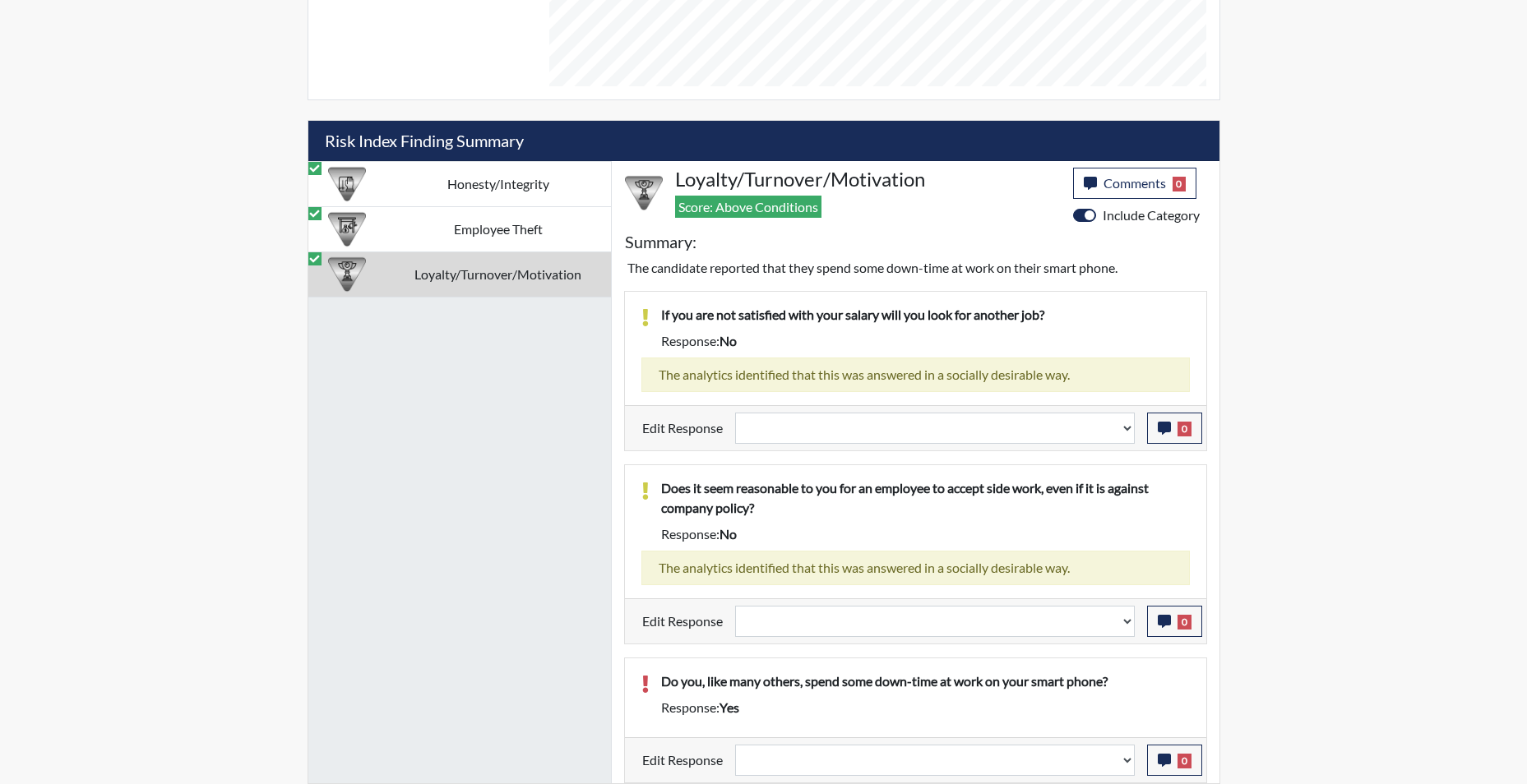
scroll to position [273, 683]
click at [1127, 434] on select "Question is not relevant. Results will be updated. Reasonable explanation provi…" at bounding box center [935, 429] width 400 height 31
select select "reasonable-explanation-provided"
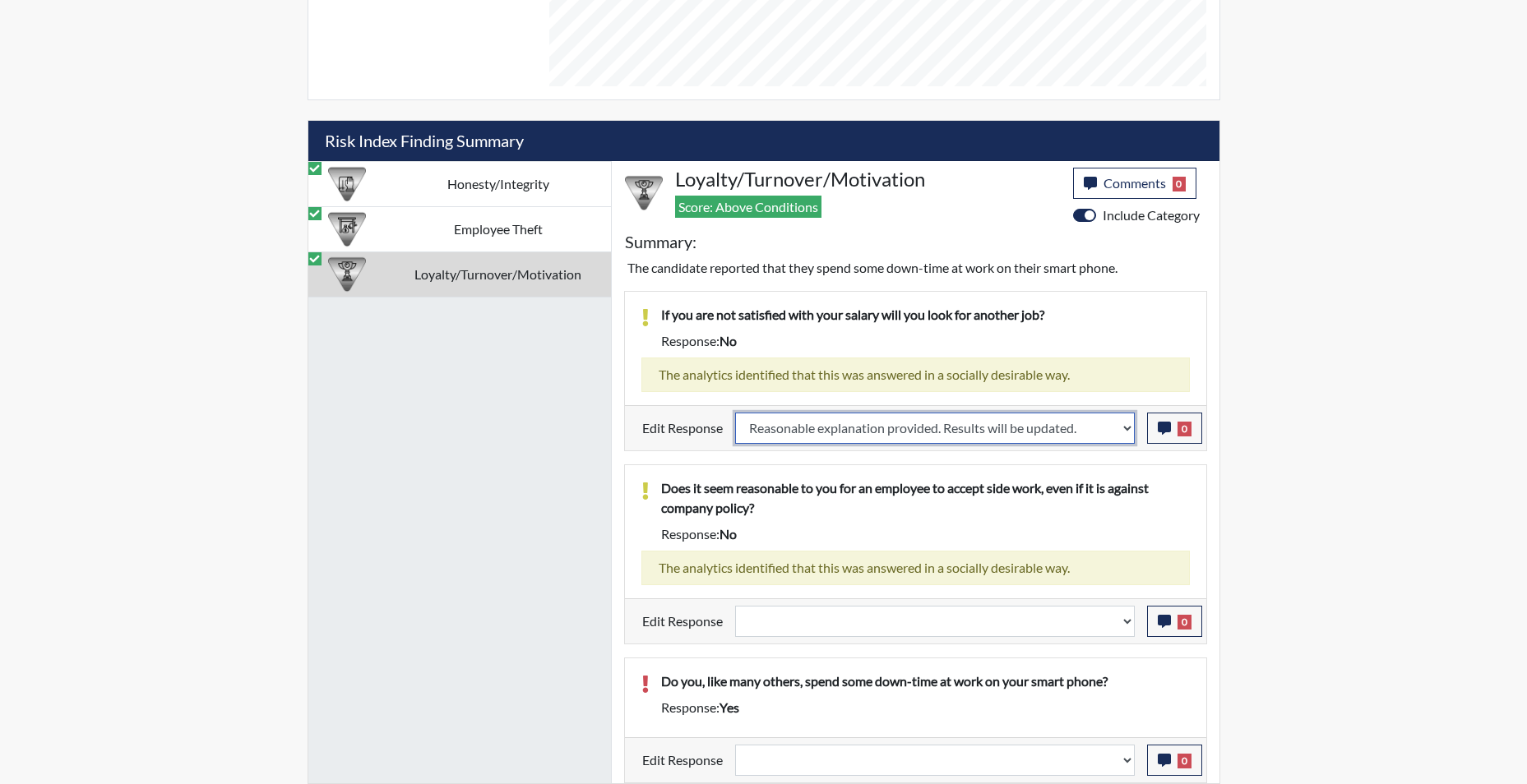
click at [735, 413] on select "Question is not relevant. Results will be updated. Reasonable explanation provi…" at bounding box center [935, 429] width 400 height 31
select select
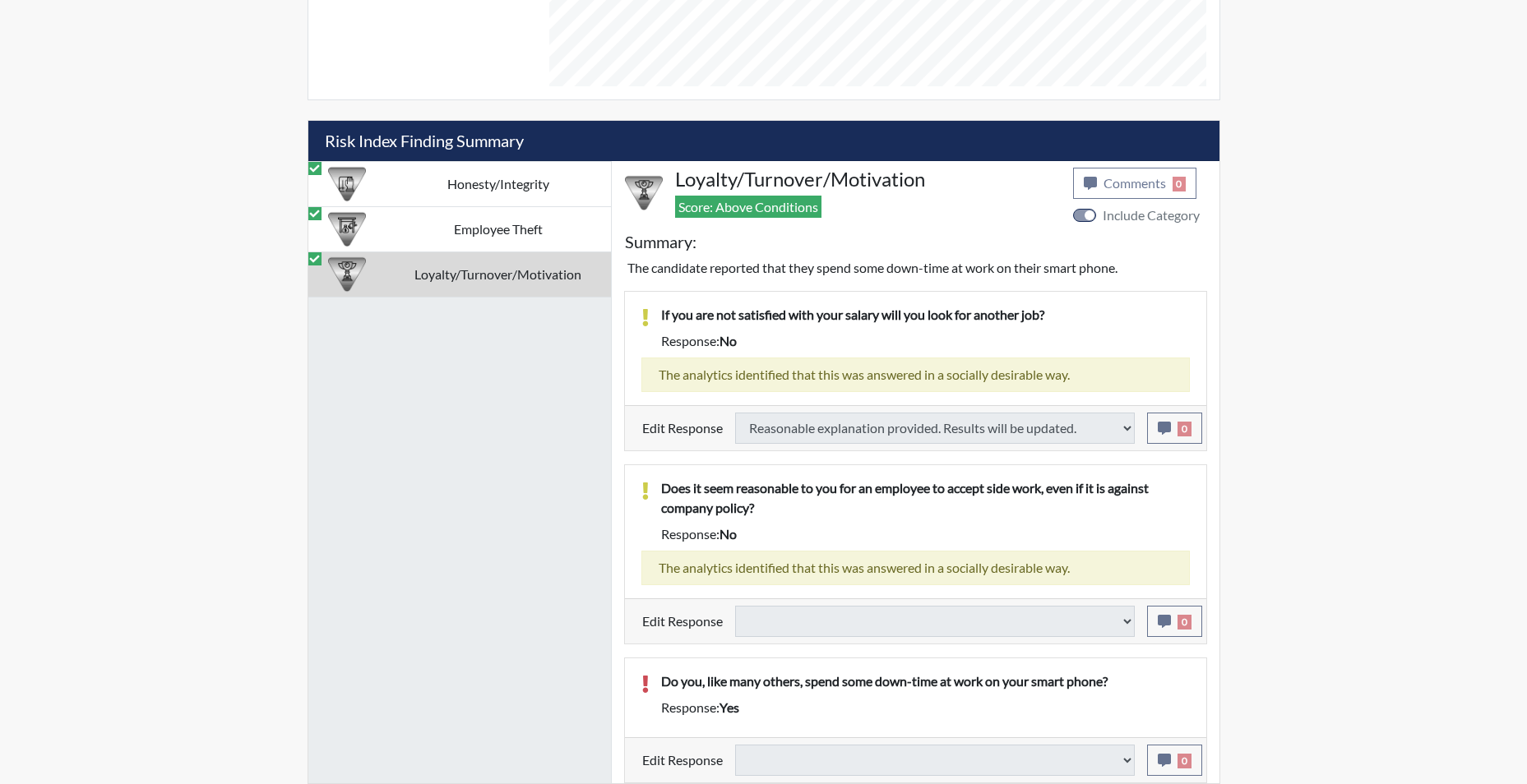
select select
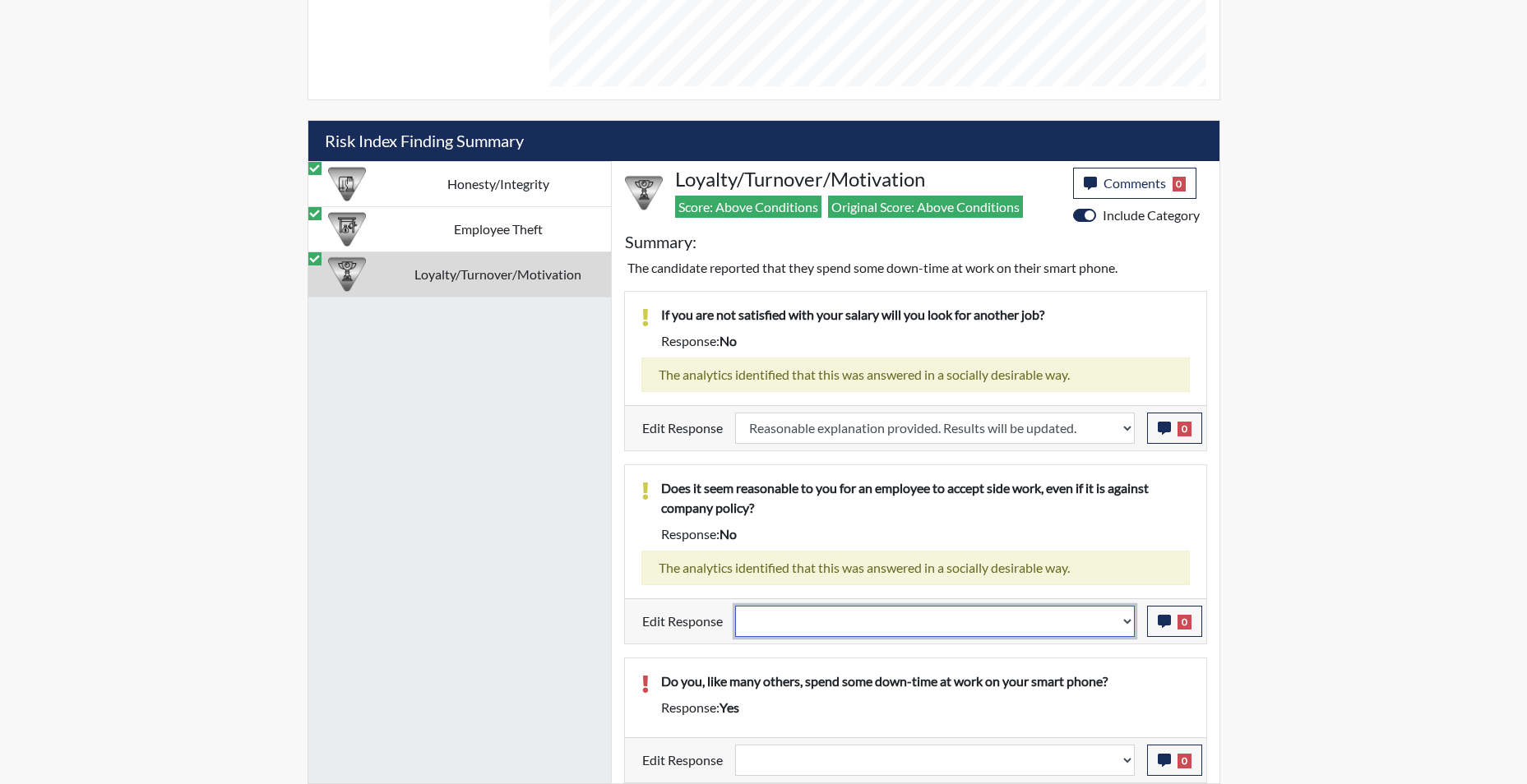
click at [1129, 618] on select "Question is not relevant. Results will be updated. Reasonable explanation provi…" at bounding box center [935, 621] width 400 height 31
select select "reasonable-explanation-provided"
click at [735, 605] on select "Question is not relevant. Results will be updated. Reasonable explanation provi…" at bounding box center [935, 621] width 400 height 31
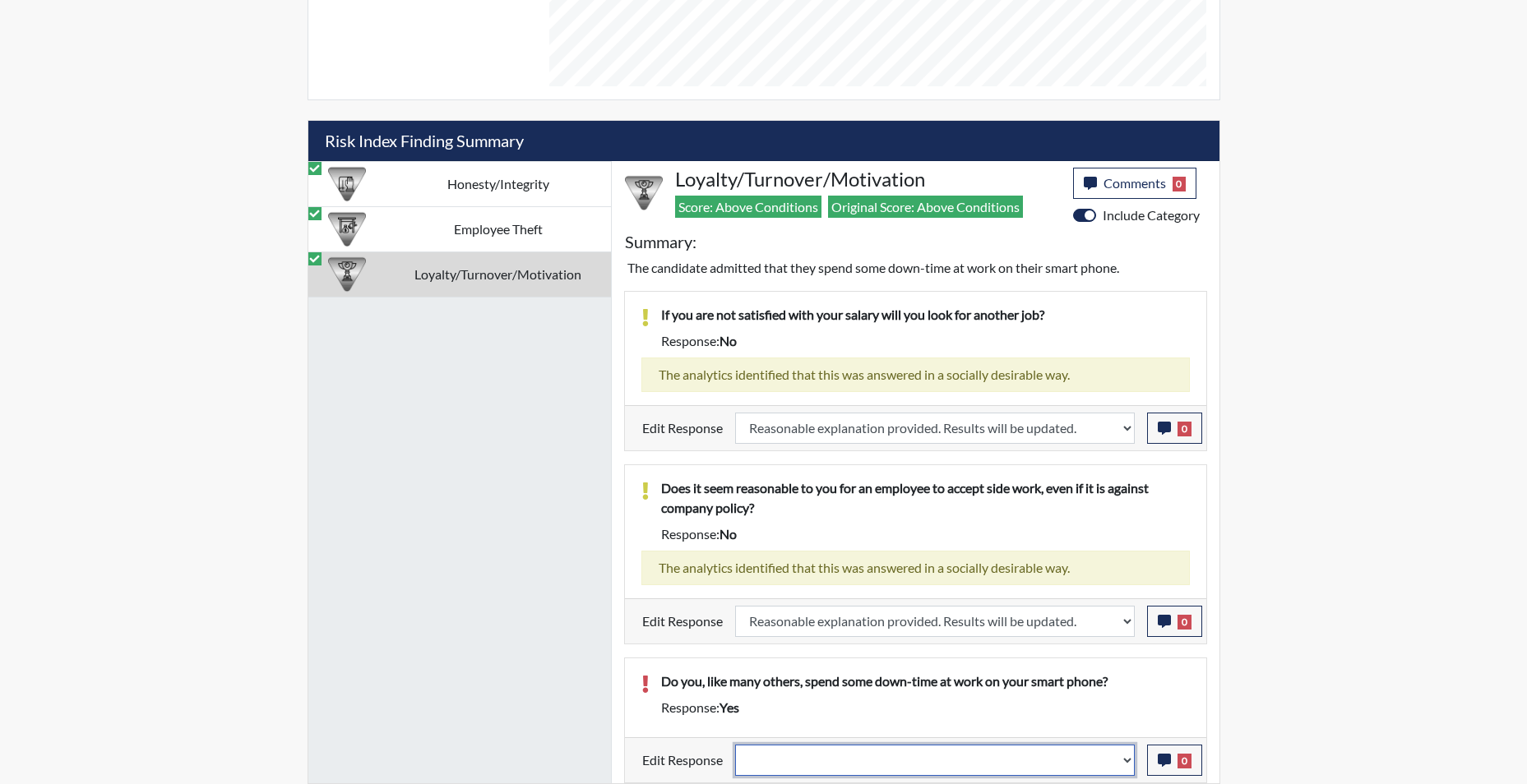
click at [1127, 768] on select "Question is not relevant. Results will be updated. Reasonable explanation provi…" at bounding box center [935, 760] width 400 height 31
select select "reasonable-explanation-provided"
click at [735, 745] on select "Question is not relevant. Results will be updated. Reasonable explanation provi…" at bounding box center [935, 760] width 400 height 31
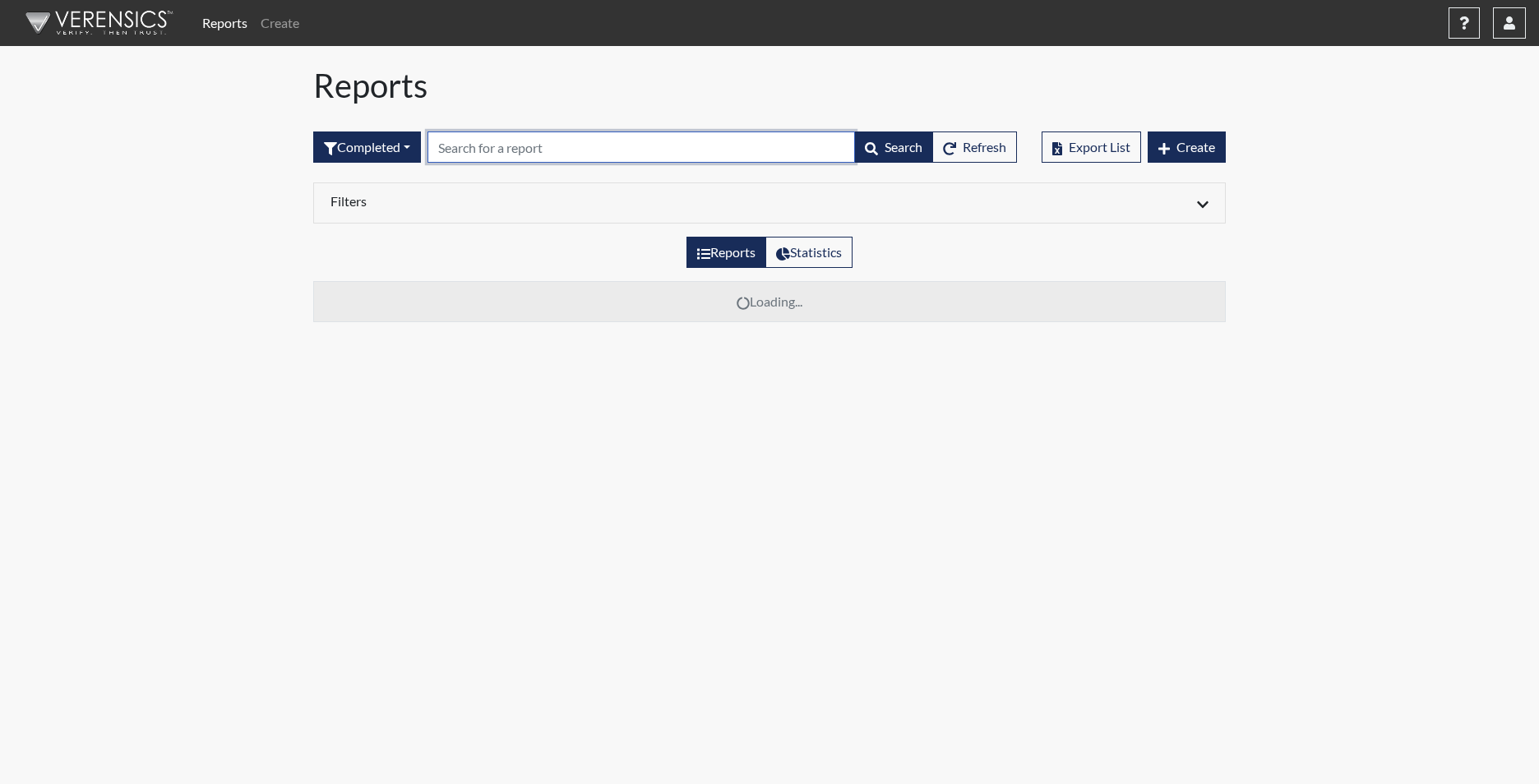
click at [494, 148] on input "text" at bounding box center [642, 147] width 428 height 31
type input "3896"
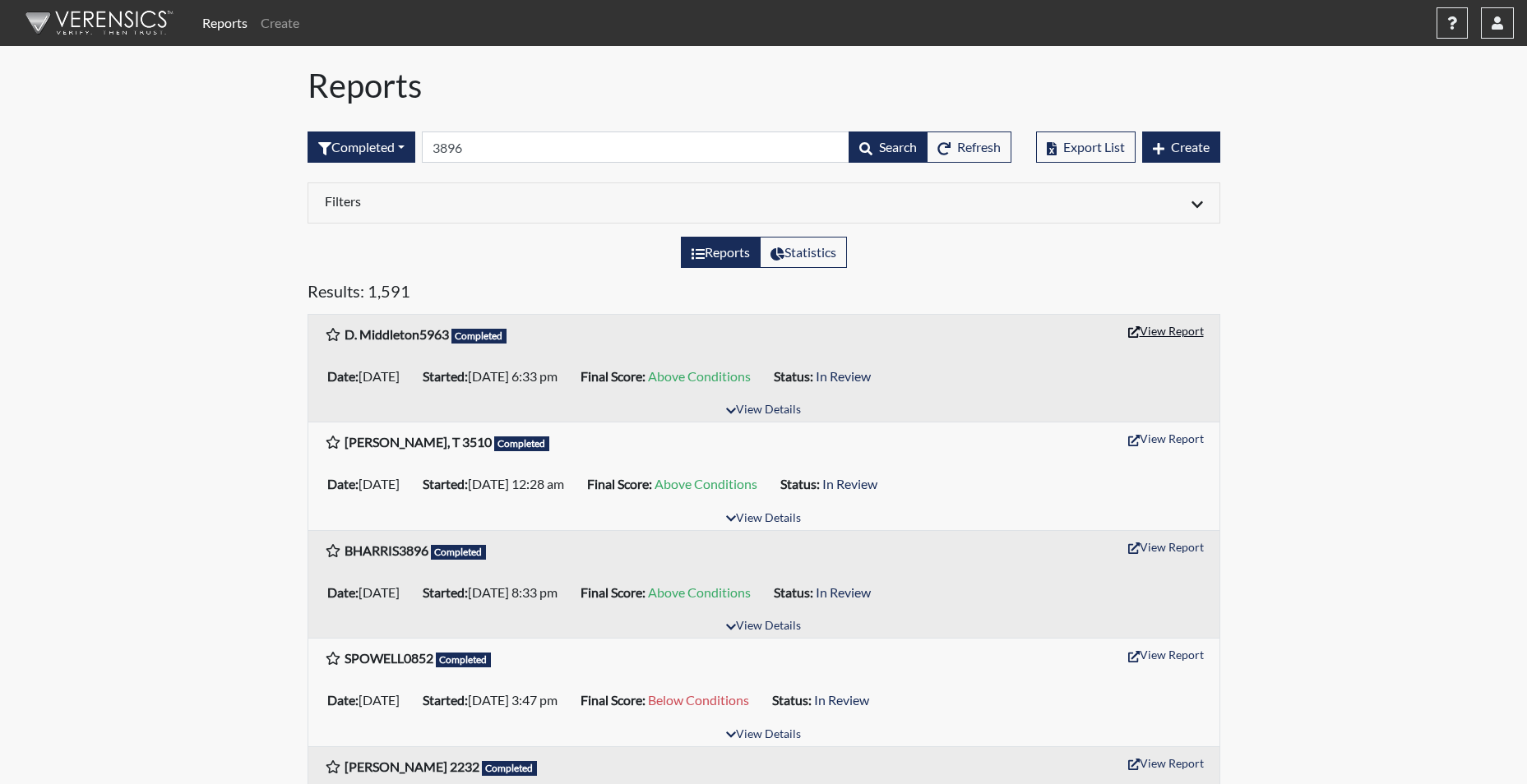
click at [1167, 335] on button "View Report" at bounding box center [1166, 331] width 91 height 26
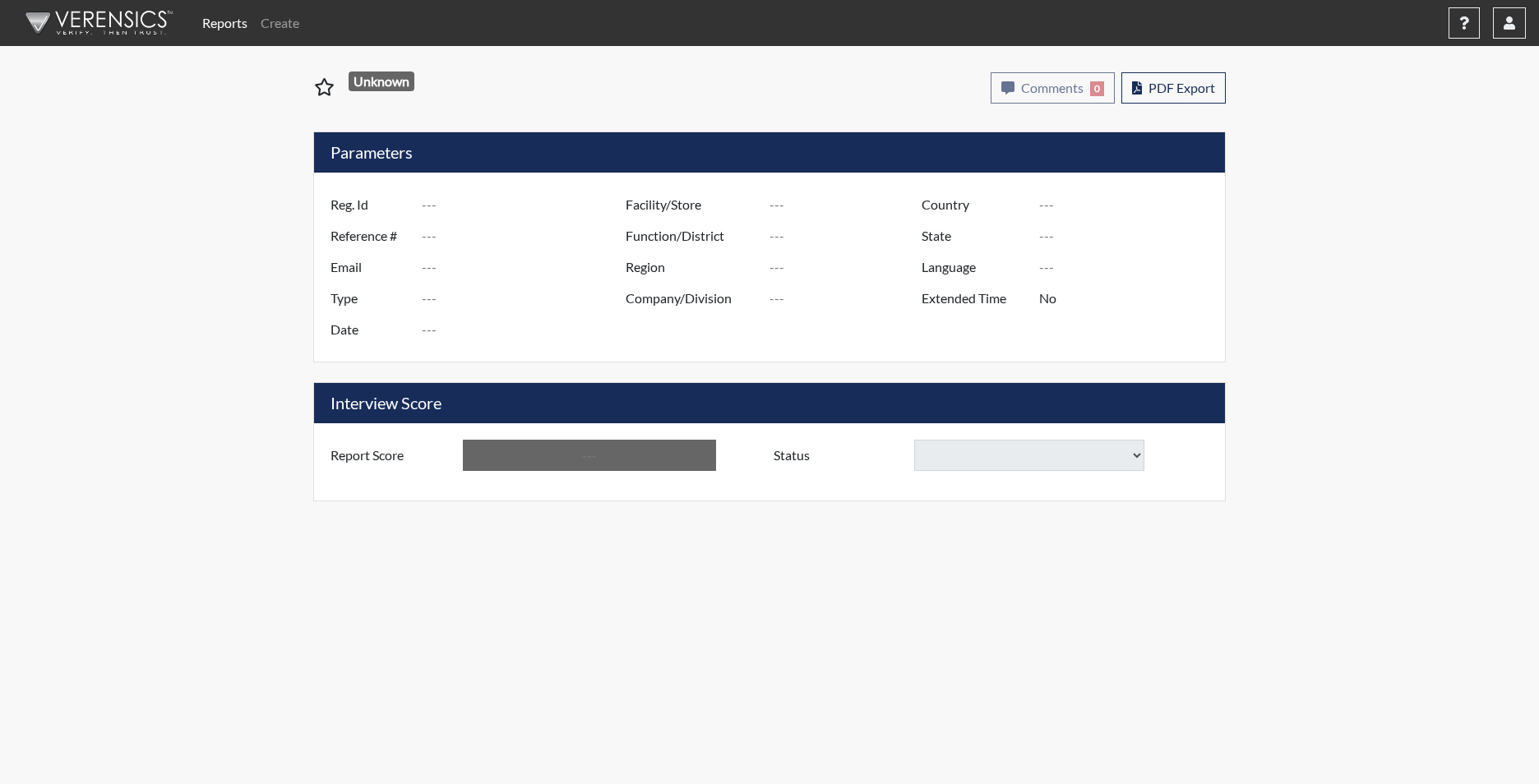
type input "D. Middleton5963"
type input "51298"
type input "[EMAIL_ADDRESS][DOMAIN_NAME]"
type input "Corrections Pre-Employment"
type input "[DATE]"
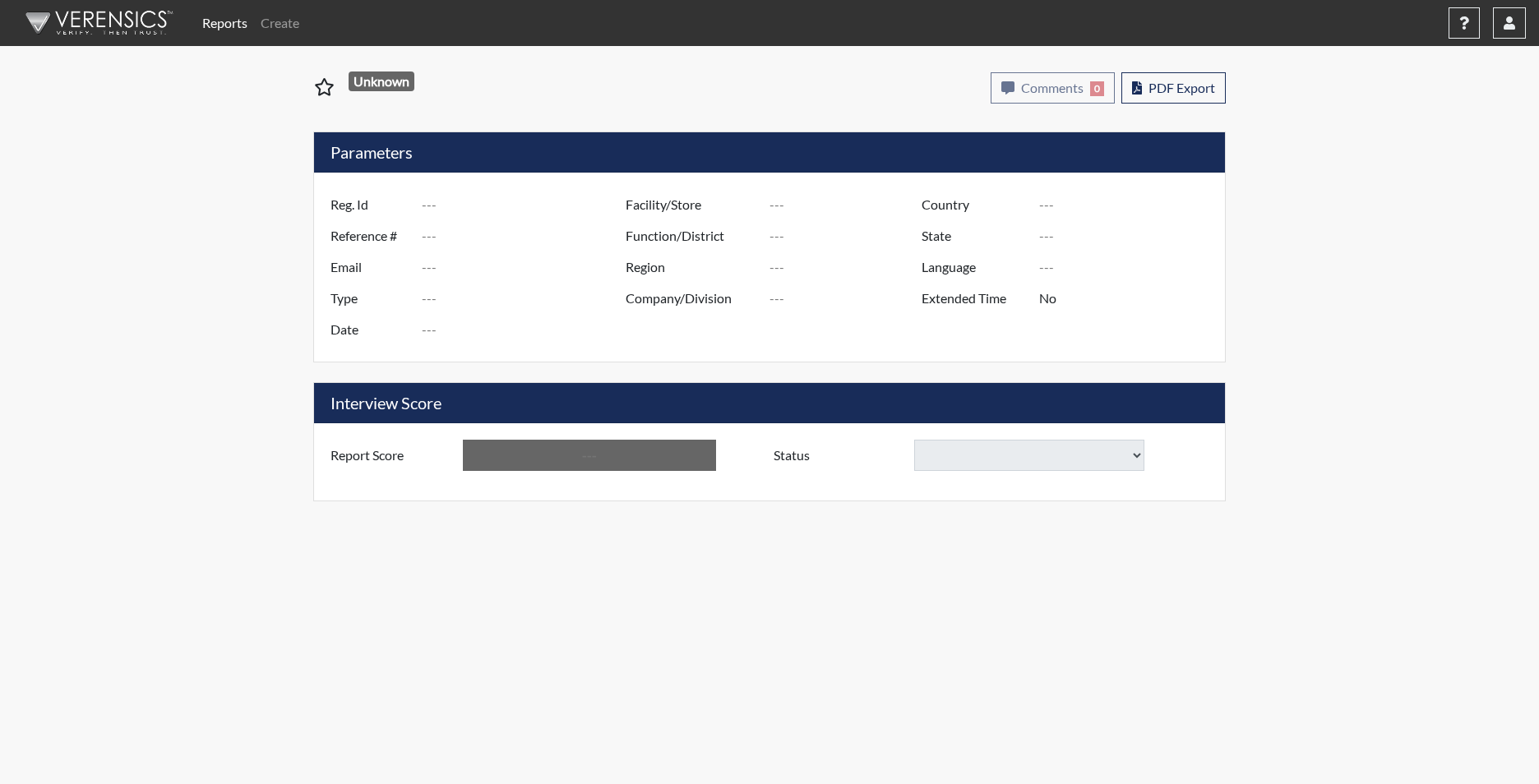
type input "Broad River CI"
type input "[GEOGRAPHIC_DATA]"
type input "[US_STATE]"
type input "English"
type input "Yes"
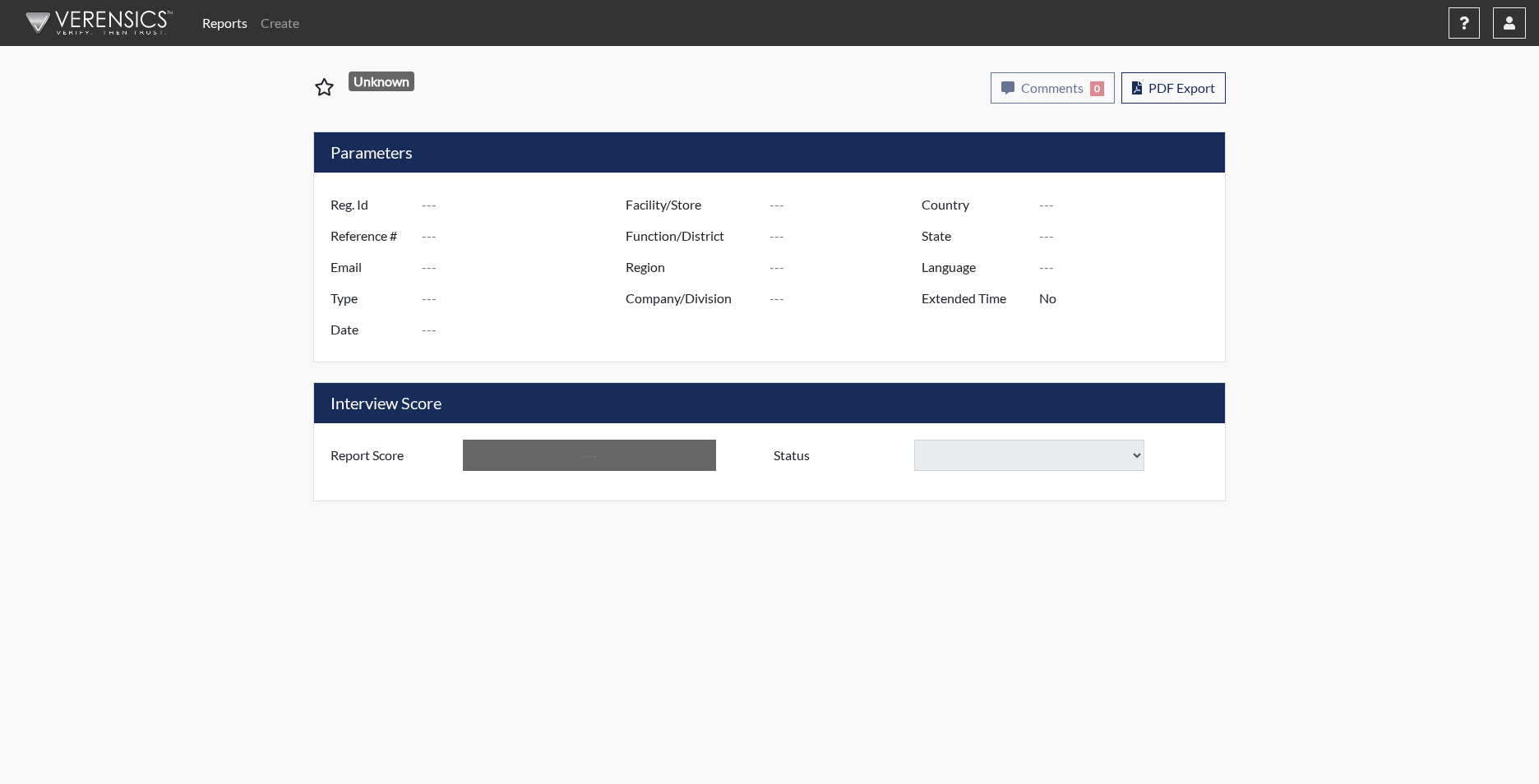
type input "Above Conditions"
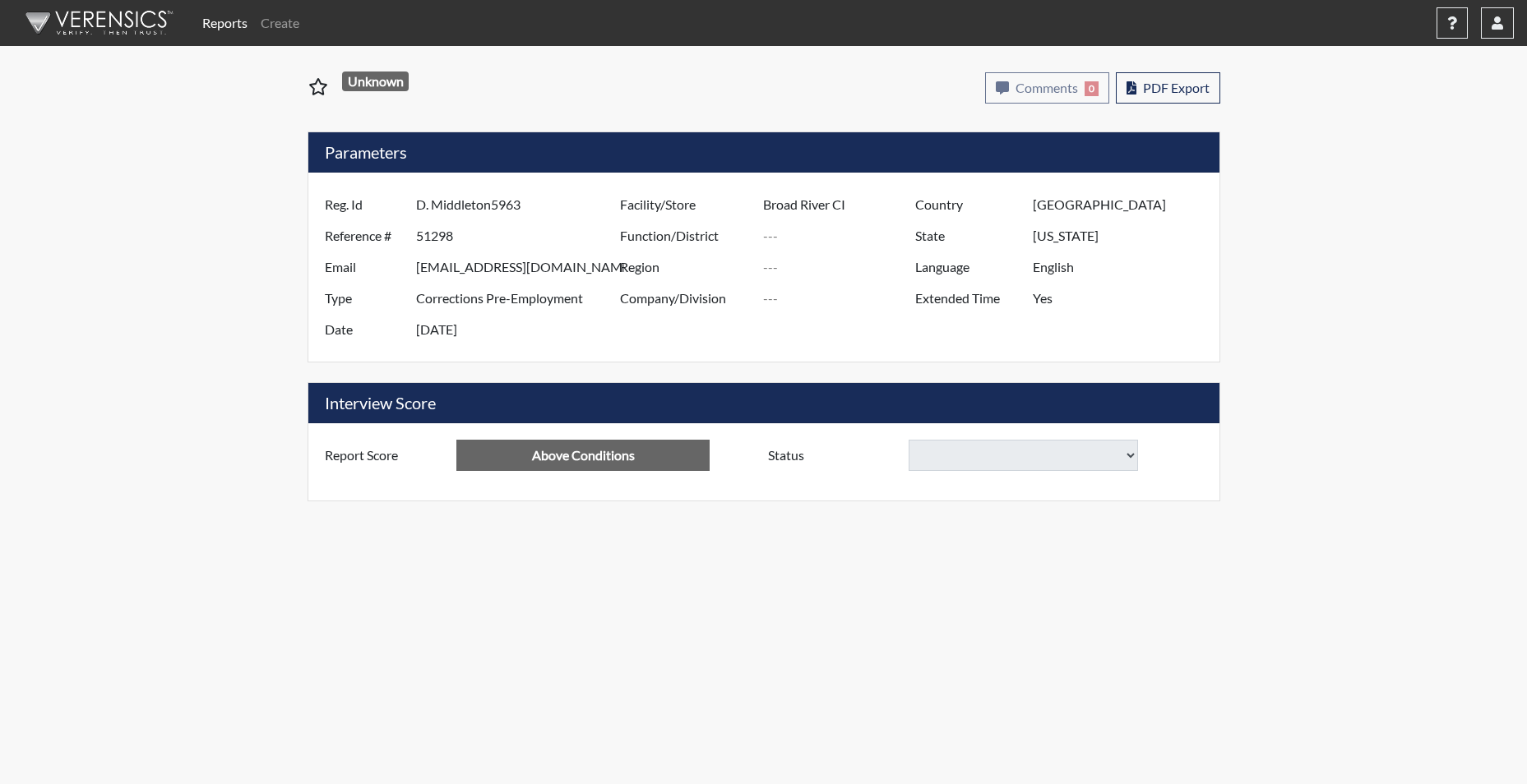
select select
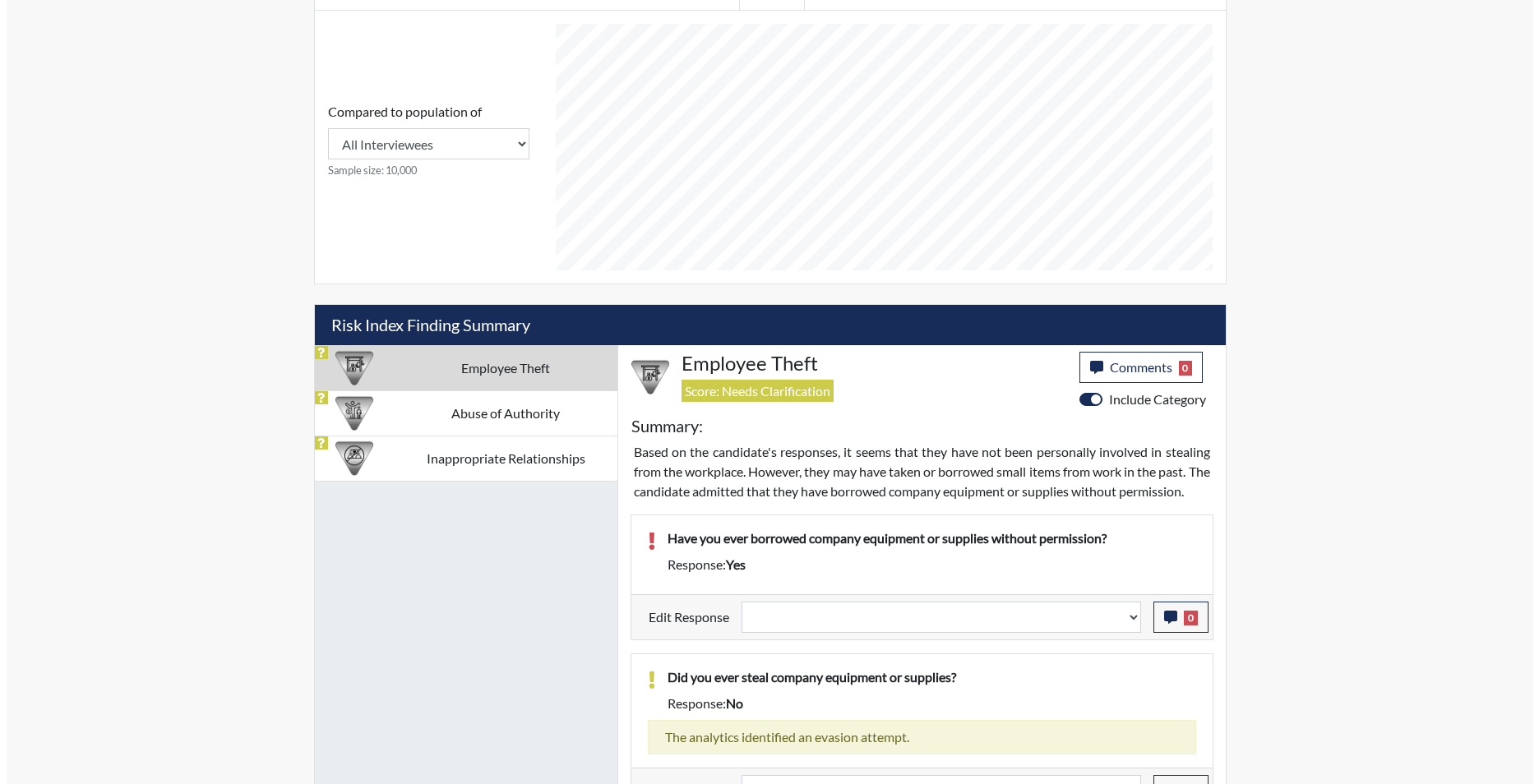
scroll to position [822, 0]
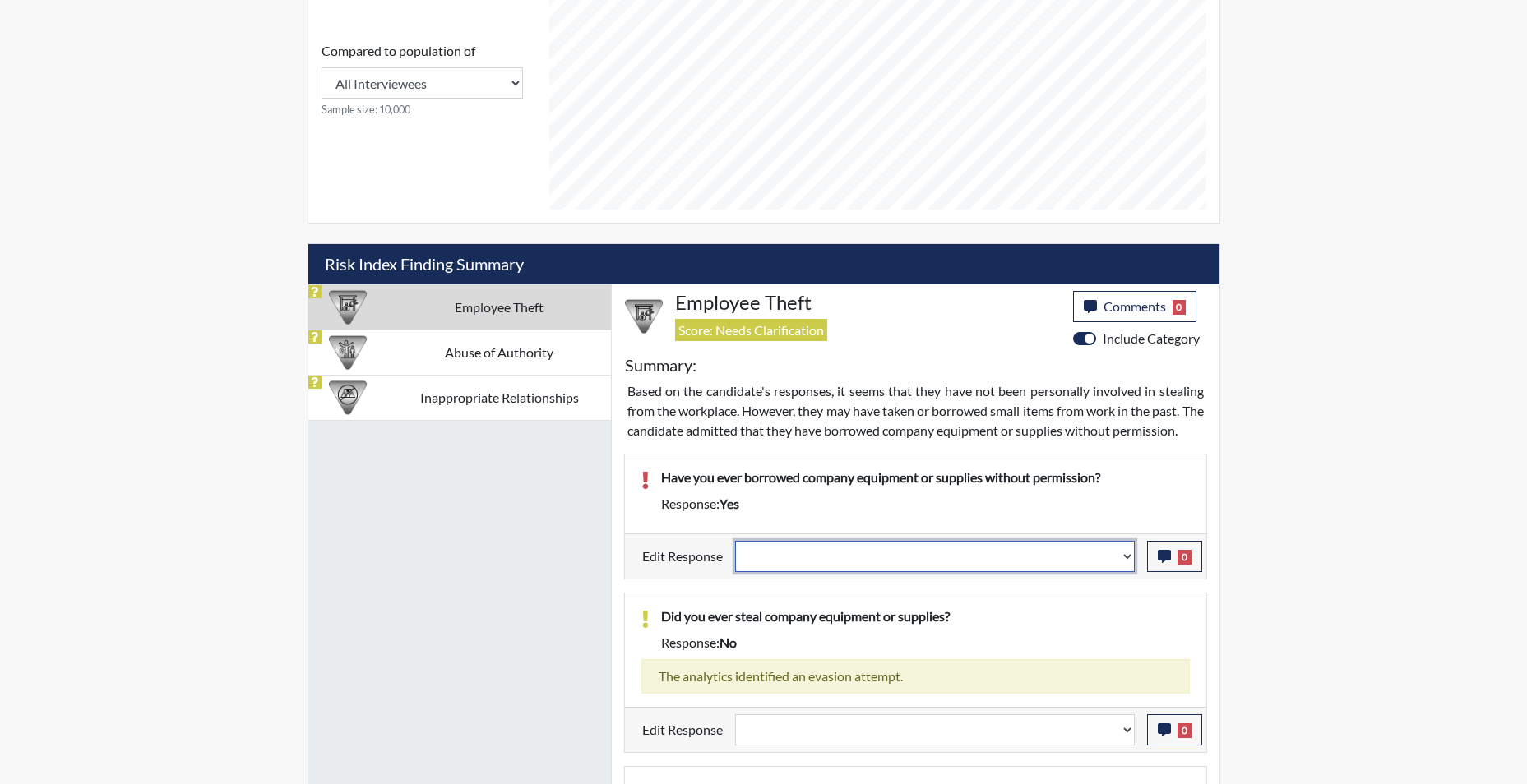
click at [1124, 572] on select "Question is not relevant. Results will be updated. Reasonable explanation provi…" at bounding box center [935, 556] width 400 height 31
select select "reasonable-explanation-provided"
click at [735, 559] on select "Question is not relevant. Results will be updated. Reasonable explanation provi…" at bounding box center [935, 556] width 400 height 31
select select
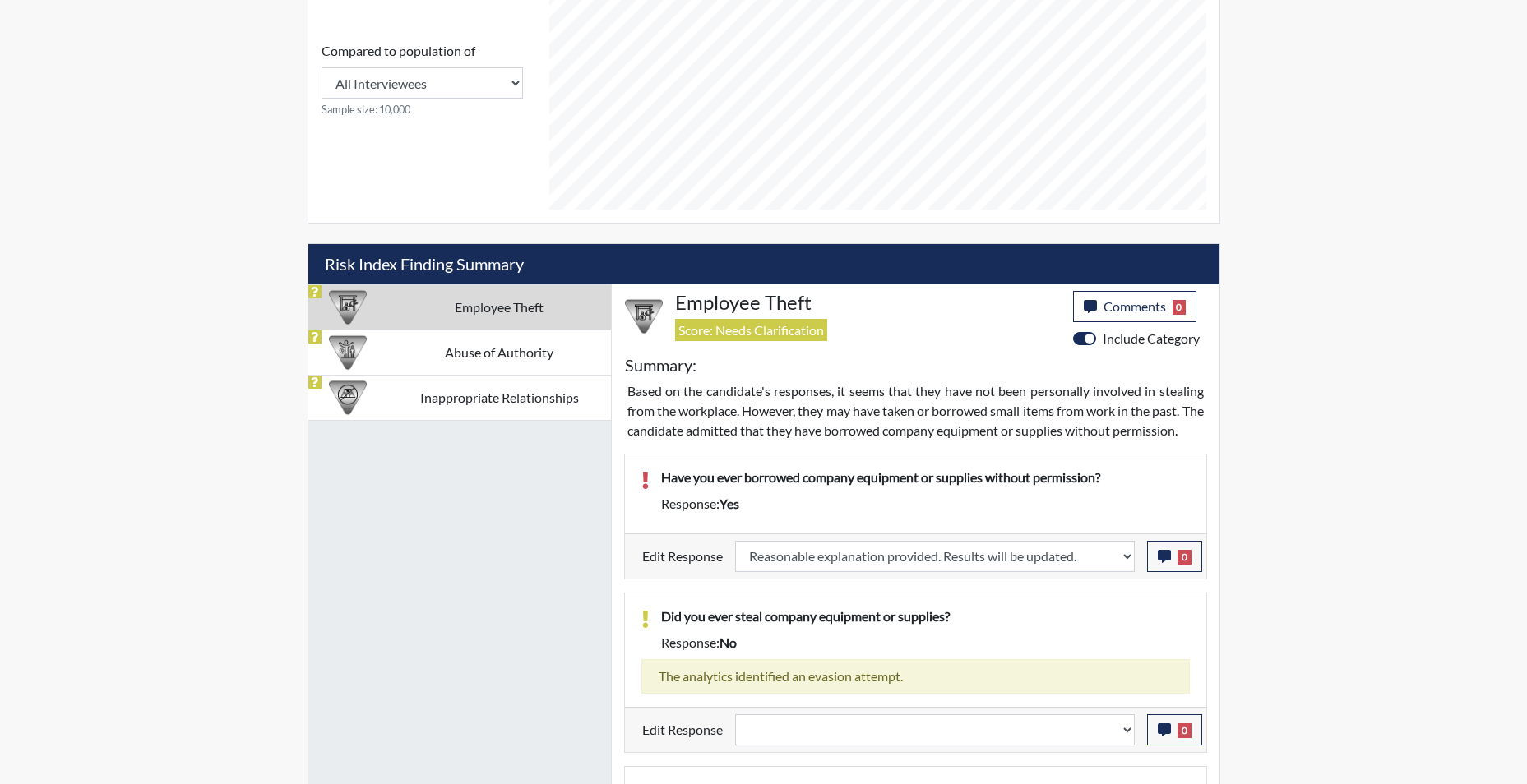
select select
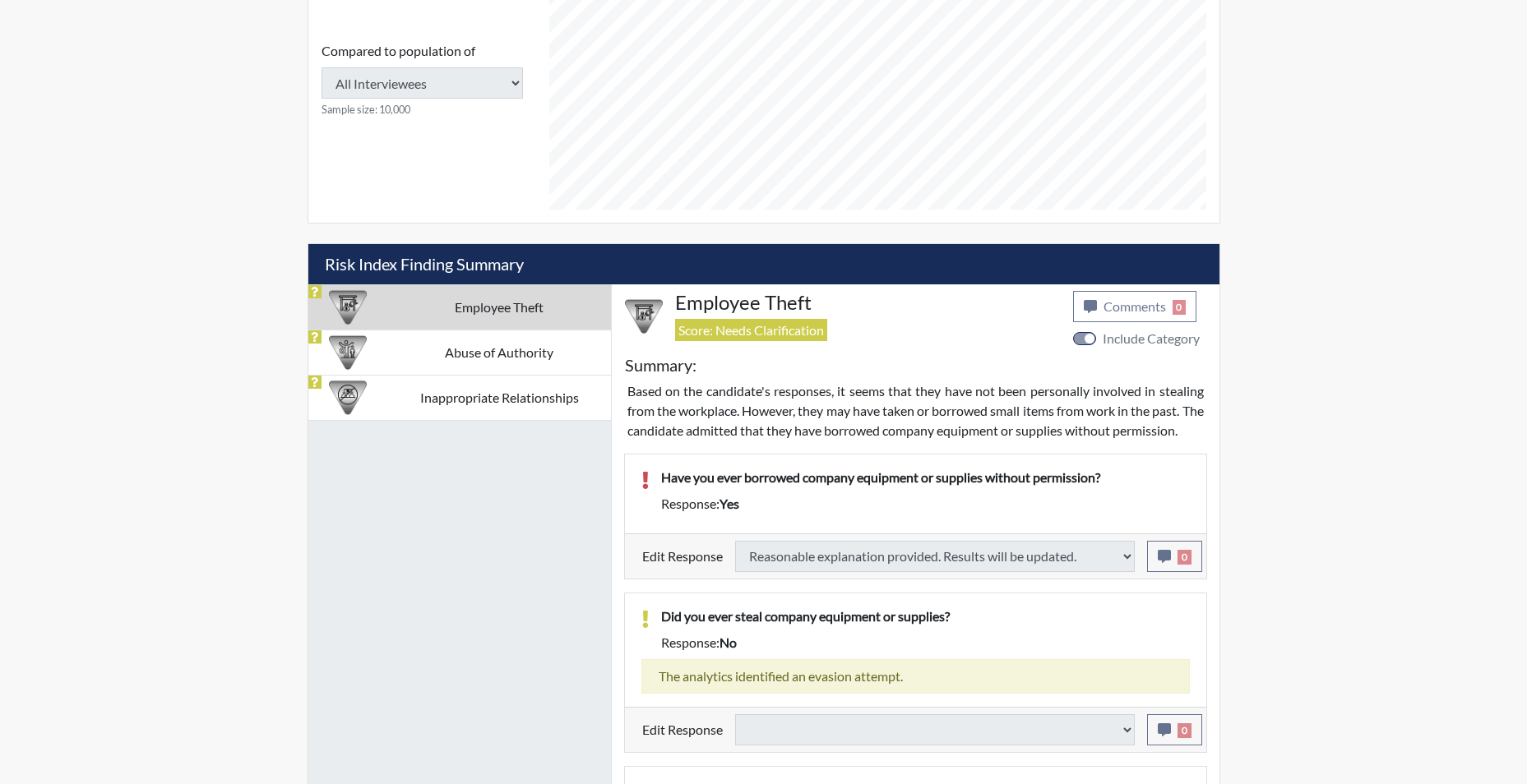
select select
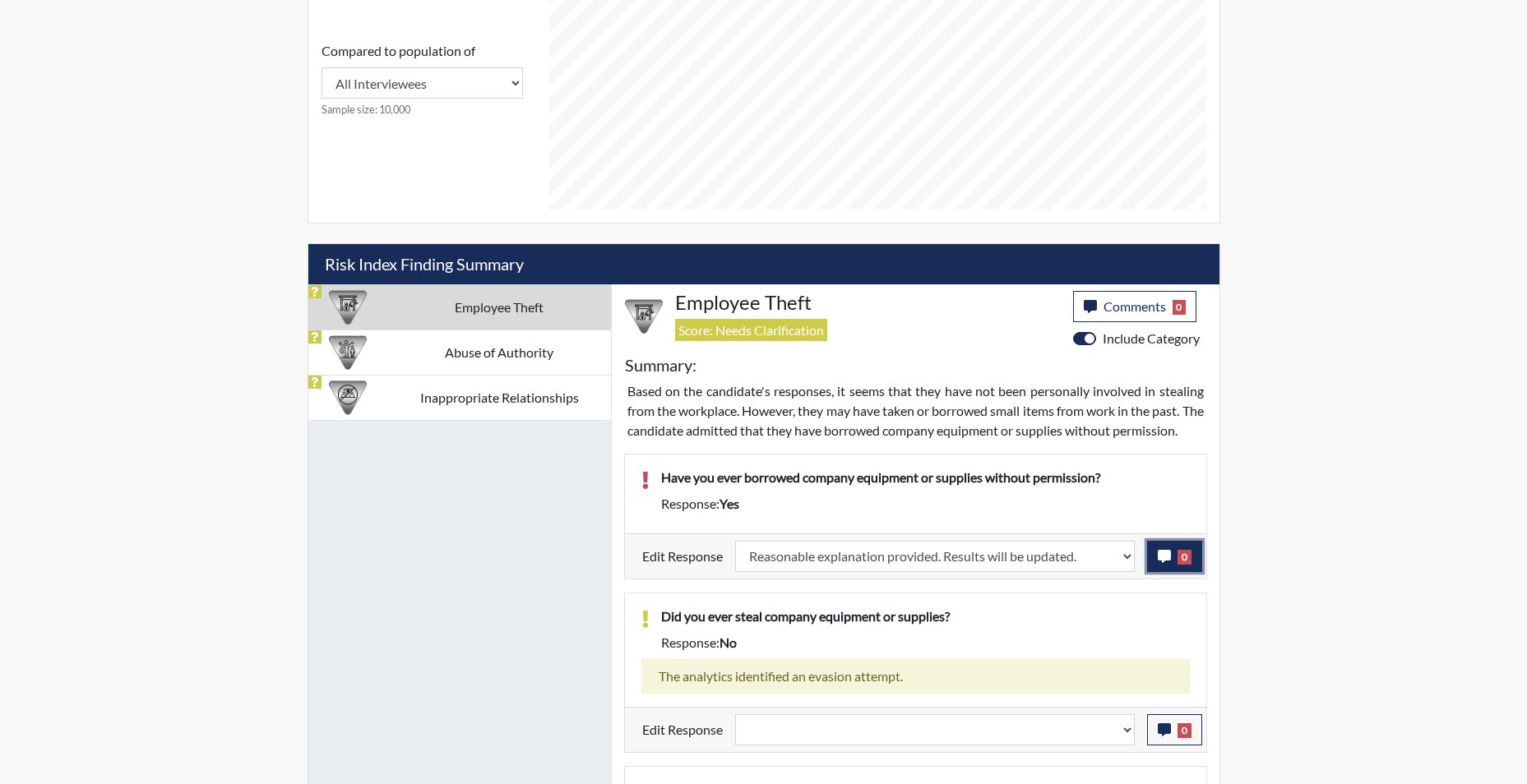
click at [1165, 563] on icon "button" at bounding box center [1165, 556] width 13 height 13
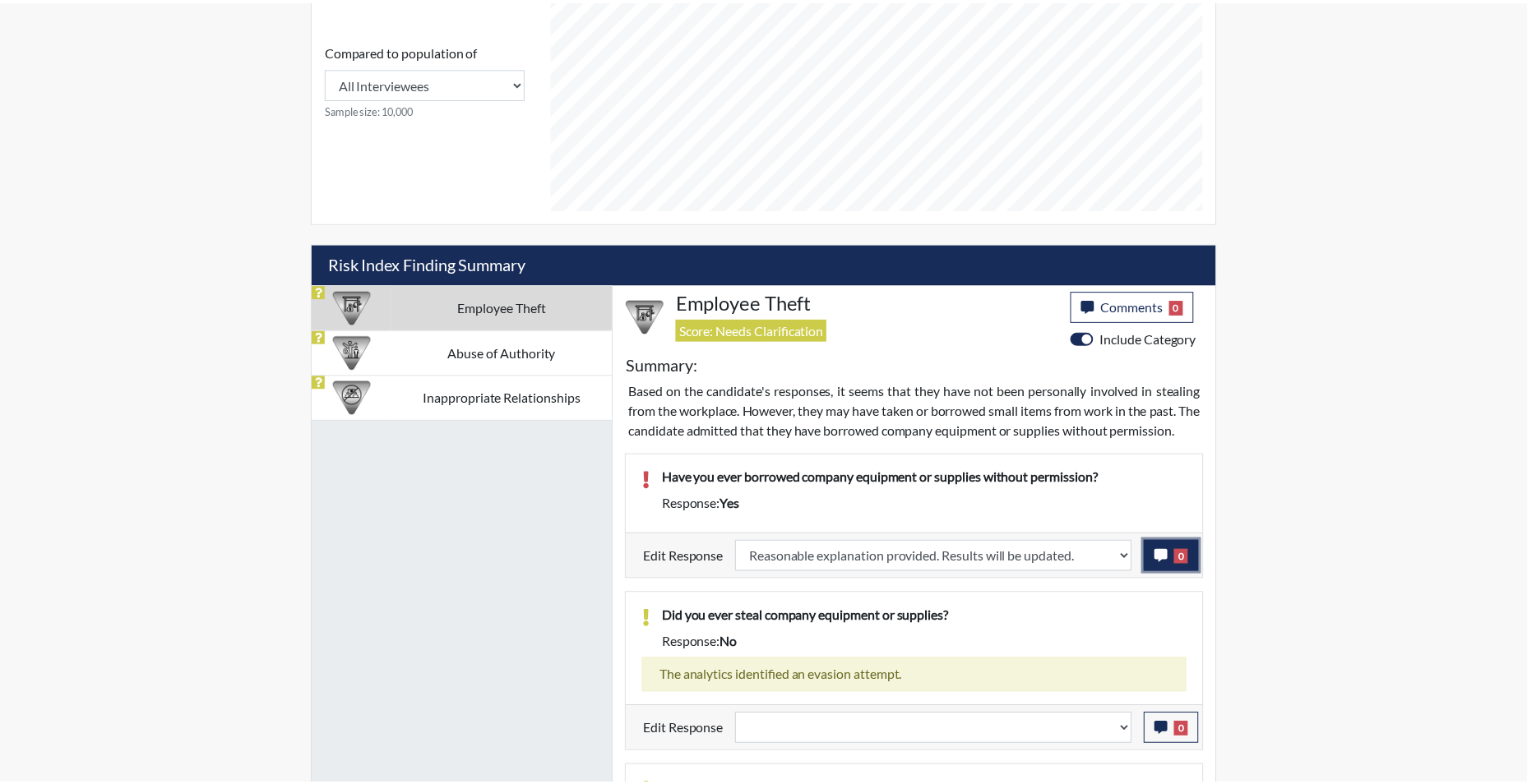
scroll to position [273, 683]
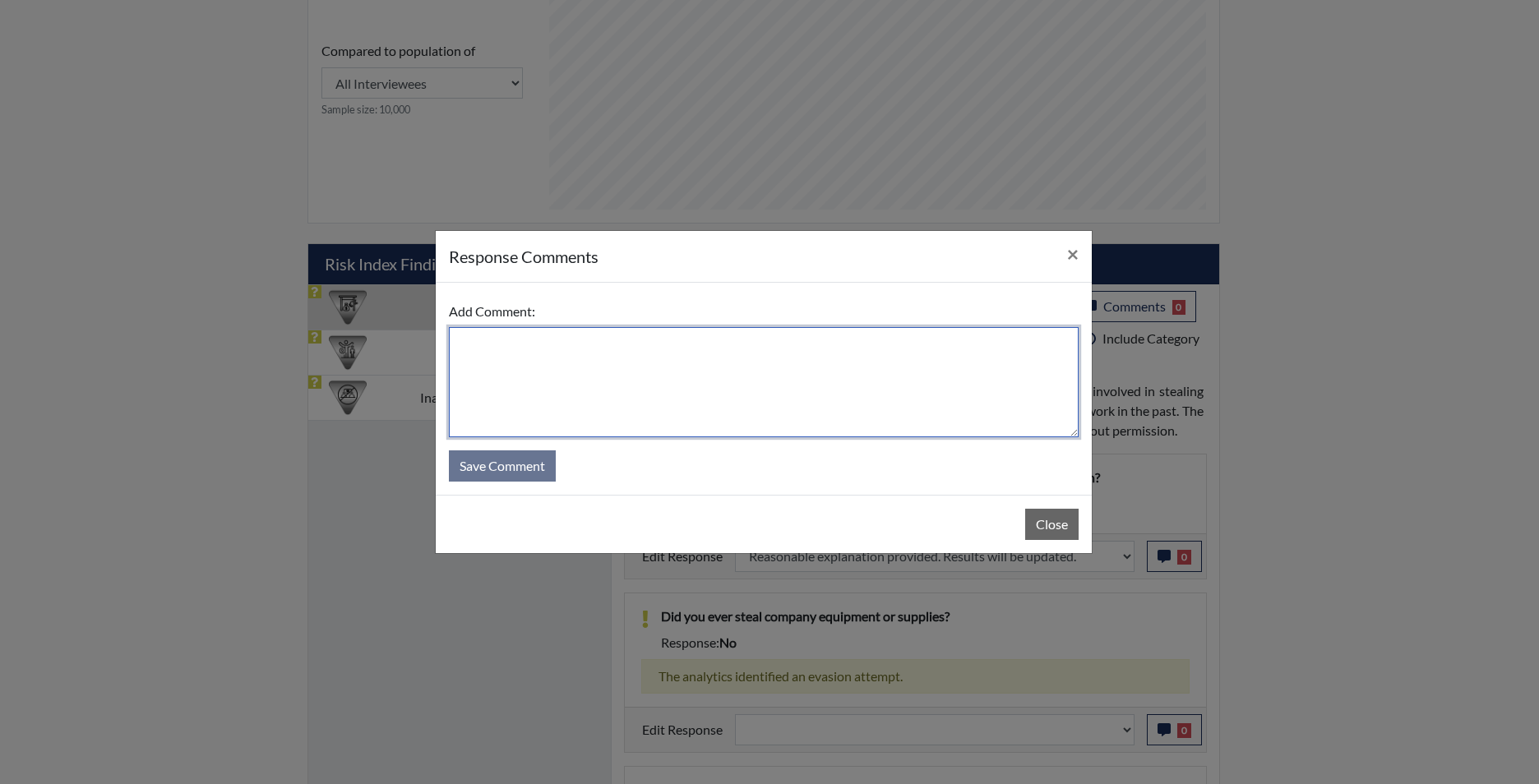
click at [864, 395] on textarea at bounding box center [763, 383] width 630 height 110
type textarea "app states no"
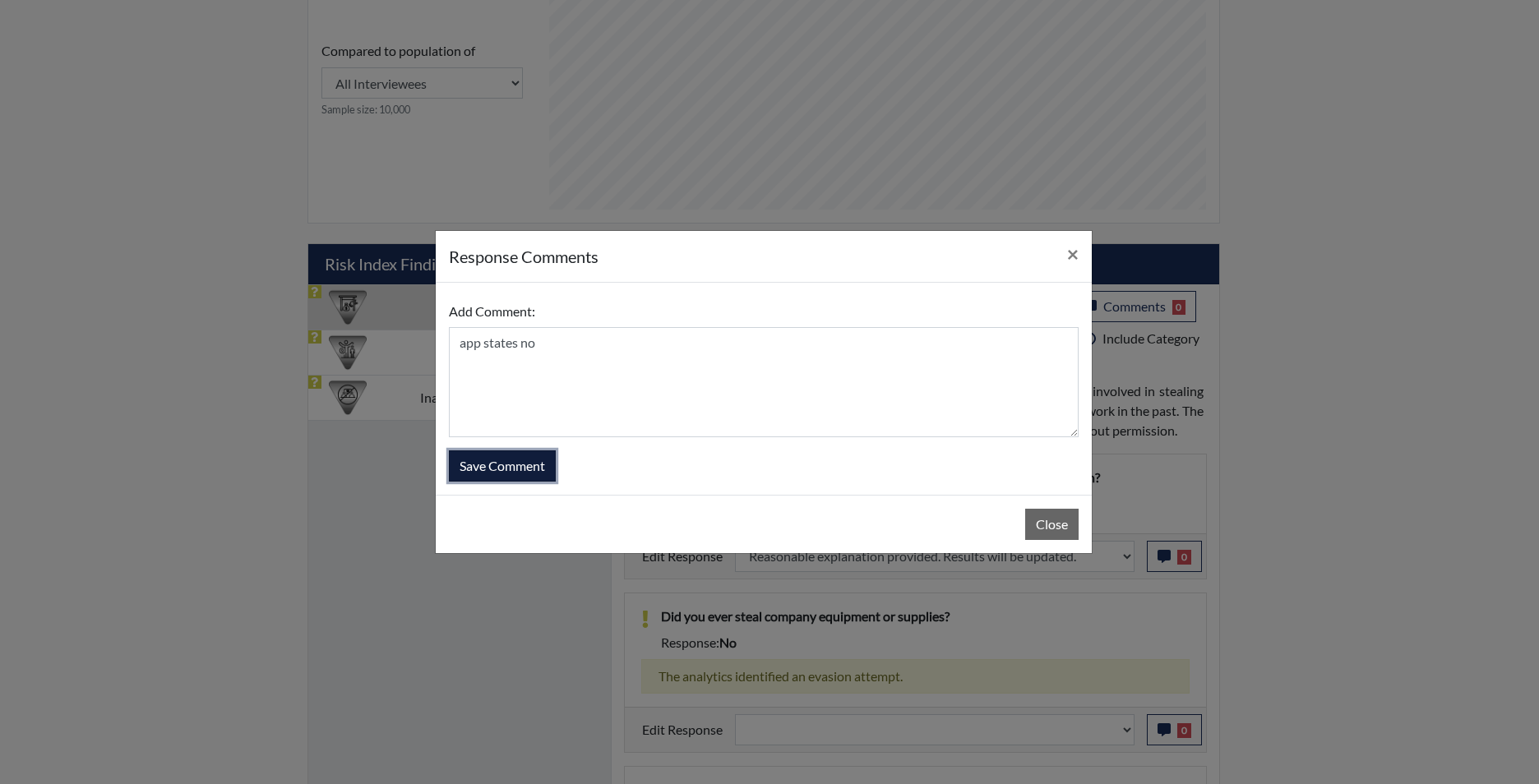
click at [531, 466] on button "Save Comment" at bounding box center [502, 466] width 107 height 31
select select
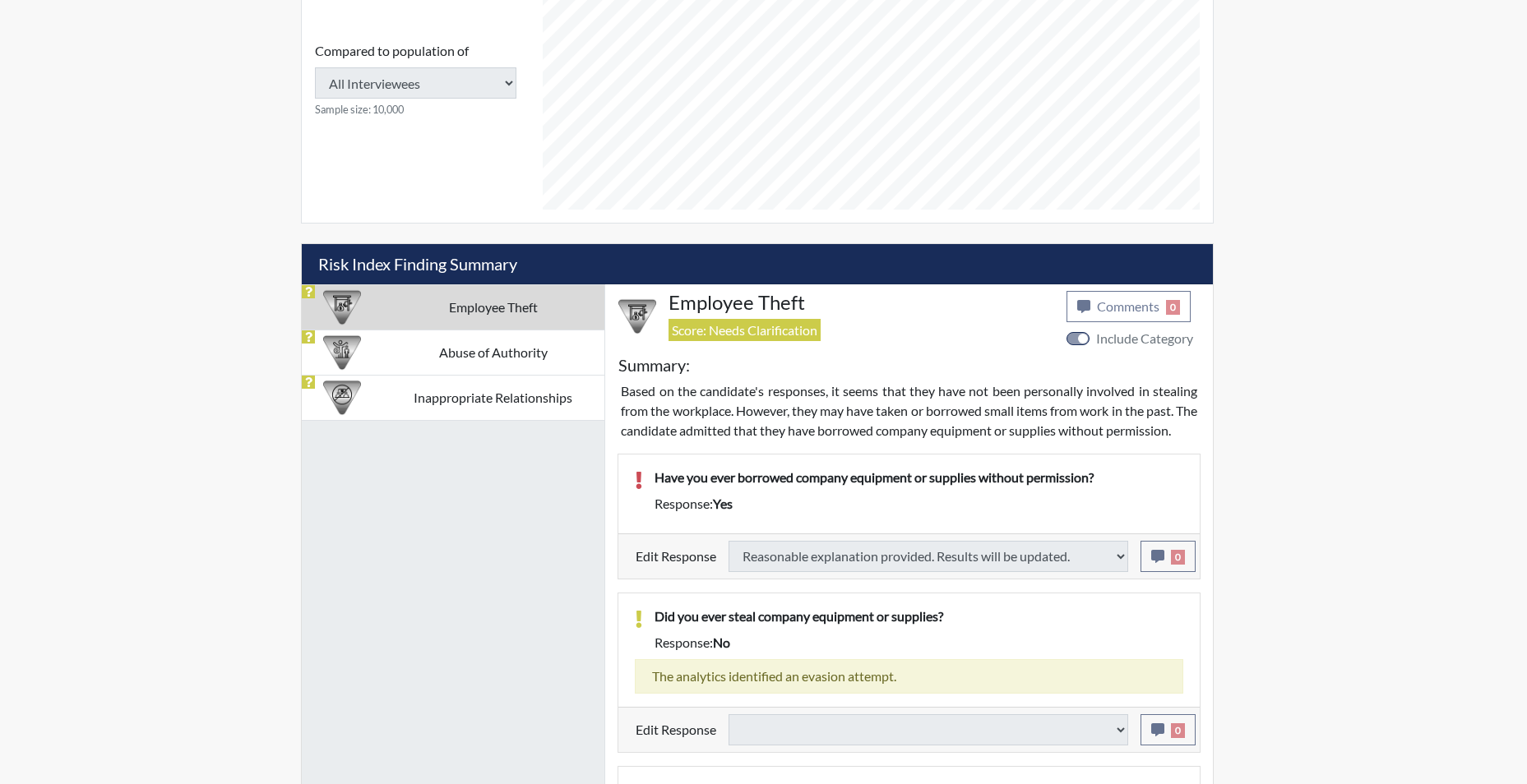
select select
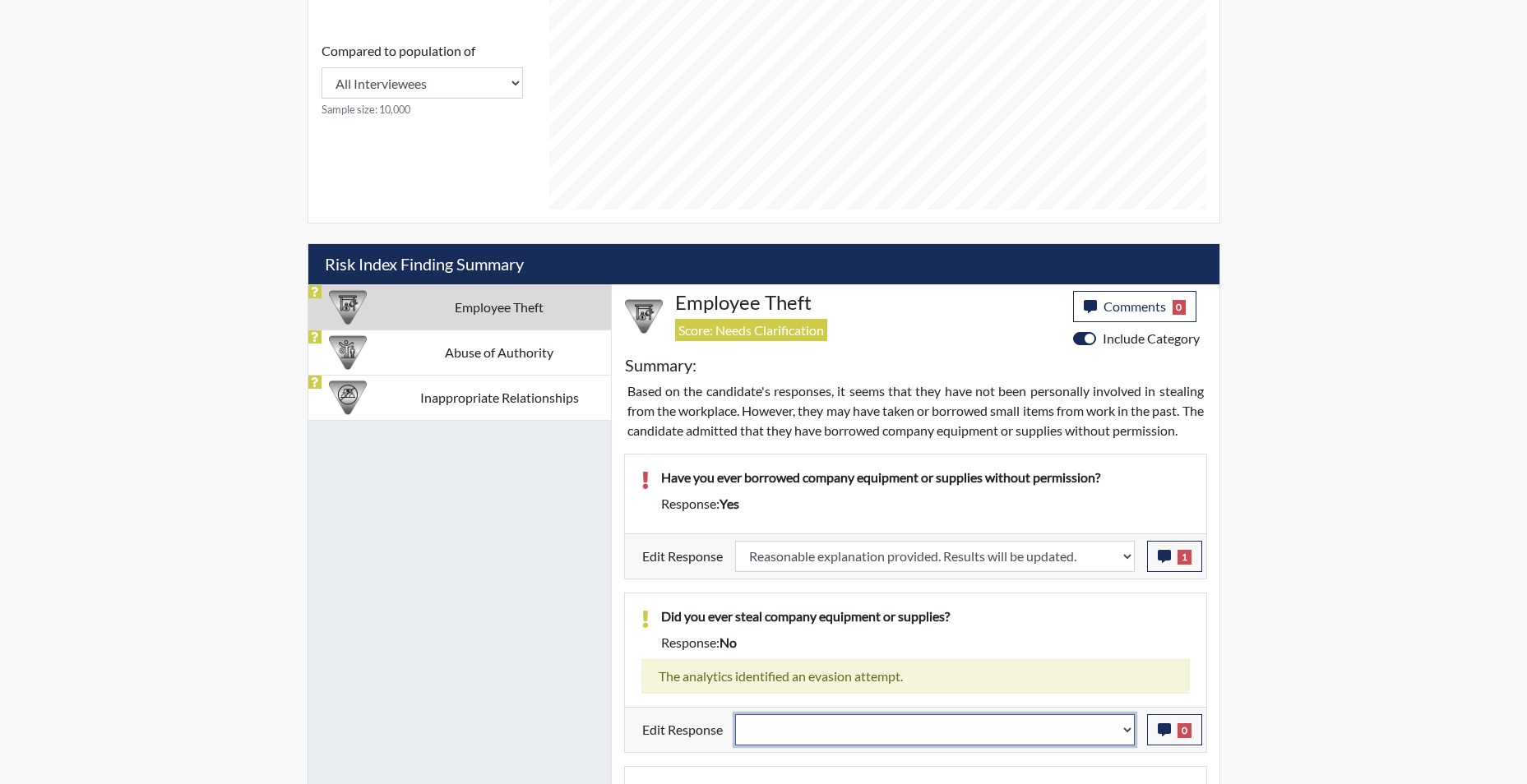
click at [1129, 745] on select "Question is not relevant. Results will be updated. Reasonable explanation provi…" at bounding box center [935, 730] width 400 height 31
select select "reasonable-explanation-provided"
click at [735, 733] on select "Question is not relevant. Results will be updated. Reasonable explanation provi…" at bounding box center [935, 730] width 400 height 31
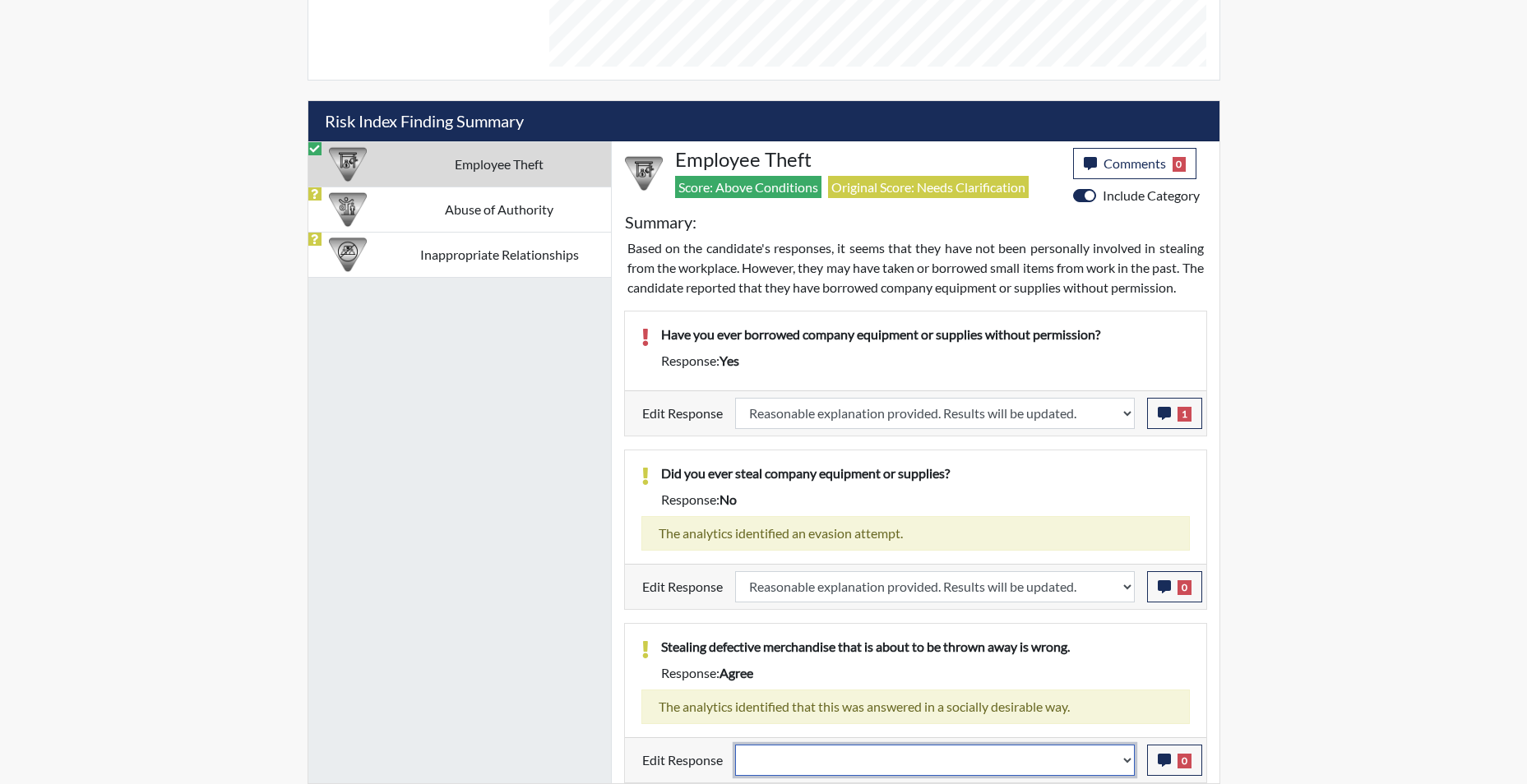
click at [1125, 767] on select "Question is not relevant. Results will be updated. Reasonable explanation provi…" at bounding box center [935, 760] width 400 height 31
select select "reasonable-explanation-provided"
click at [735, 745] on select "Question is not relevant. Results will be updated. Reasonable explanation provi…" at bounding box center [935, 760] width 400 height 31
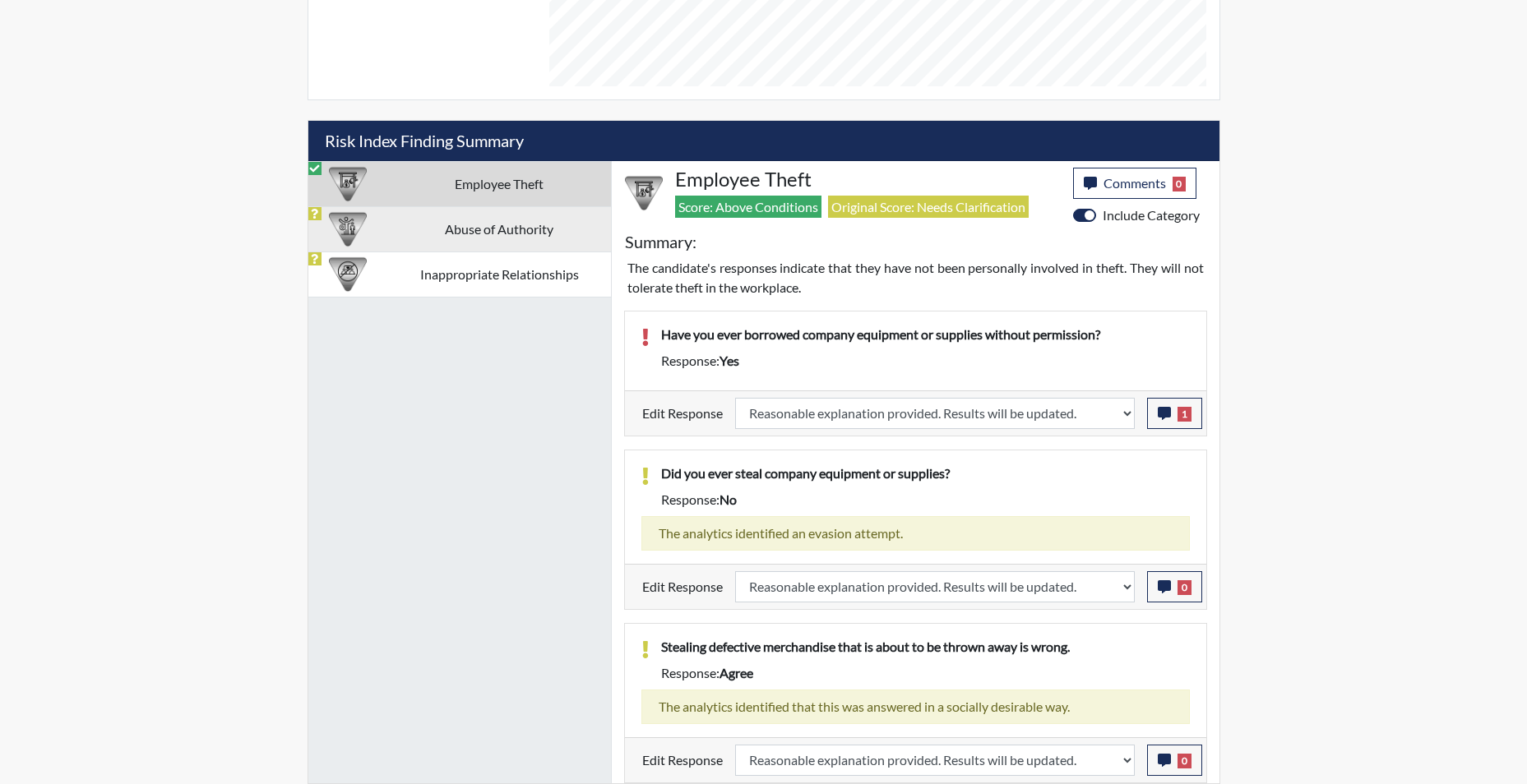
click at [496, 224] on td "Abuse of Authority" at bounding box center [500, 229] width 223 height 45
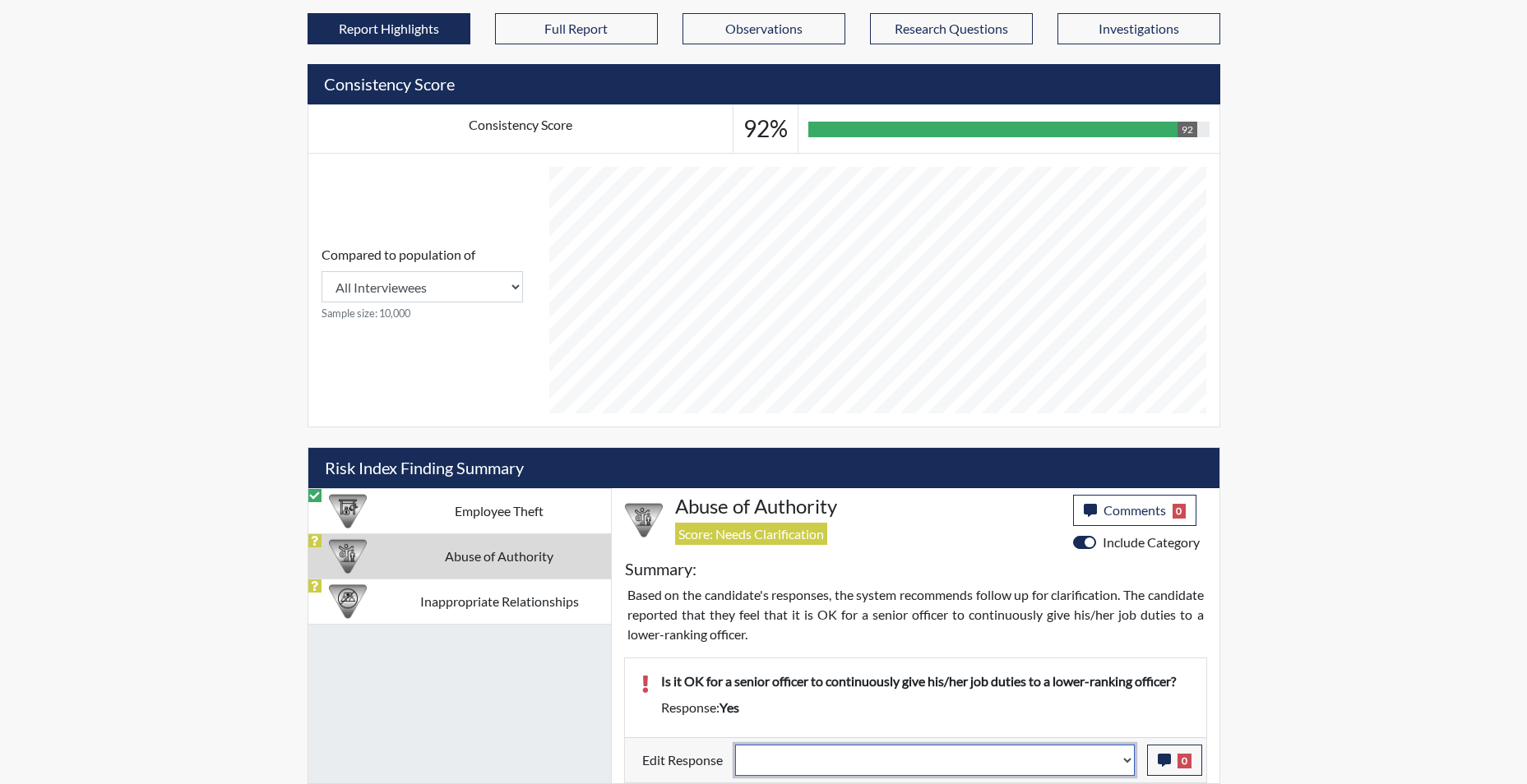
click at [1122, 764] on select "Question is not relevant. Results will be updated. Reasonable explanation provi…" at bounding box center [935, 760] width 400 height 31
select select "reasonable-explanation-provided"
click at [735, 745] on select "Question is not relevant. Results will be updated. Reasonable explanation provi…" at bounding box center [935, 760] width 400 height 31
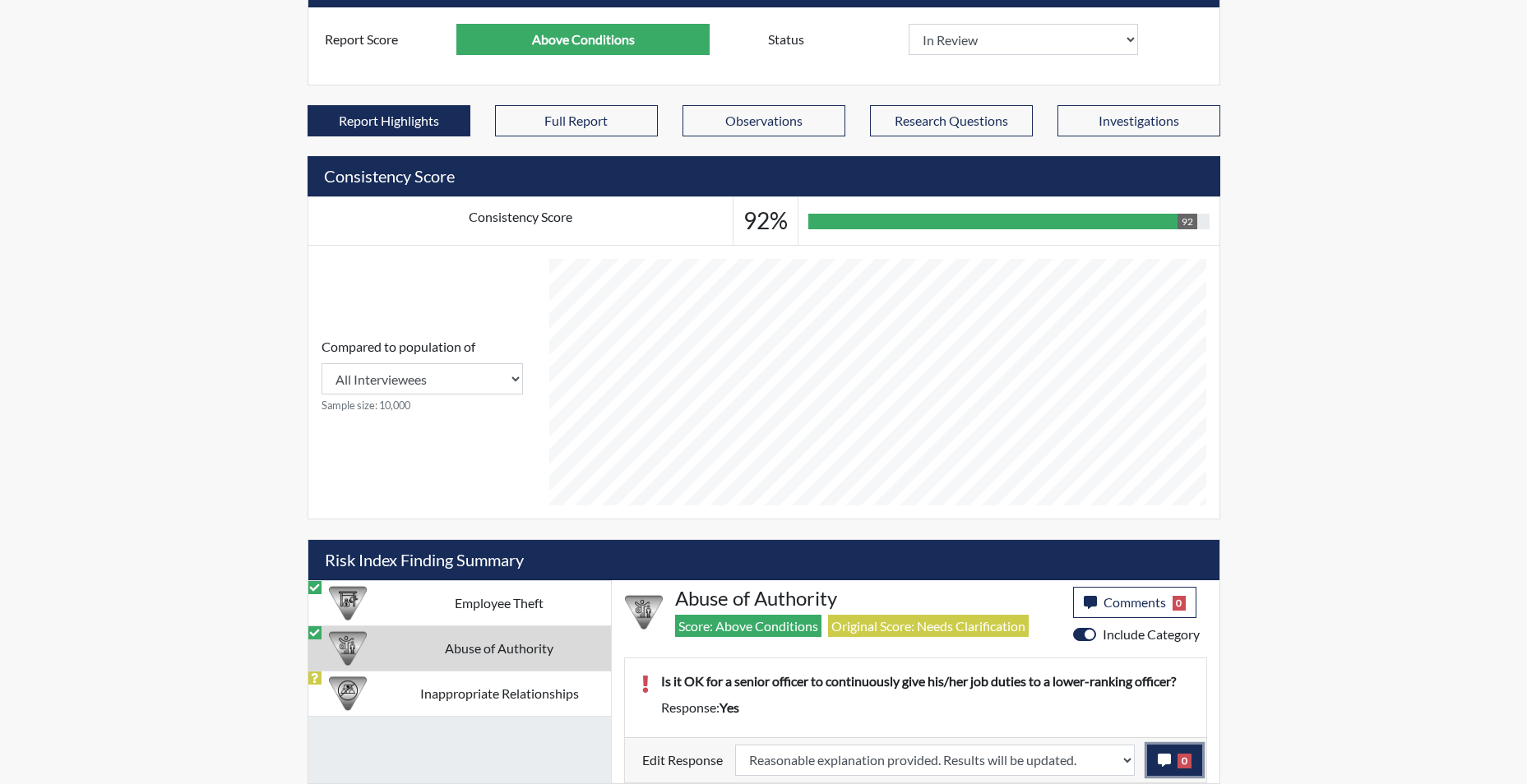
scroll to position [273, 683]
click at [1162, 755] on icon "button" at bounding box center [1165, 760] width 13 height 13
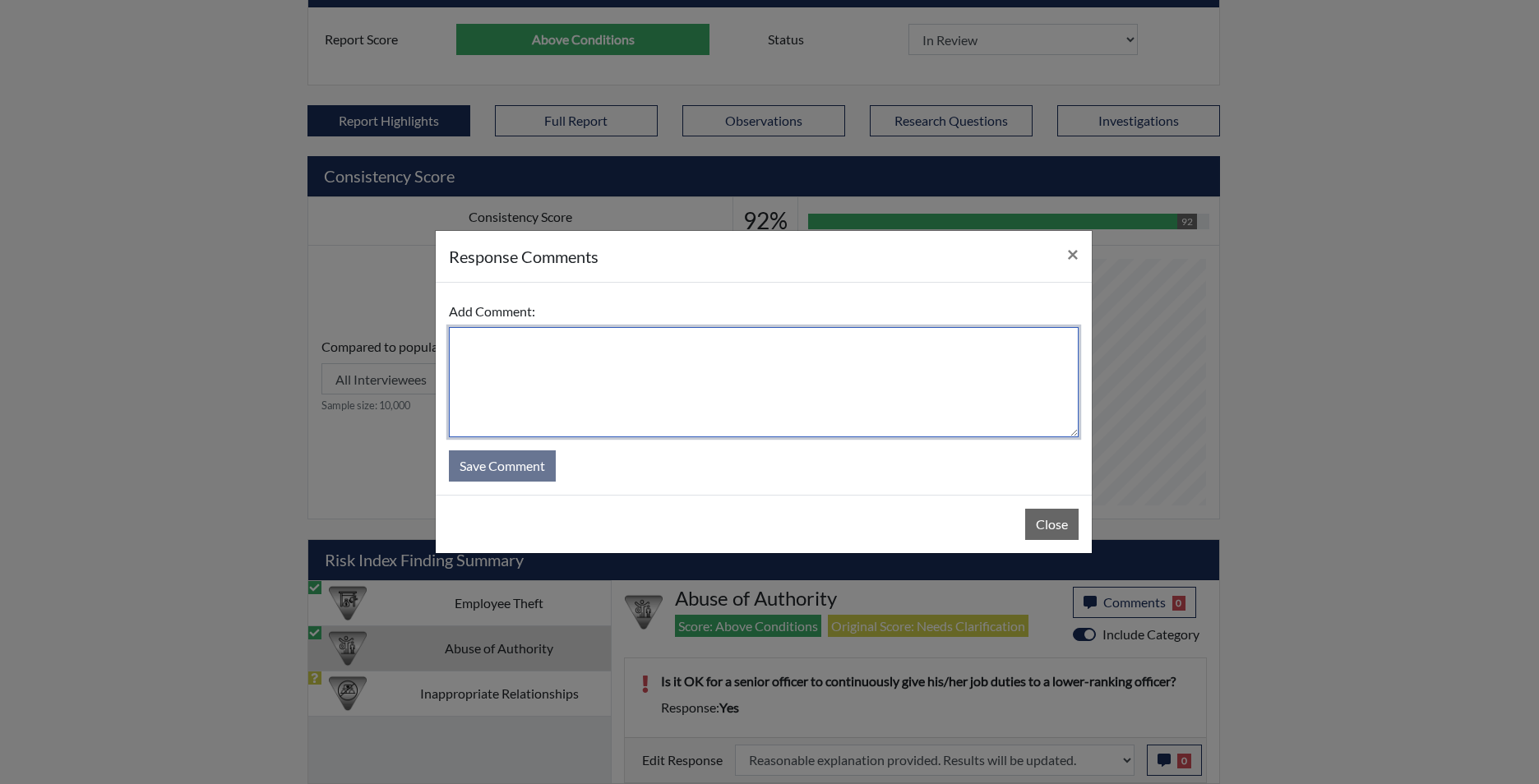
click at [722, 411] on textarea at bounding box center [763, 383] width 630 height 110
type textarea "app states no"
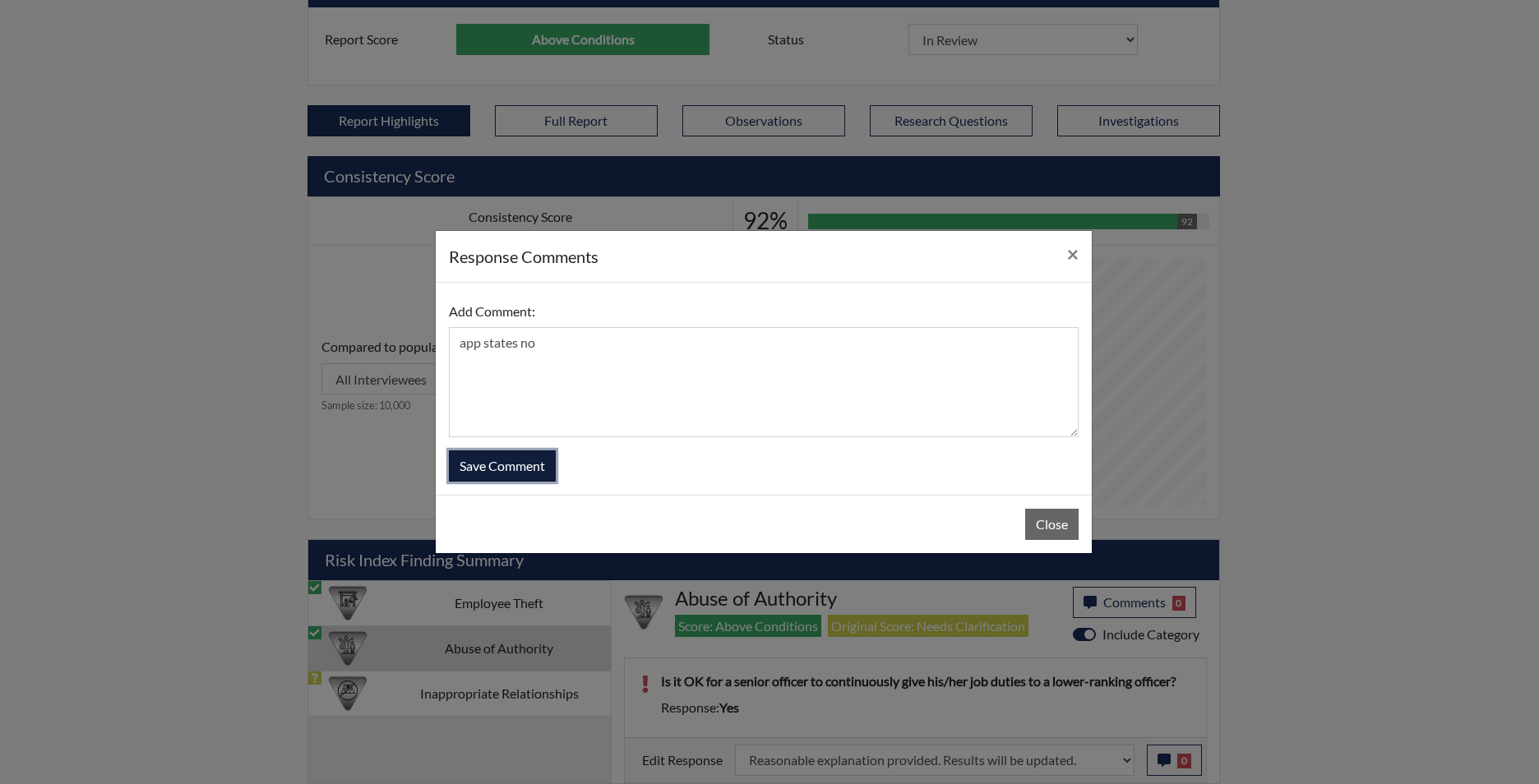
click at [482, 470] on button "Save Comment" at bounding box center [502, 466] width 107 height 31
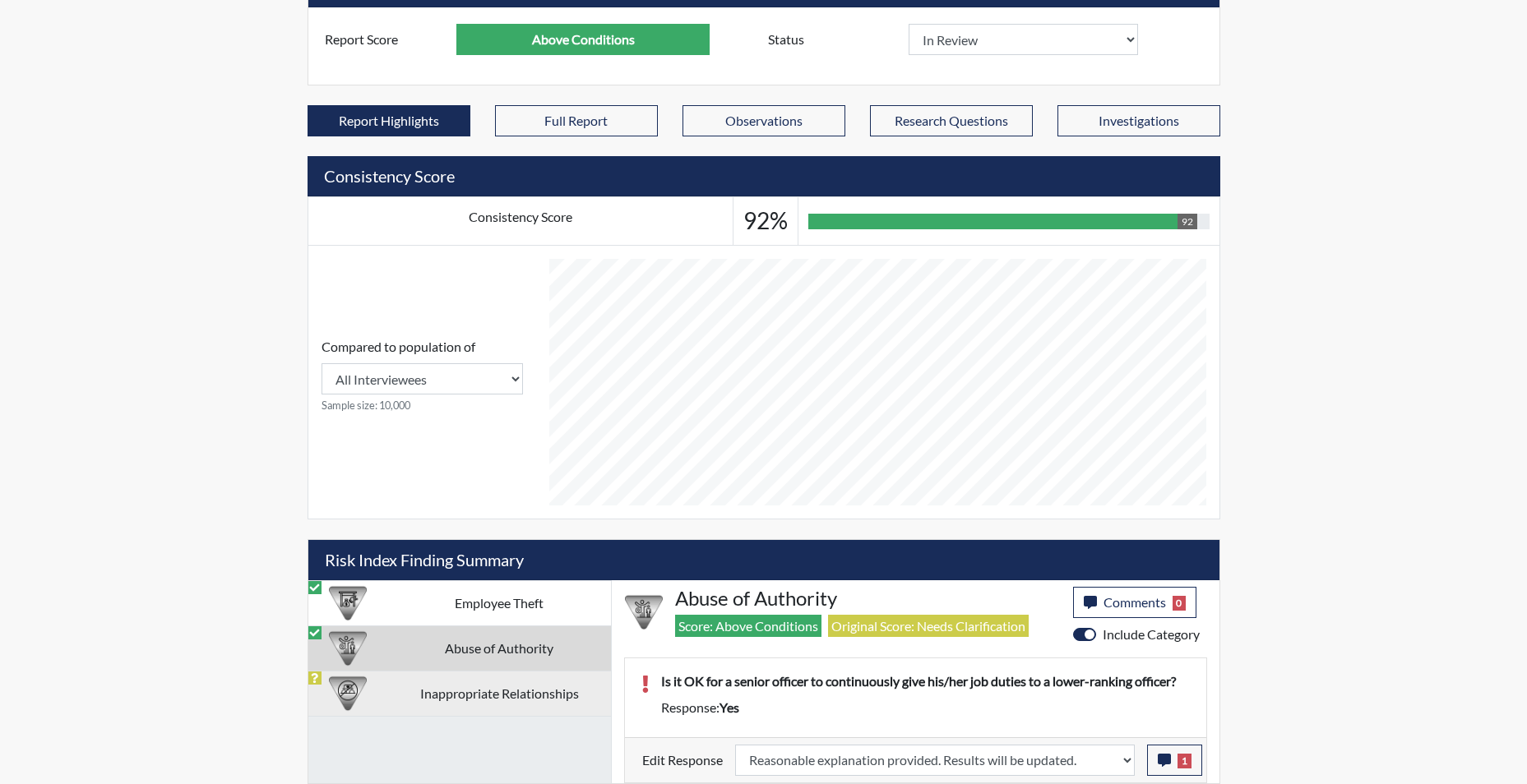
click at [519, 700] on td "Inappropriate Relationships" at bounding box center [500, 693] width 223 height 45
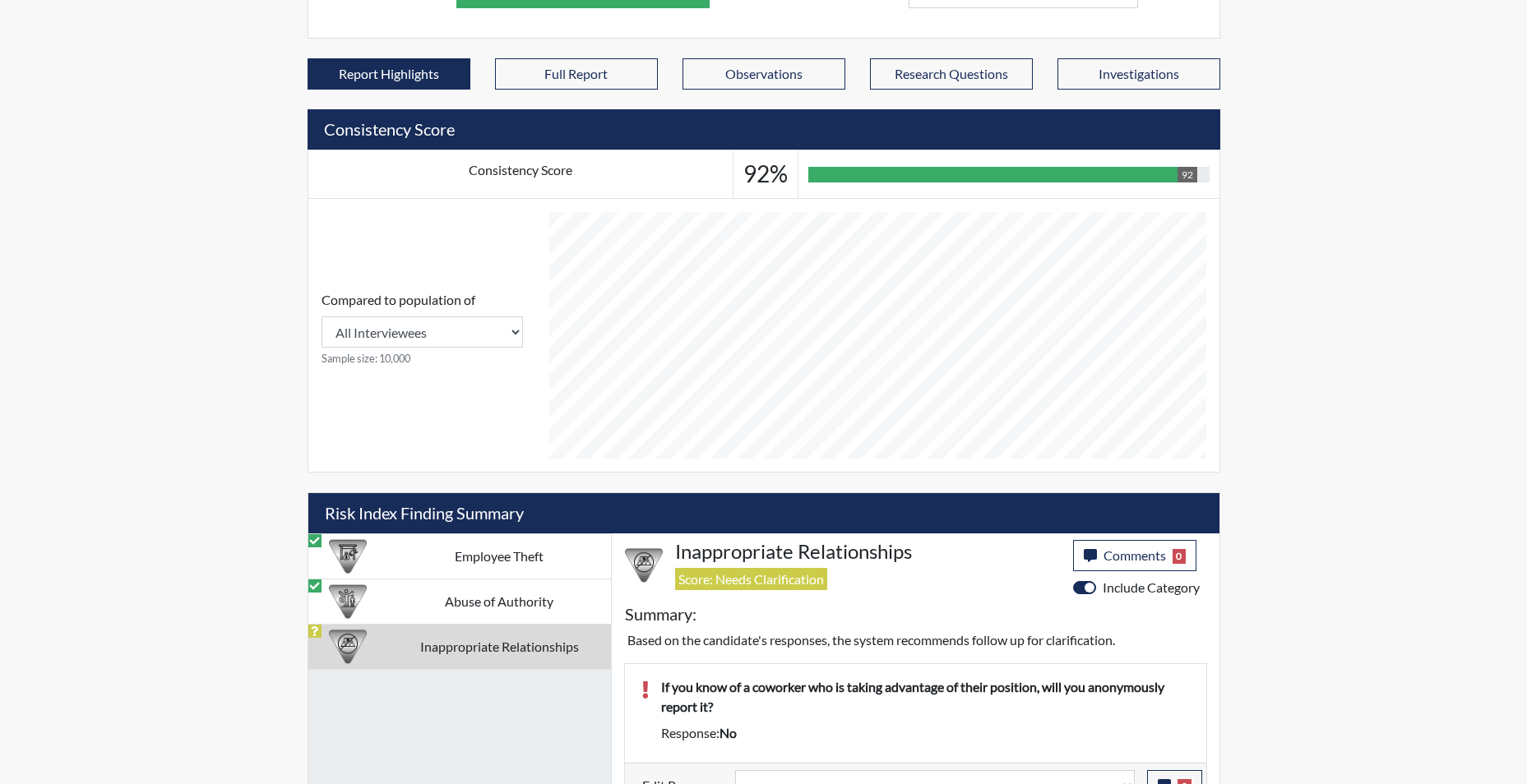
scroll to position [598, 0]
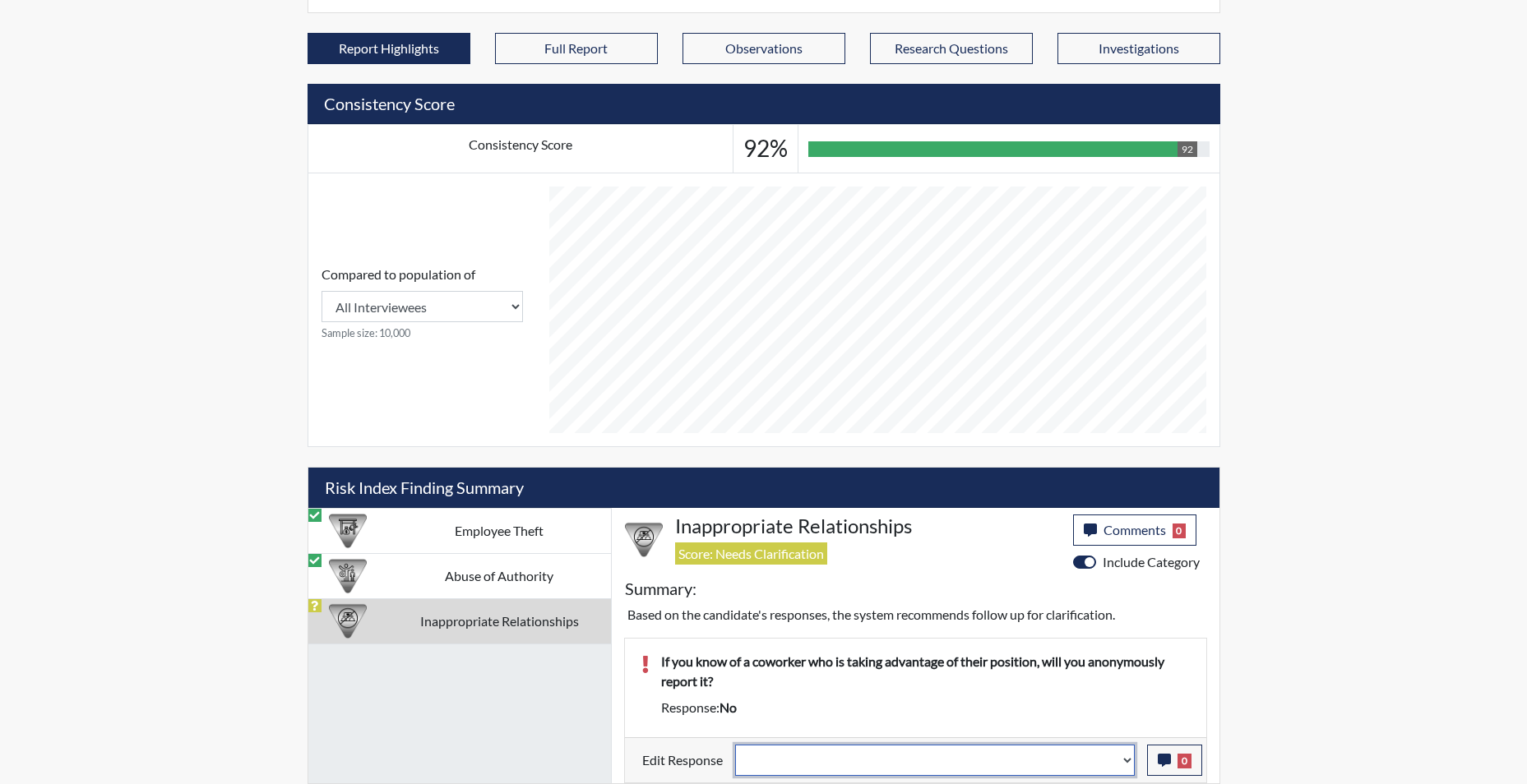
click at [1124, 767] on select "Question is not relevant. Results will be updated. Reasonable explanation provi…" at bounding box center [935, 760] width 400 height 31
select select "reasonable-explanation-provided"
click at [735, 745] on select "Question is not relevant. Results will be updated. Reasonable explanation provi…" at bounding box center [935, 760] width 400 height 31
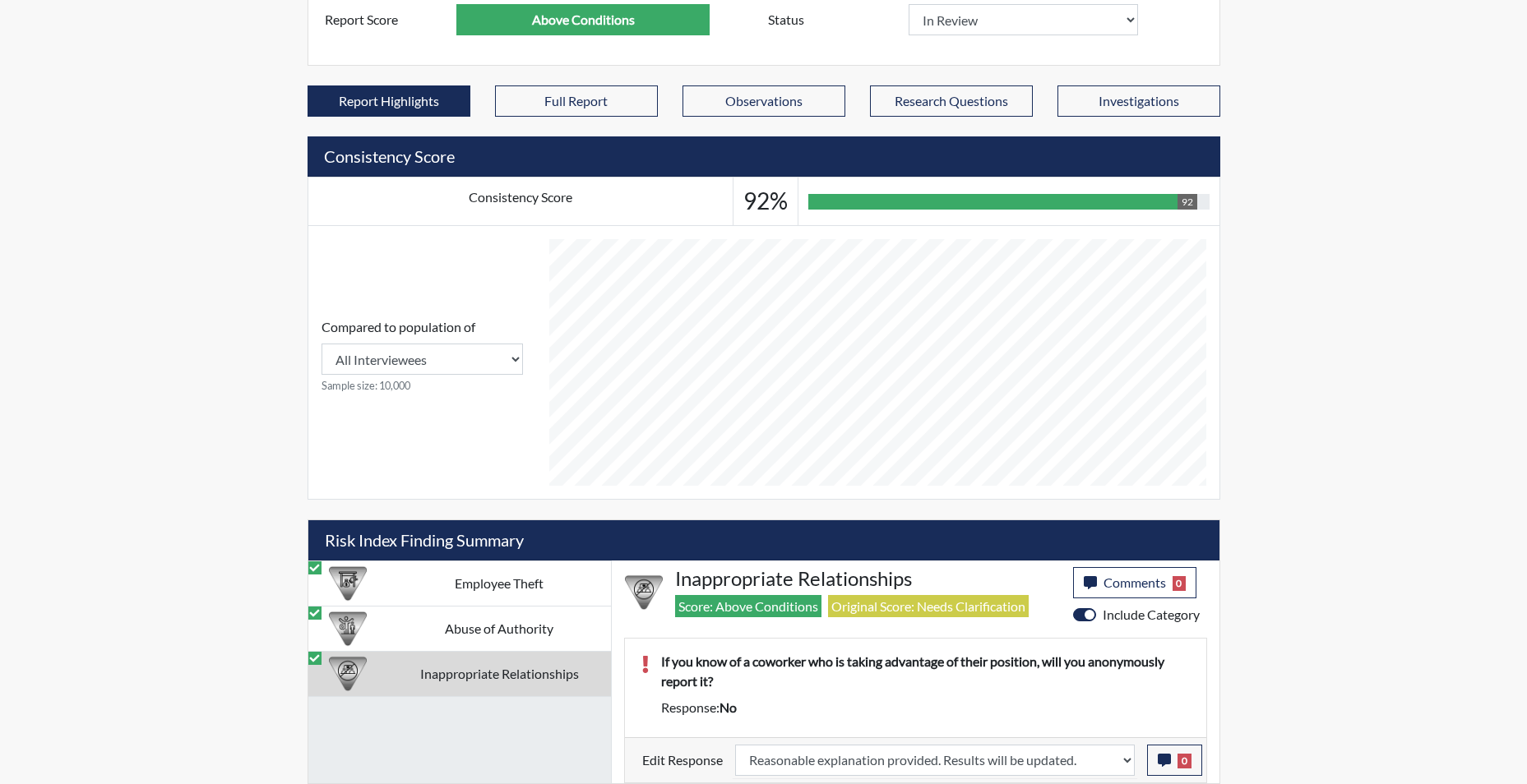
scroll to position [273, 683]
click at [1163, 759] on icon "button" at bounding box center [1165, 760] width 13 height 13
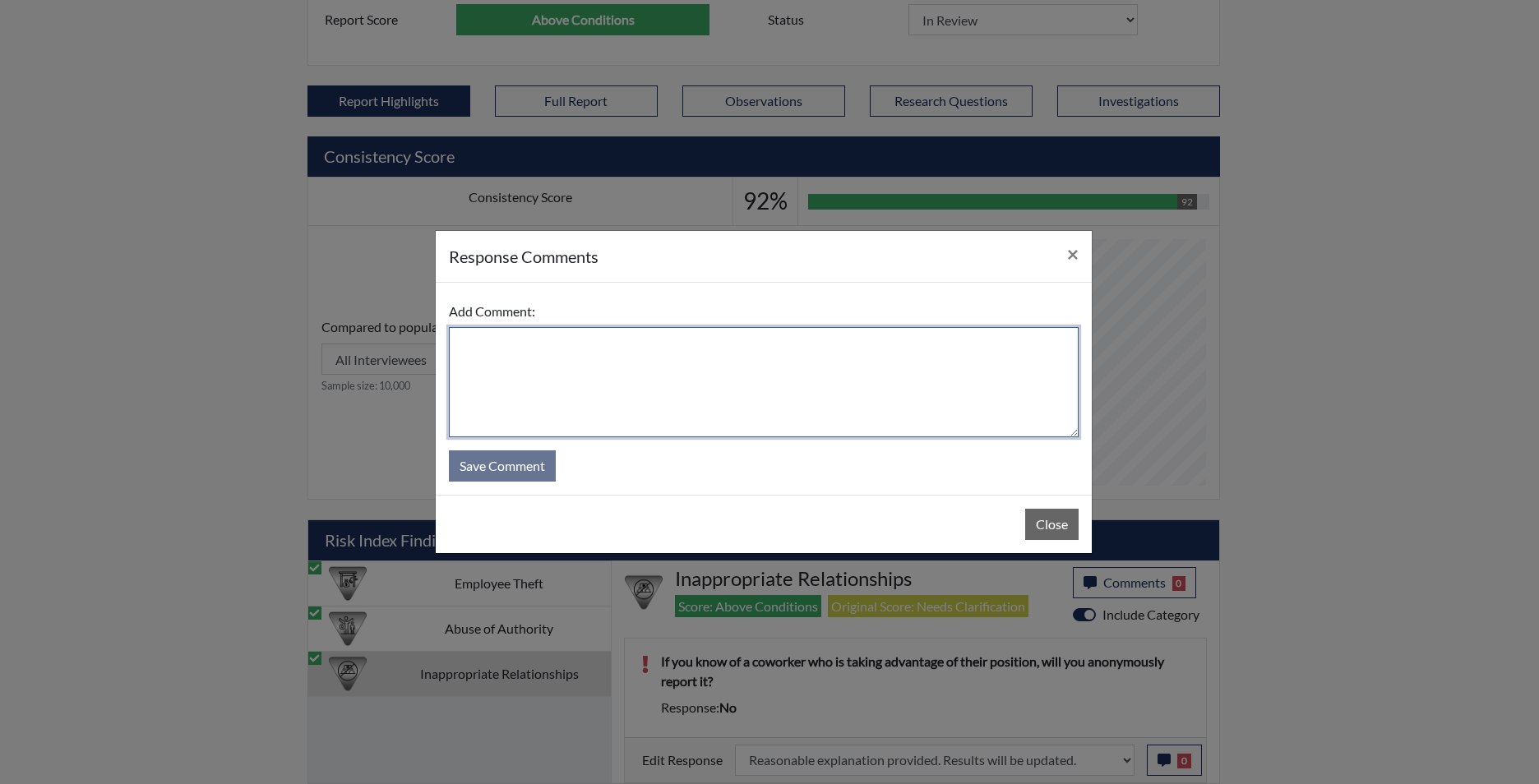
click at [732, 379] on textarea at bounding box center [763, 383] width 630 height 110
type textarea "app states yes"
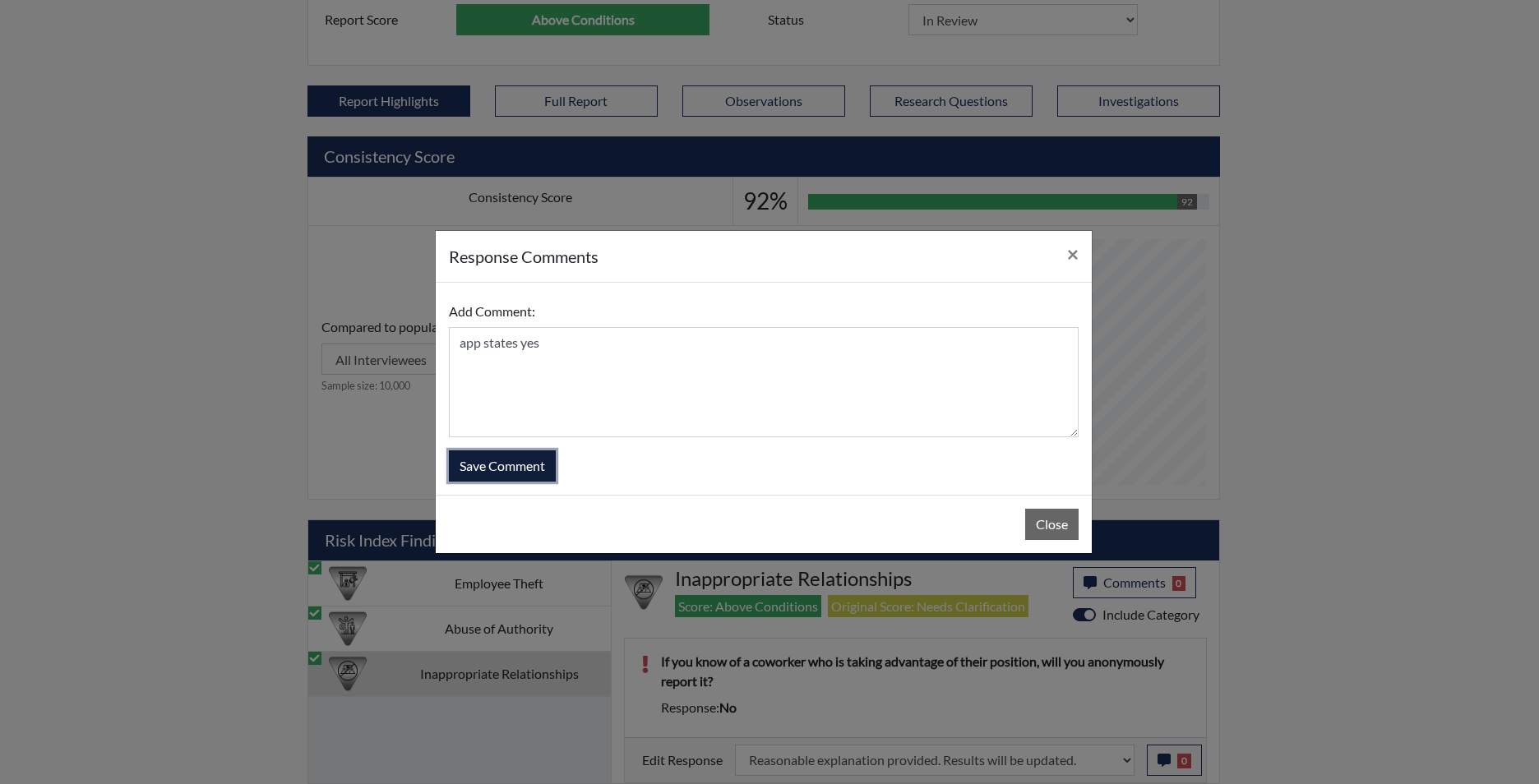
click at [511, 461] on button "Save Comment" at bounding box center [502, 466] width 107 height 31
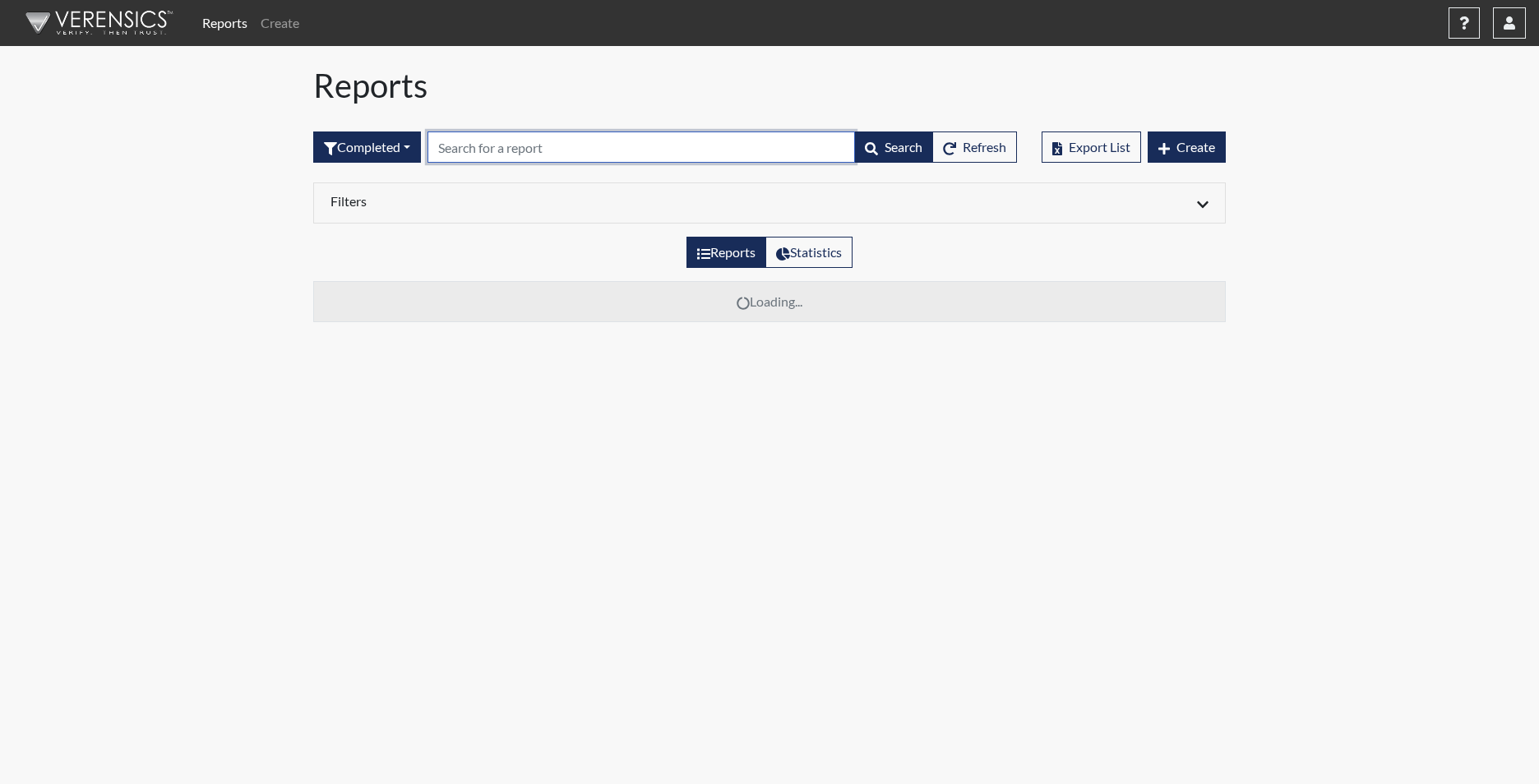
click at [494, 152] on input "text" at bounding box center [642, 147] width 428 height 31
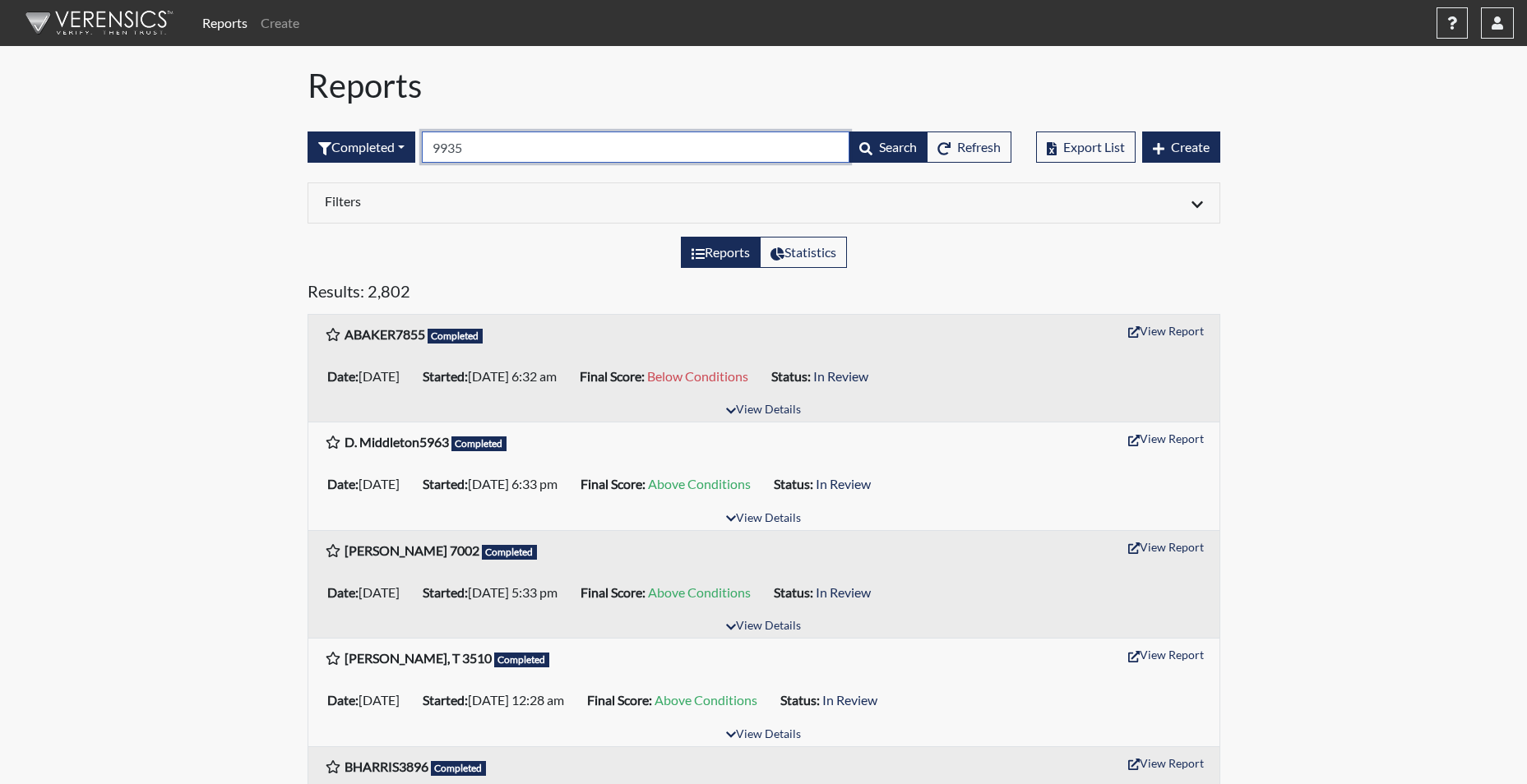
type input "9935"
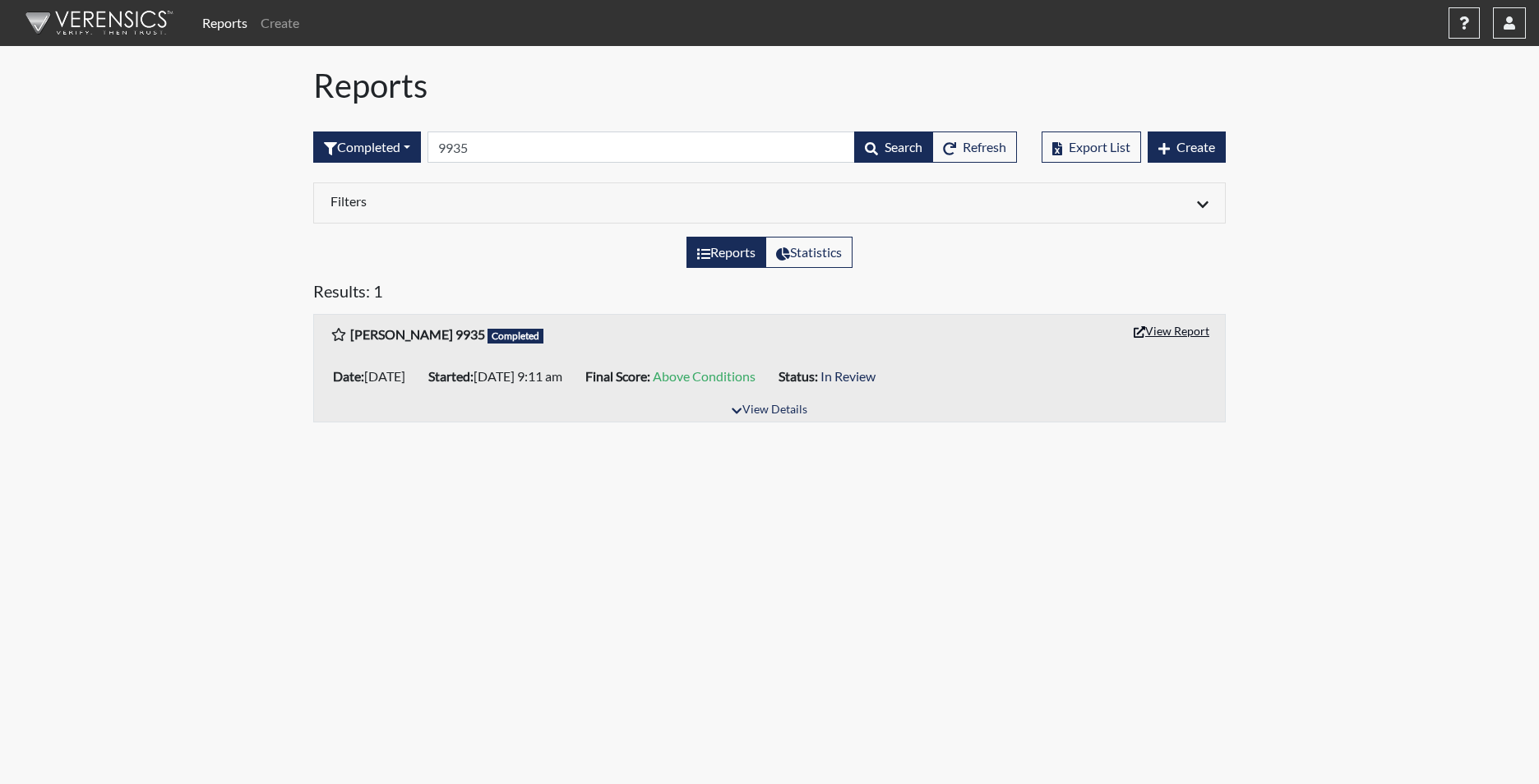
click at [1184, 332] on button "View Report" at bounding box center [1172, 331] width 91 height 26
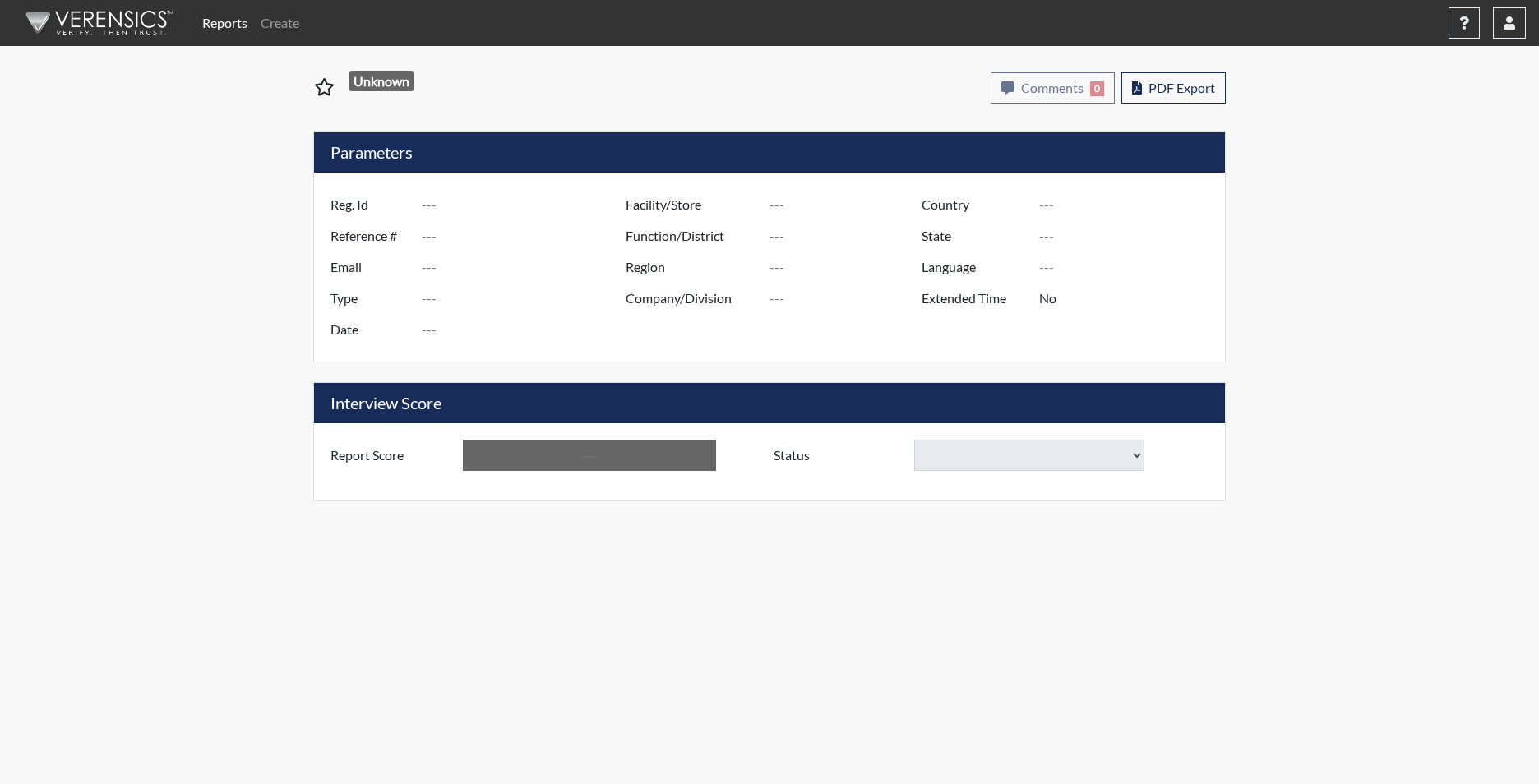
type input "[PERSON_NAME] 9935"
type input "51182"
type input "[EMAIL_ADDRESS][DOMAIN_NAME]"
type input "Corrections Pre-Employment"
type input "[DATE]"
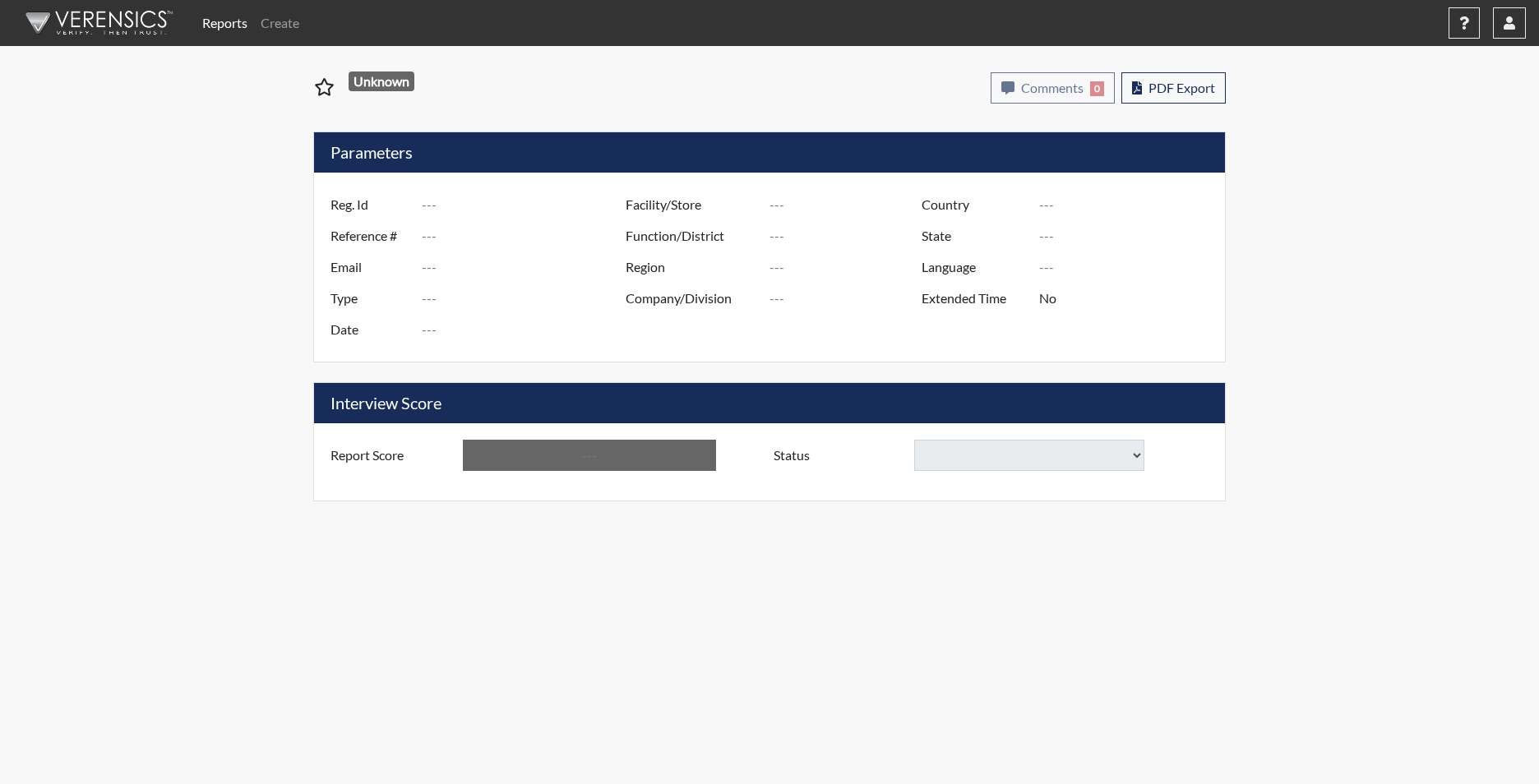
type input "Trenton CI"
type input "[GEOGRAPHIC_DATA]"
type input "[US_STATE]"
type input "English"
type input "Yes"
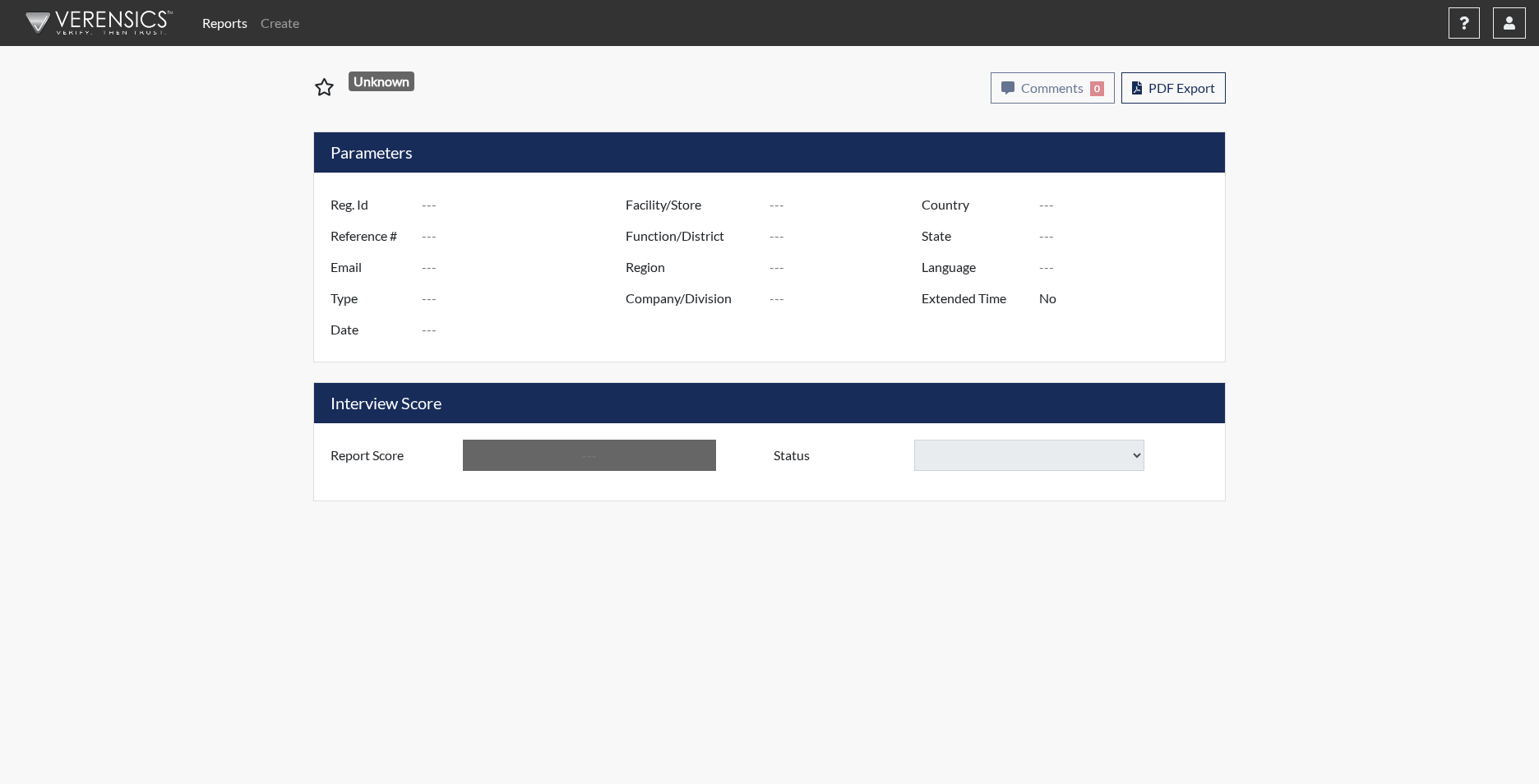
type input "Above Conditions"
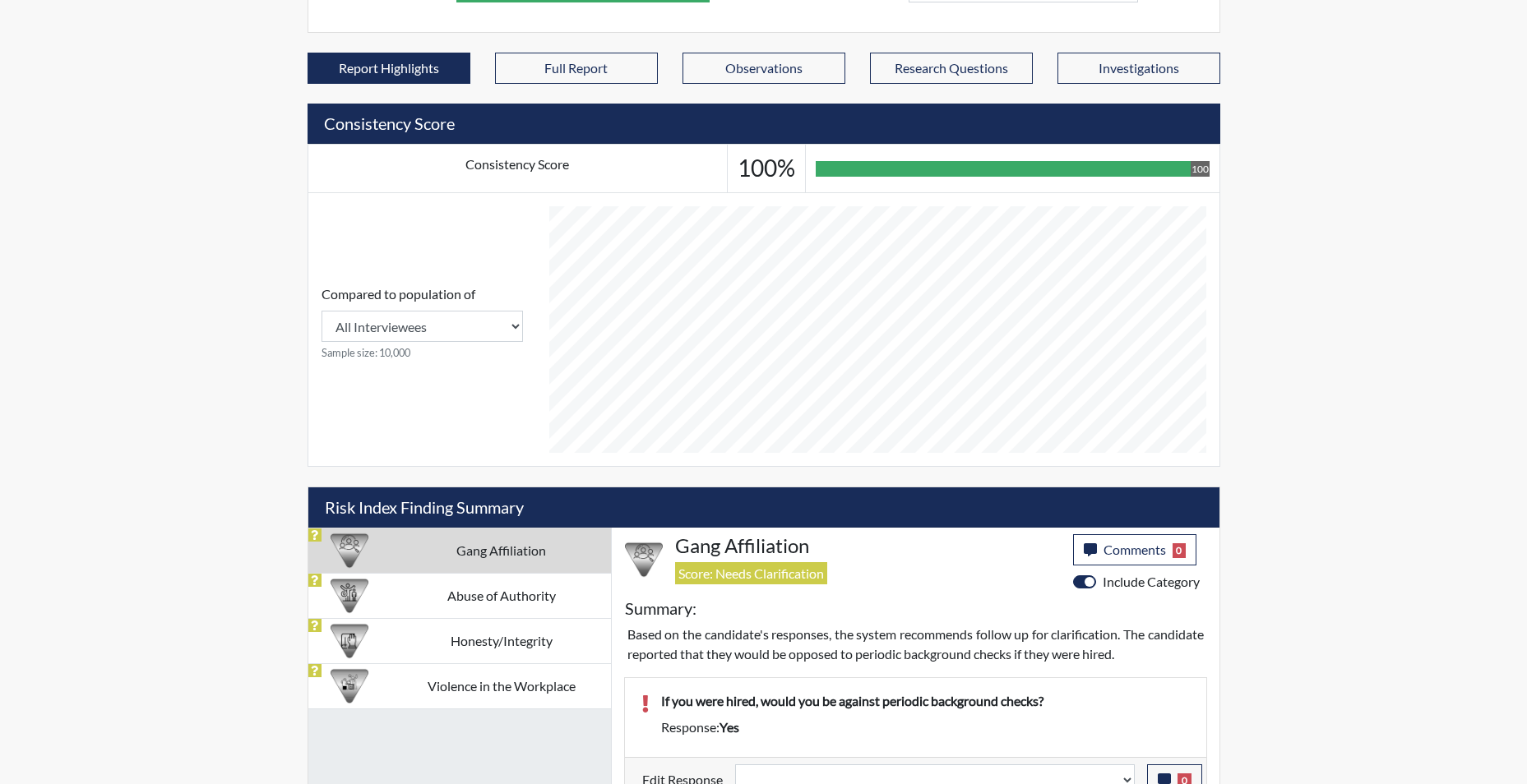
scroll to position [598, 0]
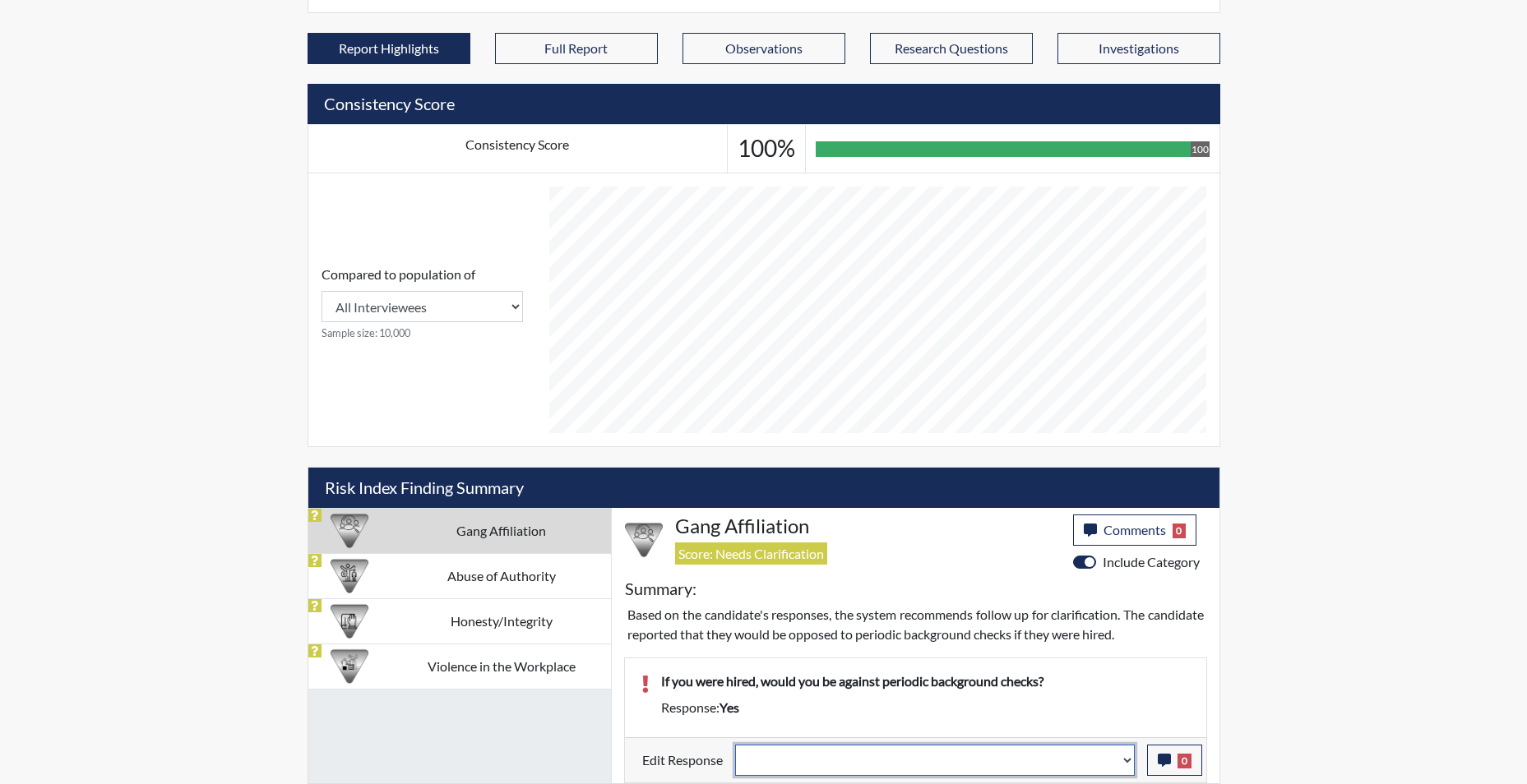
click at [1121, 765] on select "Question is not relevant. Results will be updated. Reasonable explanation provi…" at bounding box center [935, 760] width 400 height 31
select select "reasonable-explanation-provided"
click at [735, 745] on select "Question is not relevant. Results will be updated. Reasonable explanation provi…" at bounding box center [935, 760] width 400 height 31
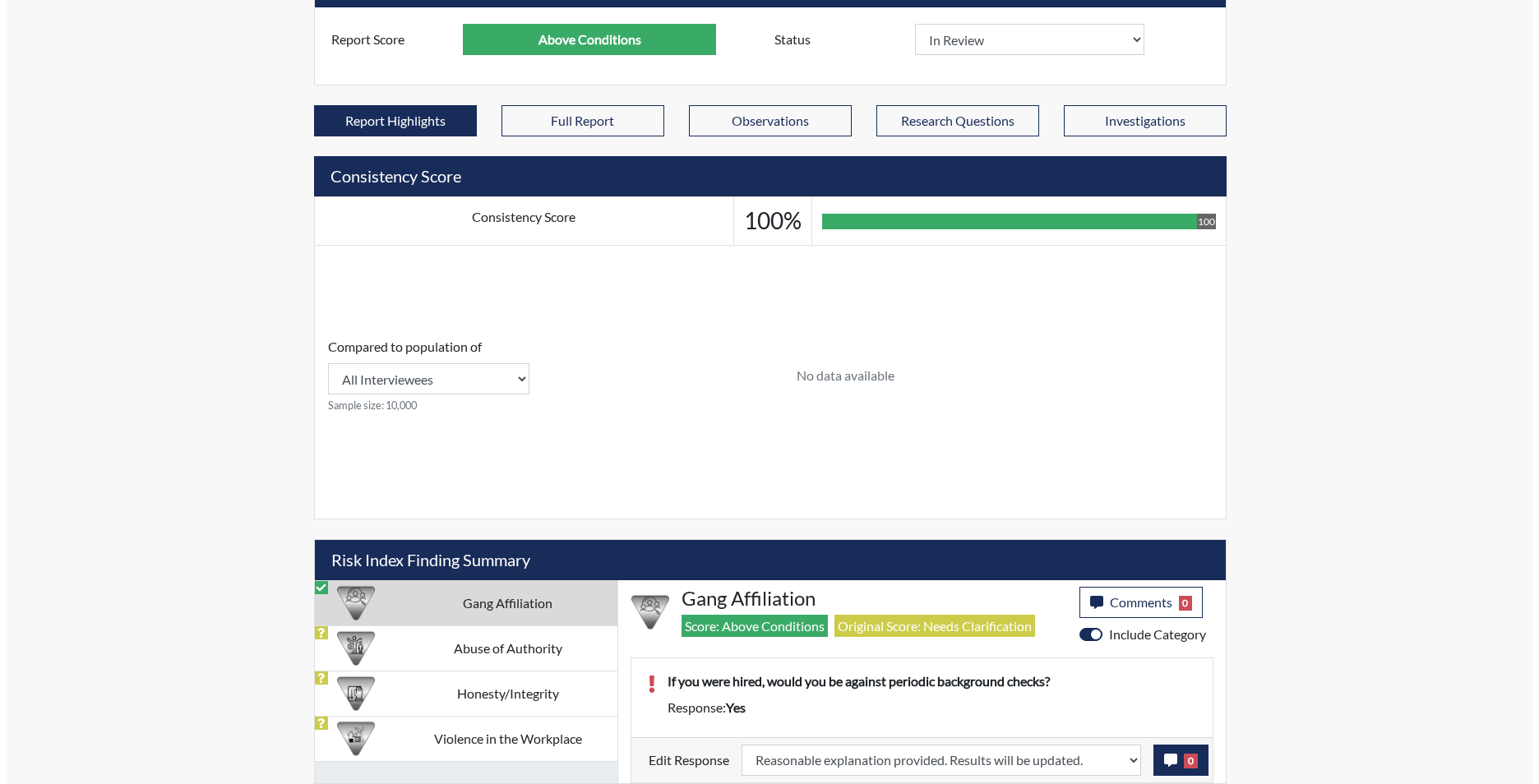
scroll to position [526, 0]
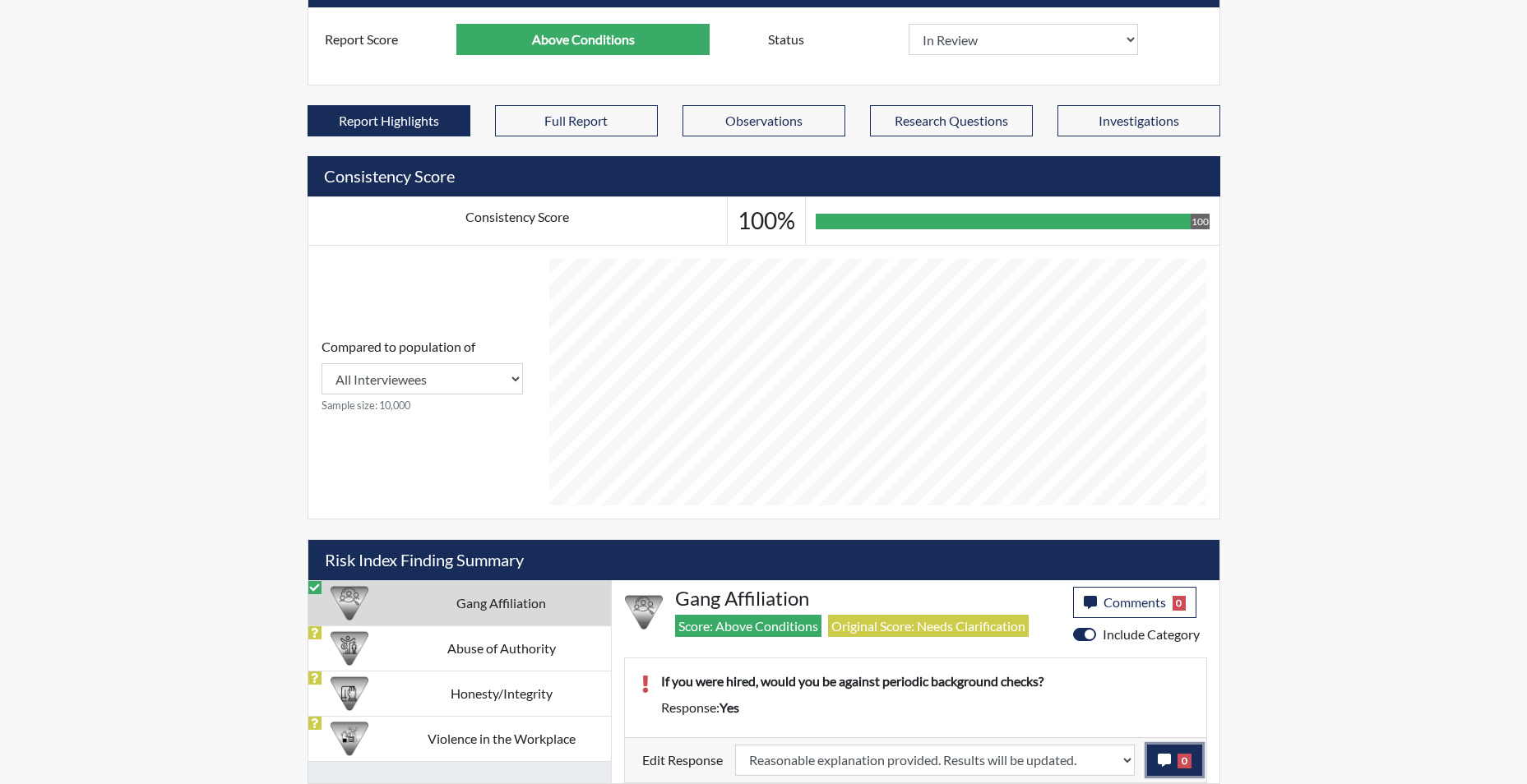
click at [1166, 761] on icon "button" at bounding box center [1165, 760] width 13 height 13
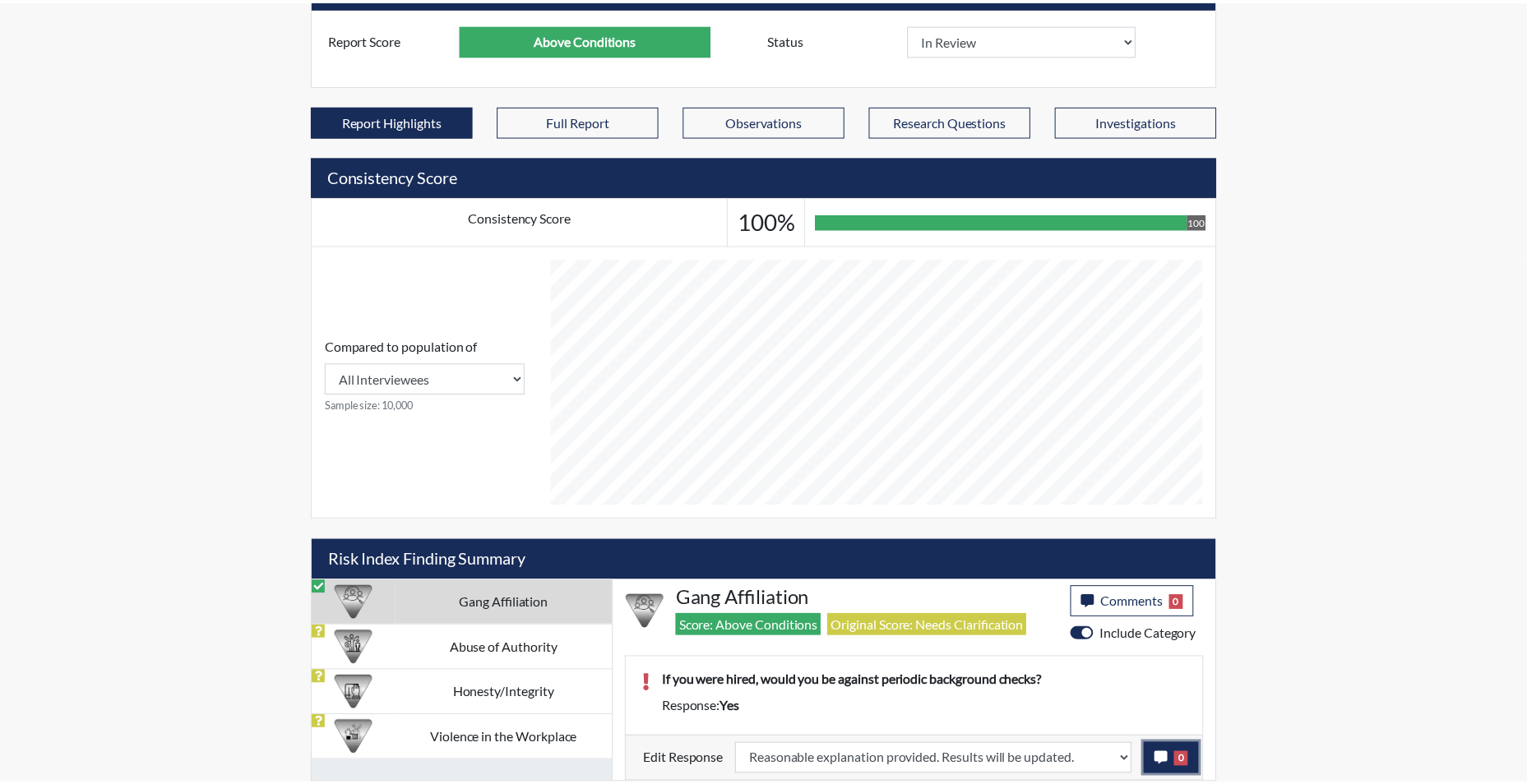
scroll to position [273, 683]
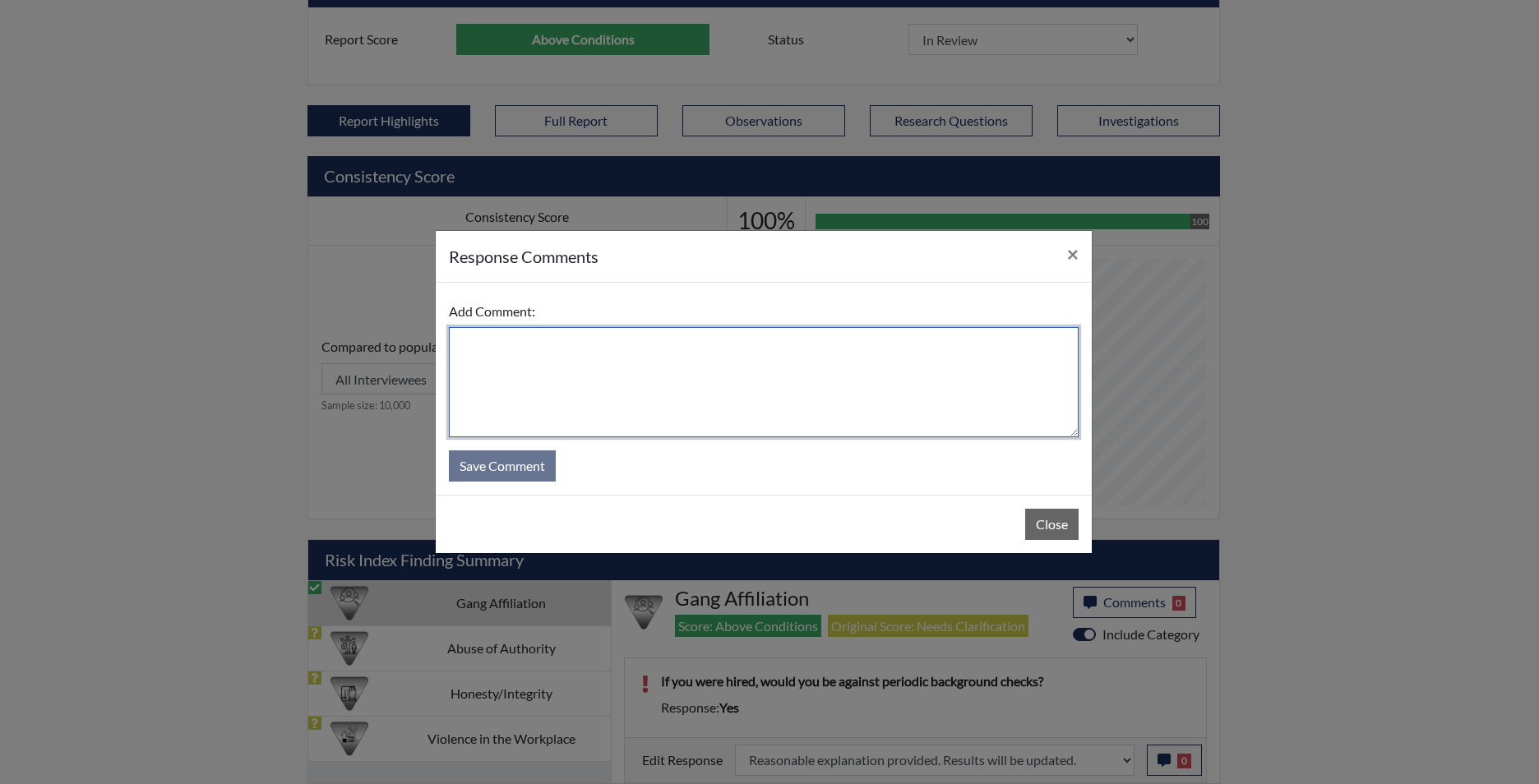
click at [739, 399] on textarea at bounding box center [763, 383] width 630 height 110
type textarea "app states no"
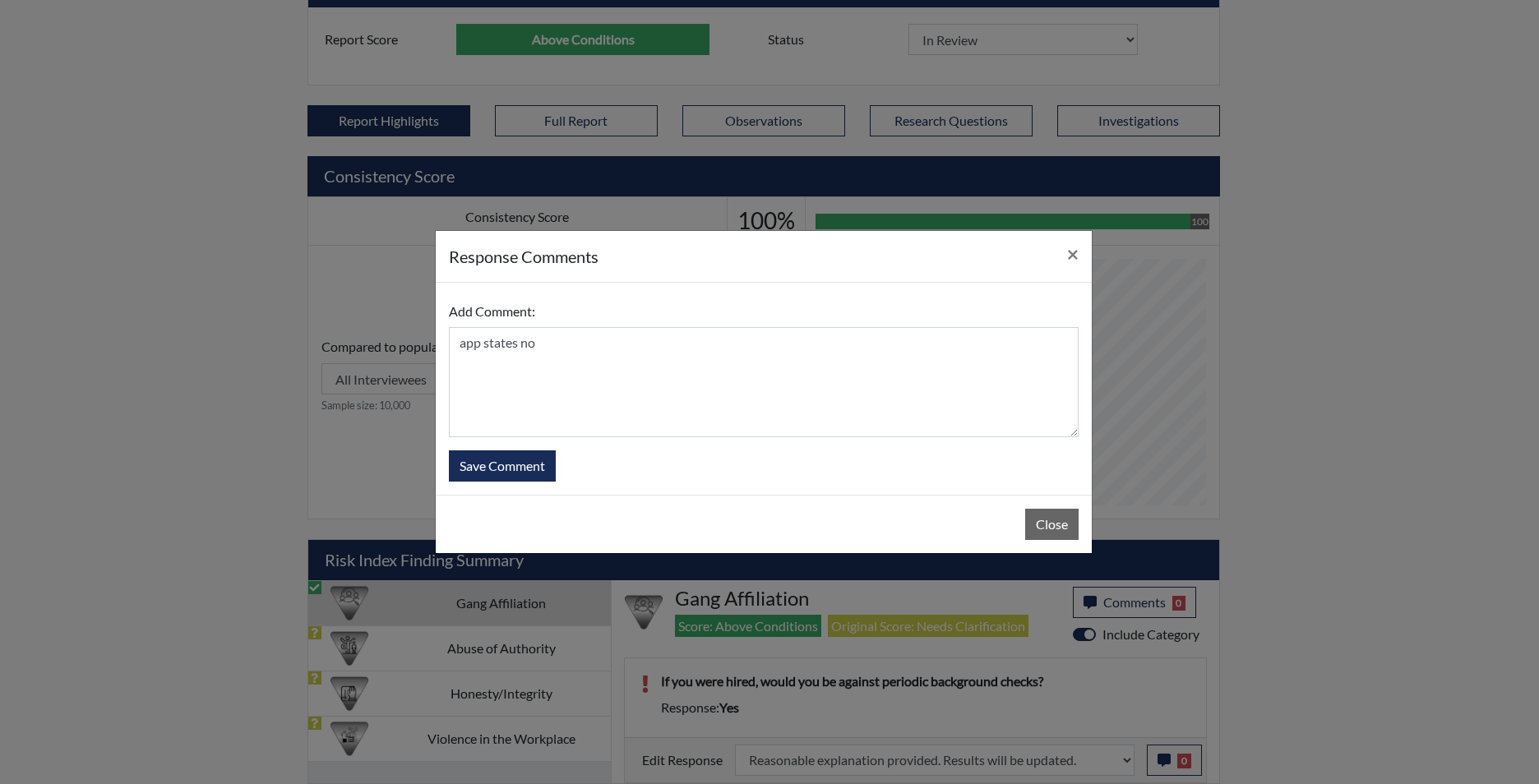
click at [486, 449] on form "Add Comment: app states no Save Comment" at bounding box center [763, 389] width 630 height 186
click at [492, 466] on button "Save Comment" at bounding box center [502, 466] width 107 height 31
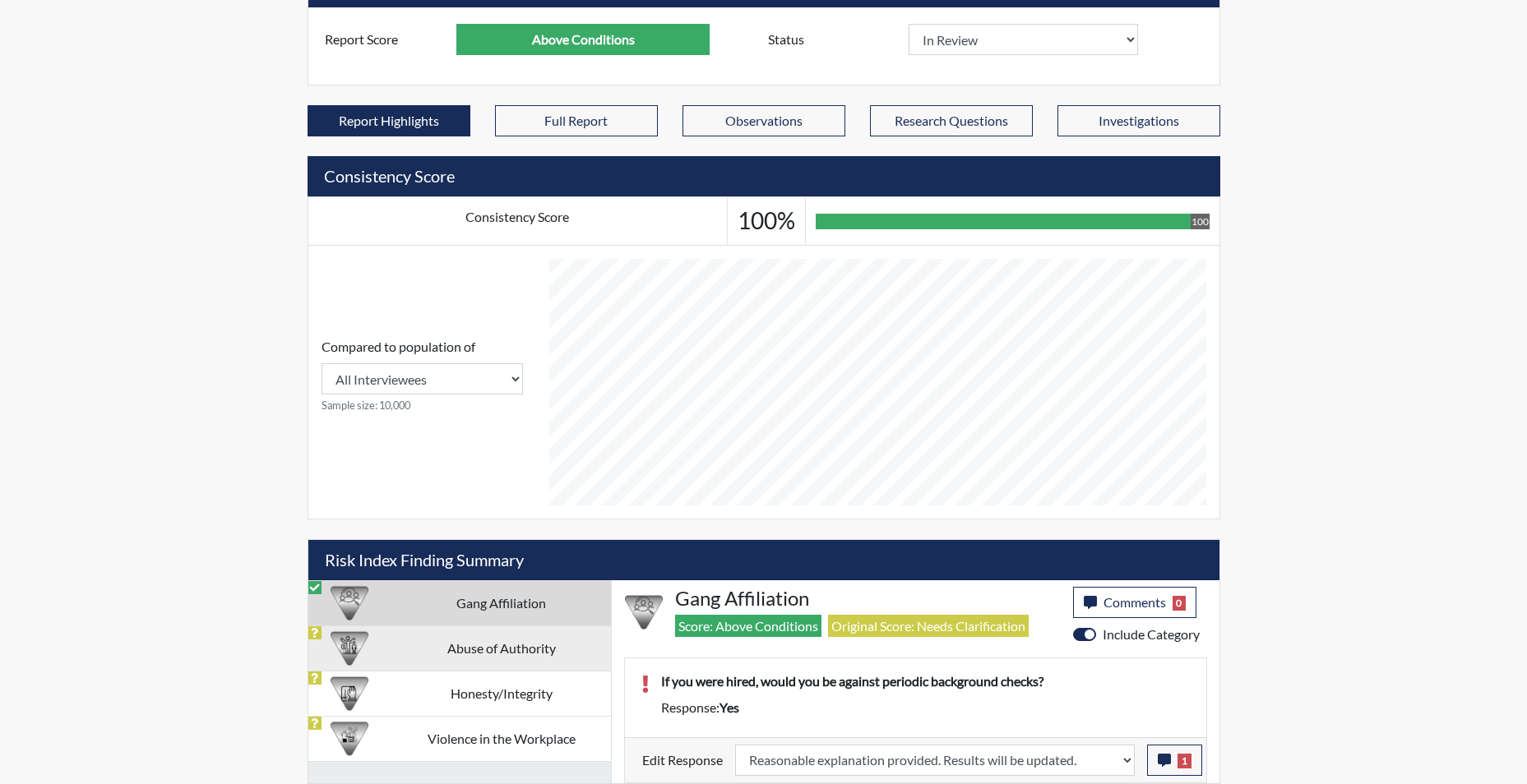
click at [488, 648] on td "Abuse of Authority" at bounding box center [501, 647] width 219 height 45
select select
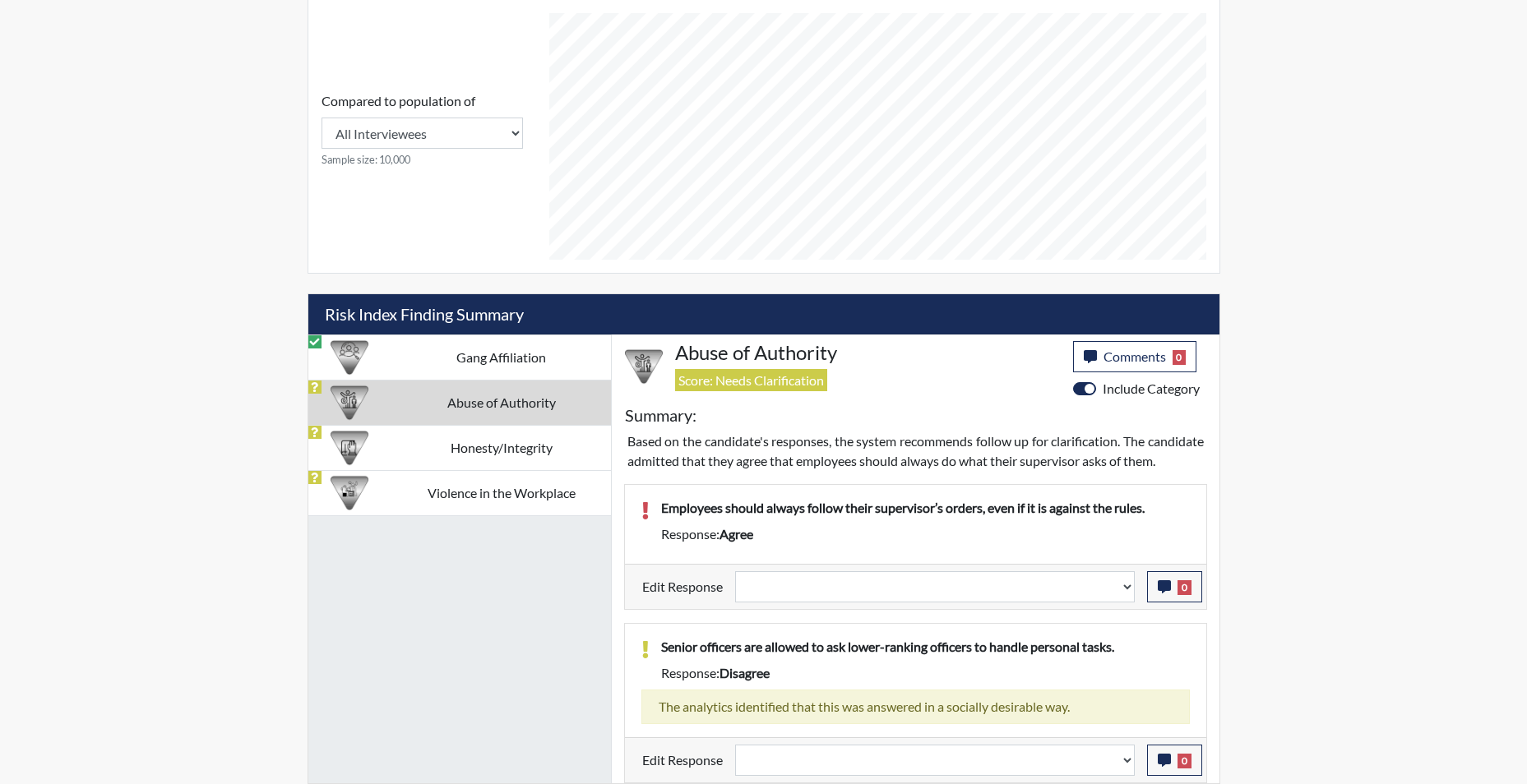
scroll to position [791, 0]
click at [1131, 592] on select "Question is not relevant. Results will be updated. Reasonable explanation provi…" at bounding box center [935, 587] width 400 height 31
select select "reasonable-explanation-provided"
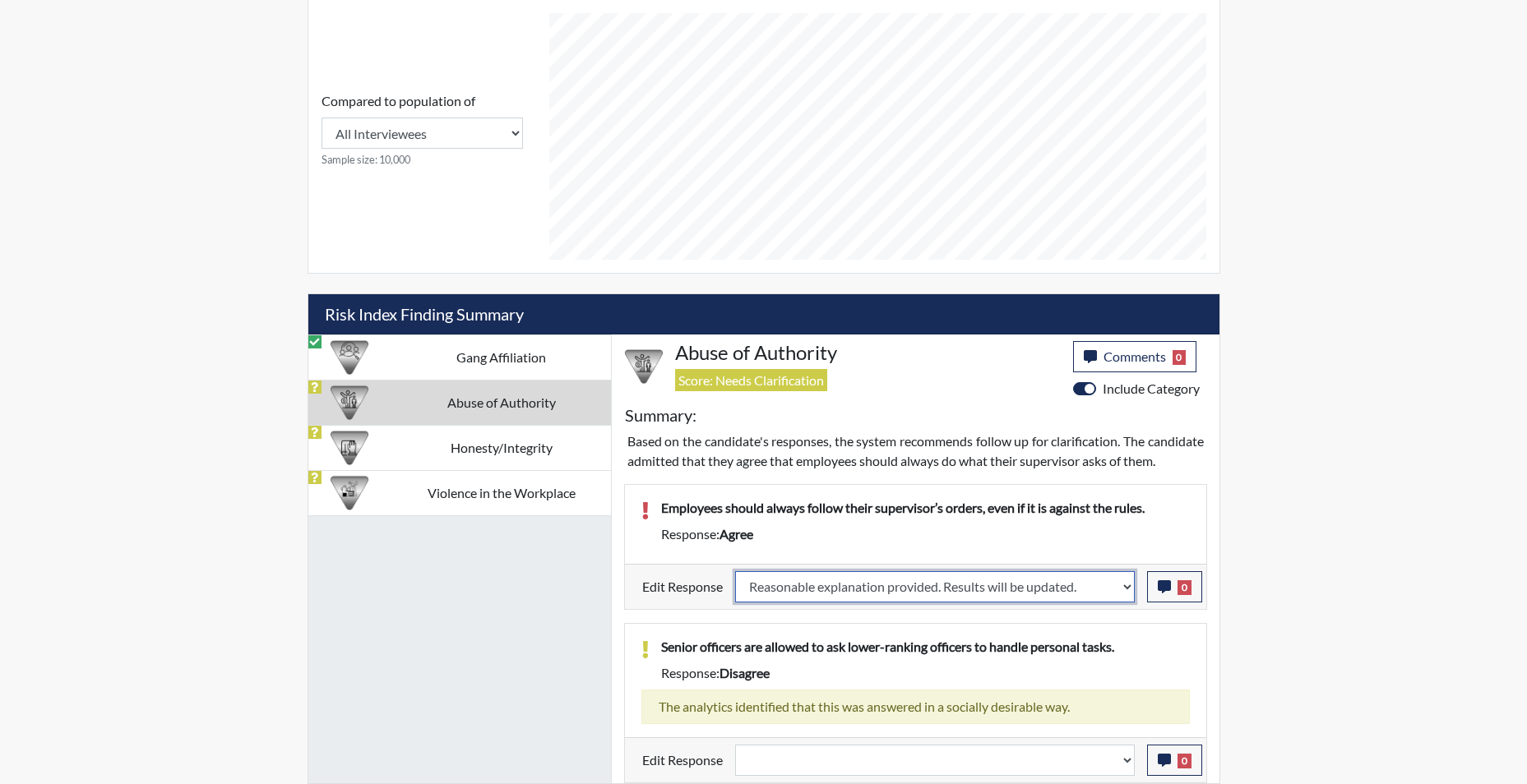
click at [735, 571] on select "Question is not relevant. Results will be updated. Reasonable explanation provi…" at bounding box center [935, 587] width 400 height 31
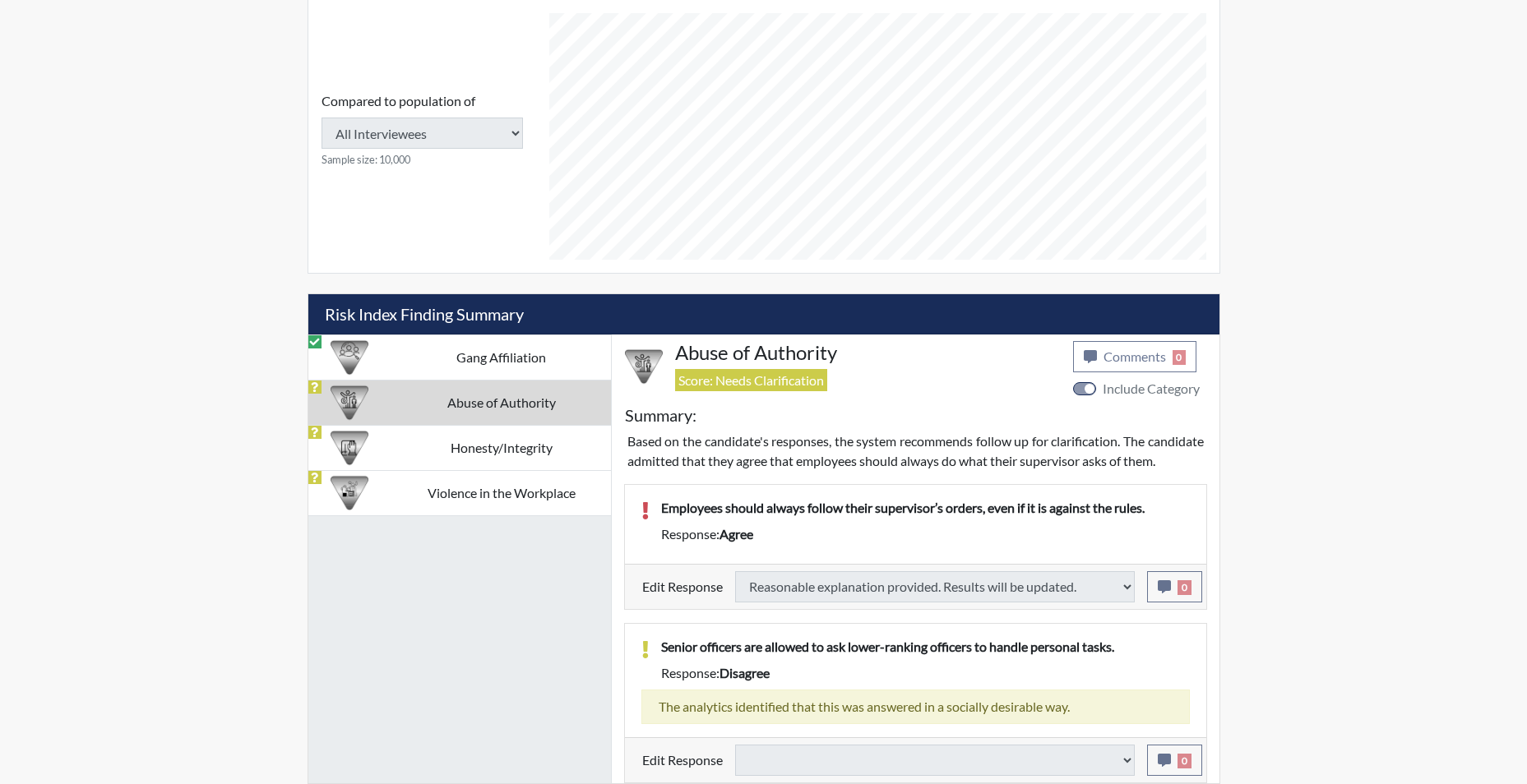
select select
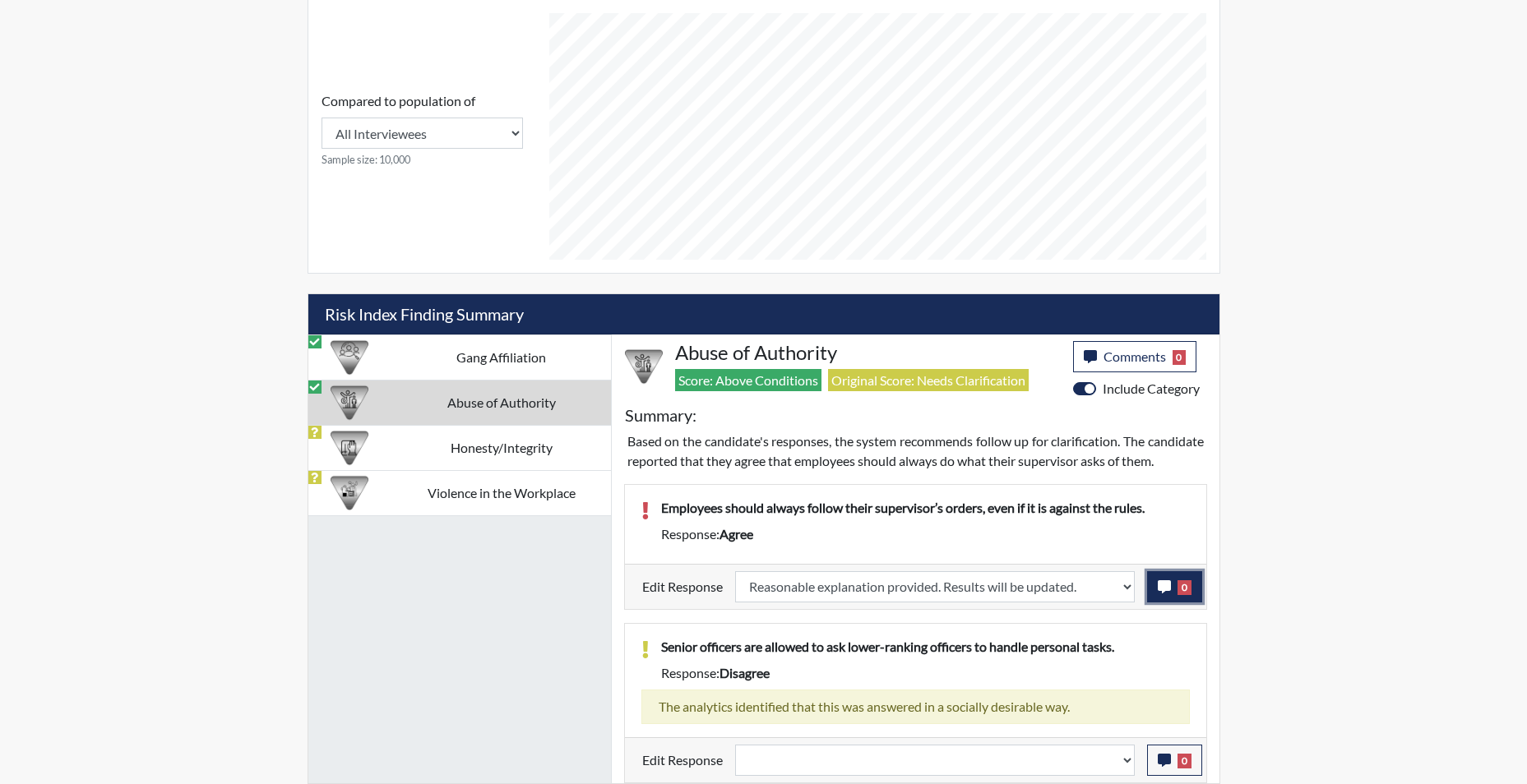
scroll to position [273, 683]
click at [1162, 590] on icon "button" at bounding box center [1165, 587] width 13 height 13
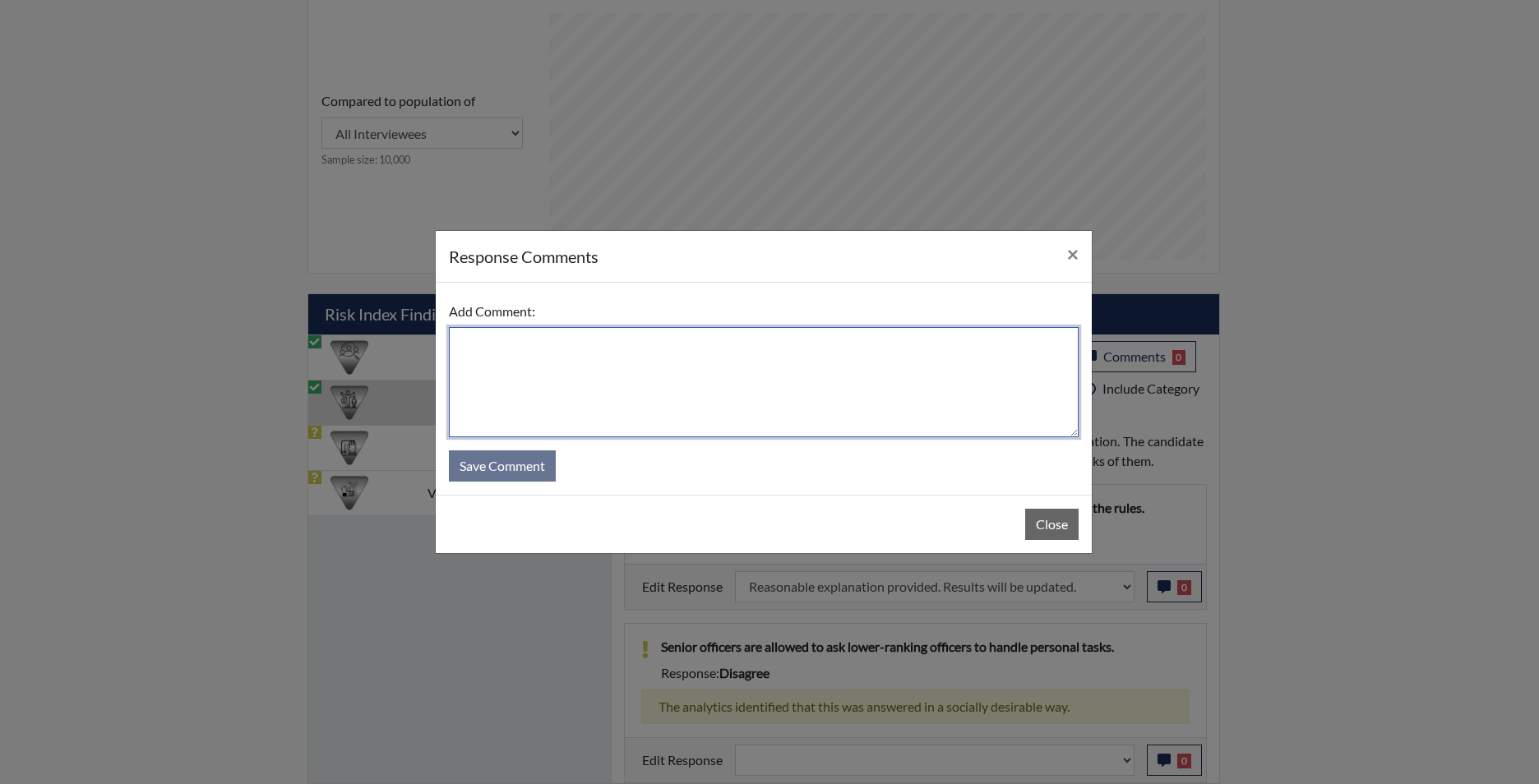
click at [795, 407] on textarea at bounding box center [763, 383] width 630 height 110
type textarea "app disagrees"
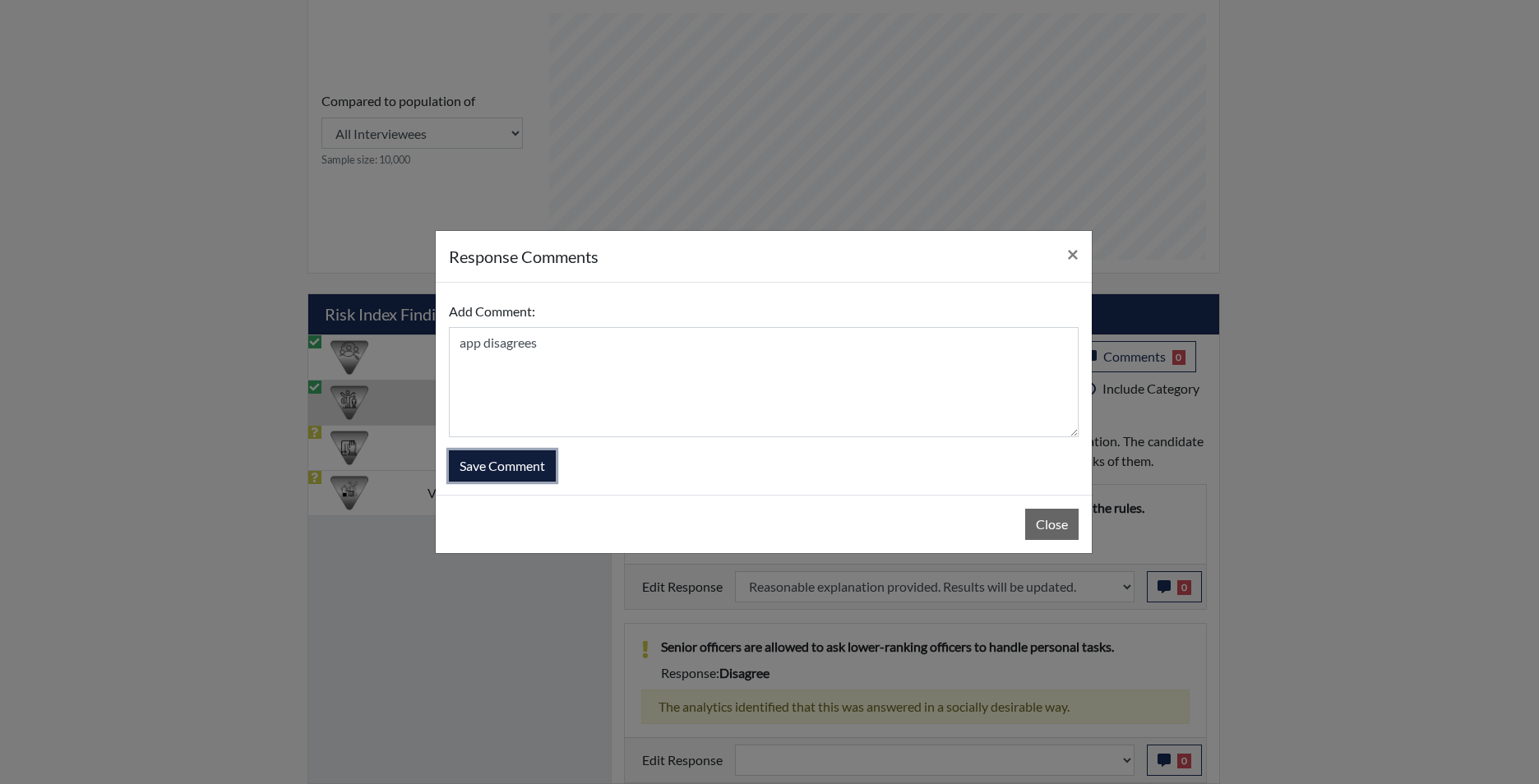
click at [518, 460] on button "Save Comment" at bounding box center [502, 466] width 107 height 31
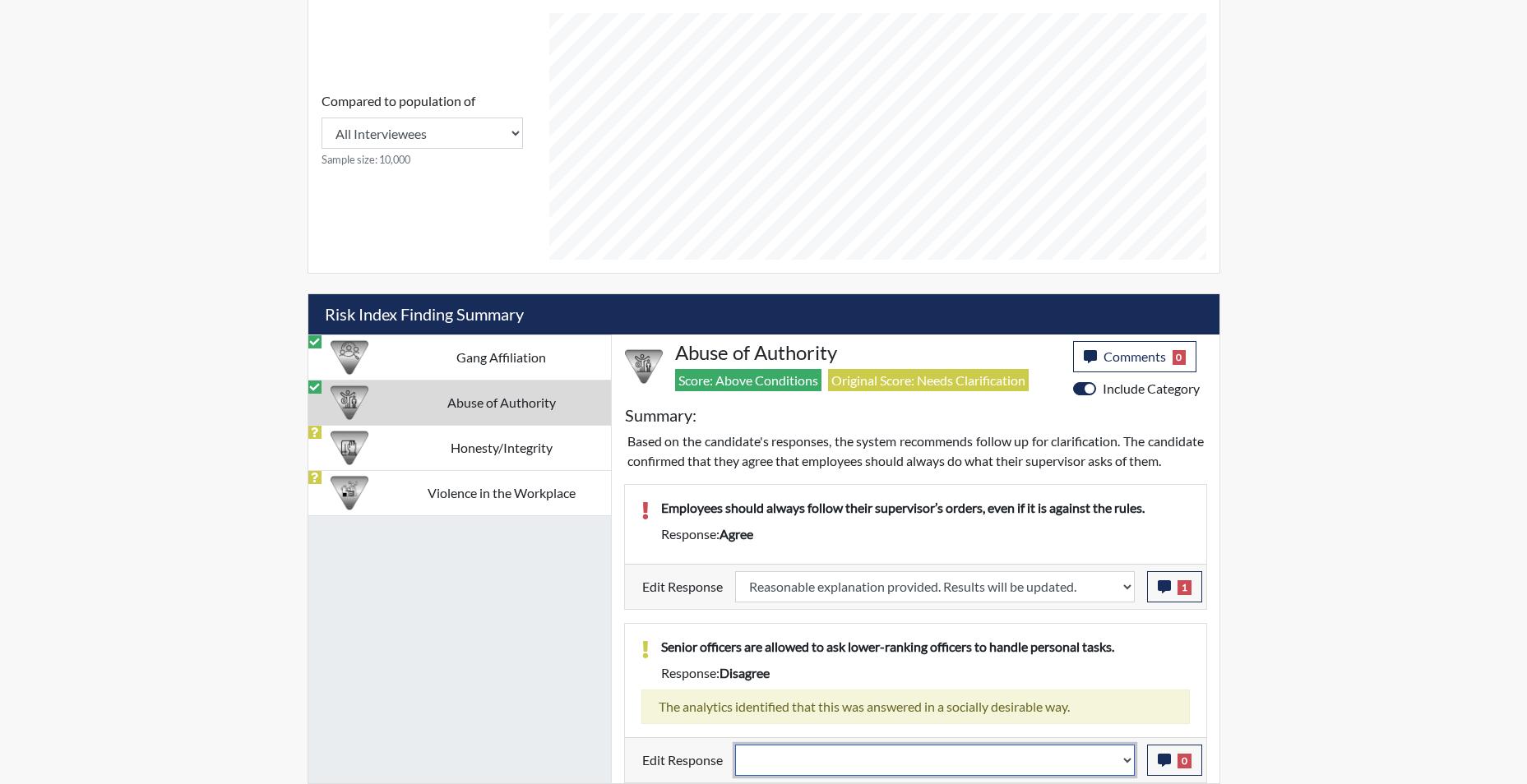
click at [1129, 763] on select "Question is not relevant. Results will be updated. Reasonable explanation provi…" at bounding box center [935, 760] width 400 height 31
select select "reasonable-explanation-provided"
click at [735, 745] on select "Question is not relevant. Results will be updated. Reasonable explanation provi…" at bounding box center [935, 760] width 400 height 31
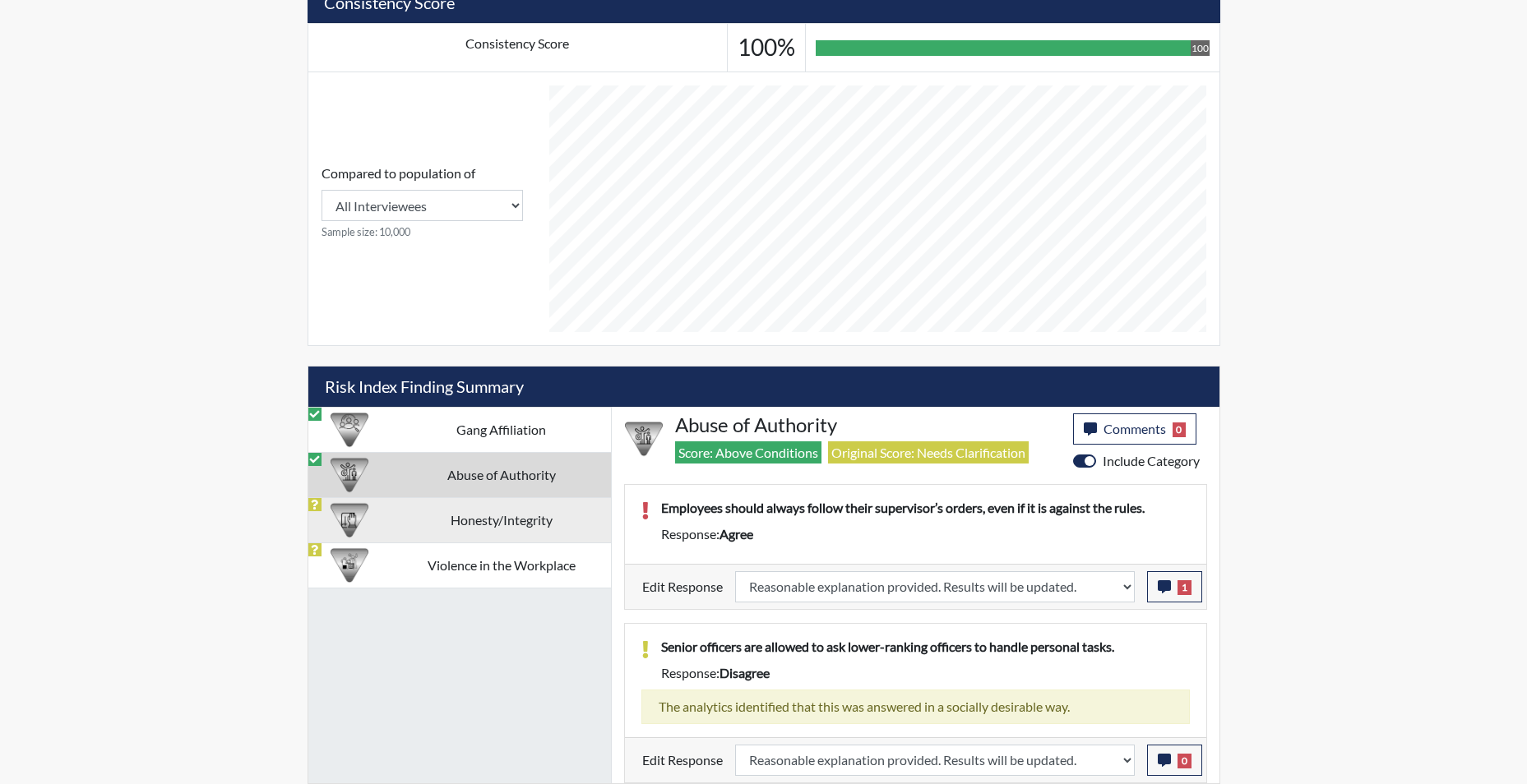
click at [526, 516] on td "Honesty/Integrity" at bounding box center [501, 519] width 219 height 45
select select
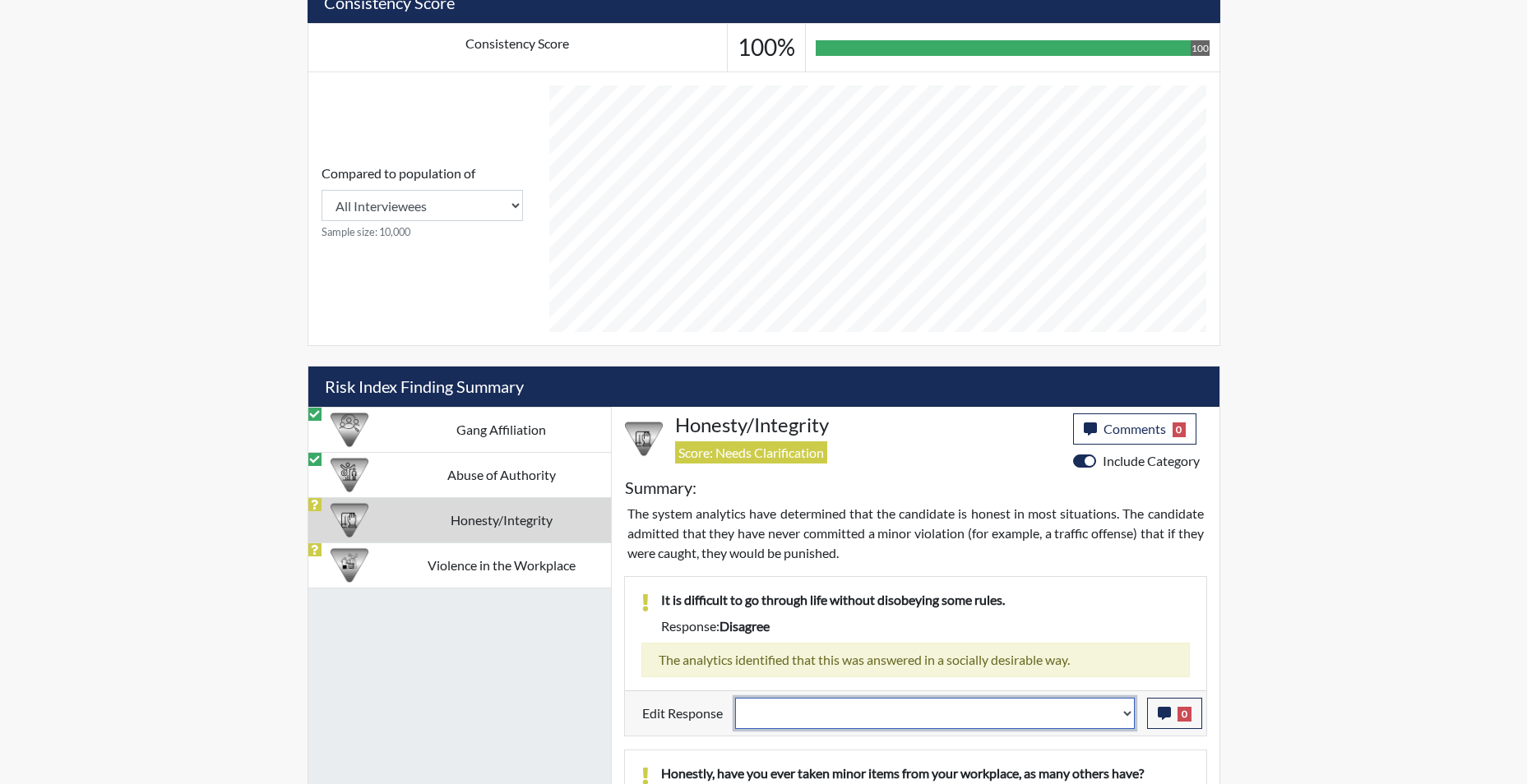
click at [1128, 717] on select "Question is not relevant. Results will be updated. Reasonable explanation provi…" at bounding box center [935, 713] width 400 height 31
select select "reasonable-explanation-provided"
click at [735, 698] on select "Question is not relevant. Results will be updated. Reasonable explanation provi…" at bounding box center [935, 713] width 400 height 31
select select
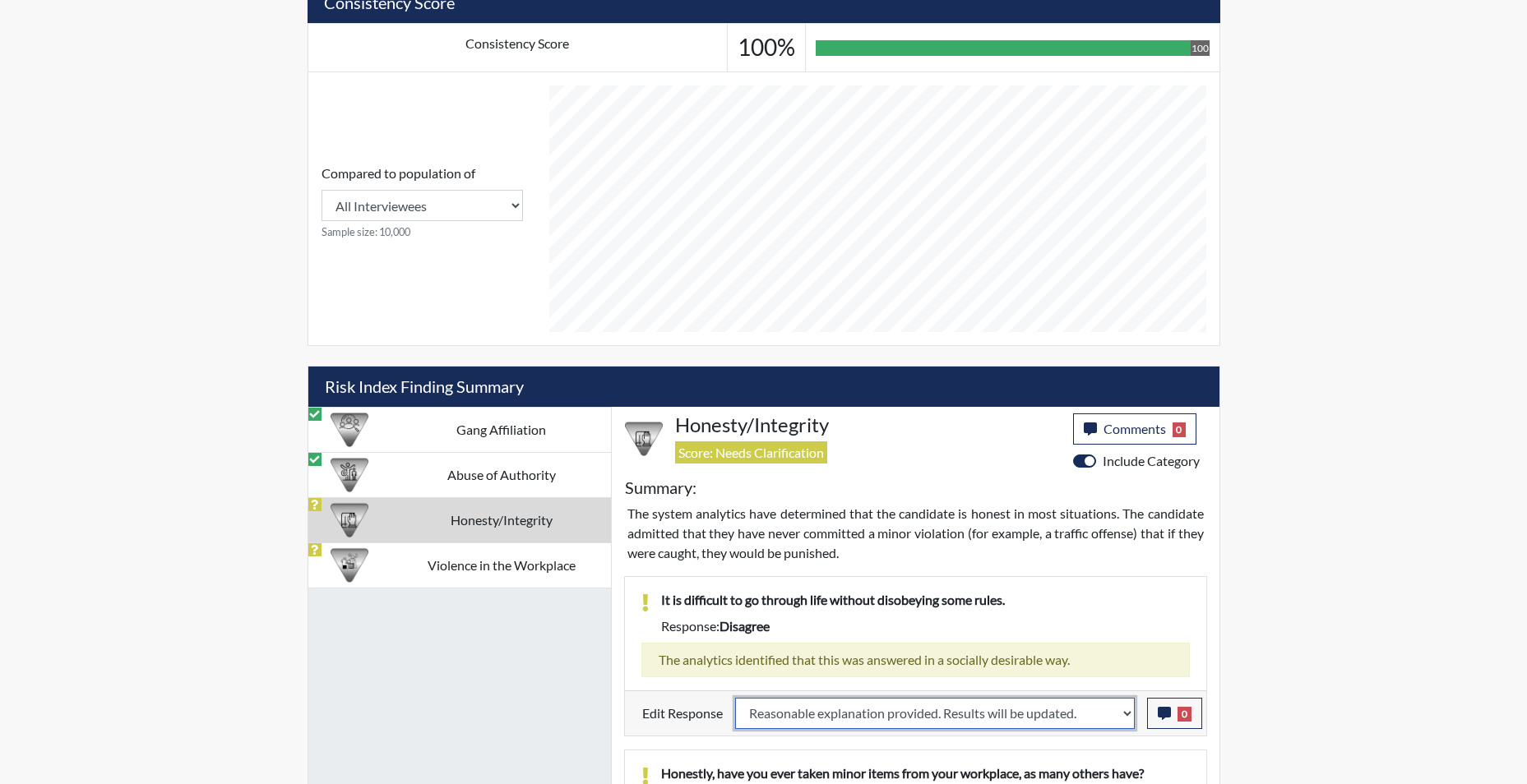
select select
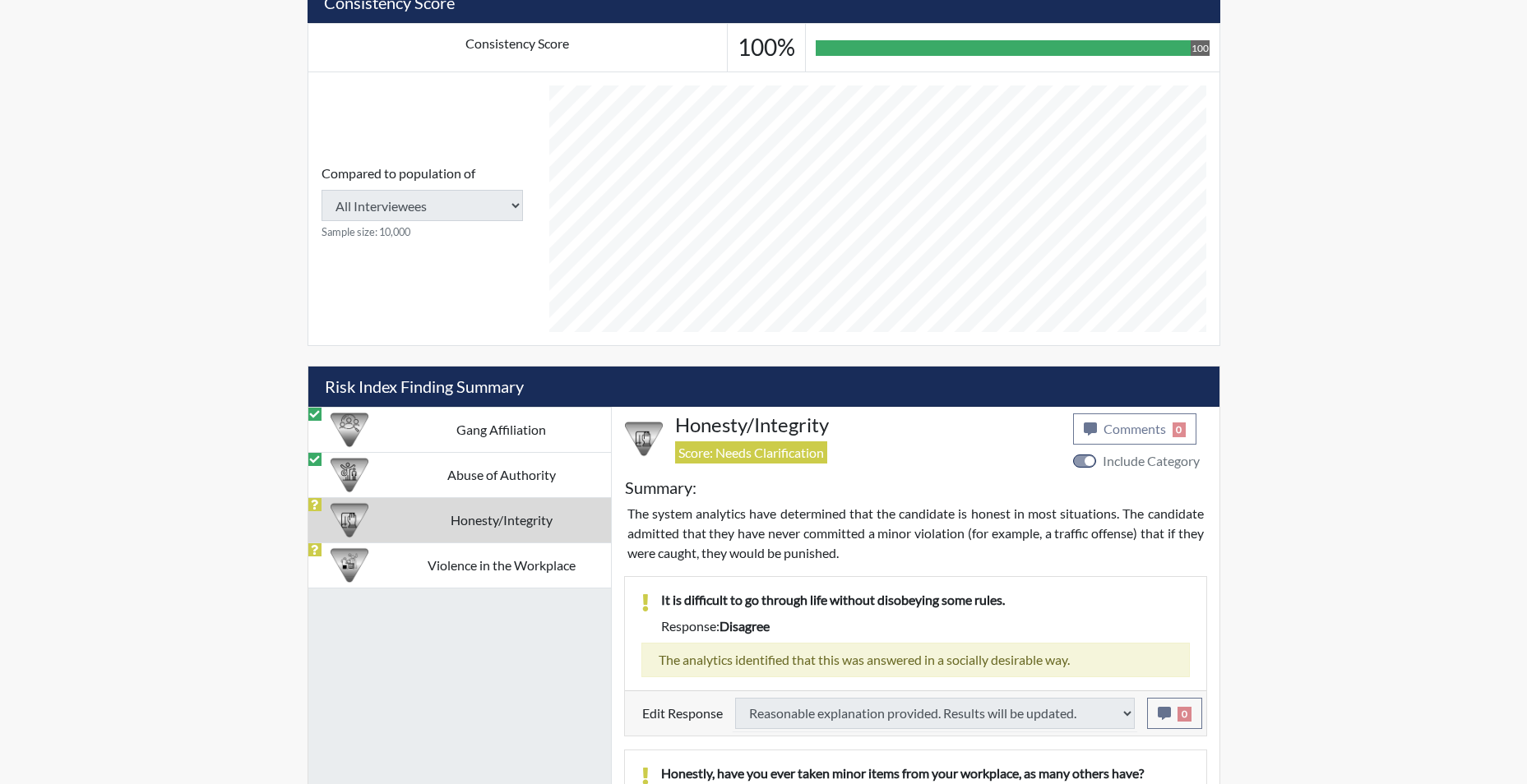
select select
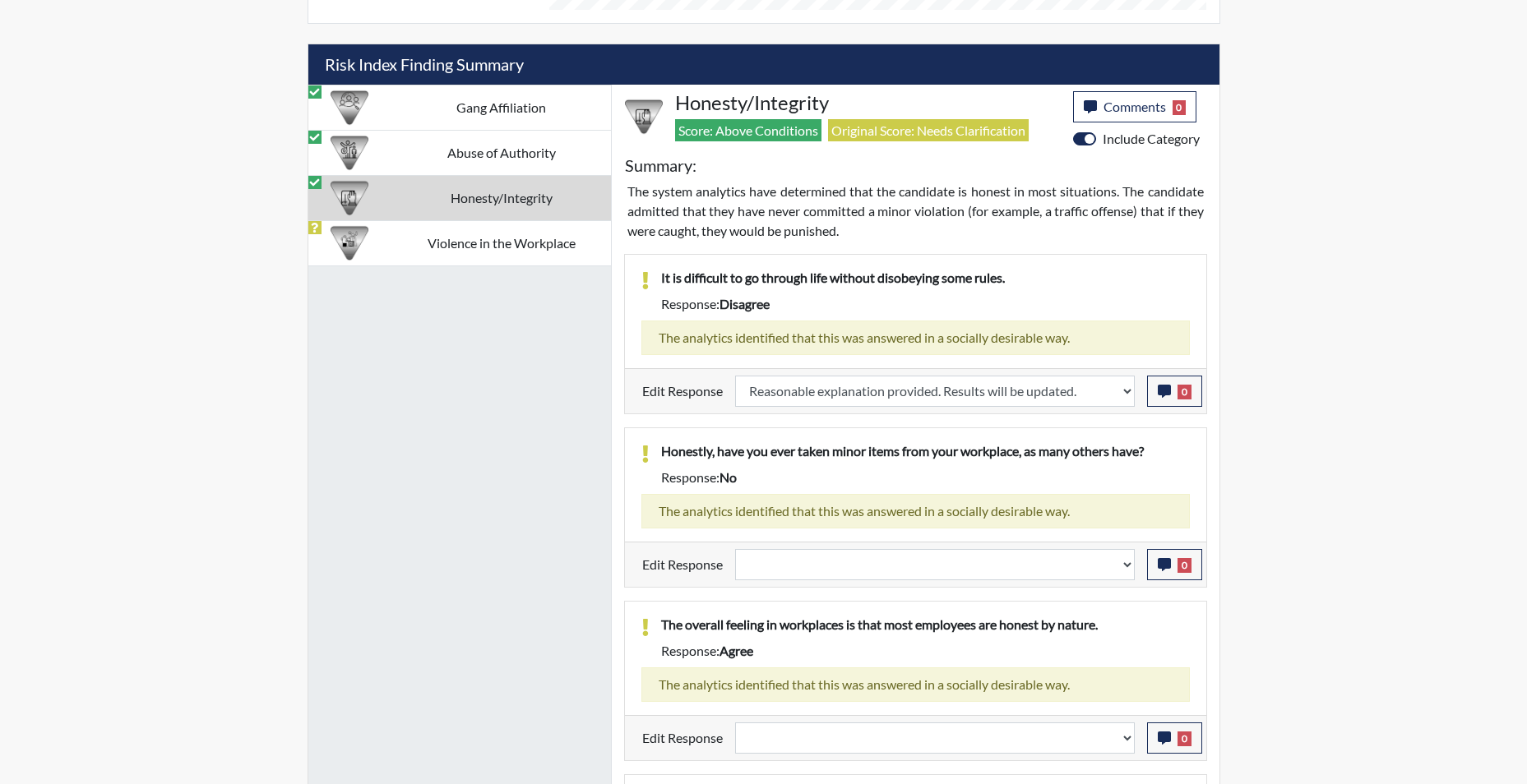
scroll to position [1028, 0]
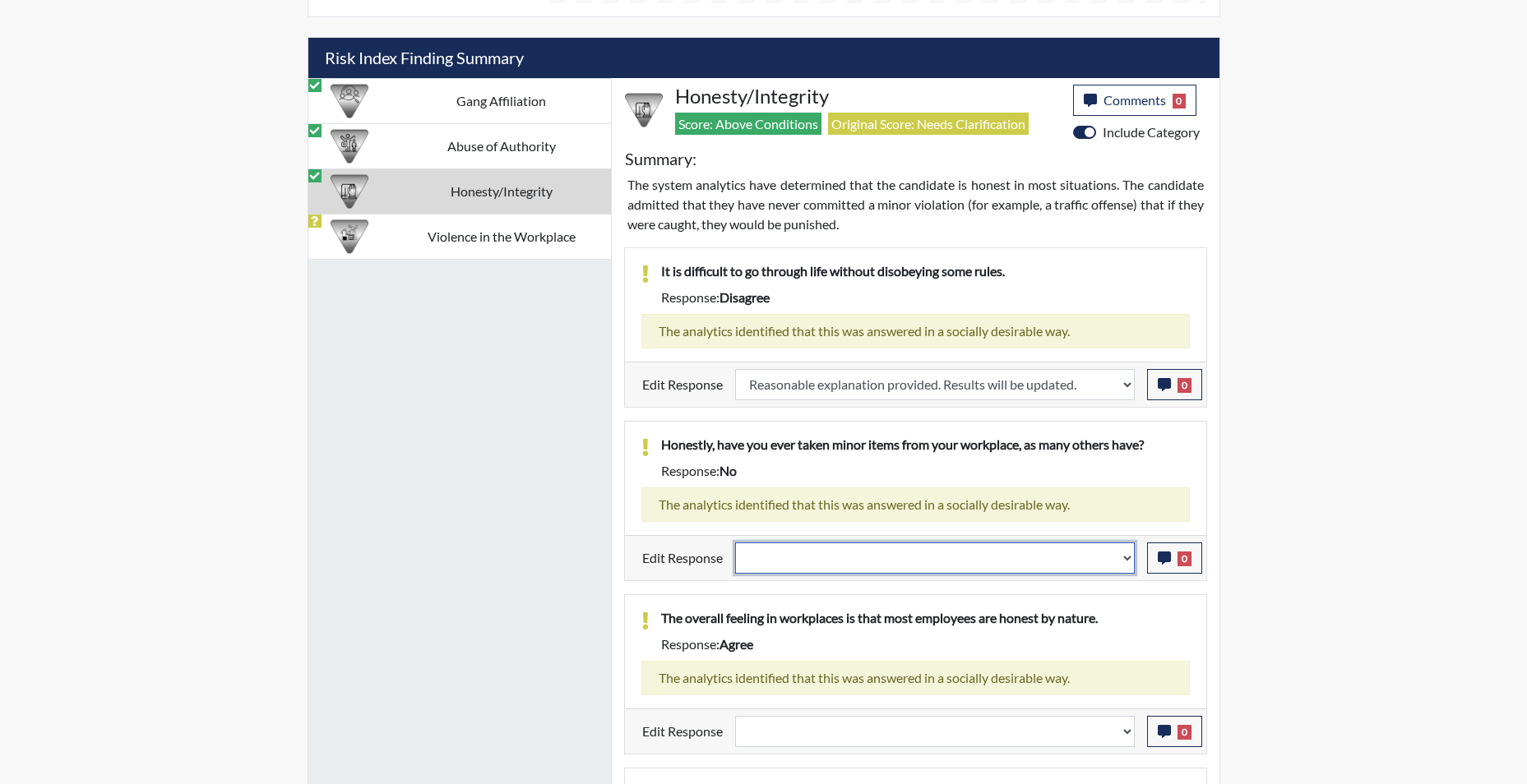
click at [1126, 562] on select "Question is not relevant. Results will be updated. Reasonable explanation provi…" at bounding box center [935, 558] width 400 height 31
select select "reasonable-explanation-provided"
click at [735, 542] on select "Question is not relevant. Results will be updated. Reasonable explanation provi…" at bounding box center [935, 558] width 400 height 31
select select
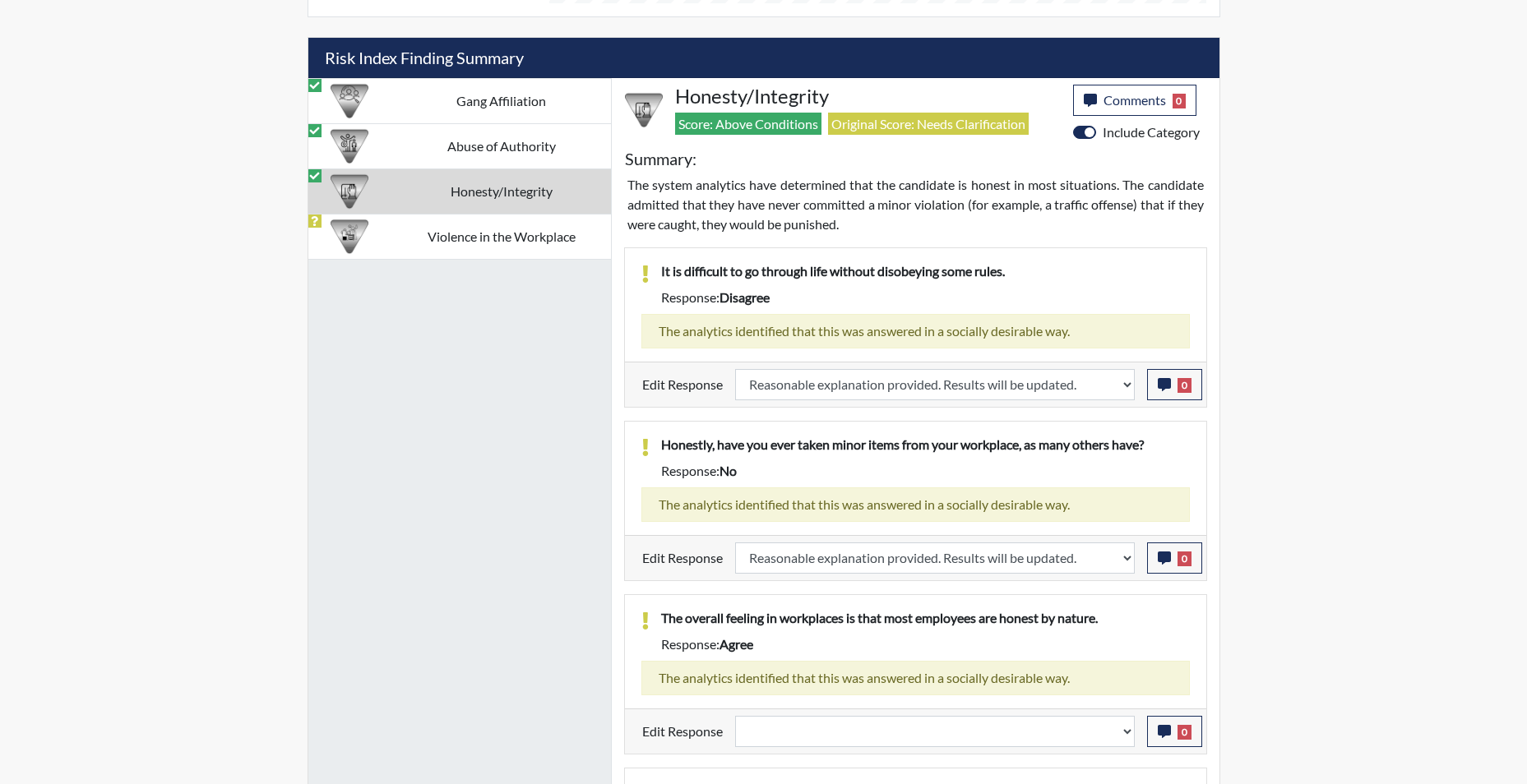
select select
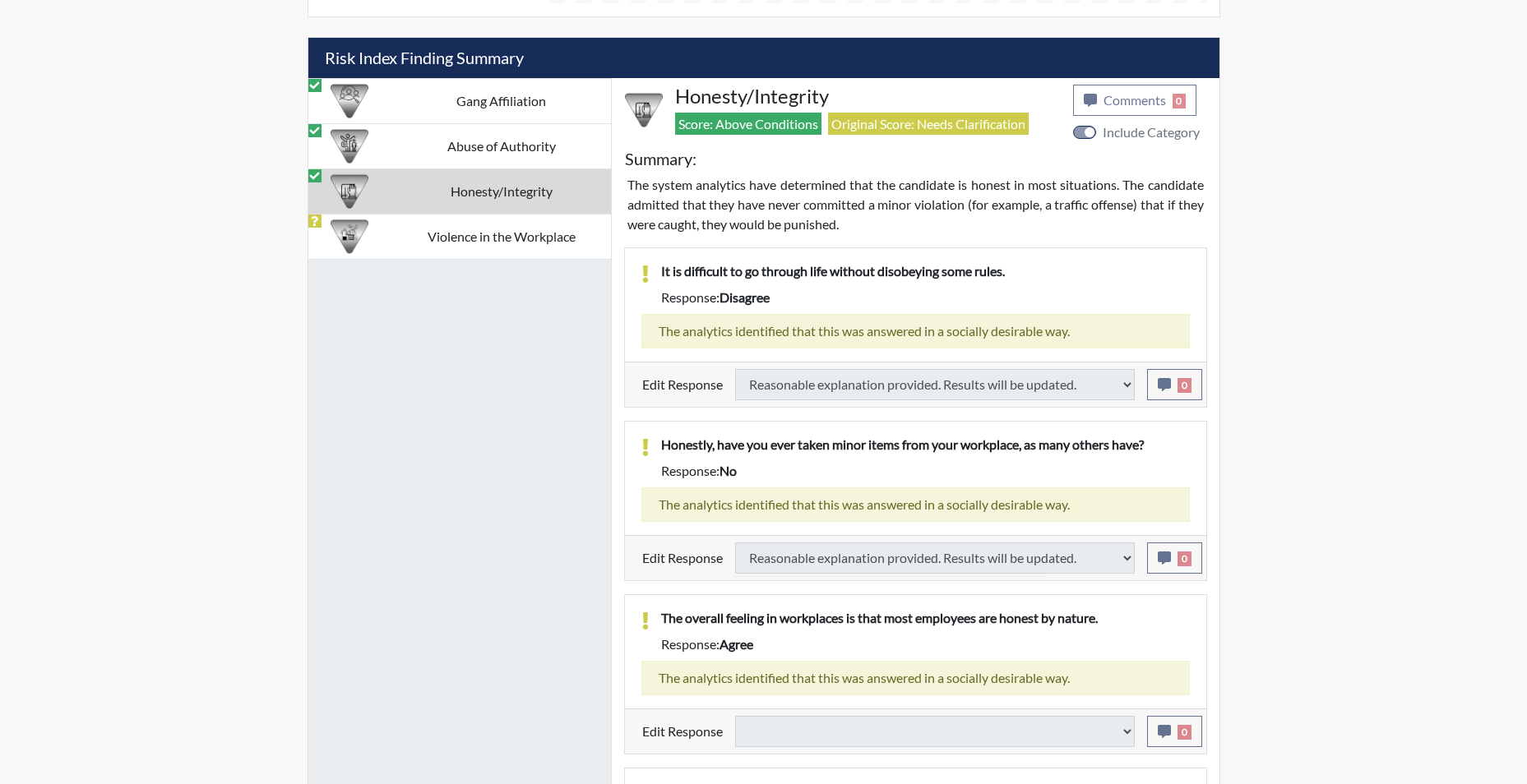
select select
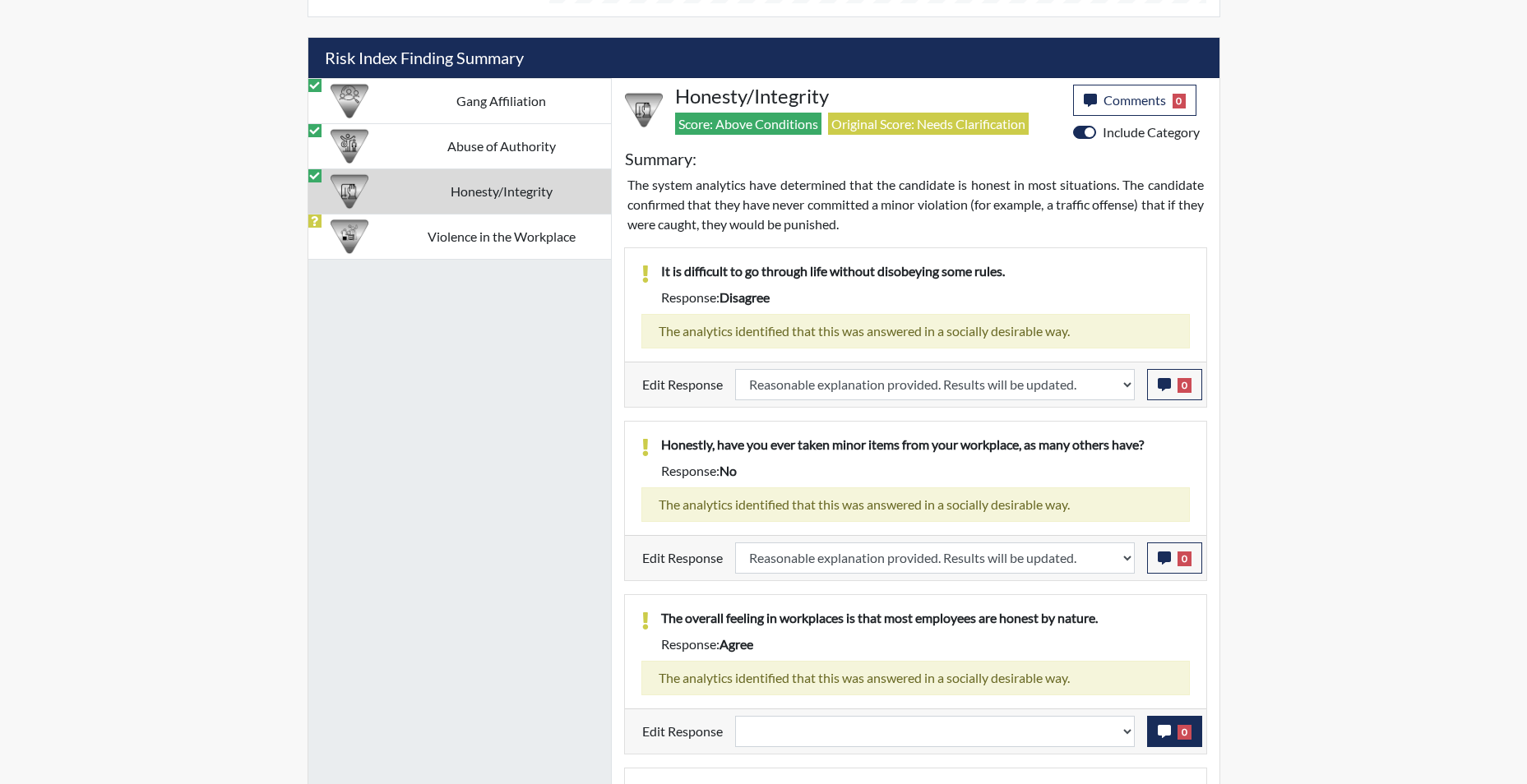
scroll to position [273, 683]
click at [1123, 737] on select "Question is not relevant. Results will be updated. Reasonable explanation provi…" at bounding box center [935, 731] width 400 height 31
select select "reasonable-explanation-provided"
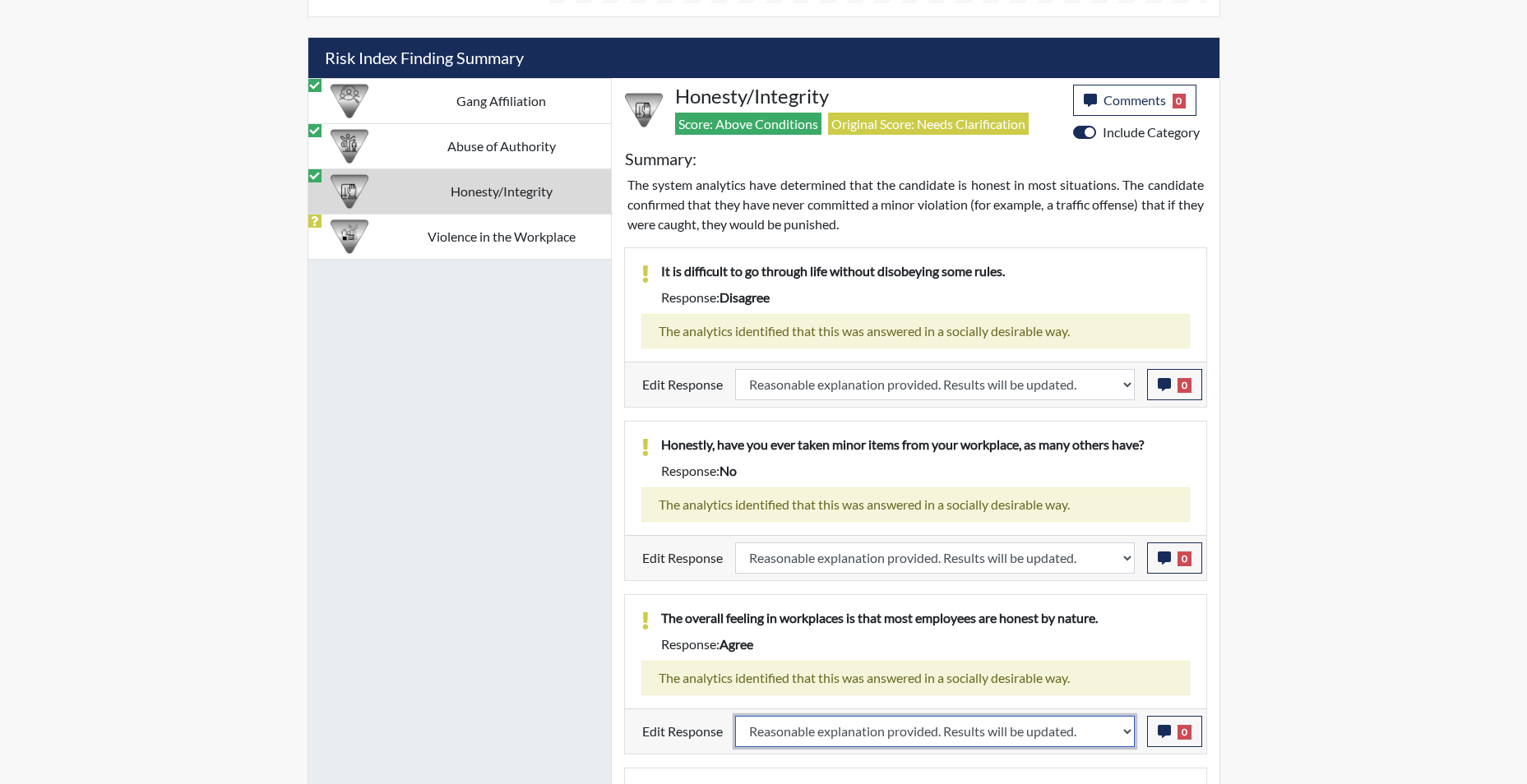
click at [735, 716] on select "Question is not relevant. Results will be updated. Reasonable explanation provi…" at bounding box center [935, 731] width 400 height 31
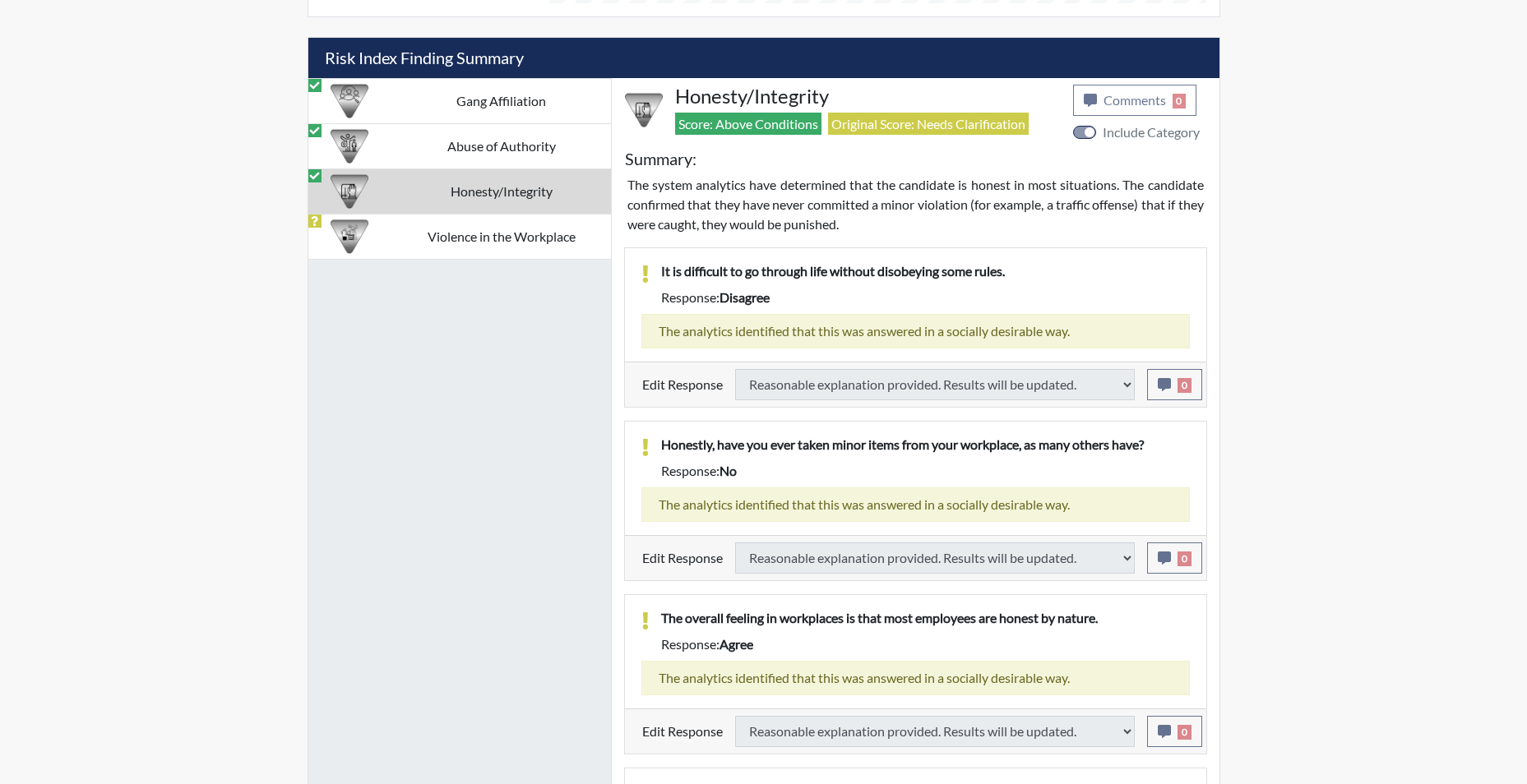
select select
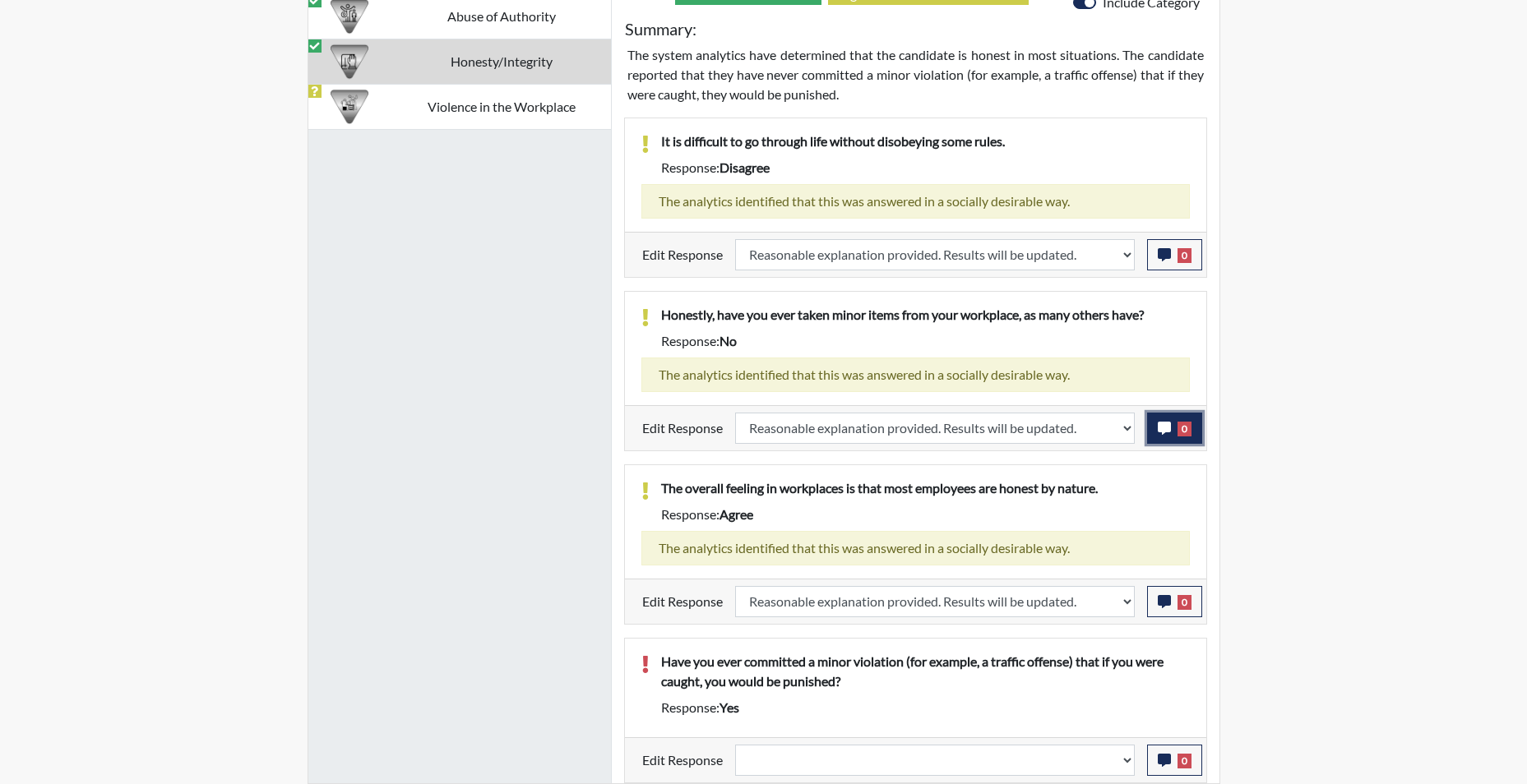
click at [1171, 430] on icon "button" at bounding box center [1165, 429] width 13 height 13
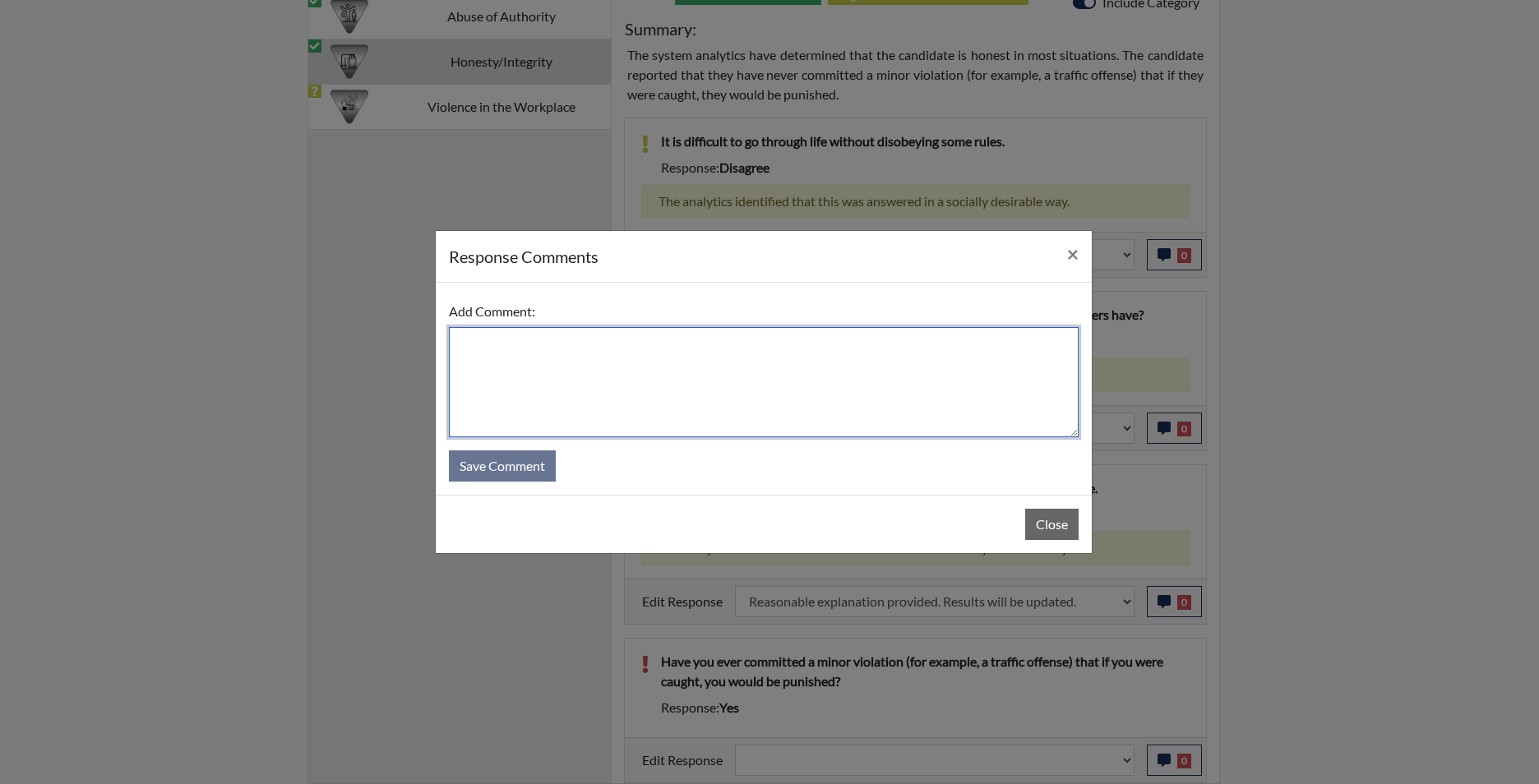
click at [886, 364] on textarea at bounding box center [763, 383] width 630 height 110
type textarea "app disagrees"
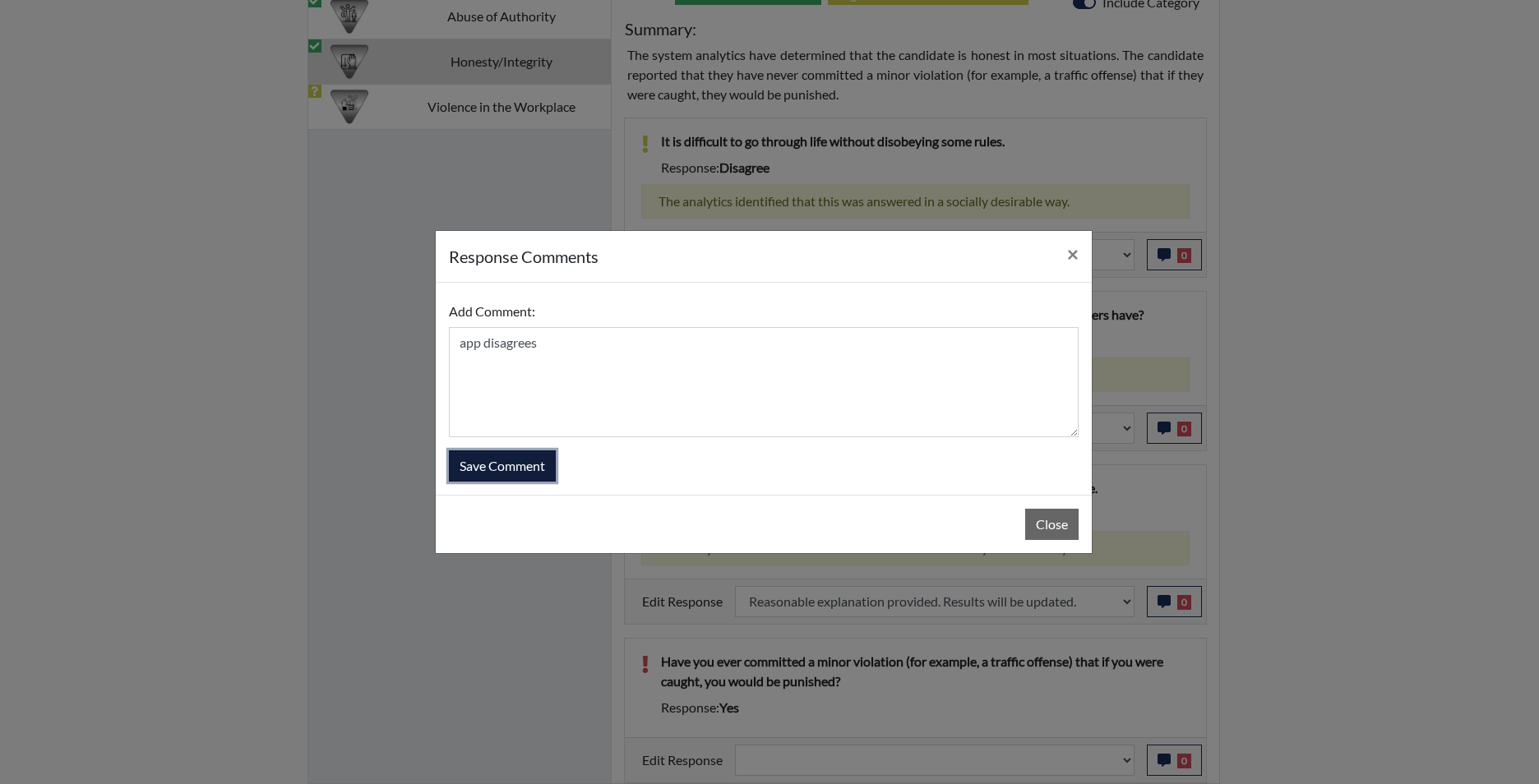
click at [503, 471] on button "Save Comment" at bounding box center [502, 466] width 107 height 31
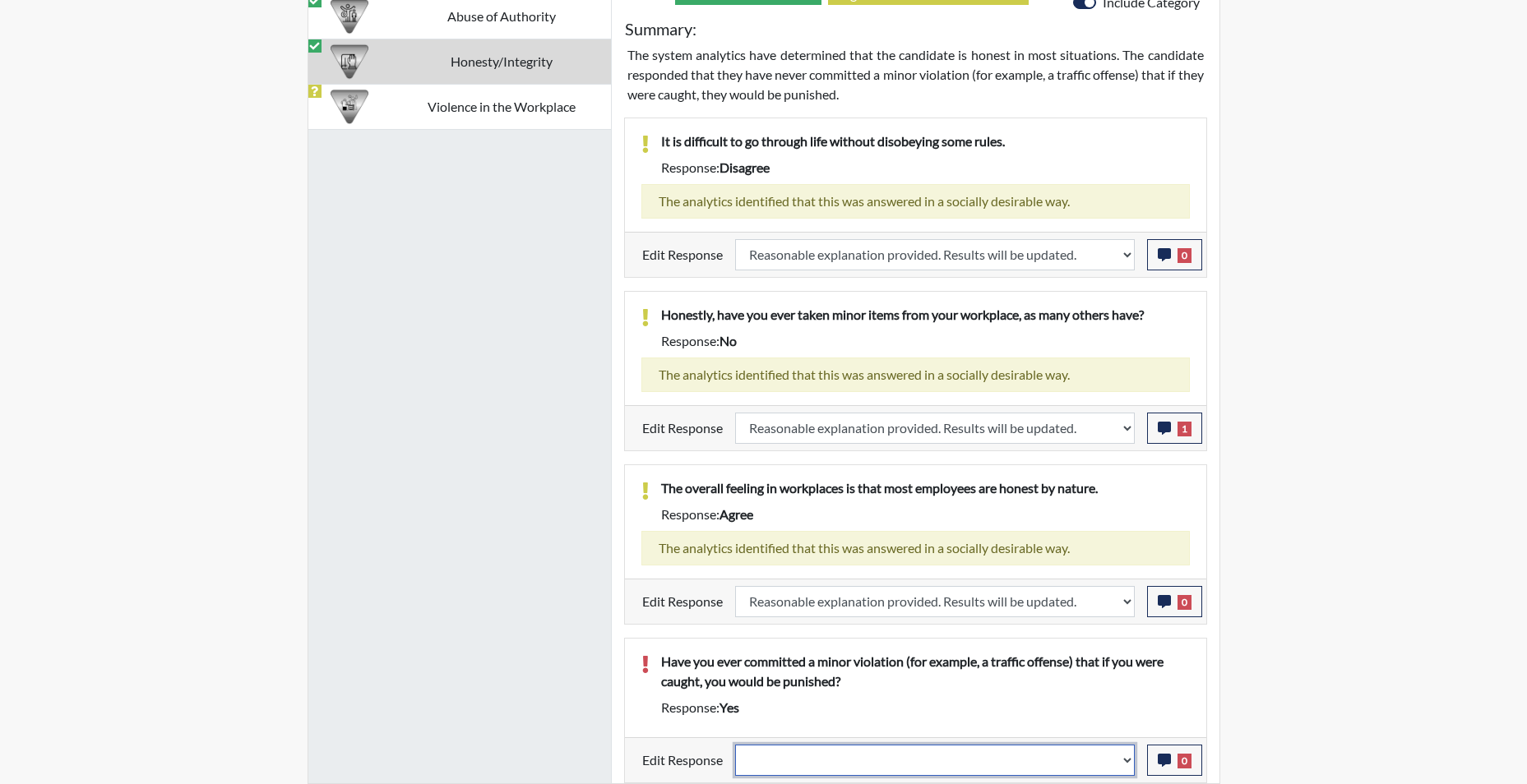
click at [1122, 766] on select "Question is not relevant. Results will be updated. Reasonable explanation provi…" at bounding box center [935, 760] width 400 height 31
select select "reasonable-explanation-provided"
click at [735, 745] on select "Question is not relevant. Results will be updated. Reasonable explanation provi…" at bounding box center [935, 760] width 400 height 31
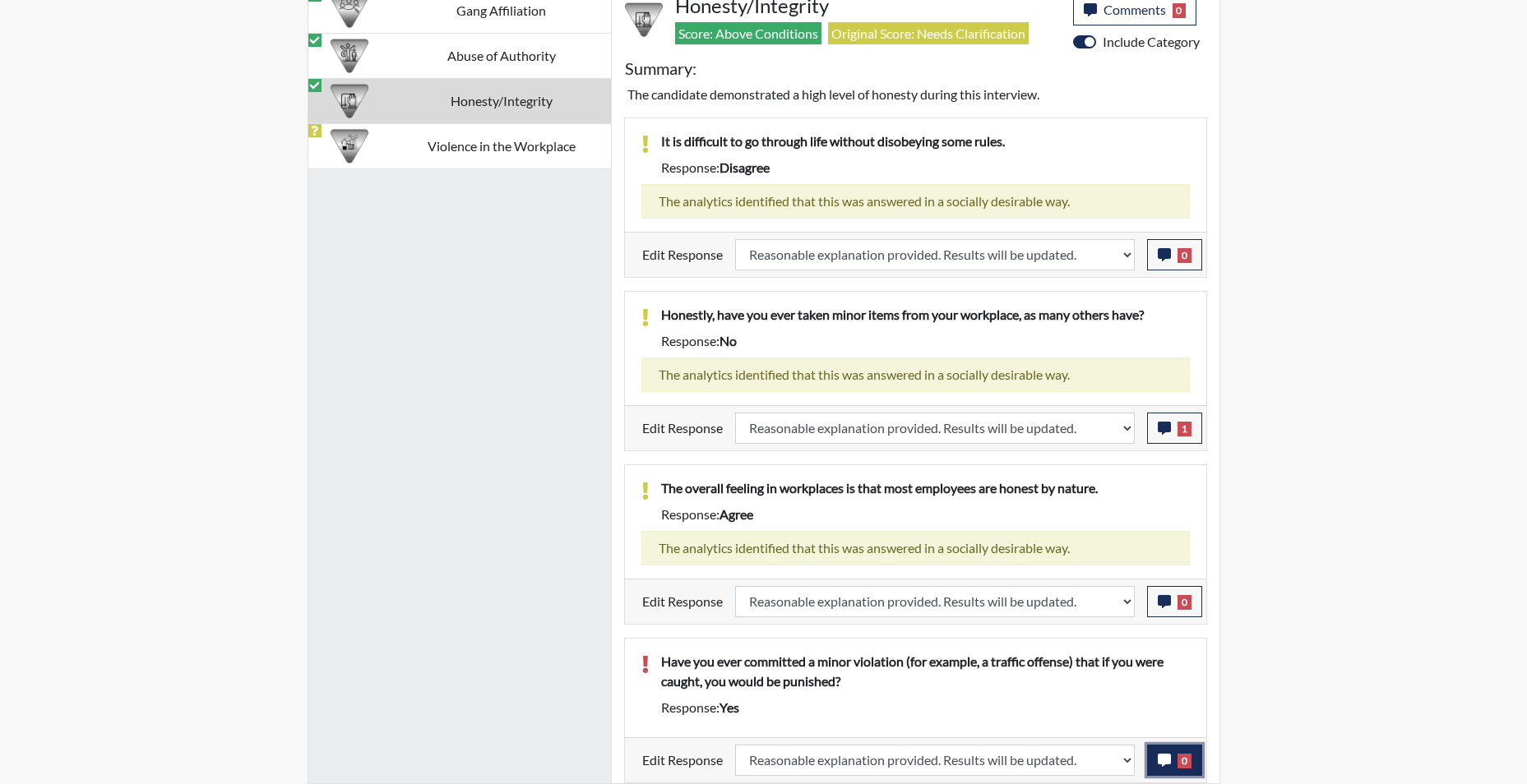
click at [1158, 763] on icon "button" at bounding box center [1165, 760] width 13 height 13
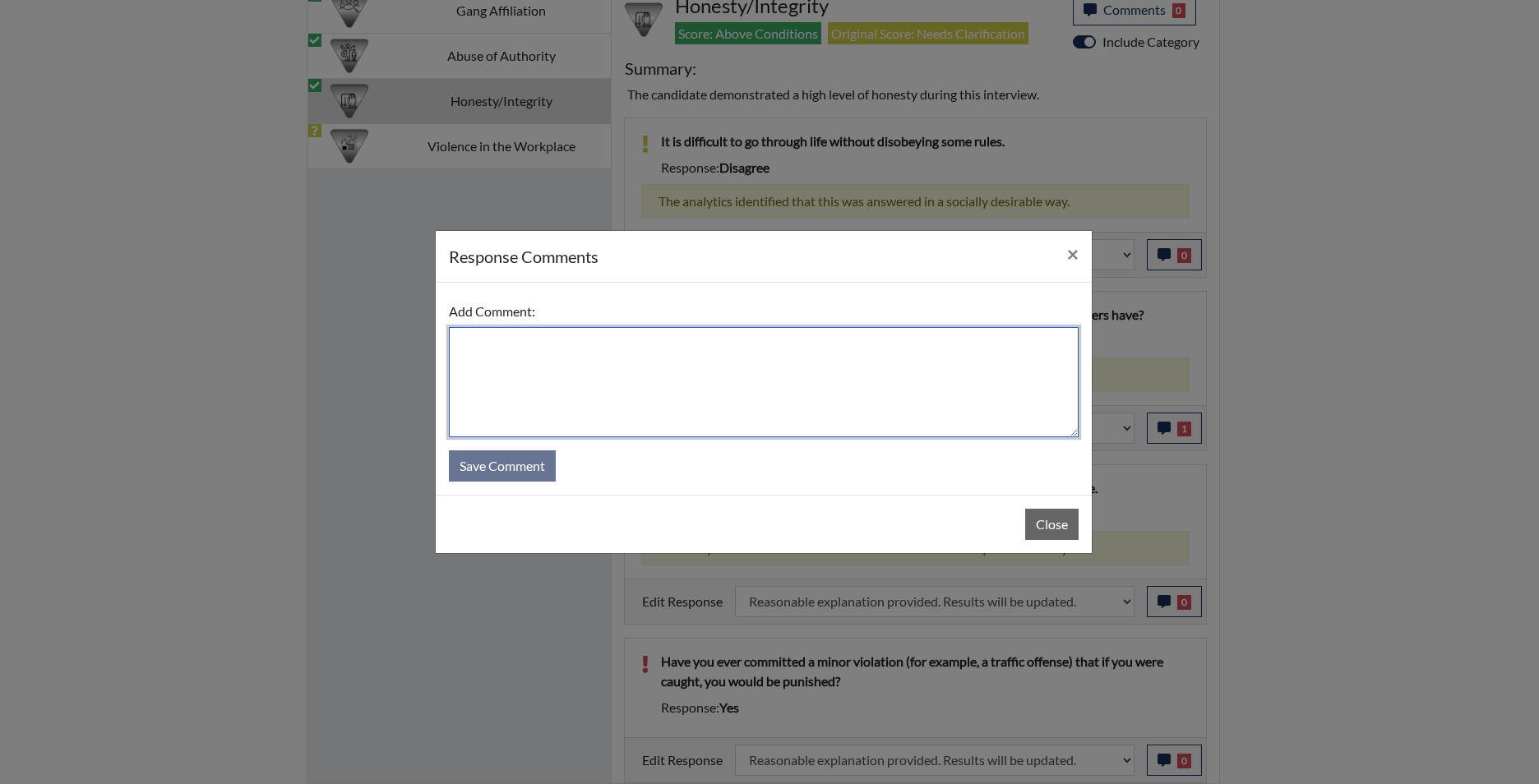
click at [825, 426] on textarea at bounding box center [763, 383] width 630 height 110
type textarea "app states no"
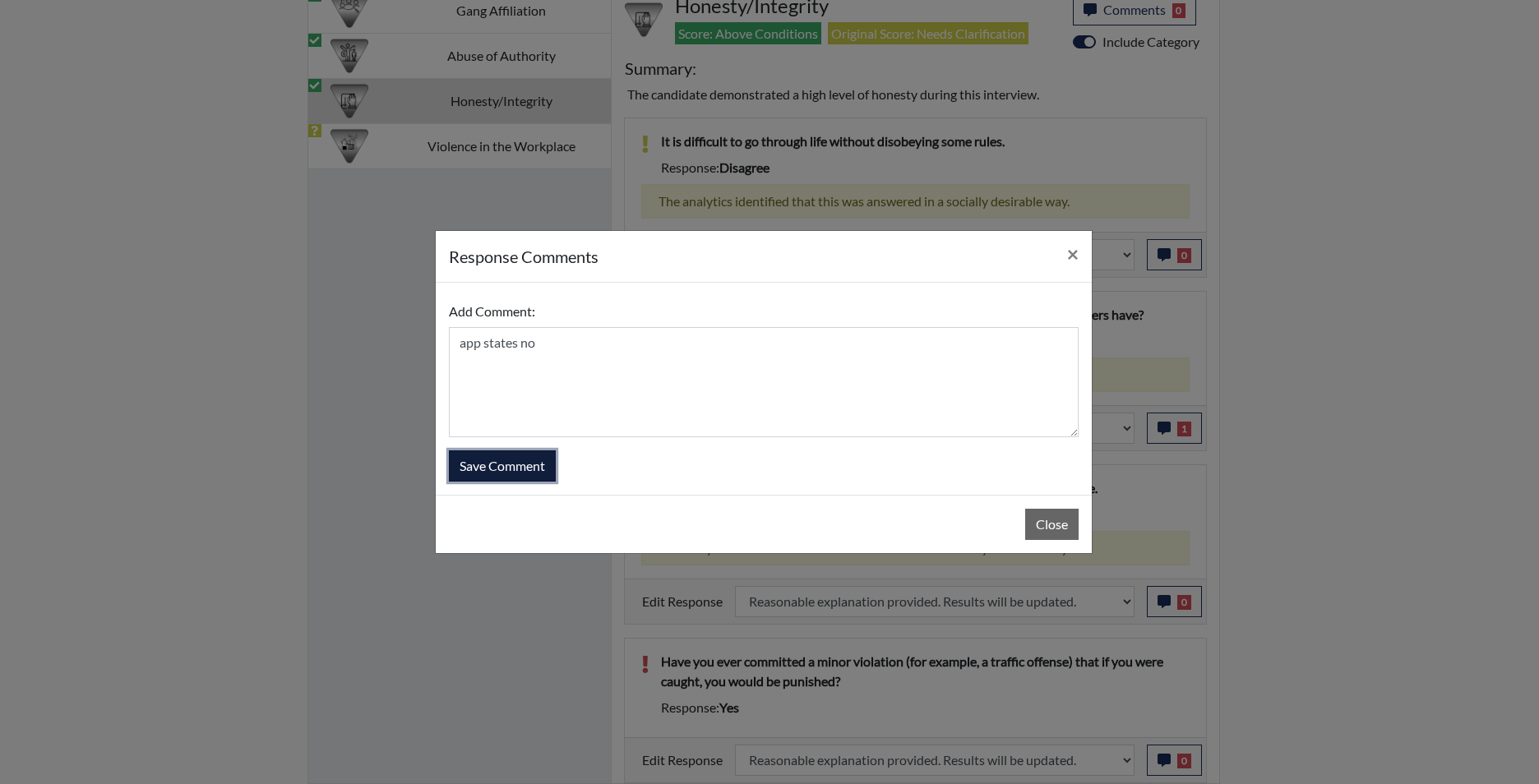
drag, startPoint x: 514, startPoint y: 452, endPoint x: 509, endPoint y: 465, distance: 13.9
click at [510, 459] on button "Save Comment" at bounding box center [502, 466] width 107 height 31
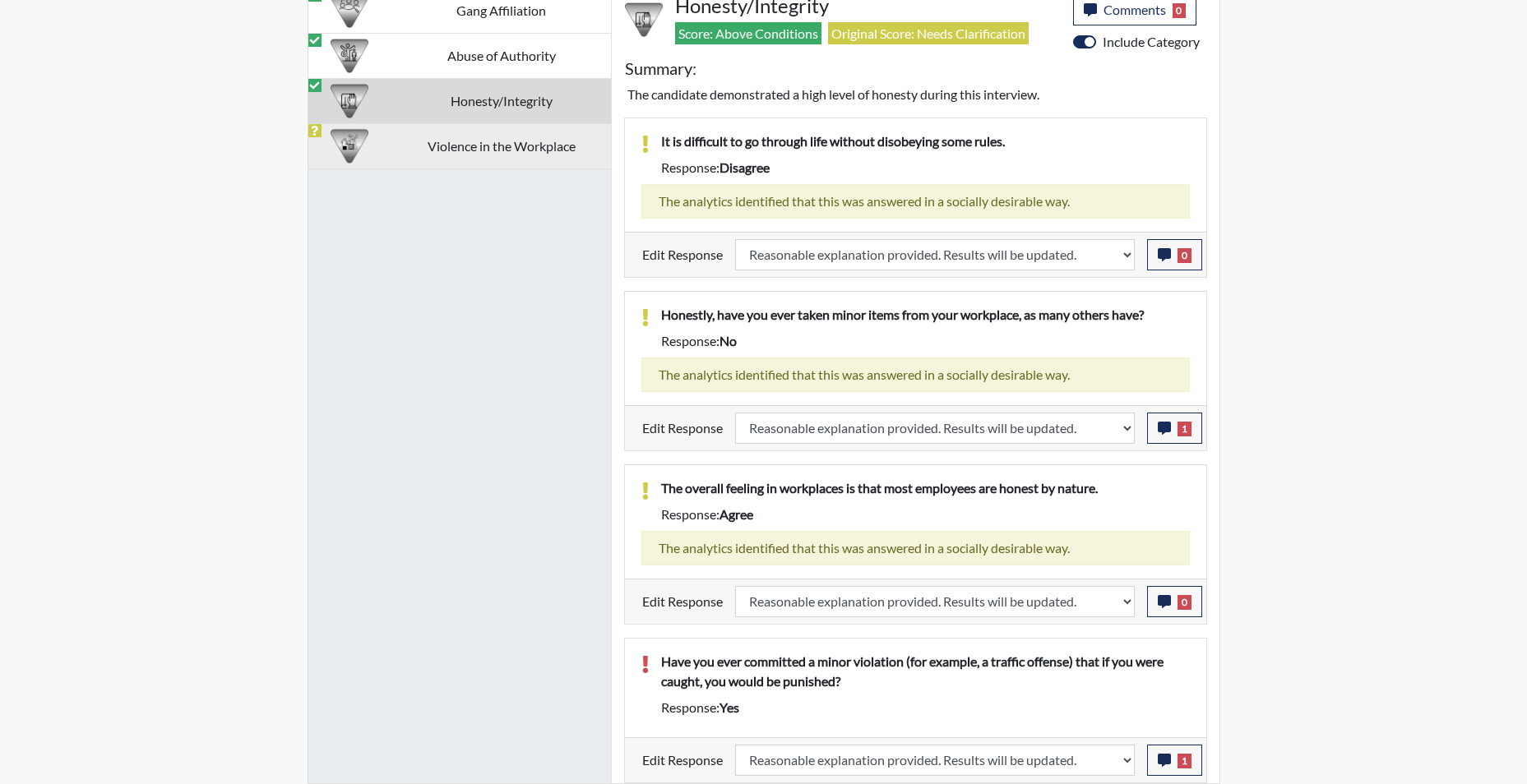
click at [486, 150] on td "Violence in the Workplace" at bounding box center [501, 146] width 219 height 45
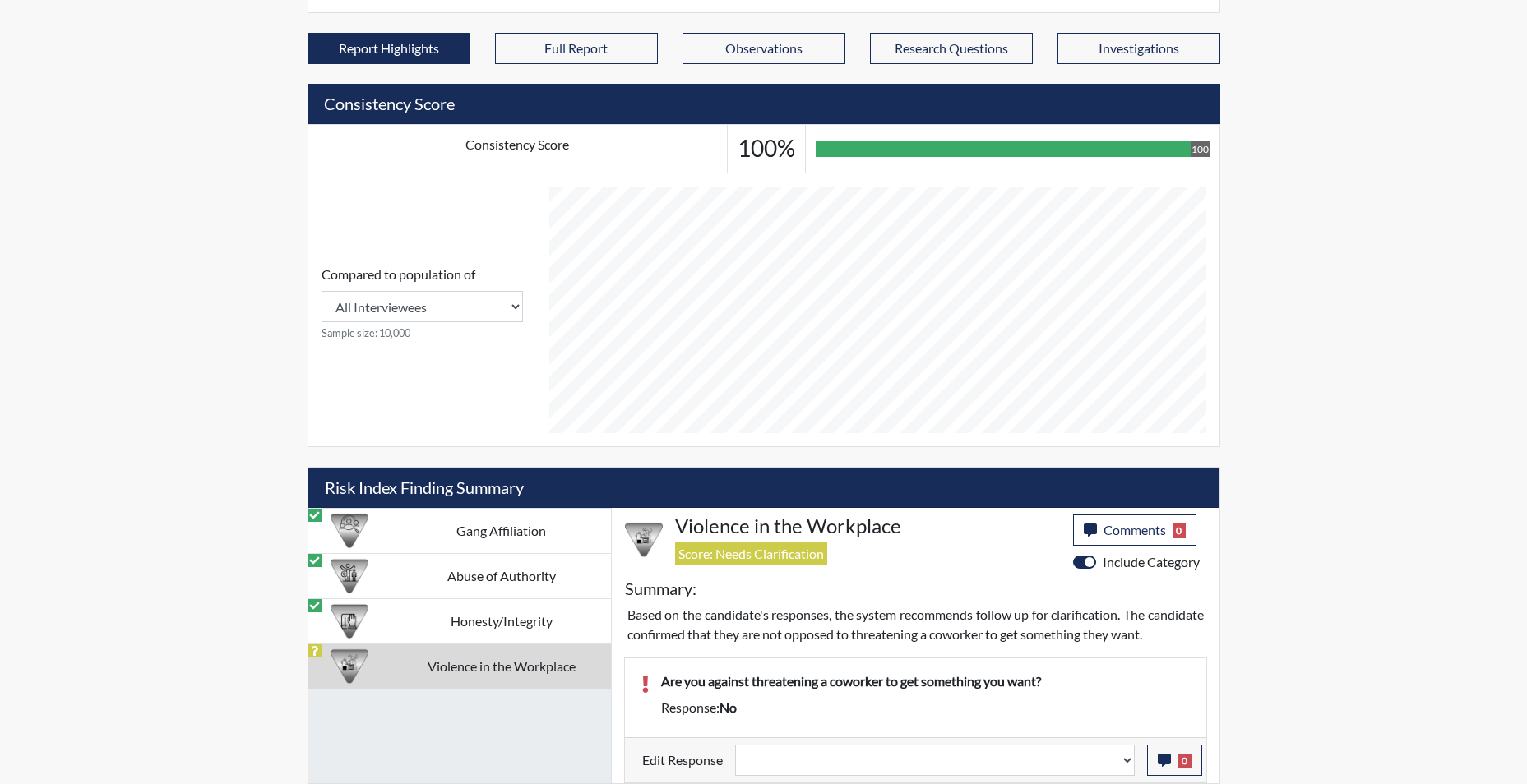
click at [523, 648] on td "Violence in the Workplace" at bounding box center [501, 666] width 219 height 45
click at [1127, 767] on select "Question is not relevant. Results will be updated. Reasonable explanation provi…" at bounding box center [935, 760] width 400 height 31
select select "reasonable-explanation-provided"
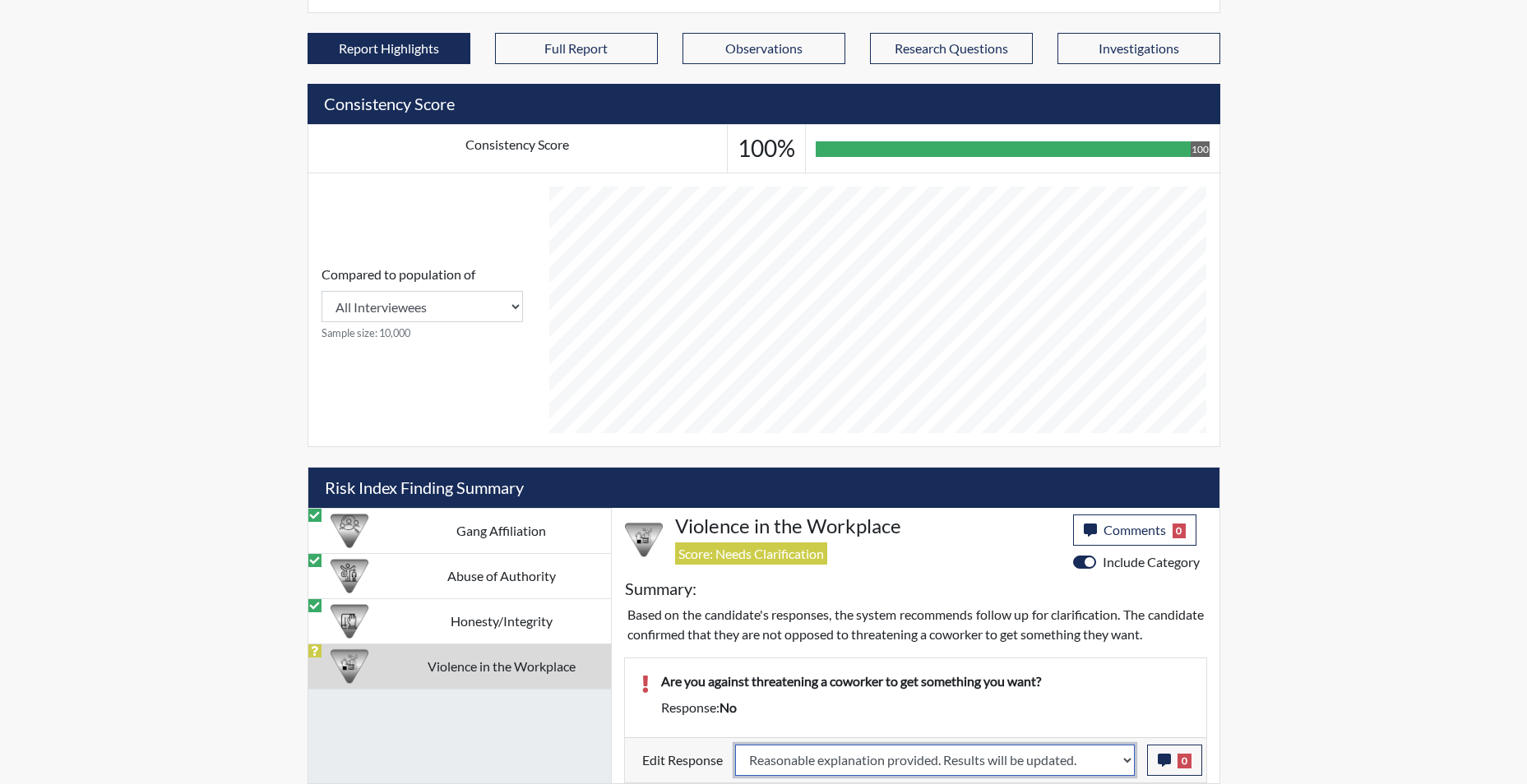
click at [735, 745] on select "Question is not relevant. Results will be updated. Reasonable explanation provi…" at bounding box center [935, 760] width 400 height 31
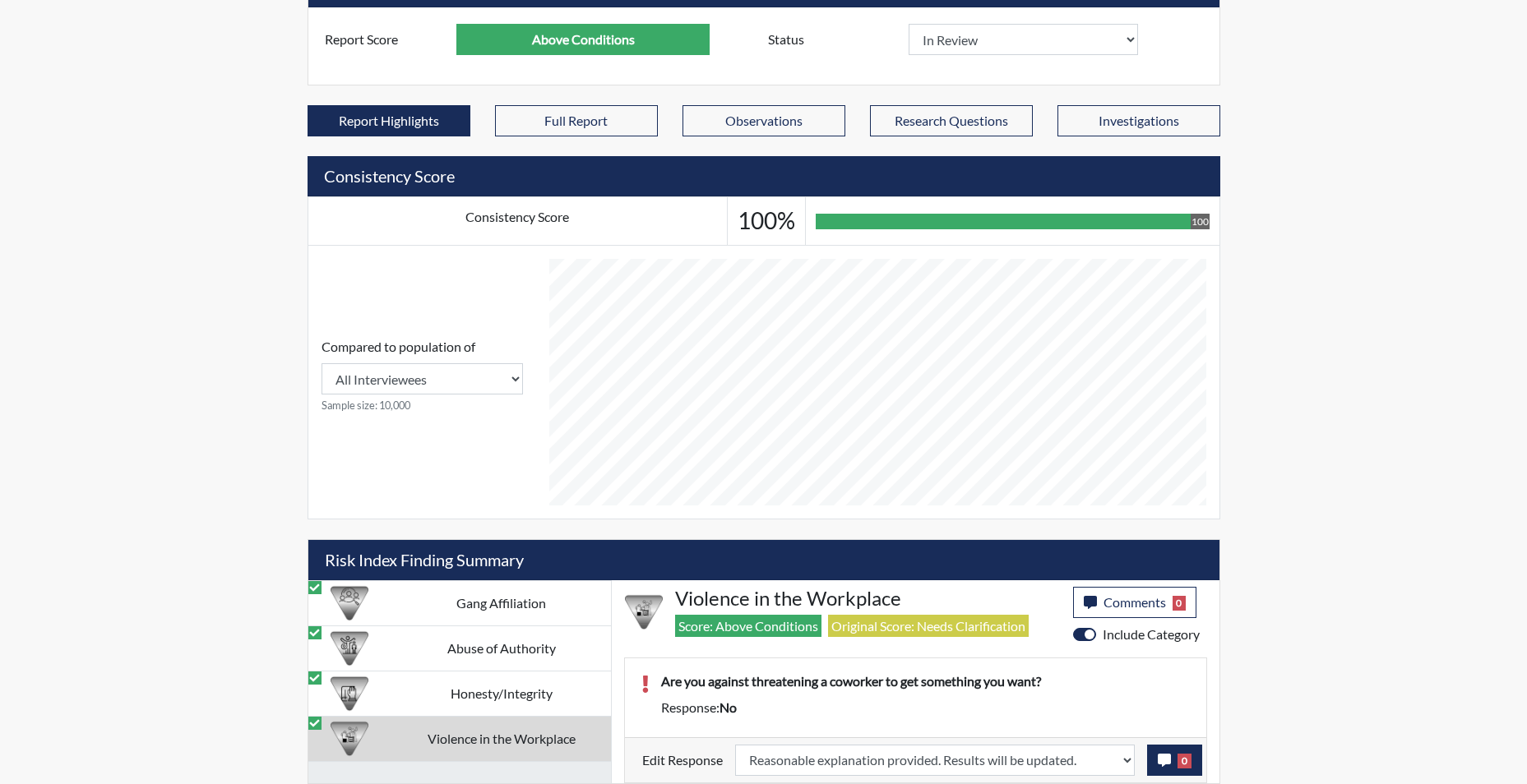
scroll to position [273, 683]
click at [1163, 760] on icon "button" at bounding box center [1165, 760] width 13 height 13
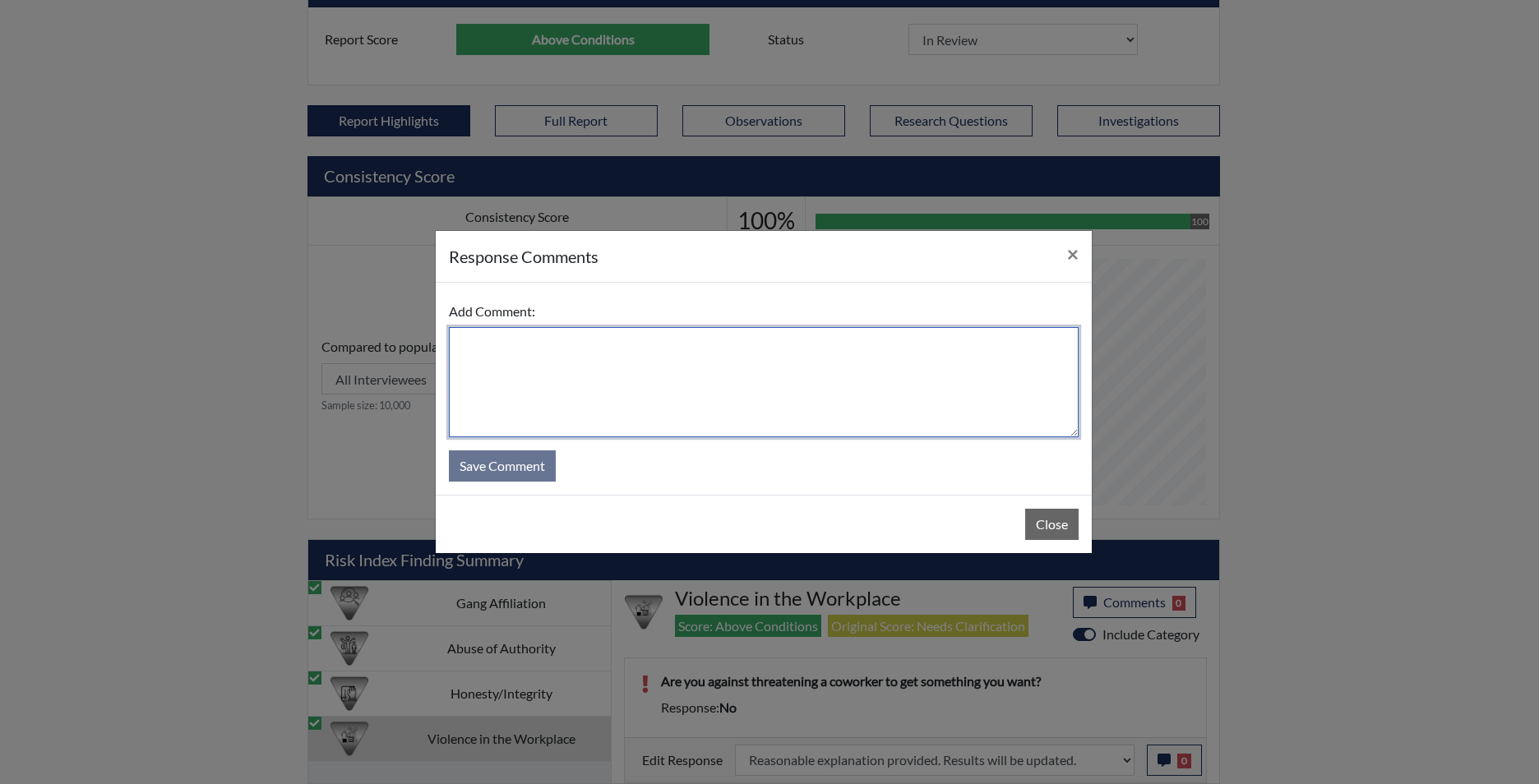
click at [644, 346] on textarea at bounding box center [763, 383] width 630 height 110
type textarea "app states yes"
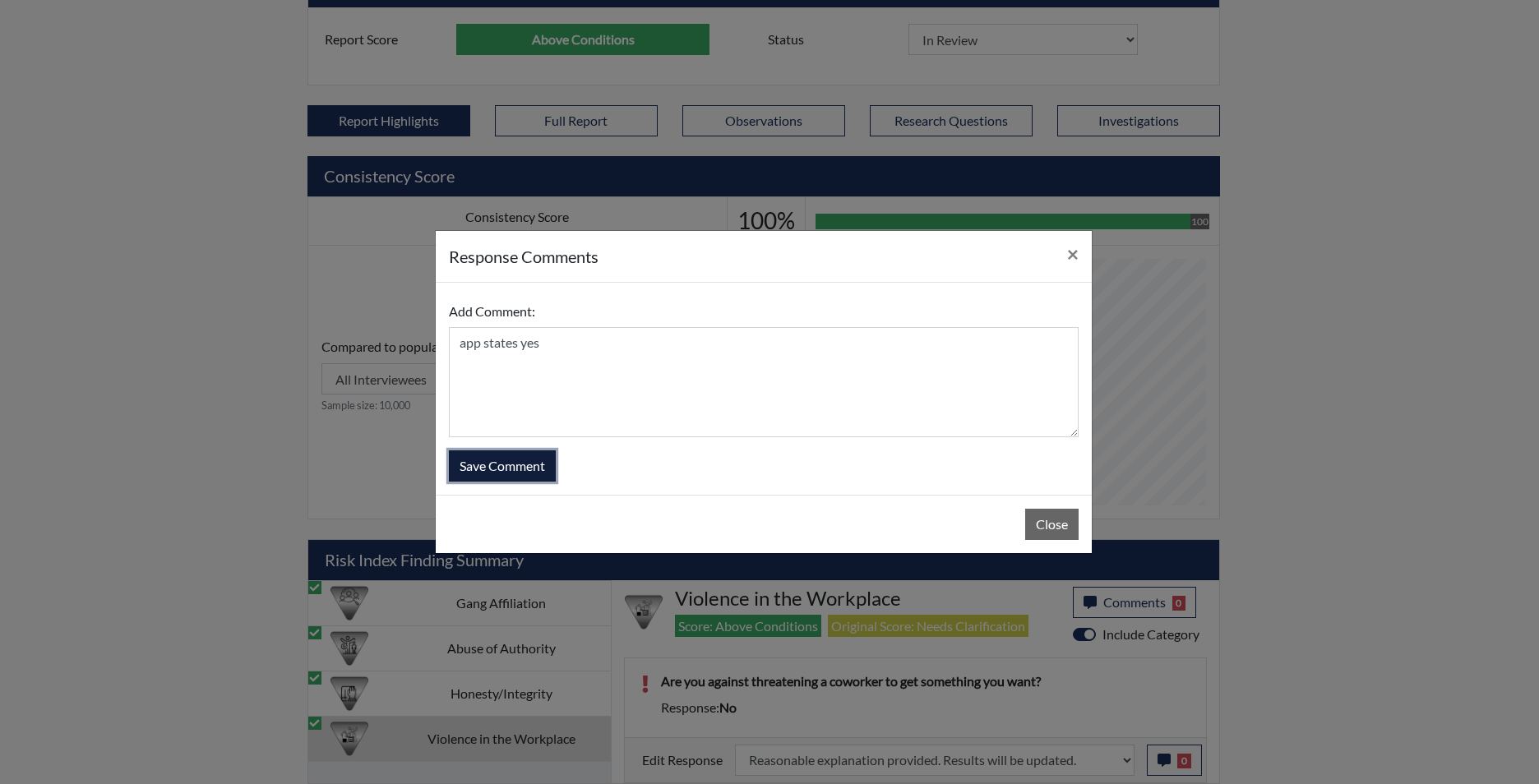
click at [518, 464] on button "Save Comment" at bounding box center [502, 466] width 107 height 31
